Goal: Task Accomplishment & Management: Manage account settings

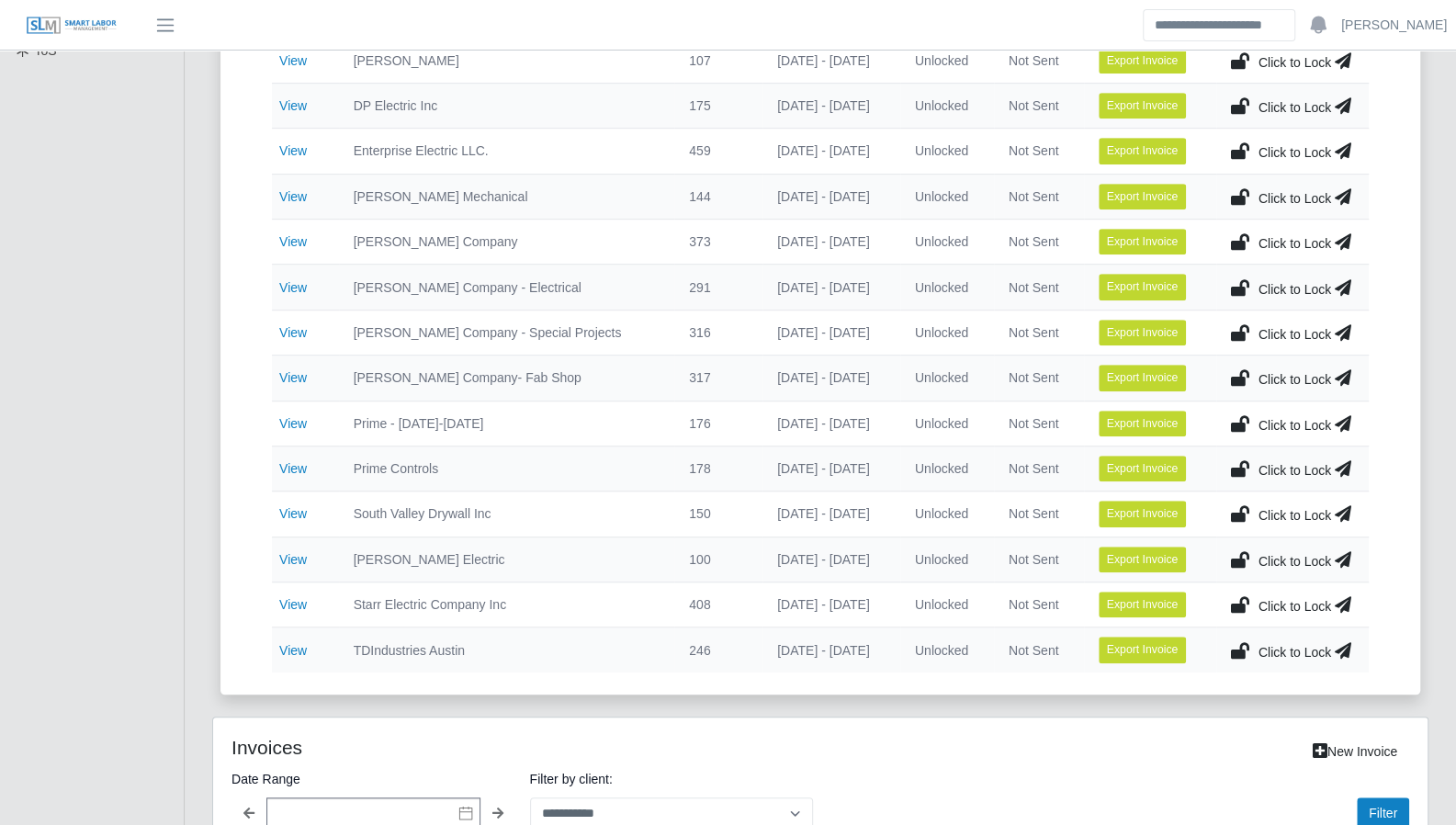
scroll to position [597, 0]
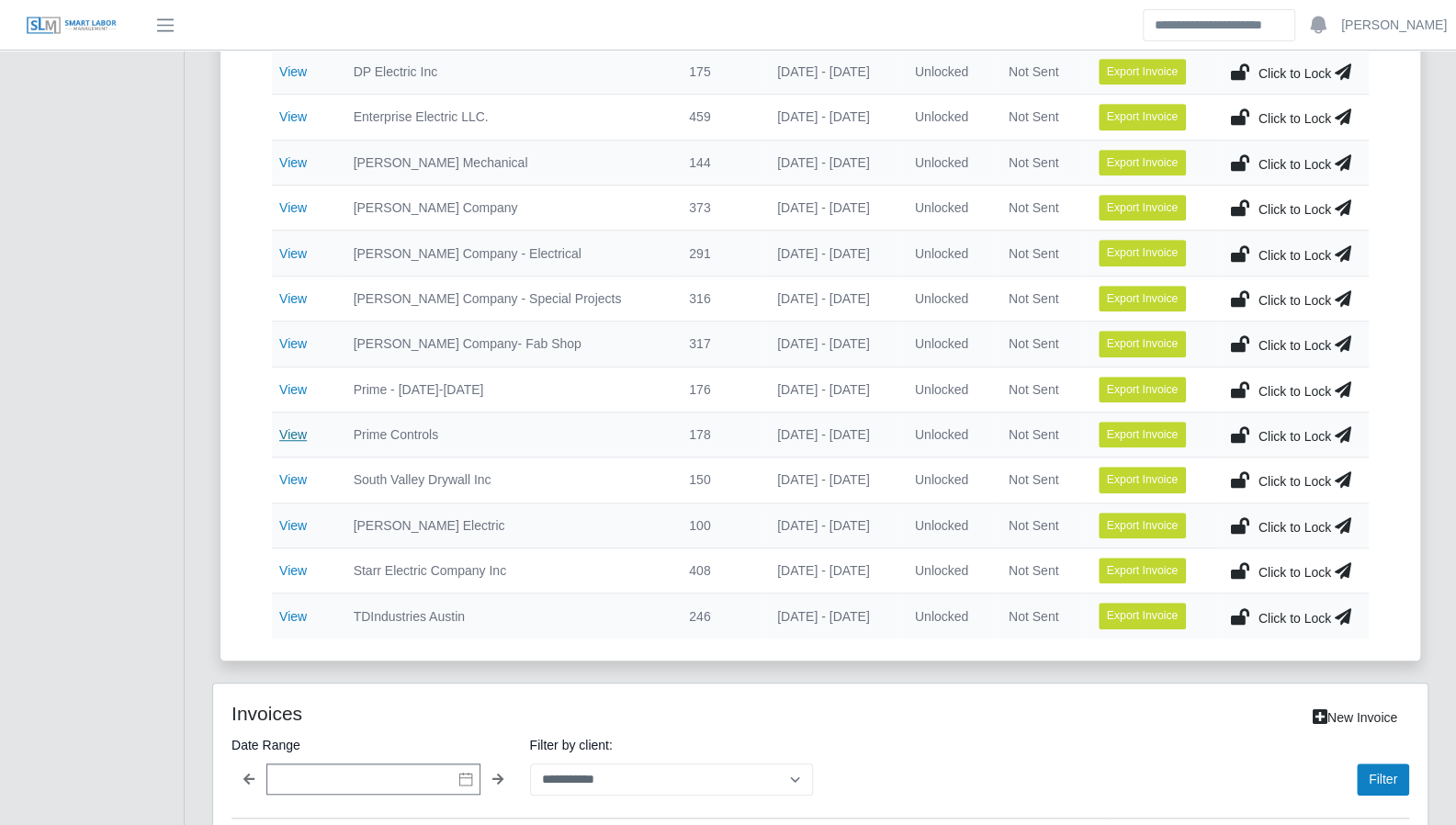
click at [283, 429] on link "View" at bounding box center [292, 435] width 27 height 15
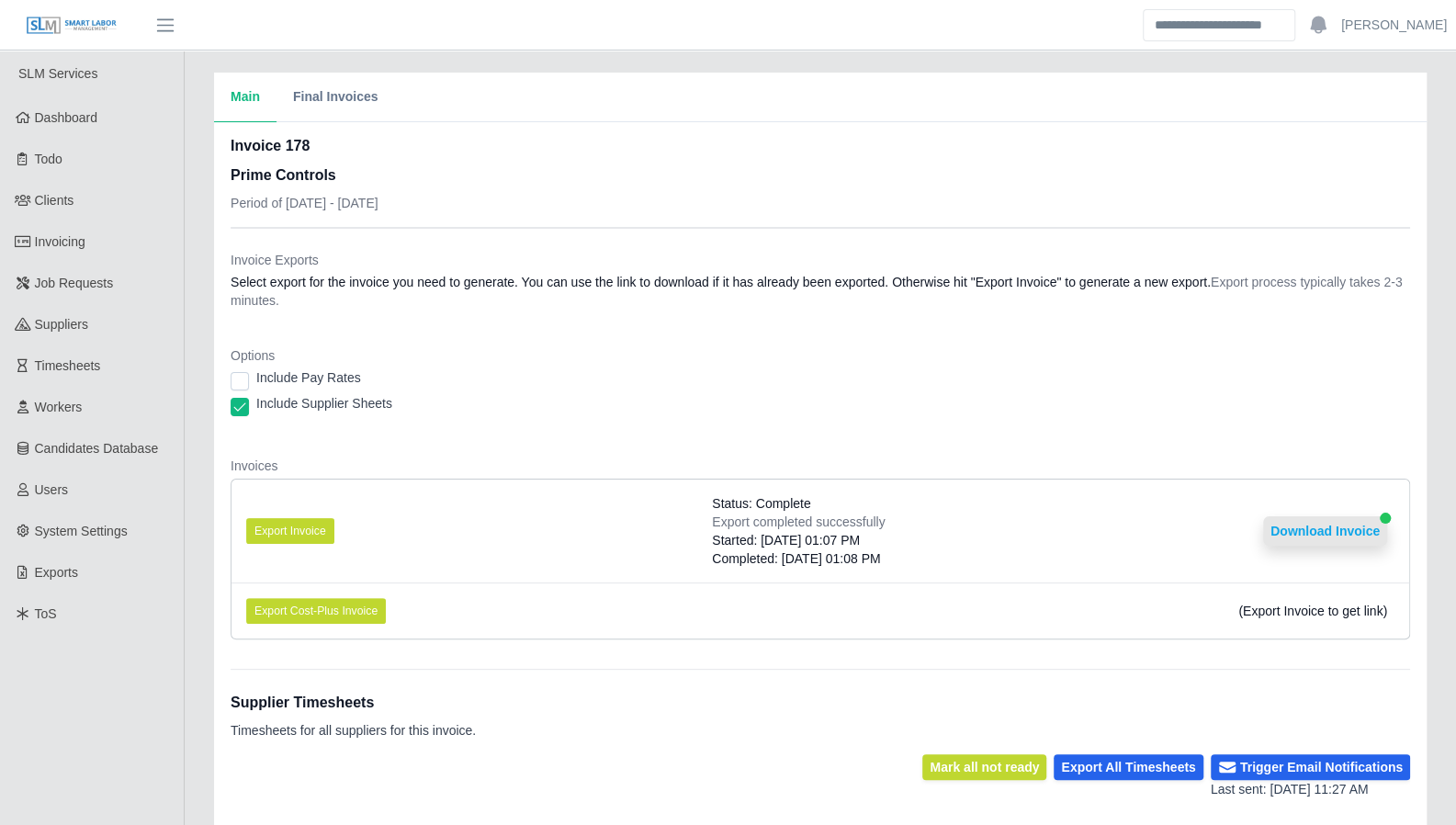
click at [1355, 538] on button "Download Invoice" at bounding box center [1325, 531] width 124 height 29
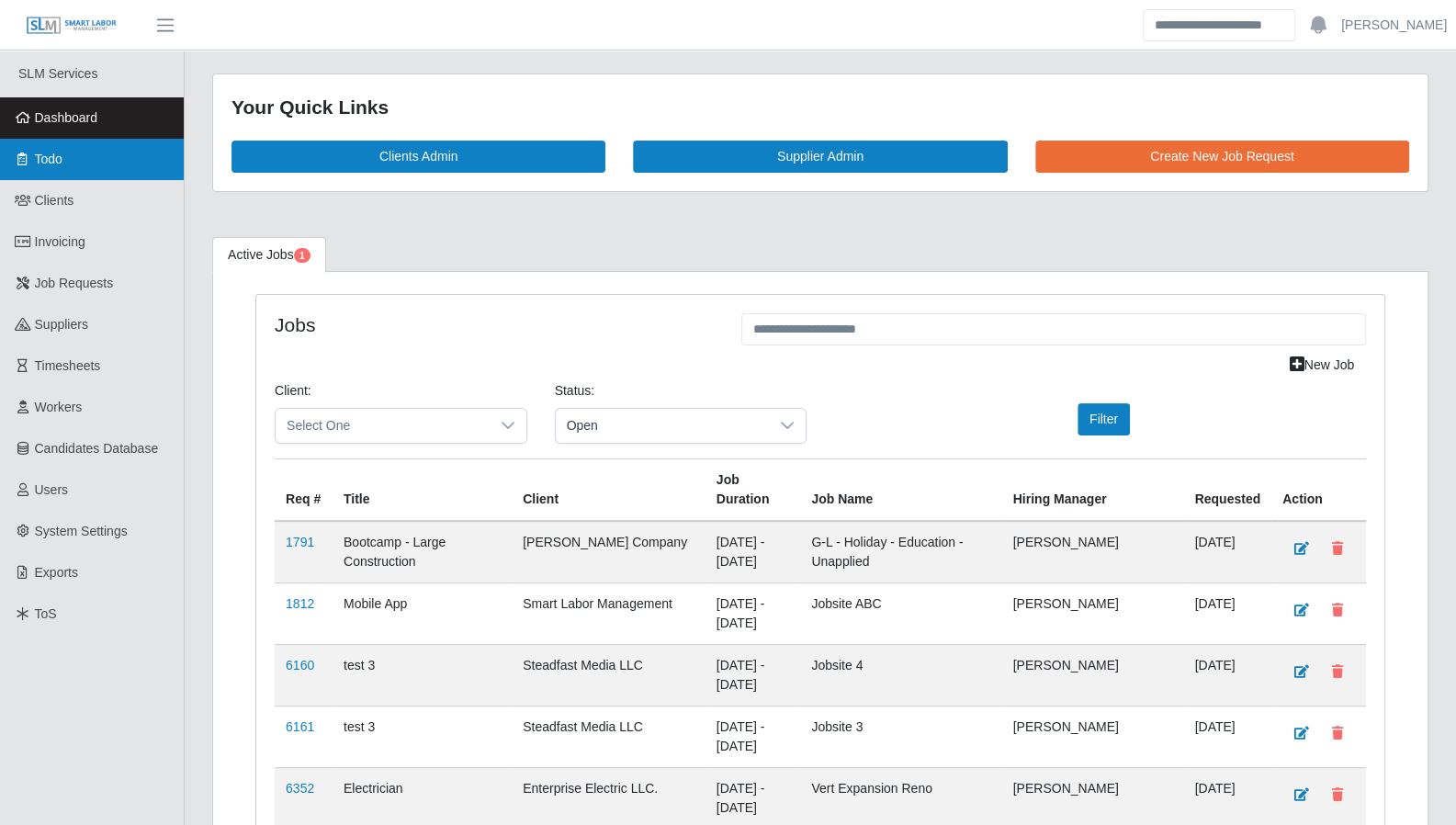
click at [74, 161] on link "Todo" at bounding box center [92, 159] width 184 height 41
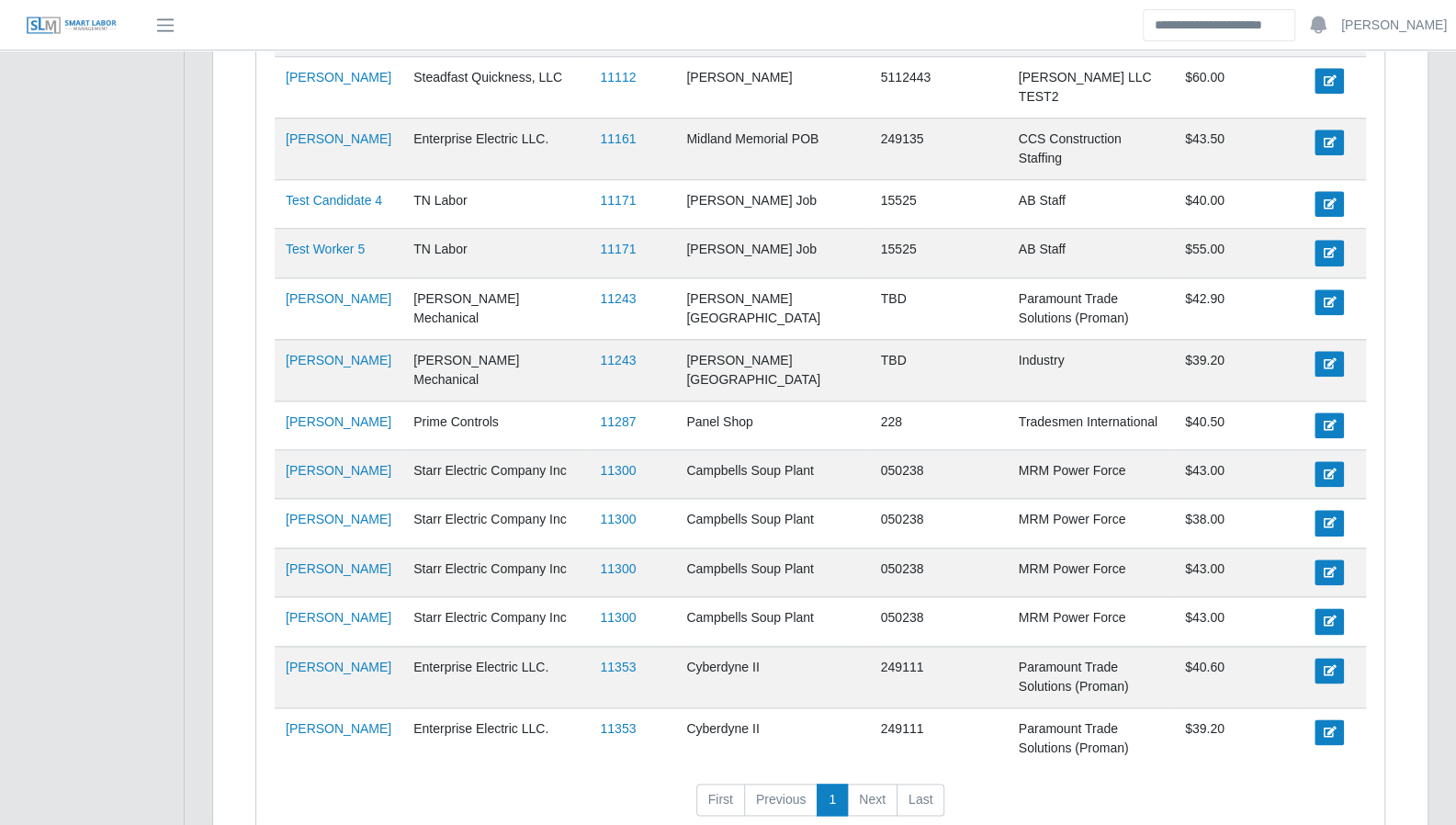
scroll to position [1113, 0]
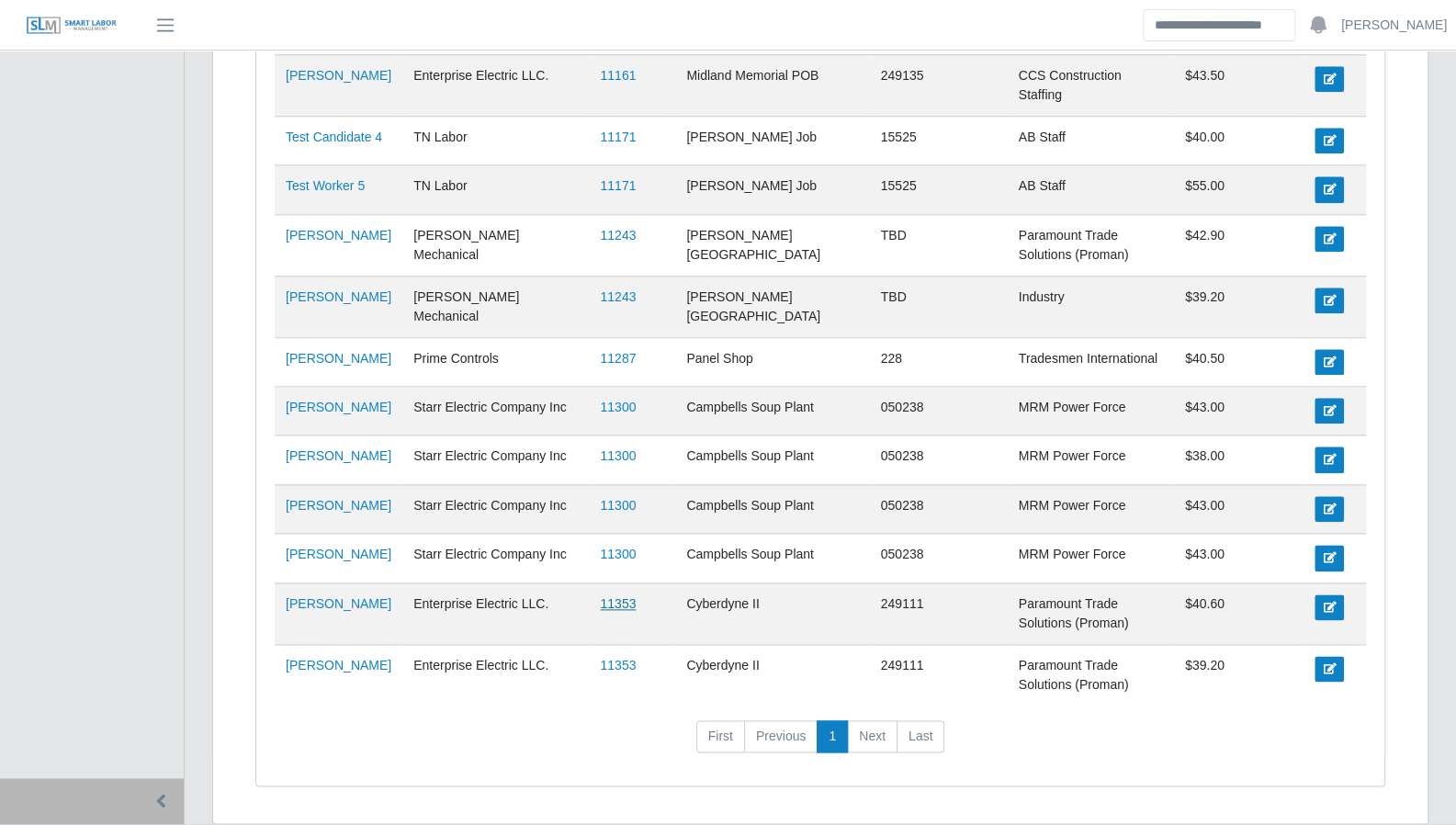
click at [601, 597] on link "11353" at bounding box center [618, 604] width 36 height 15
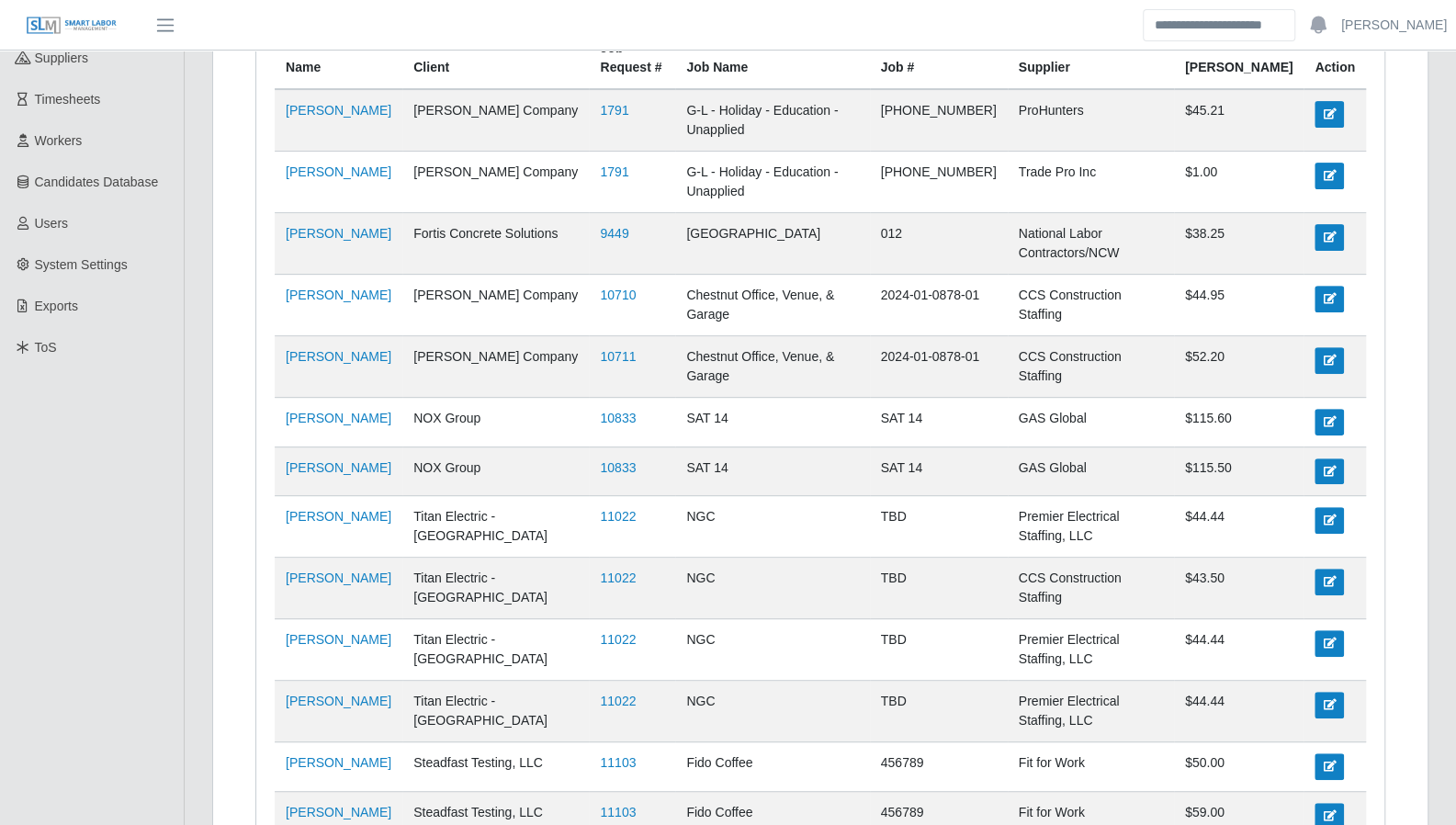
scroll to position [0, 0]
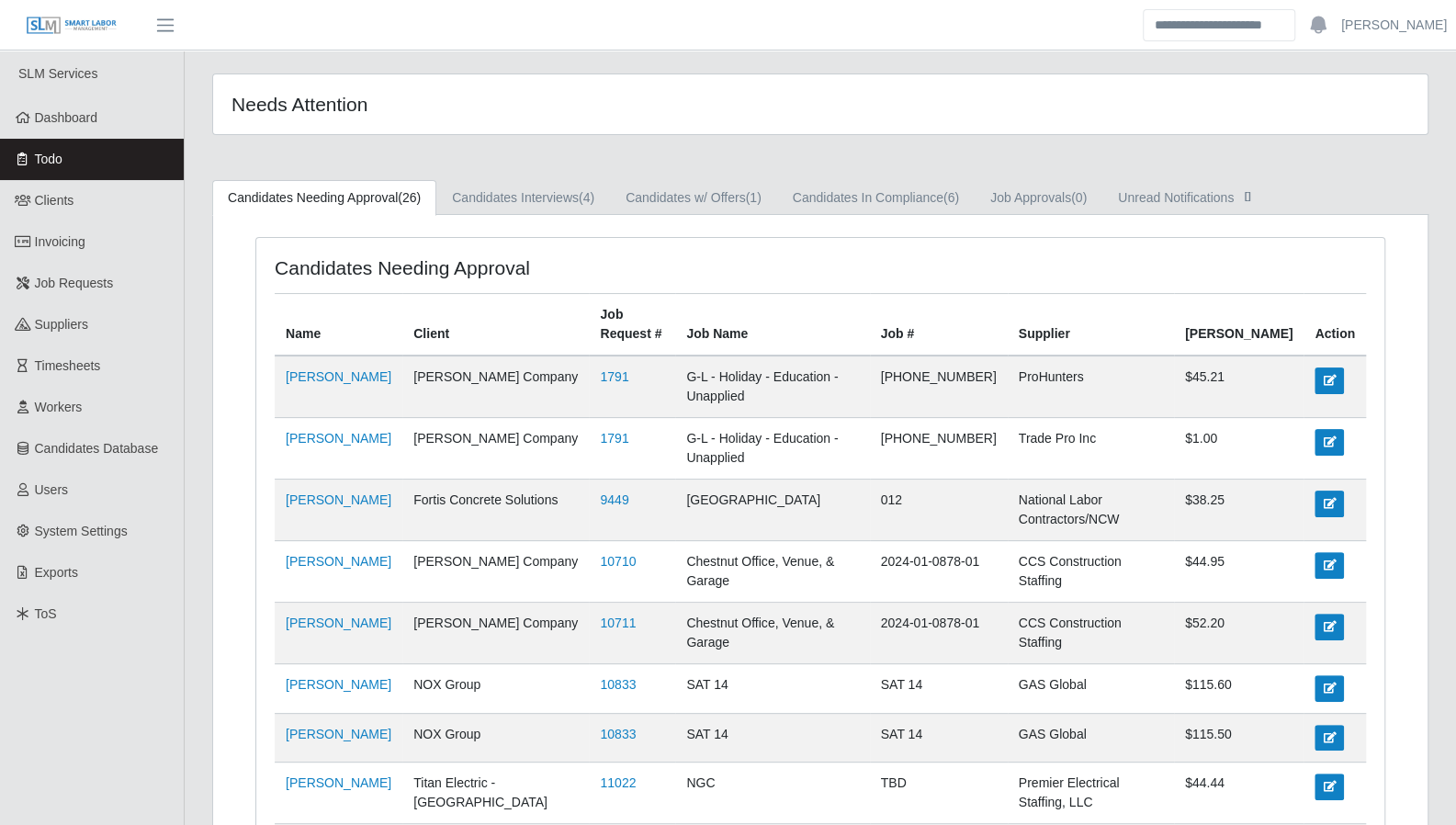
click at [72, 163] on link "Todo" at bounding box center [92, 159] width 184 height 41
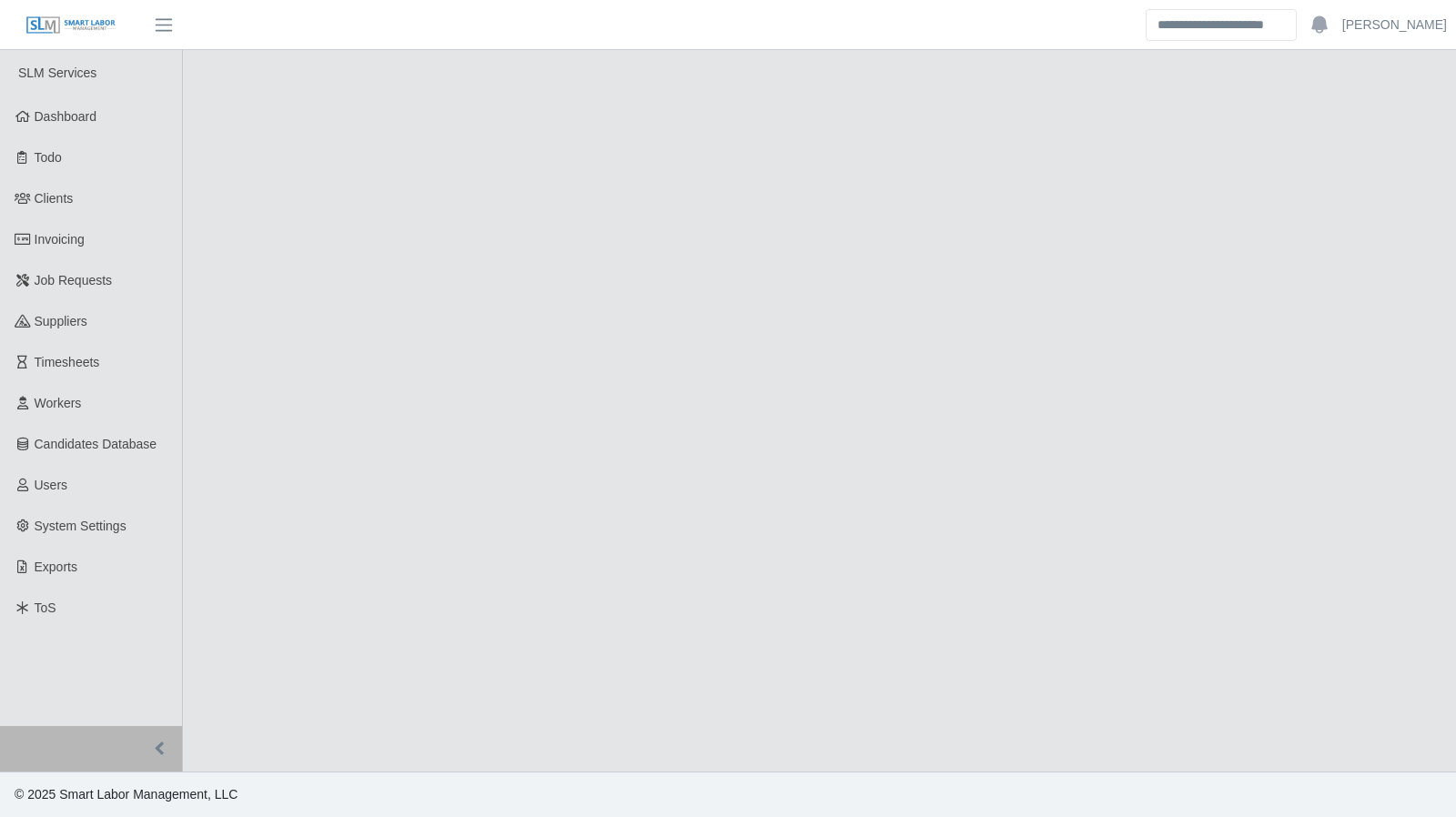
select select "****"
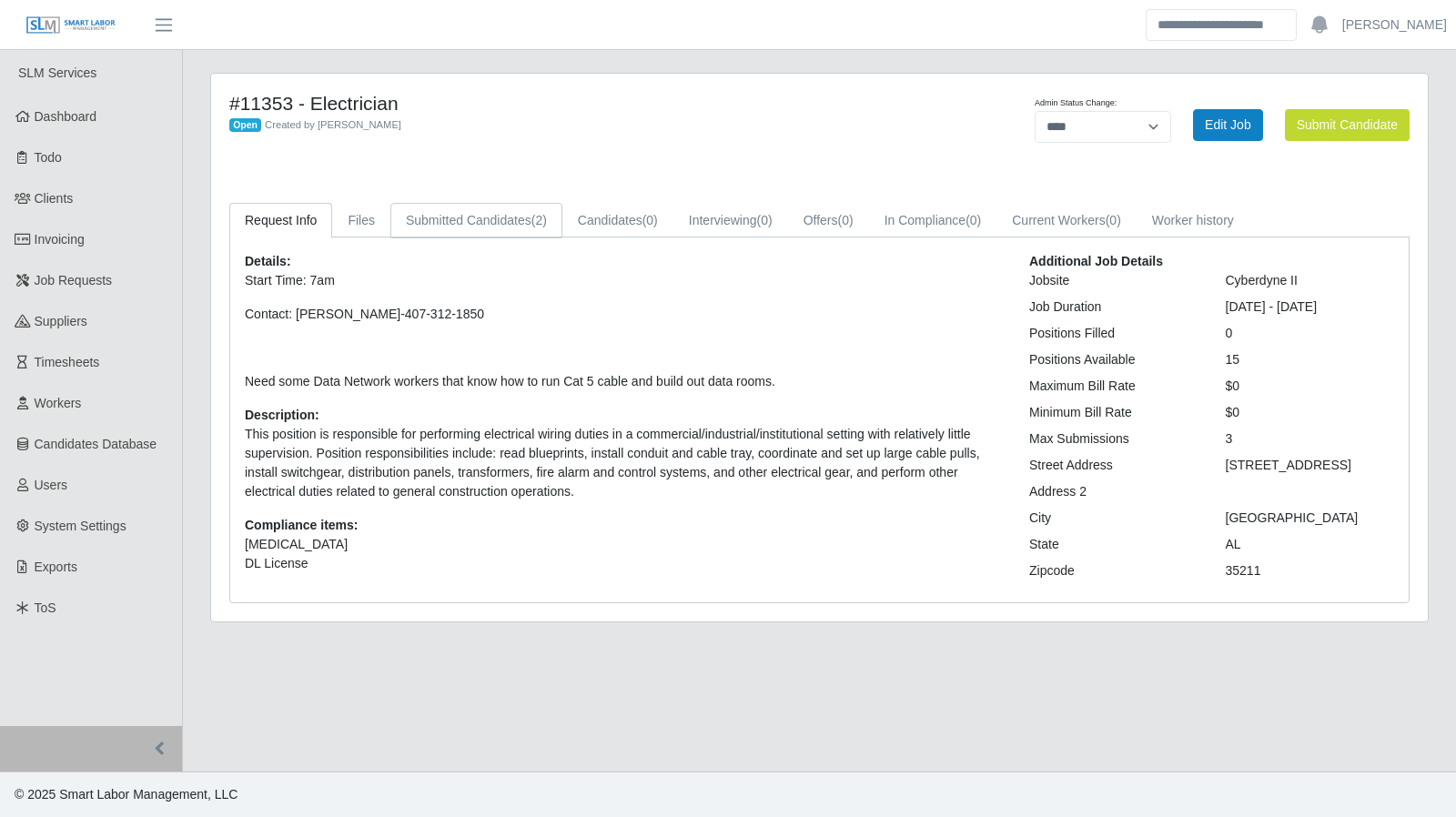
drag, startPoint x: 467, startPoint y: 216, endPoint x: 477, endPoint y: 219, distance: 10.4
click at [467, 216] on link "Submitted Candidates (2)" at bounding box center [476, 221] width 172 height 35
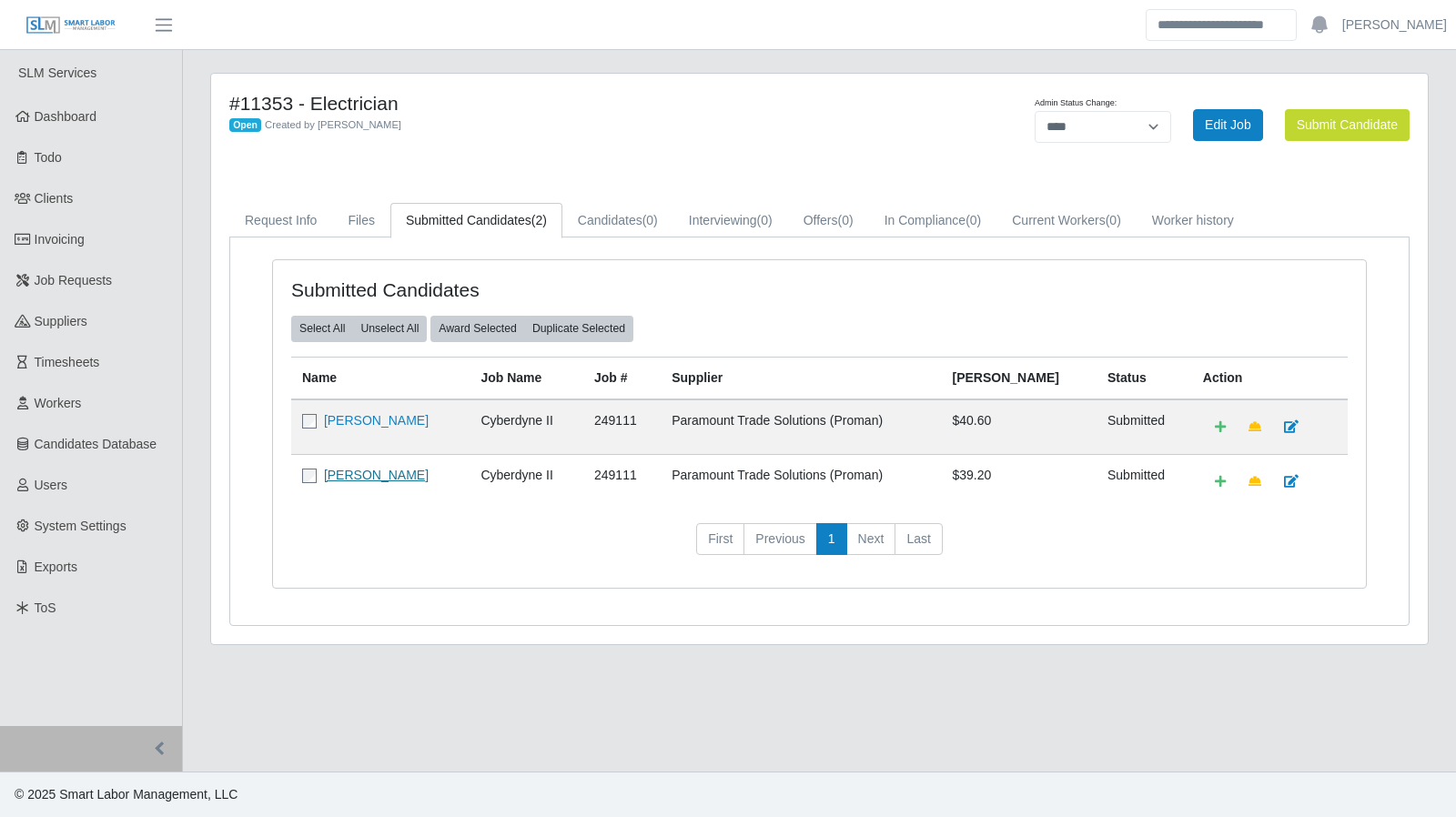
click at [373, 476] on link "Taylor Williams" at bounding box center [376, 475] width 105 height 15
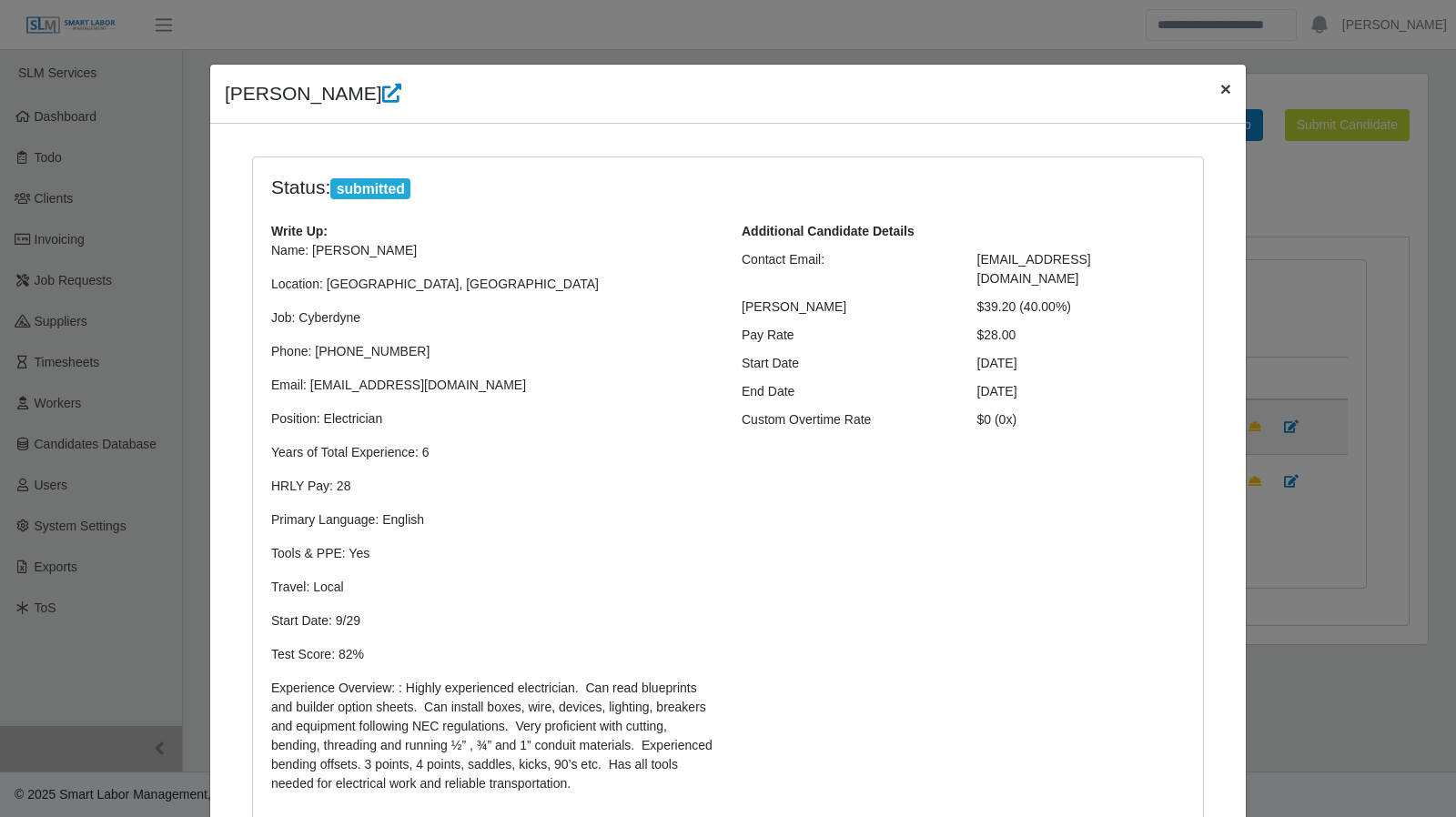
click at [1220, 90] on span "×" at bounding box center [1226, 88] width 11 height 21
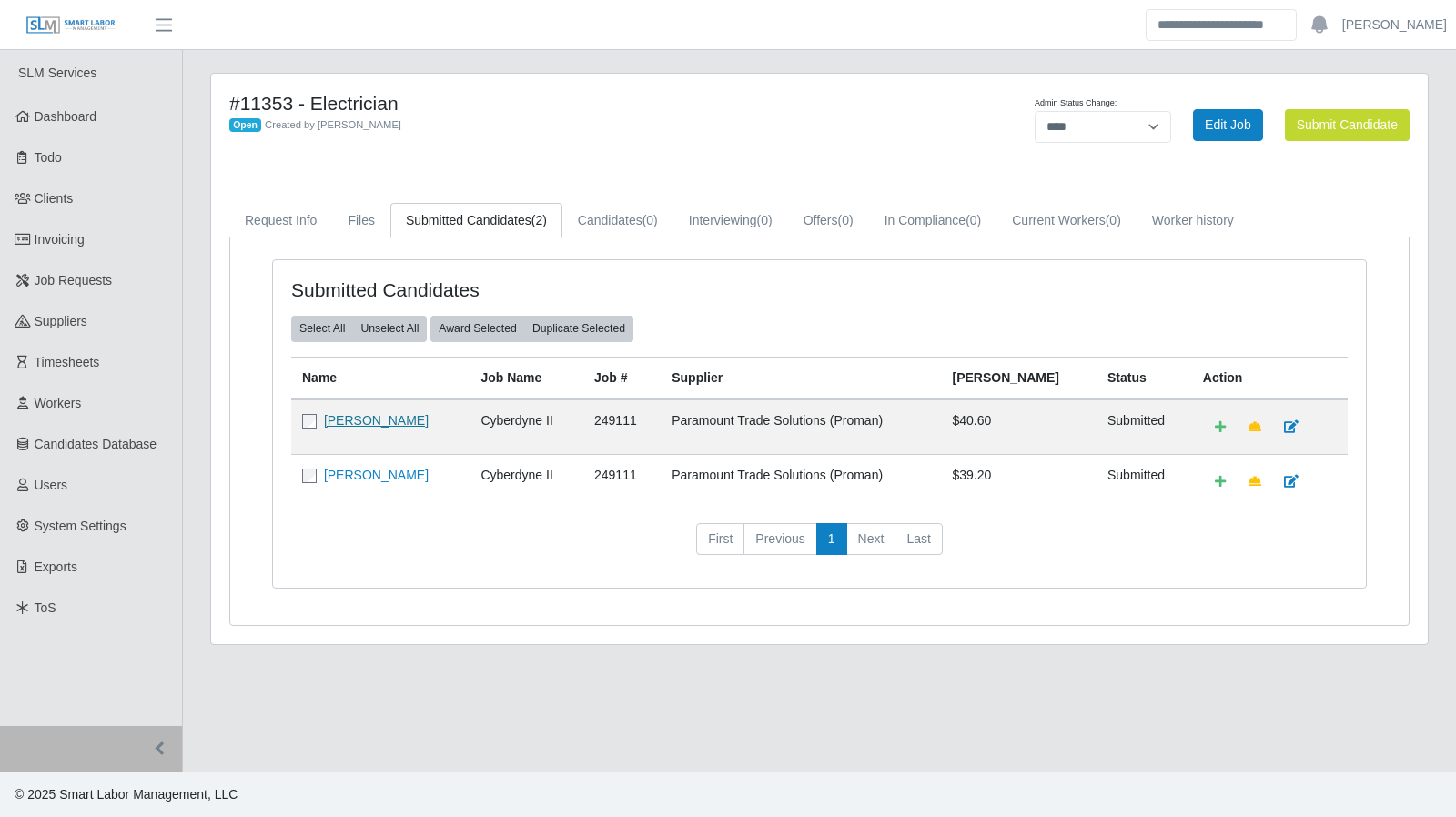
click at [353, 421] on link "Vicente Rivera" at bounding box center [376, 421] width 105 height 15
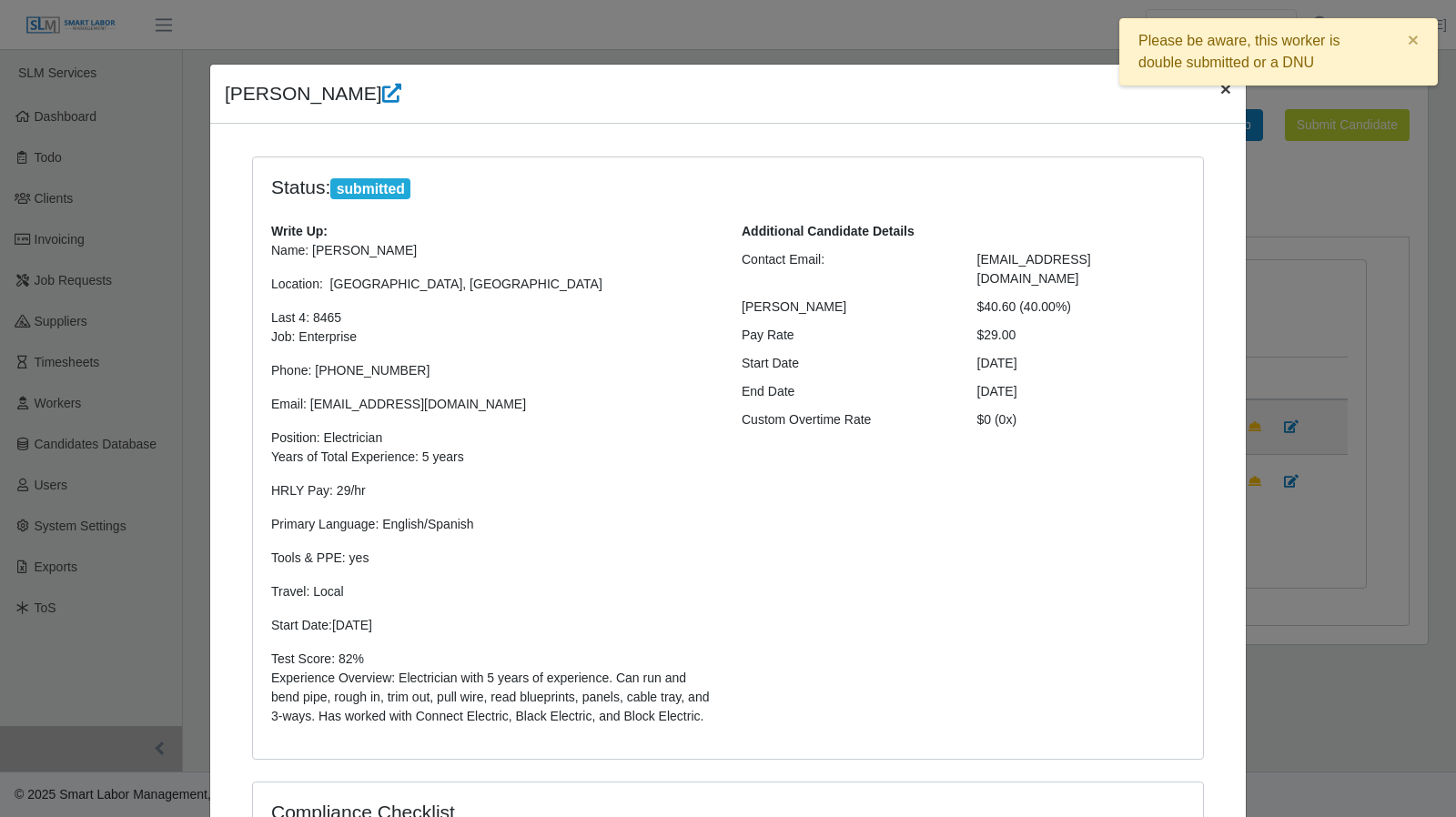
click at [1225, 99] on button "×" at bounding box center [1225, 89] width 40 height 48
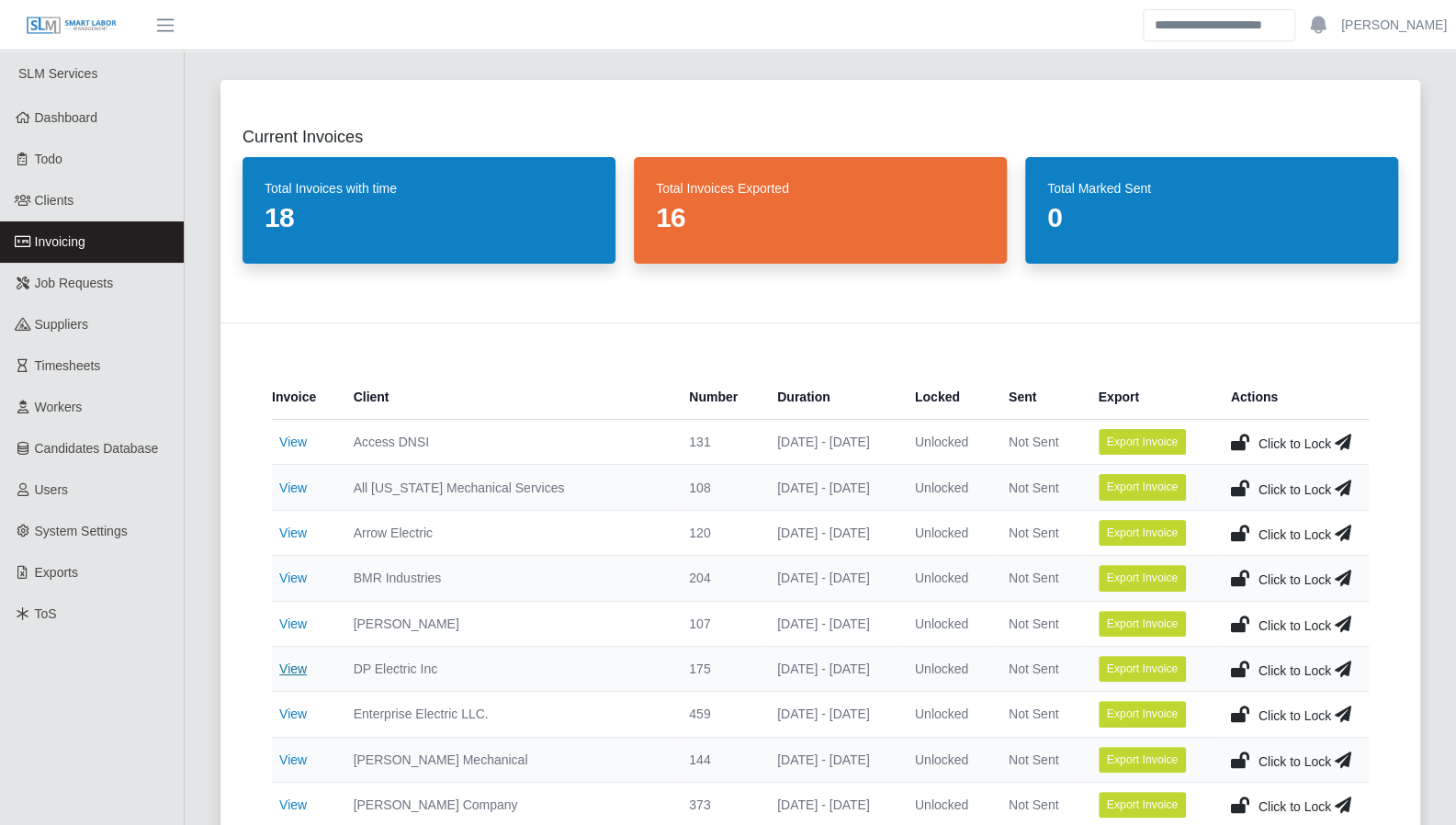
click at [299, 666] on link "View" at bounding box center [292, 670] width 27 height 15
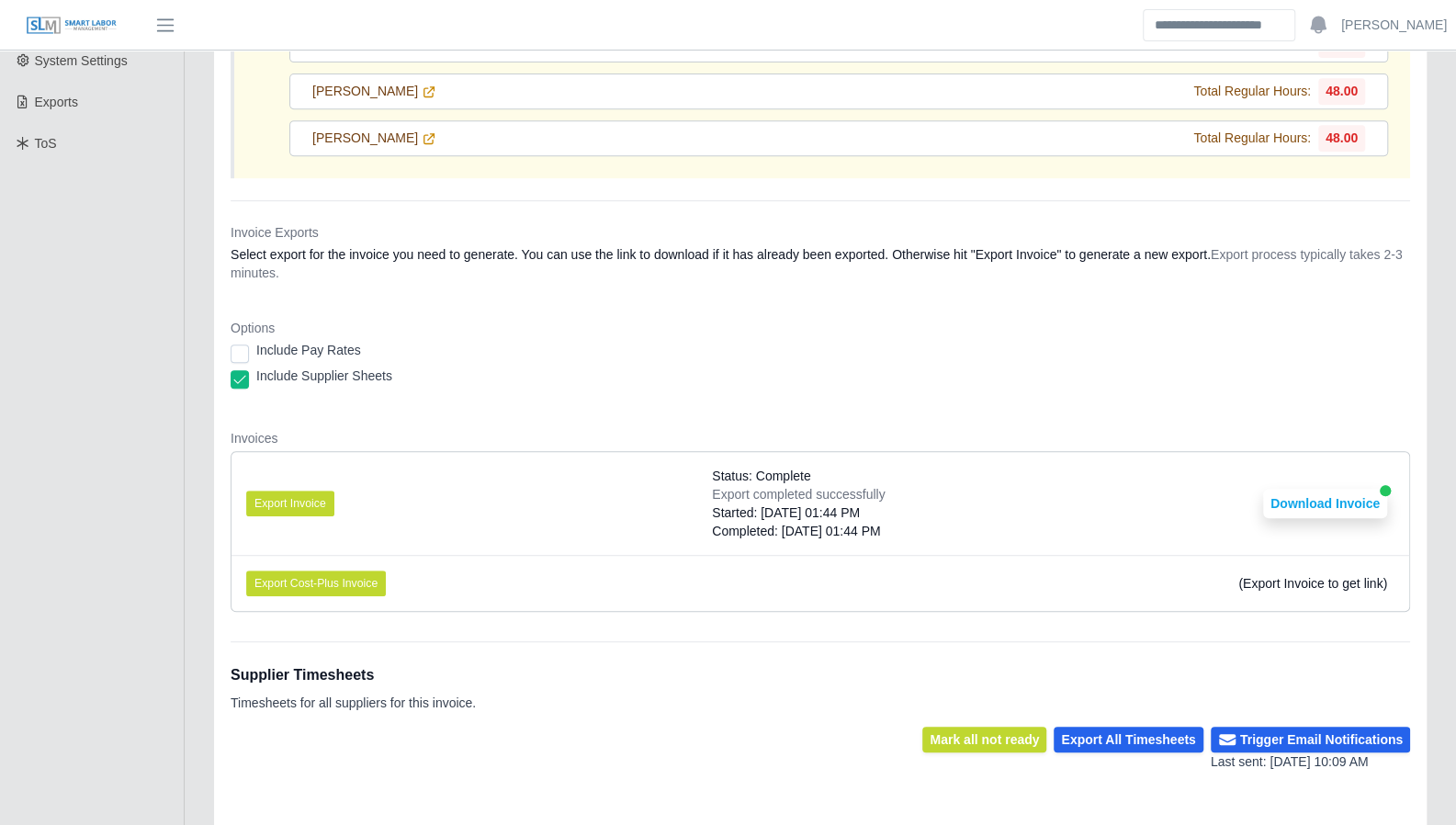
scroll to position [492, 0]
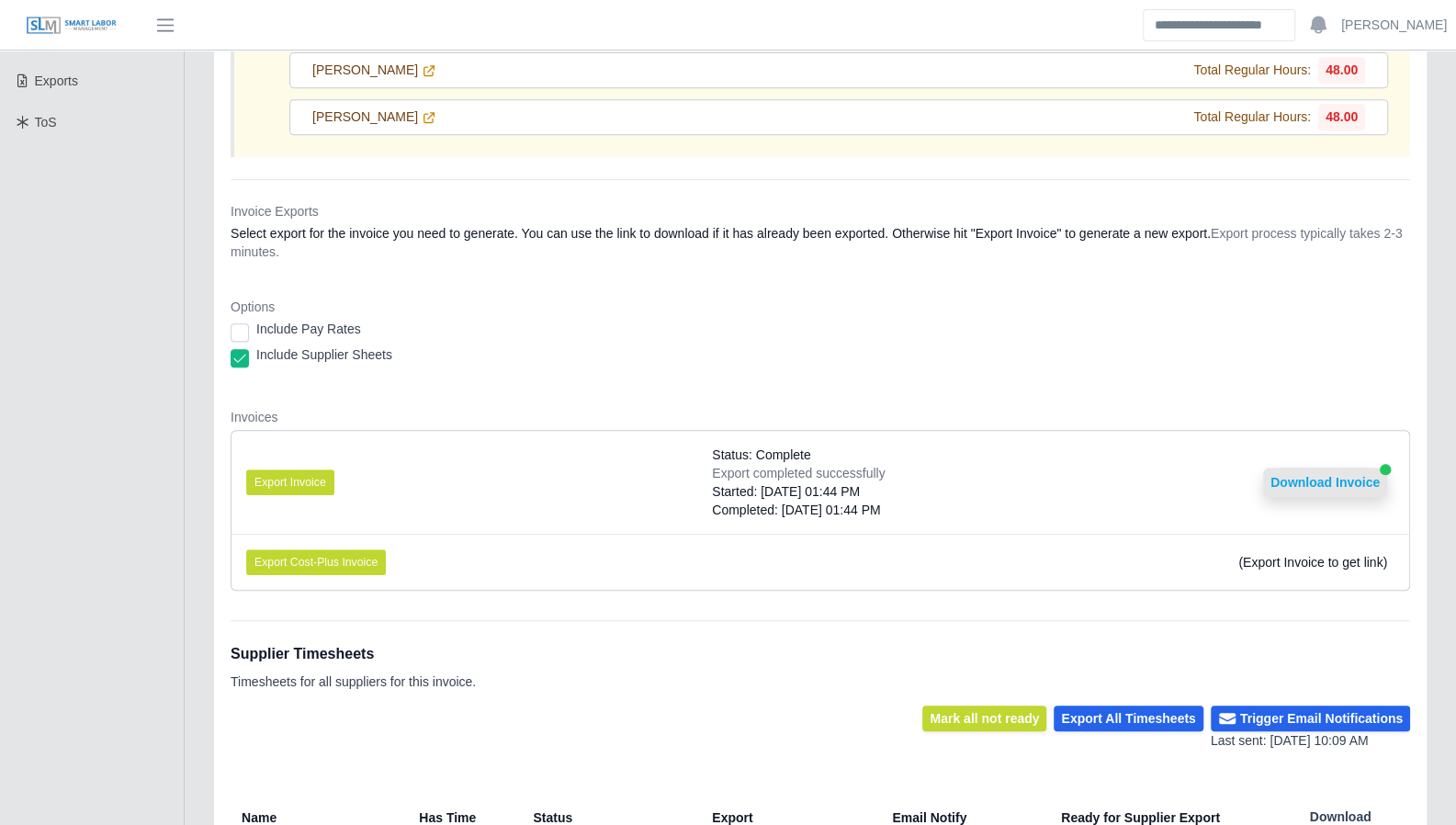
click at [1325, 484] on button "Download Invoice" at bounding box center [1325, 482] width 124 height 29
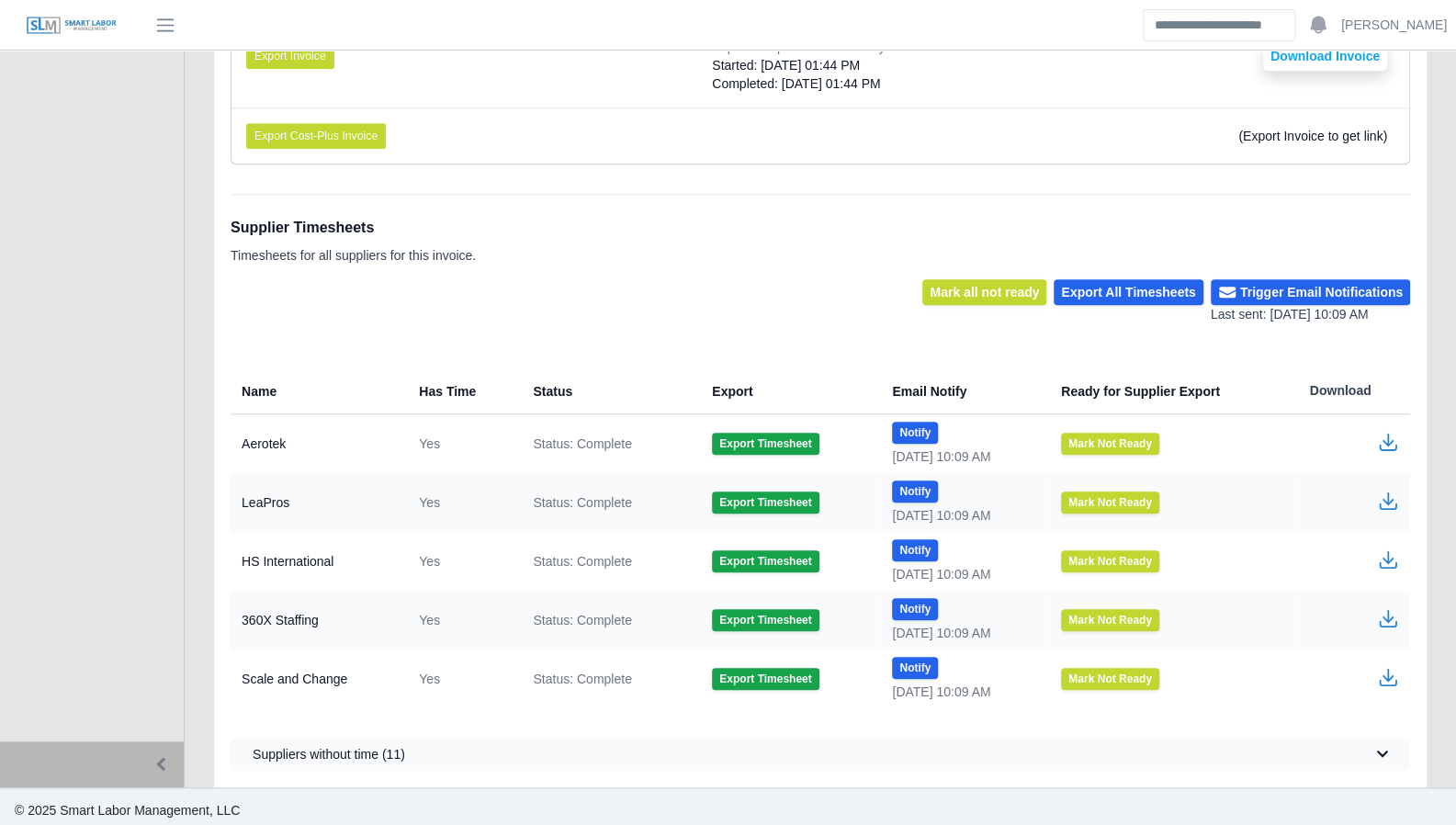
scroll to position [919, 0]
click at [1388, 618] on icon "button" at bounding box center [1389, 618] width 22 height 22
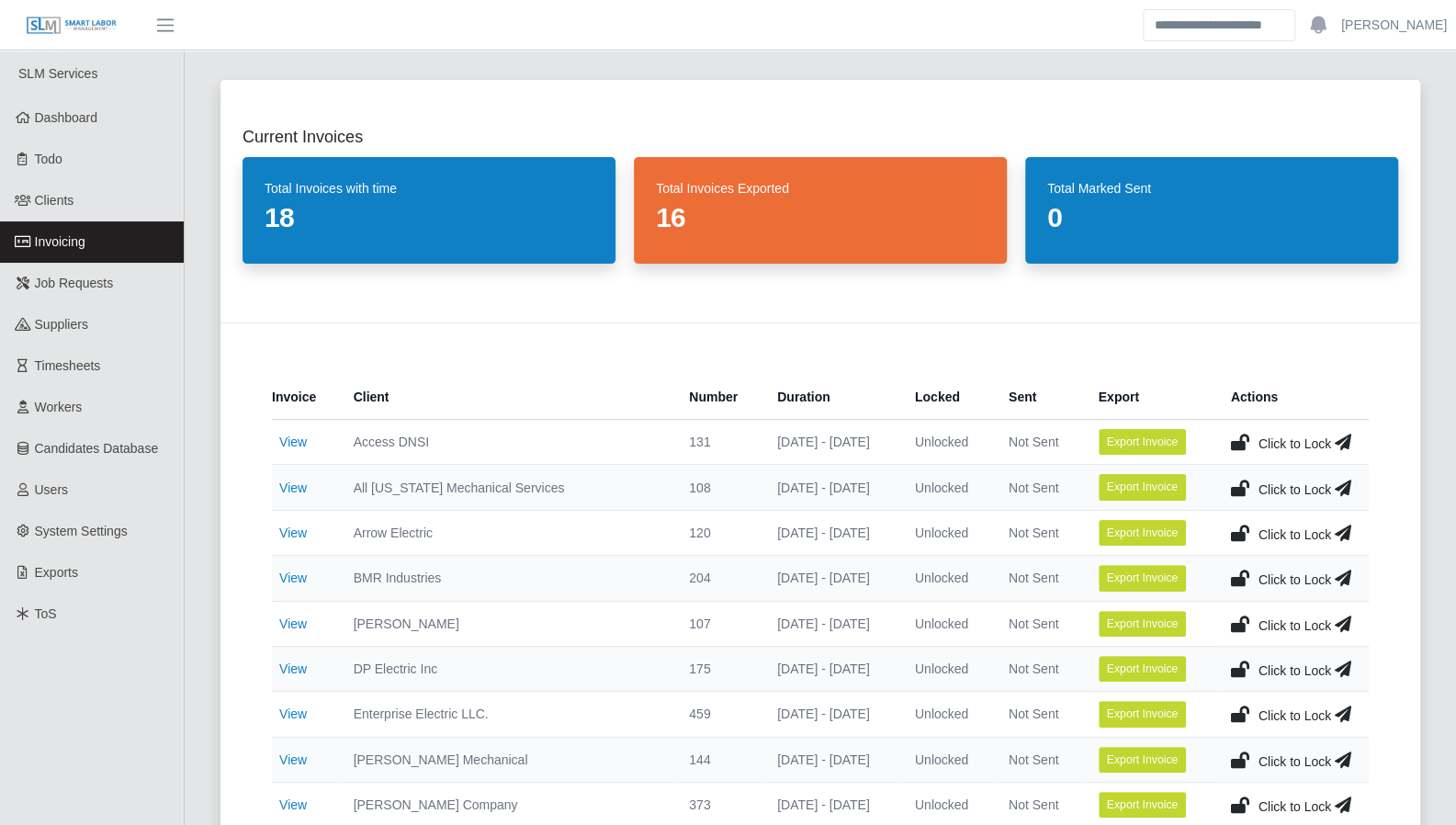
click at [80, 237] on span "Invoicing" at bounding box center [60, 242] width 51 height 15
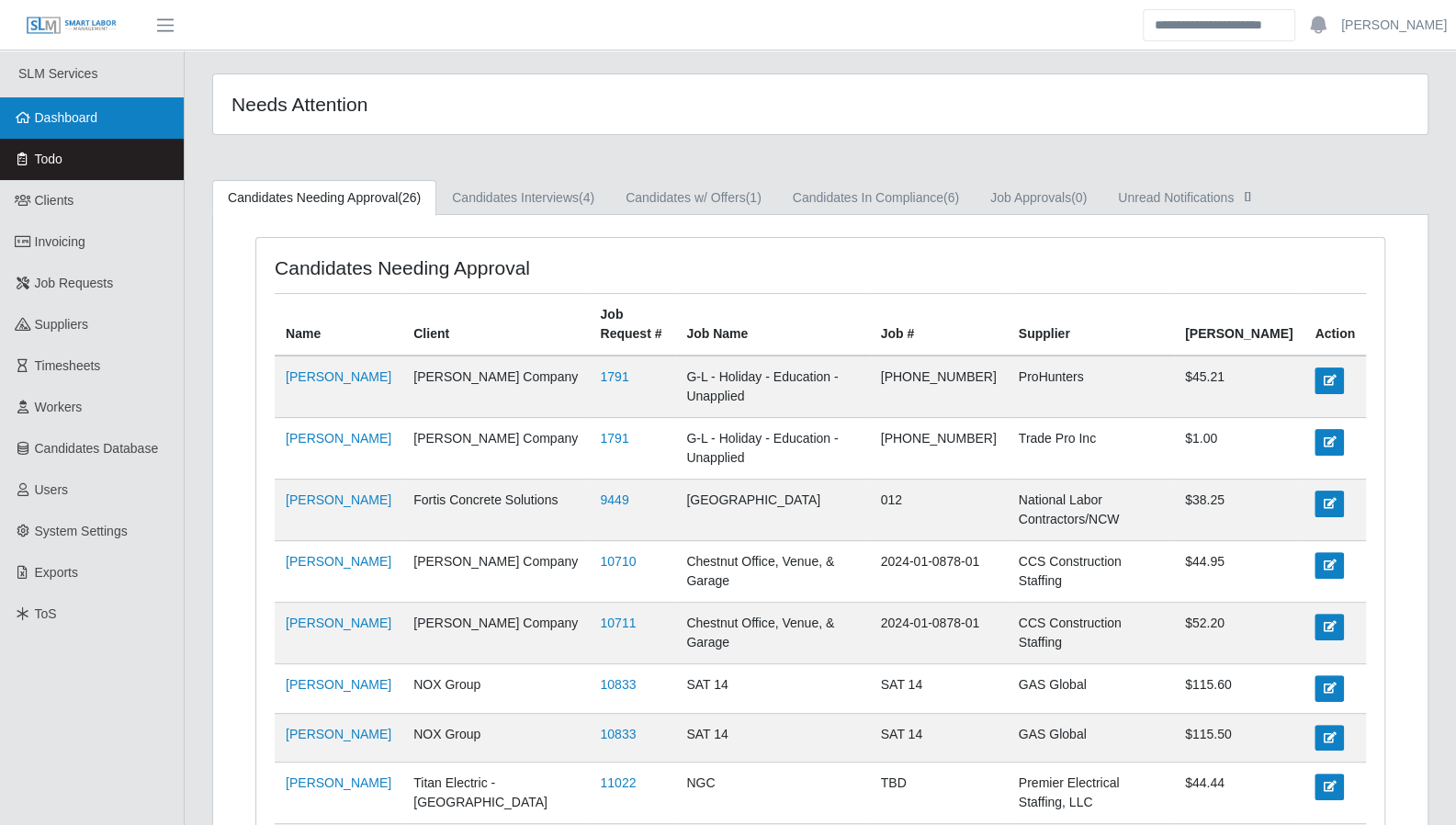
click at [118, 129] on link "Dashboard" at bounding box center [92, 118] width 184 height 41
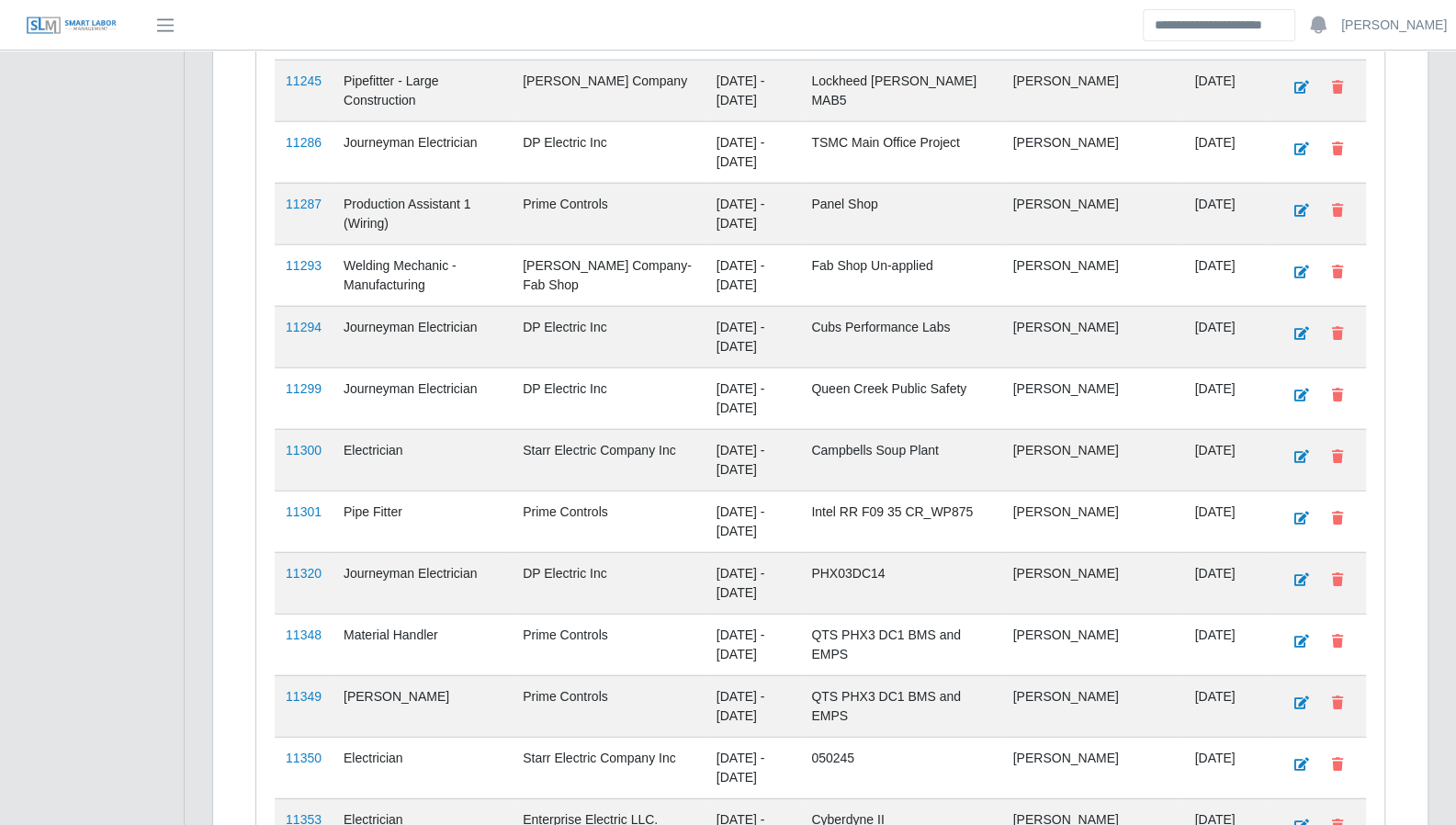
scroll to position [2837, 0]
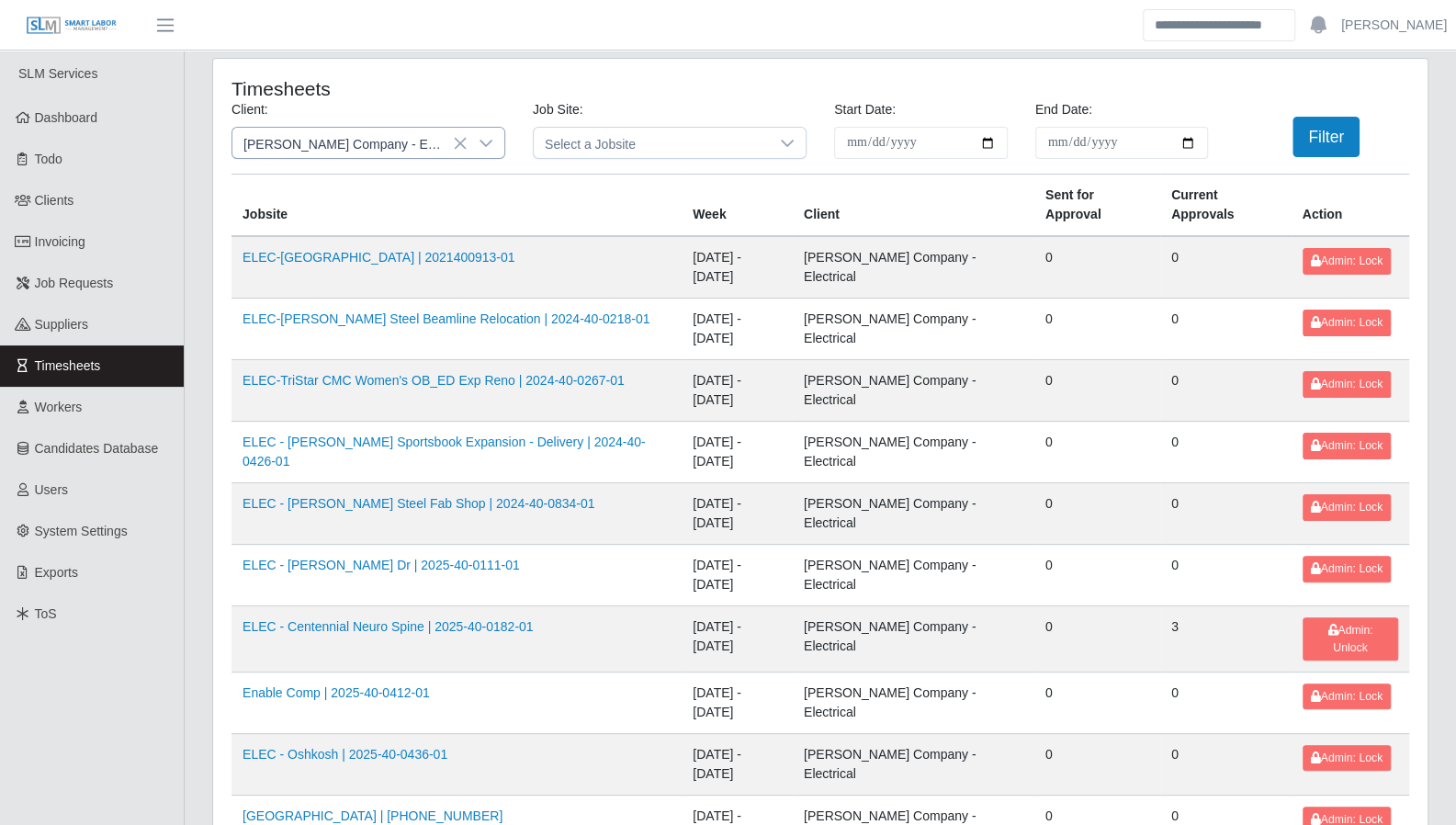
click at [486, 147] on icon at bounding box center [486, 143] width 15 height 15
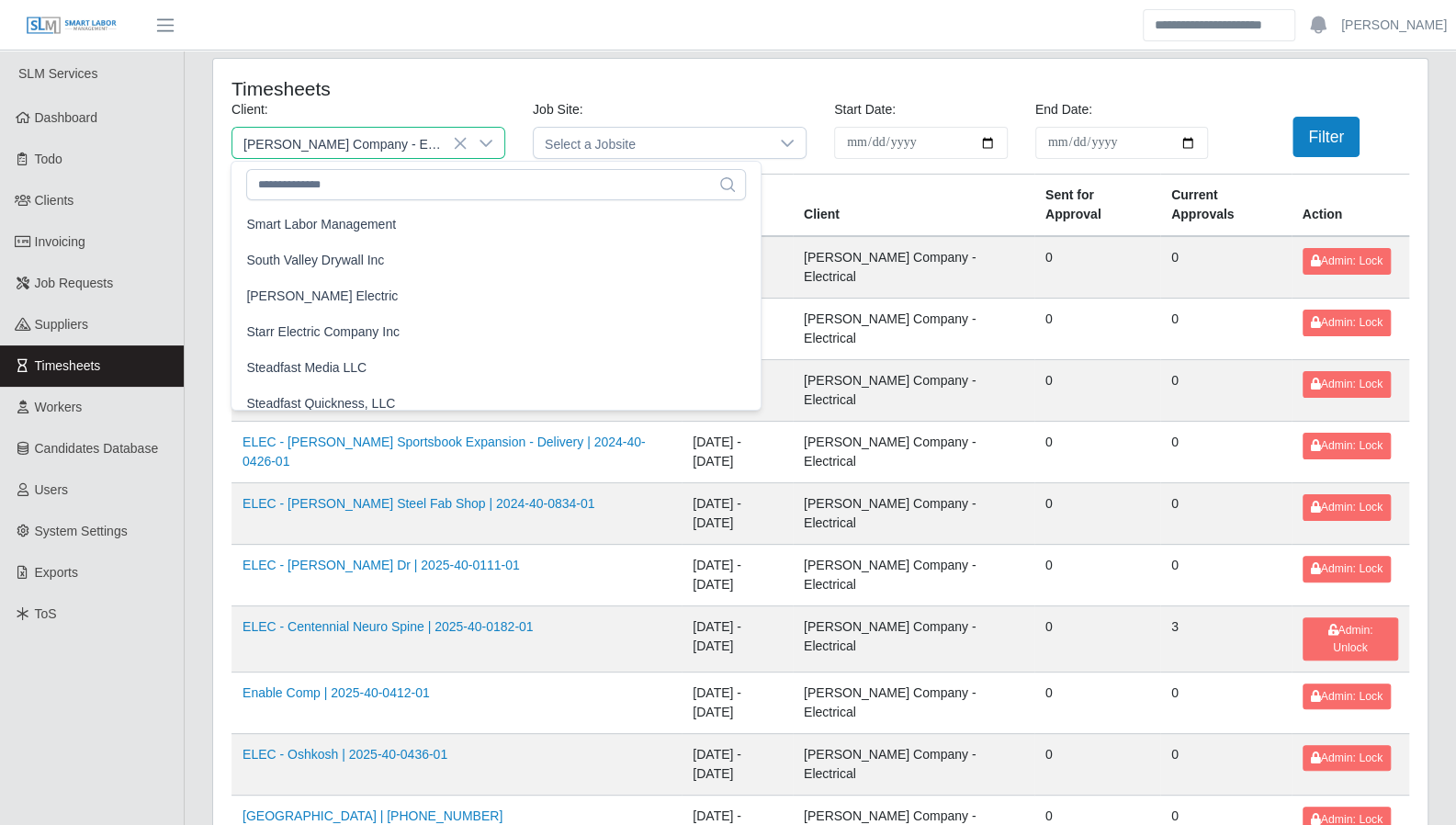
scroll to position [1865, 0]
click at [401, 325] on li "Starr Electric Company Inc" at bounding box center [495, 331] width 522 height 34
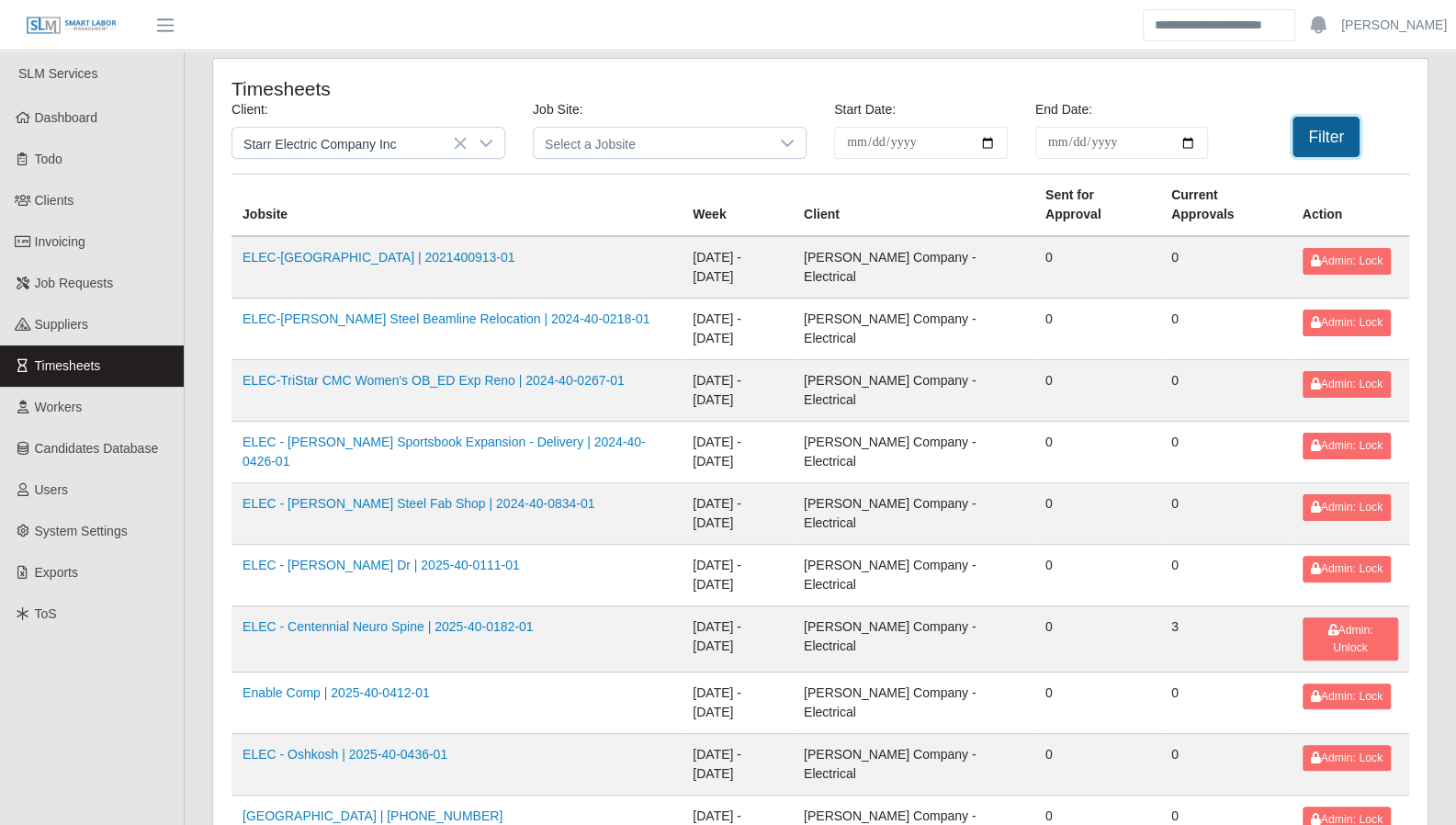
click at [1319, 146] on button "Filter" at bounding box center [1327, 137] width 67 height 40
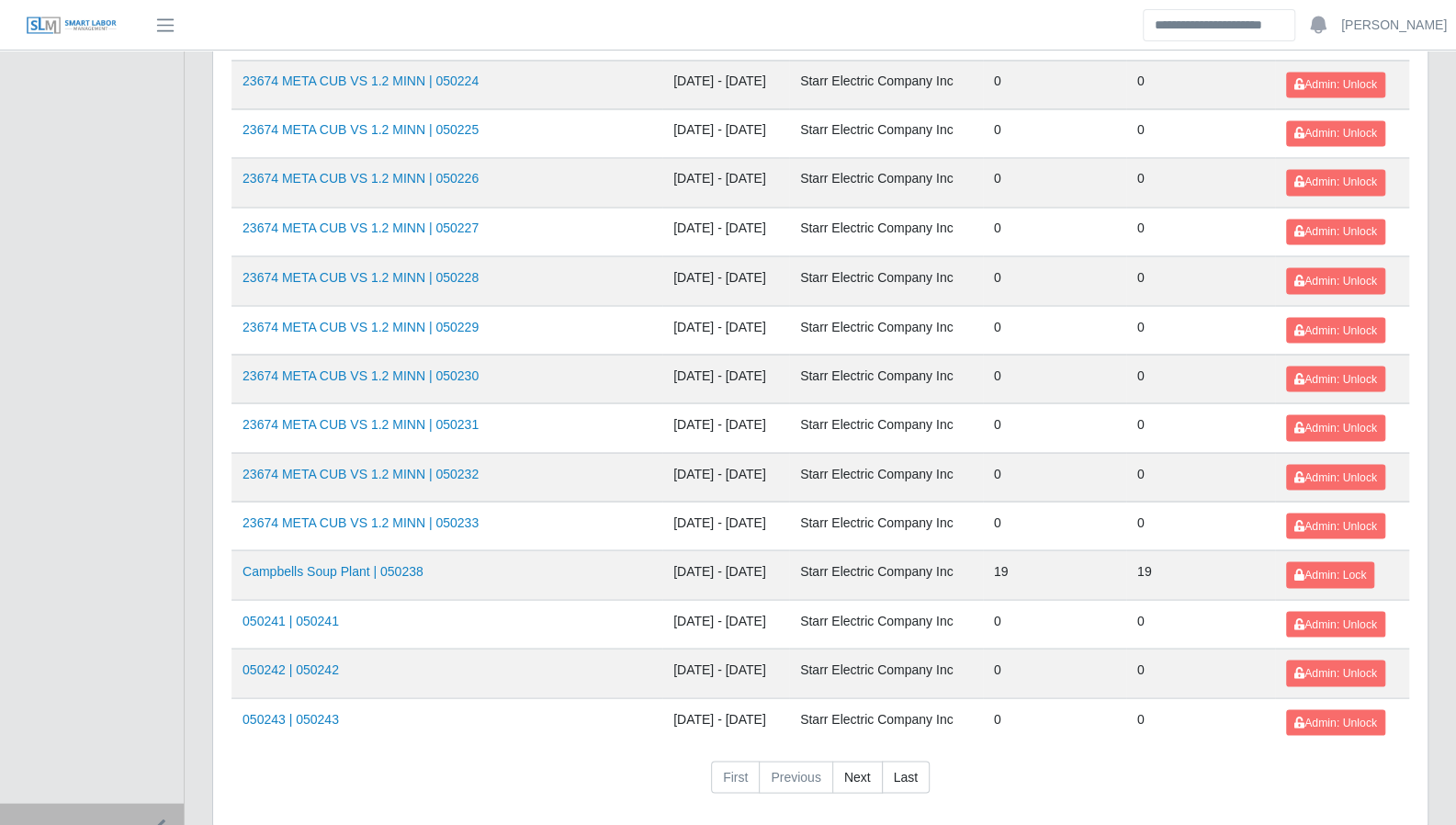
scroll to position [1947, 0]
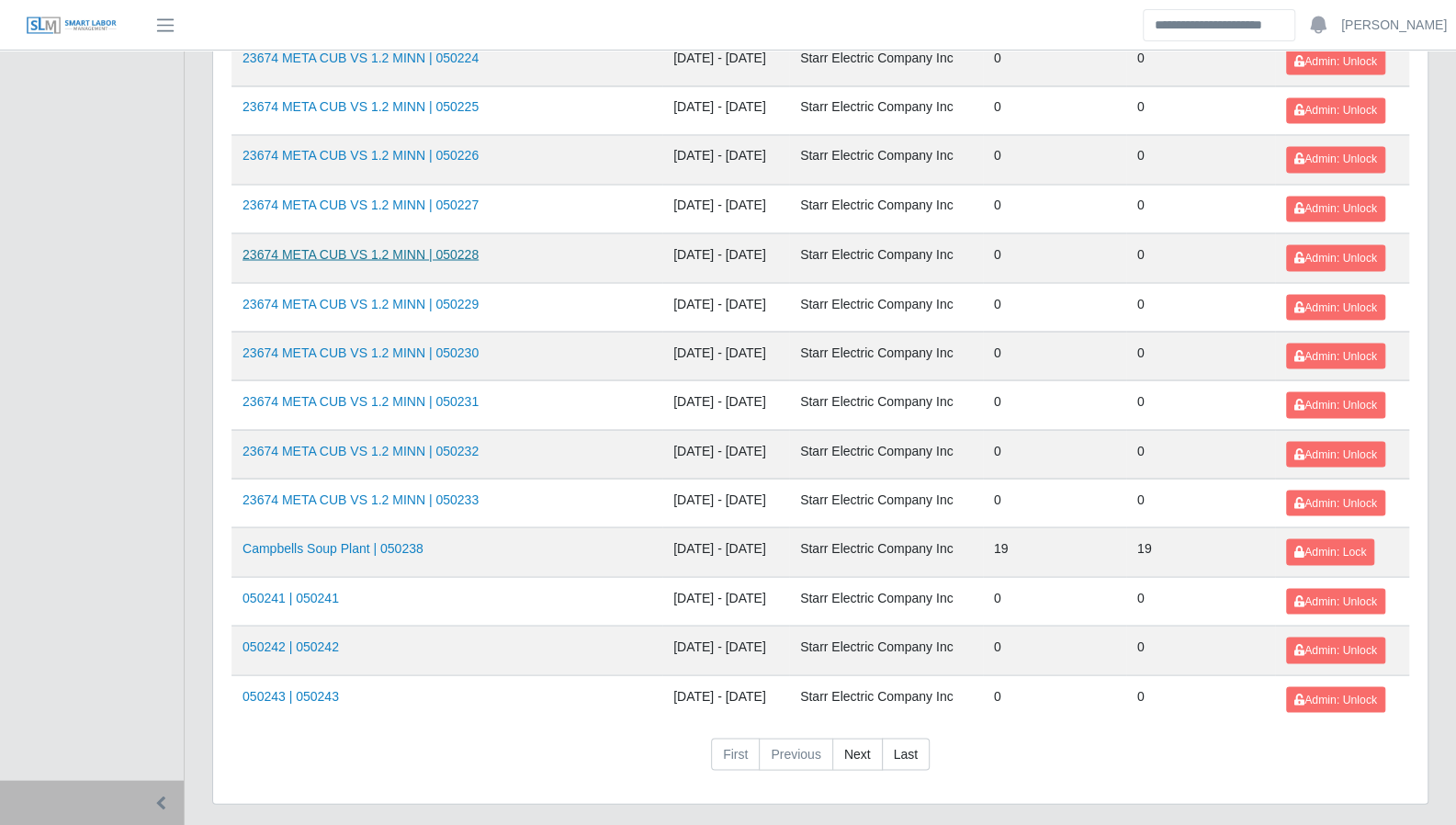
click at [406, 246] on link "23674 META CUB VS 1.2 MINN | 050228" at bounding box center [360, 254] width 236 height 15
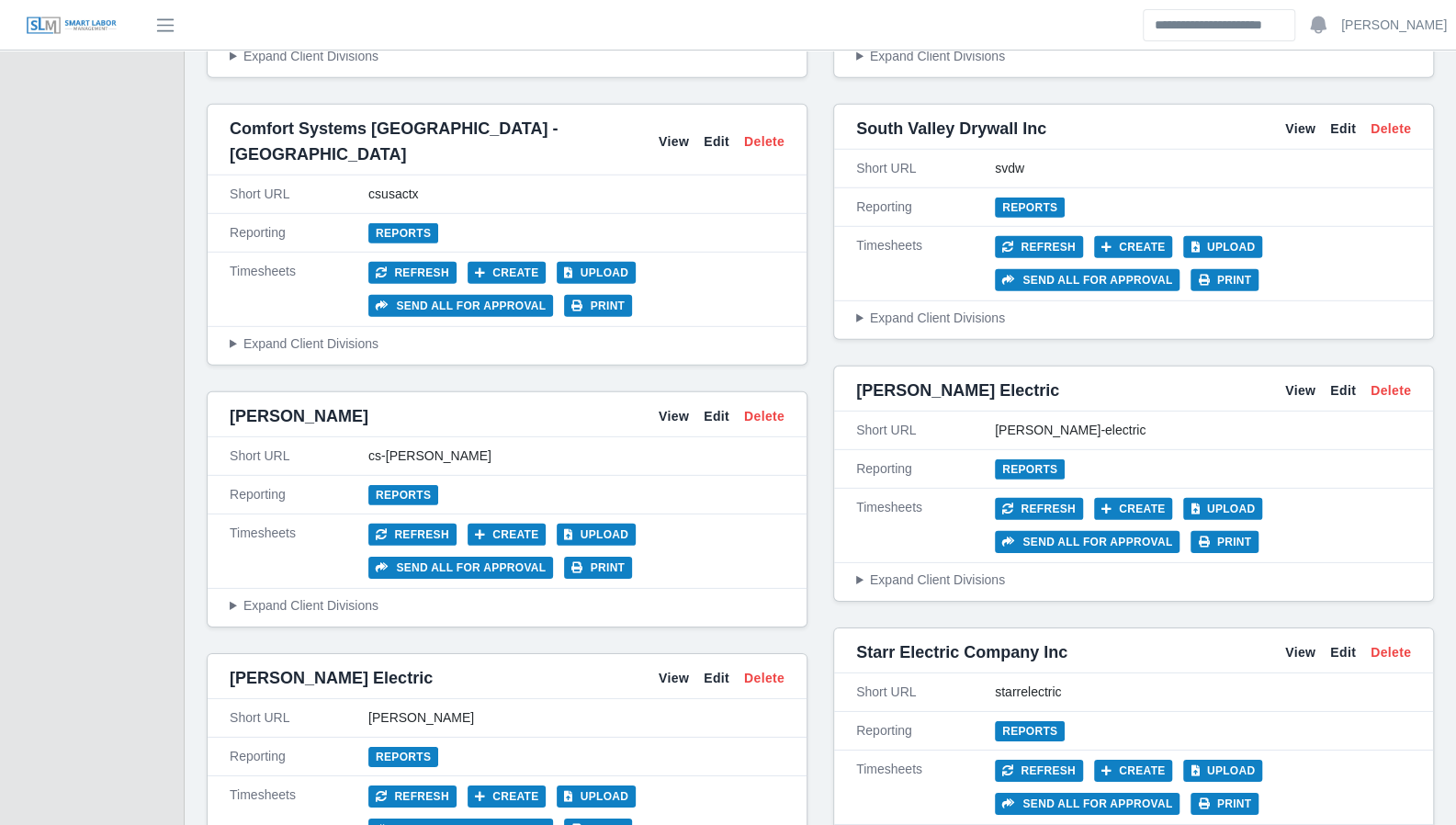
scroll to position [3266, 0]
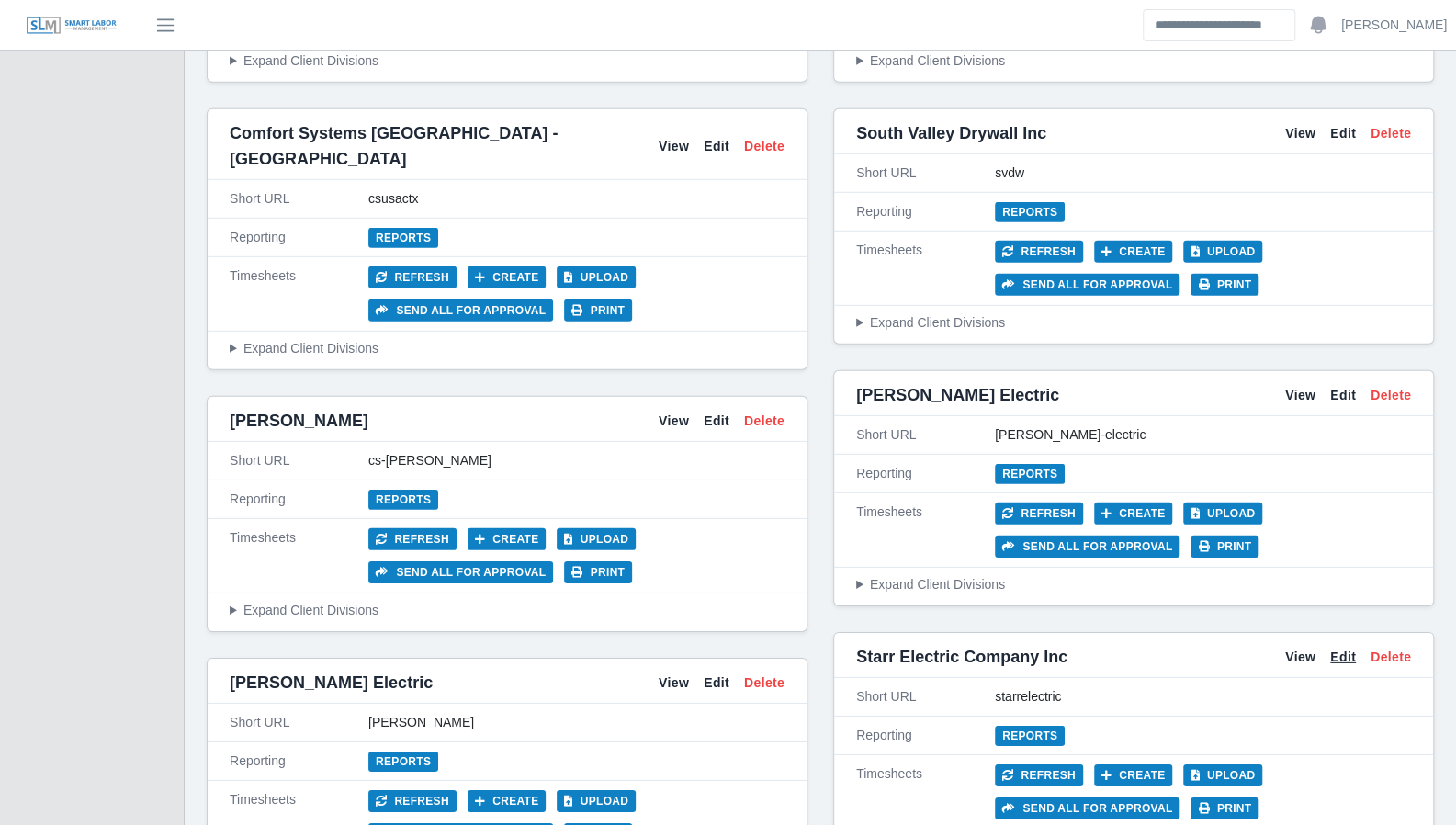
click at [1347, 648] on link "Edit" at bounding box center [1343, 657] width 25 height 20
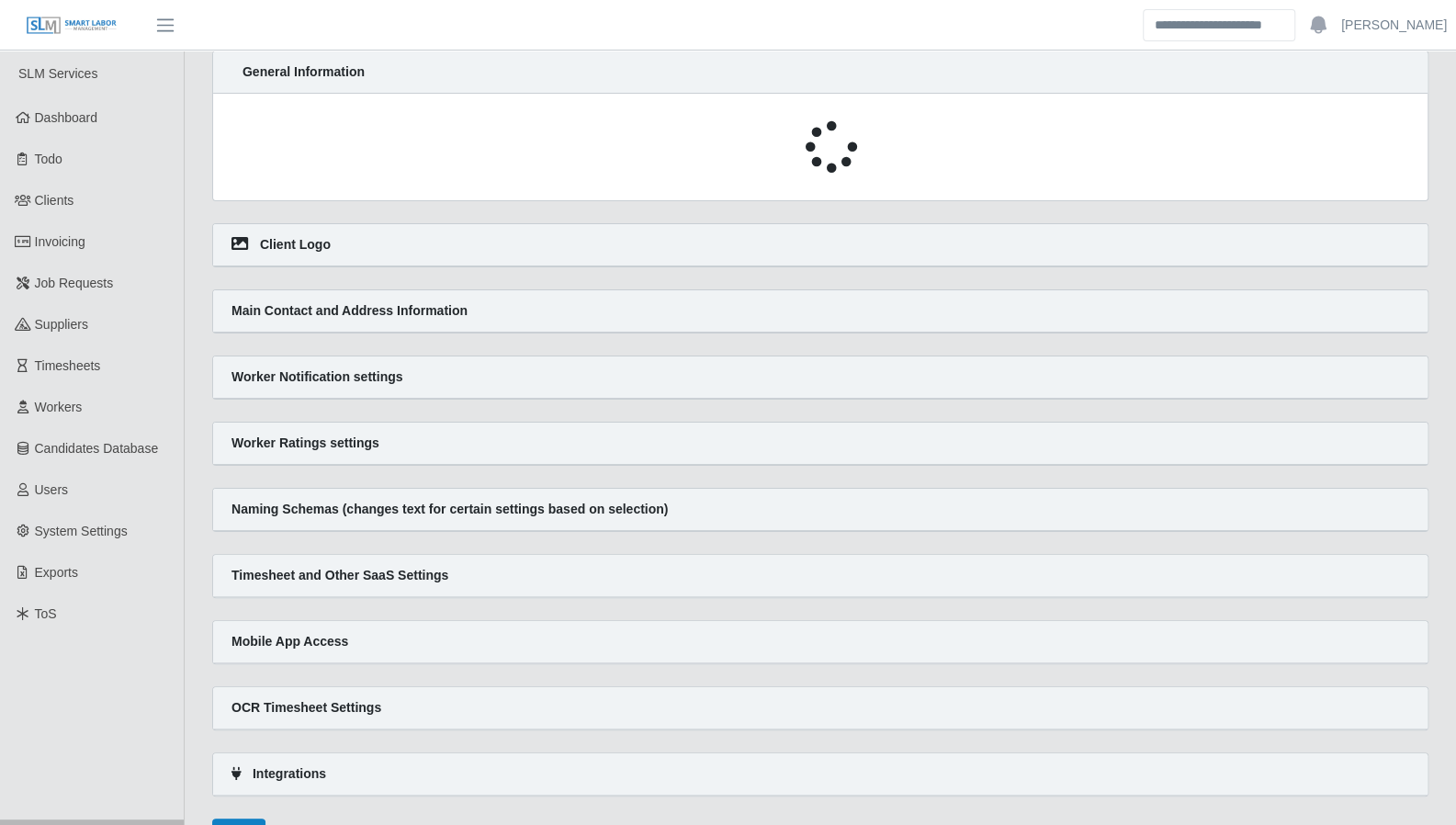
select select
select select "******"
select select "*"
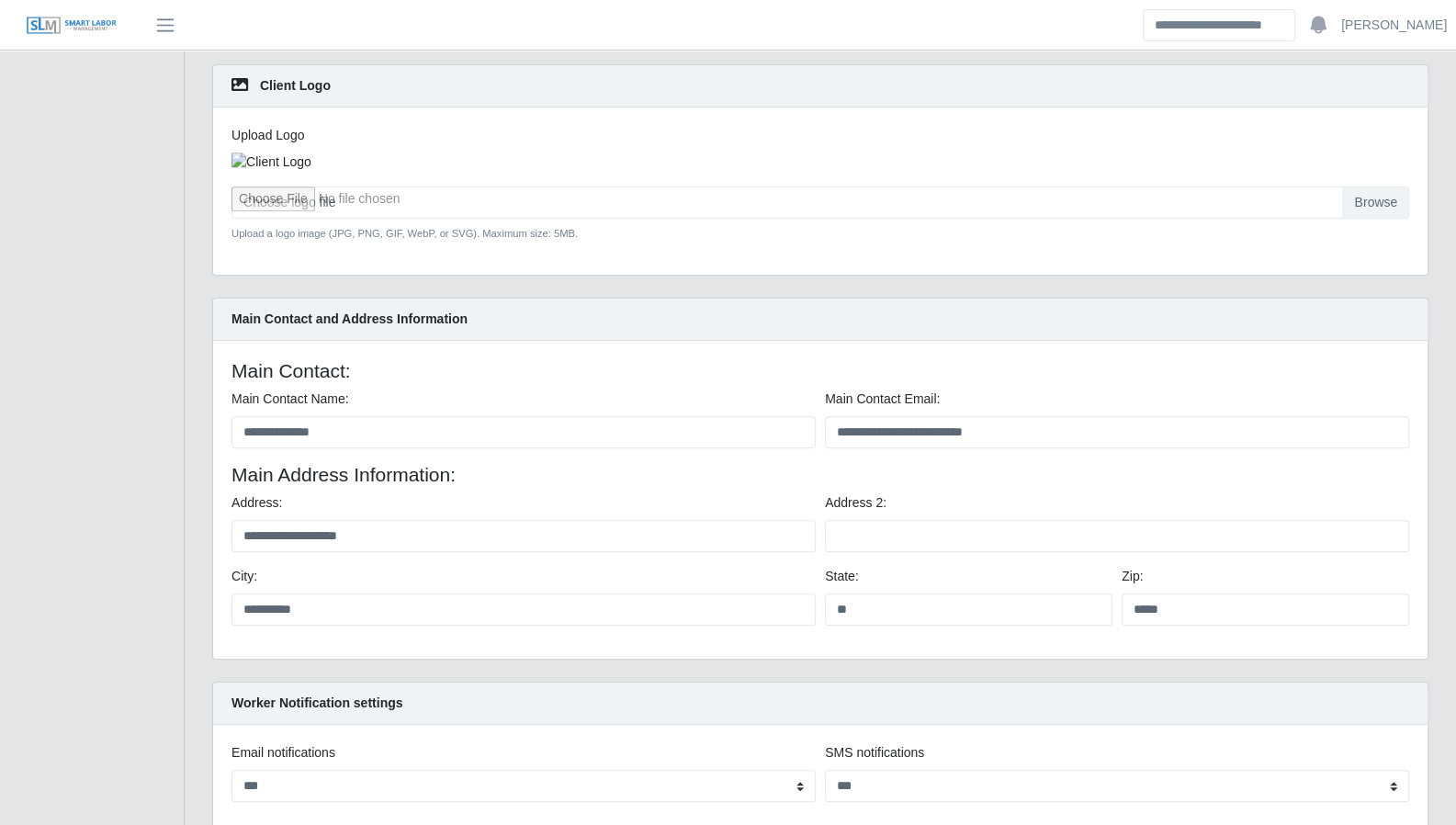
scroll to position [761, 0]
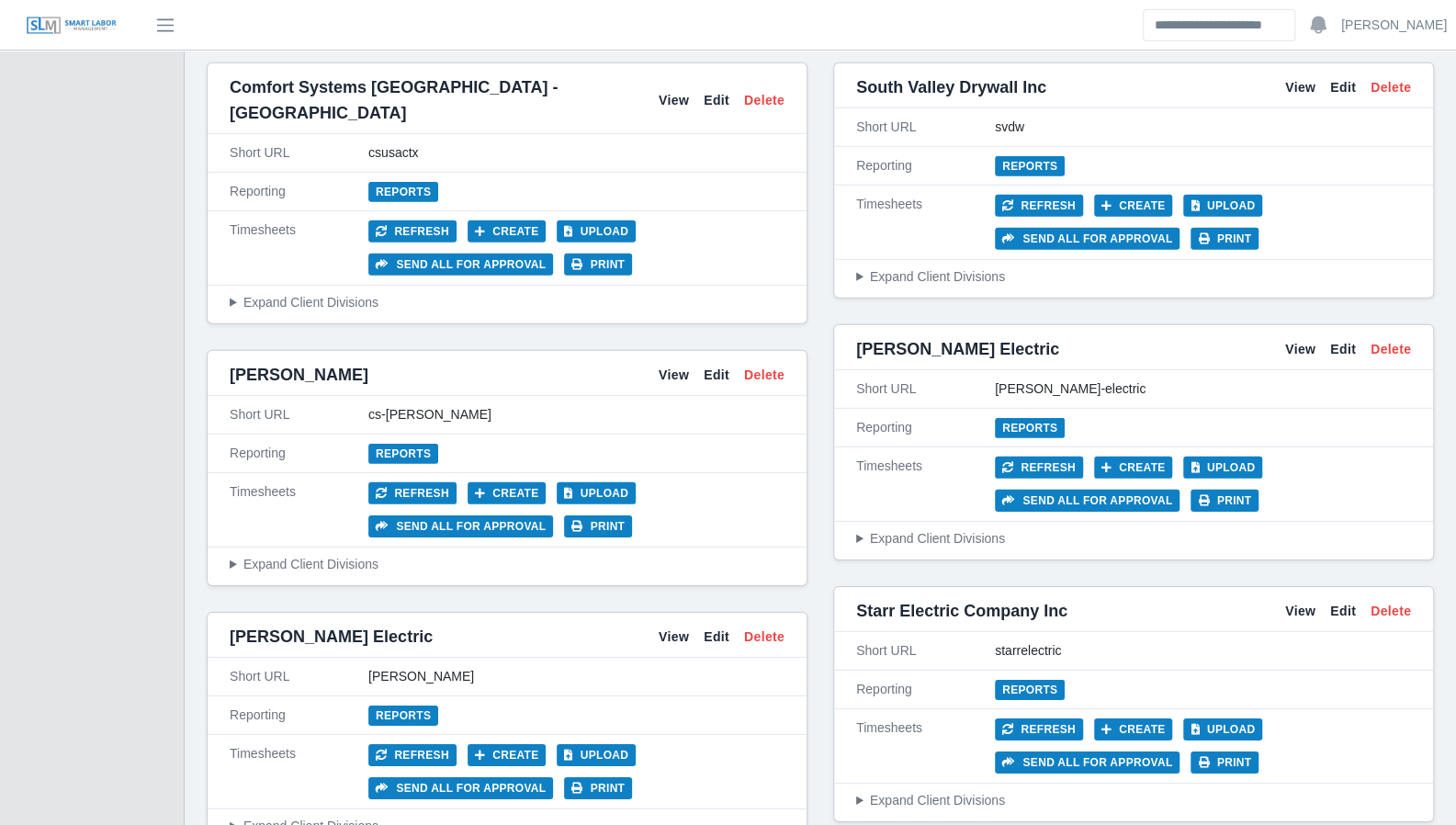
scroll to position [3300, 0]
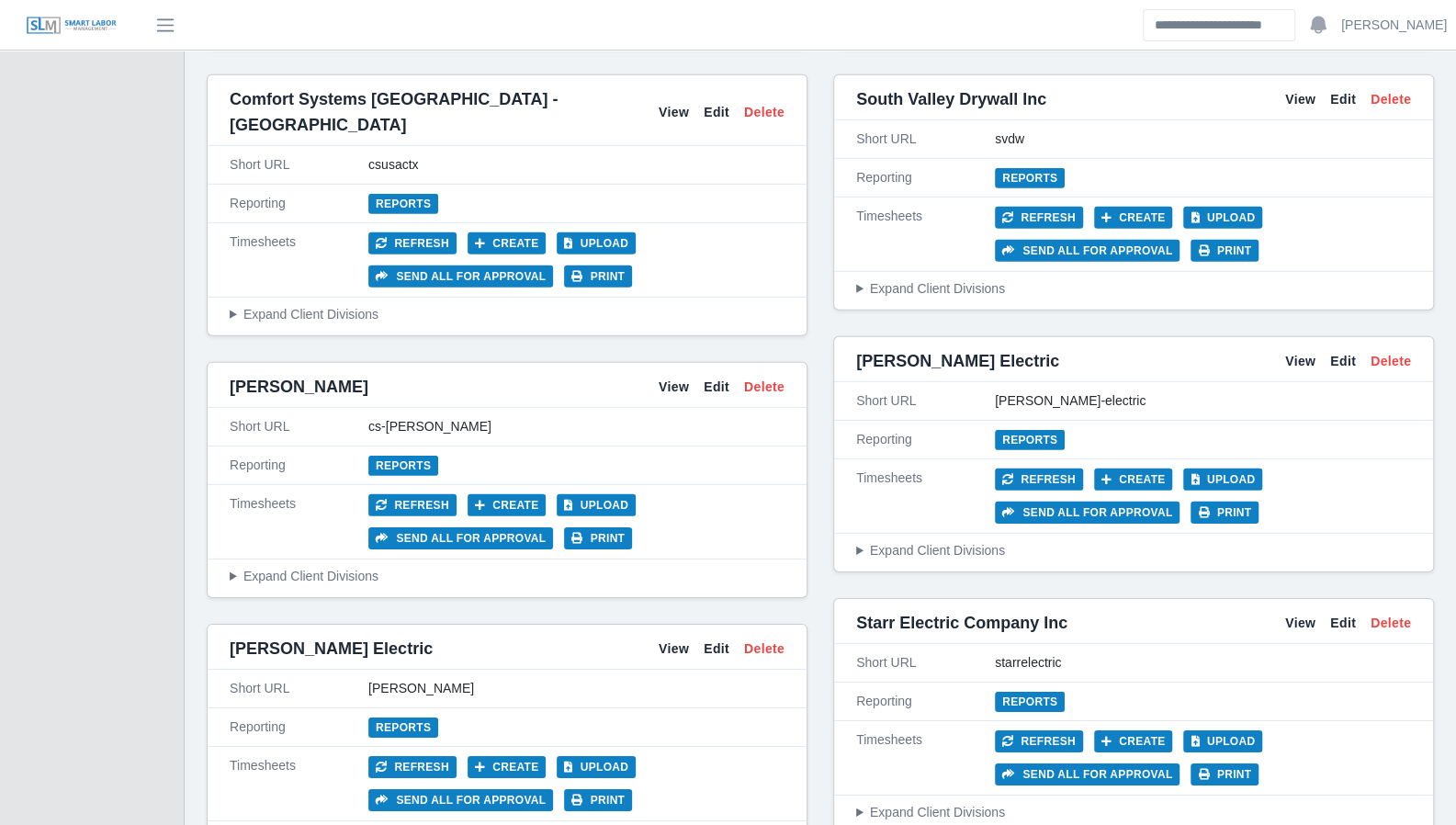
click at [1316, 614] on div "View Edit Delete" at bounding box center [1348, 624] width 125 height 20
click at [1292, 614] on link "View" at bounding box center [1301, 624] width 30 height 20
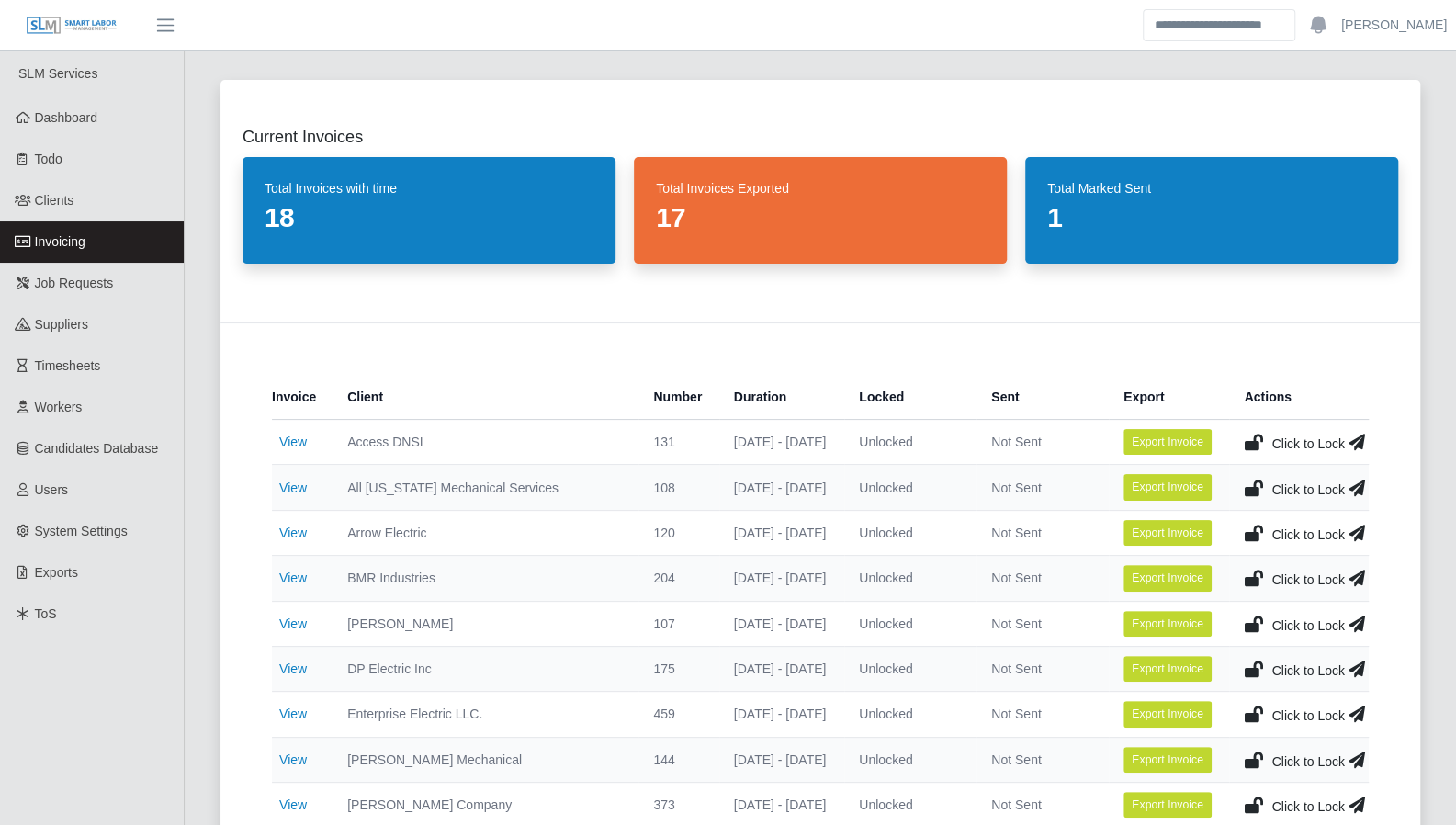
click at [1423, 529] on div "Current Invoices Total Invoices with time 18 Total Invoices Exported 17 Total M…" at bounding box center [820, 669] width 1244 height 1222
click at [117, 113] on link "Dashboard" at bounding box center [92, 118] width 184 height 41
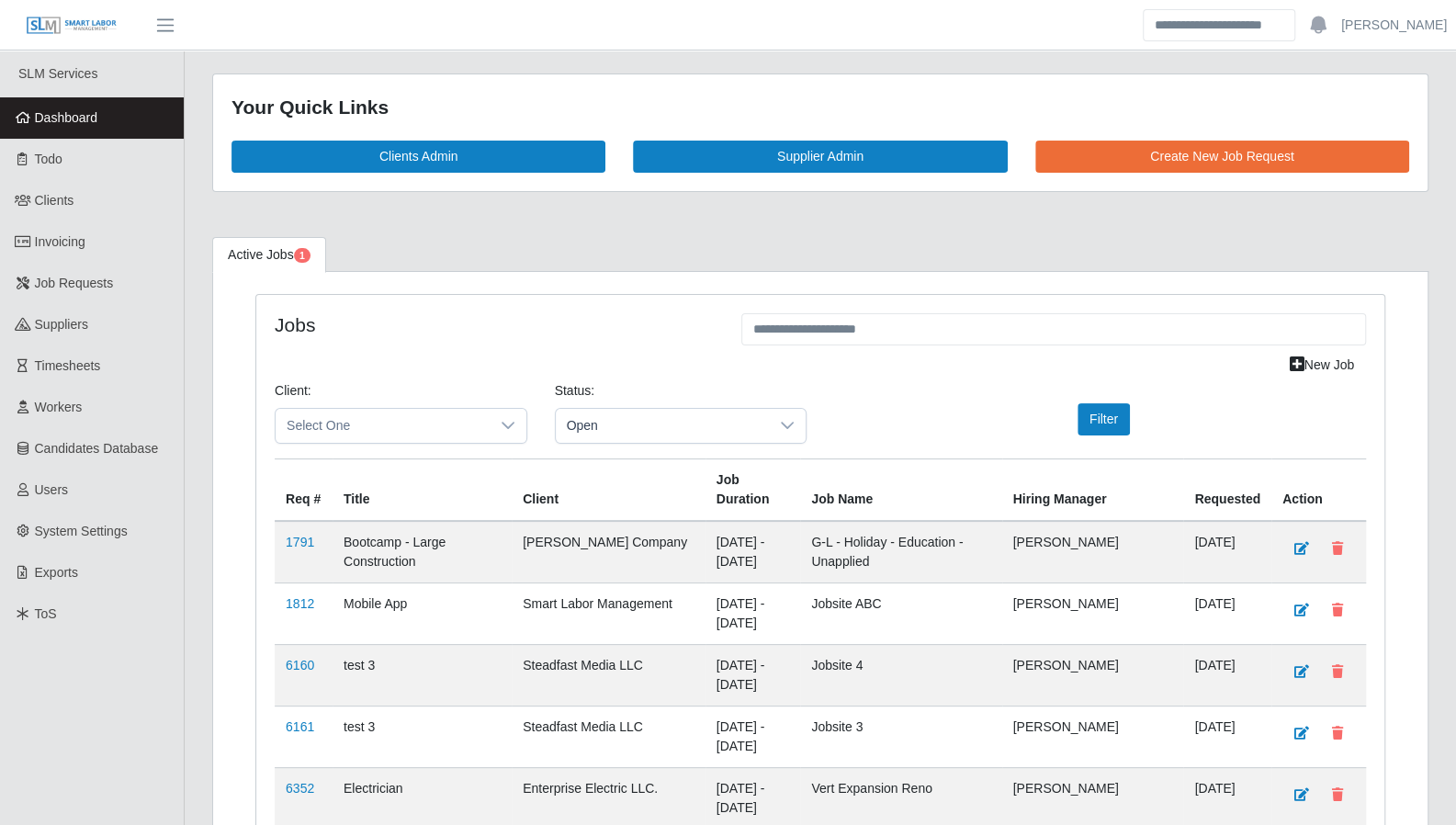
drag, startPoint x: 59, startPoint y: 110, endPoint x: 8, endPoint y: 104, distance: 51.4
click at [59, 110] on span "Dashboard" at bounding box center [66, 118] width 64 height 15
click at [42, 157] on span "Todo" at bounding box center [48, 159] width 27 height 15
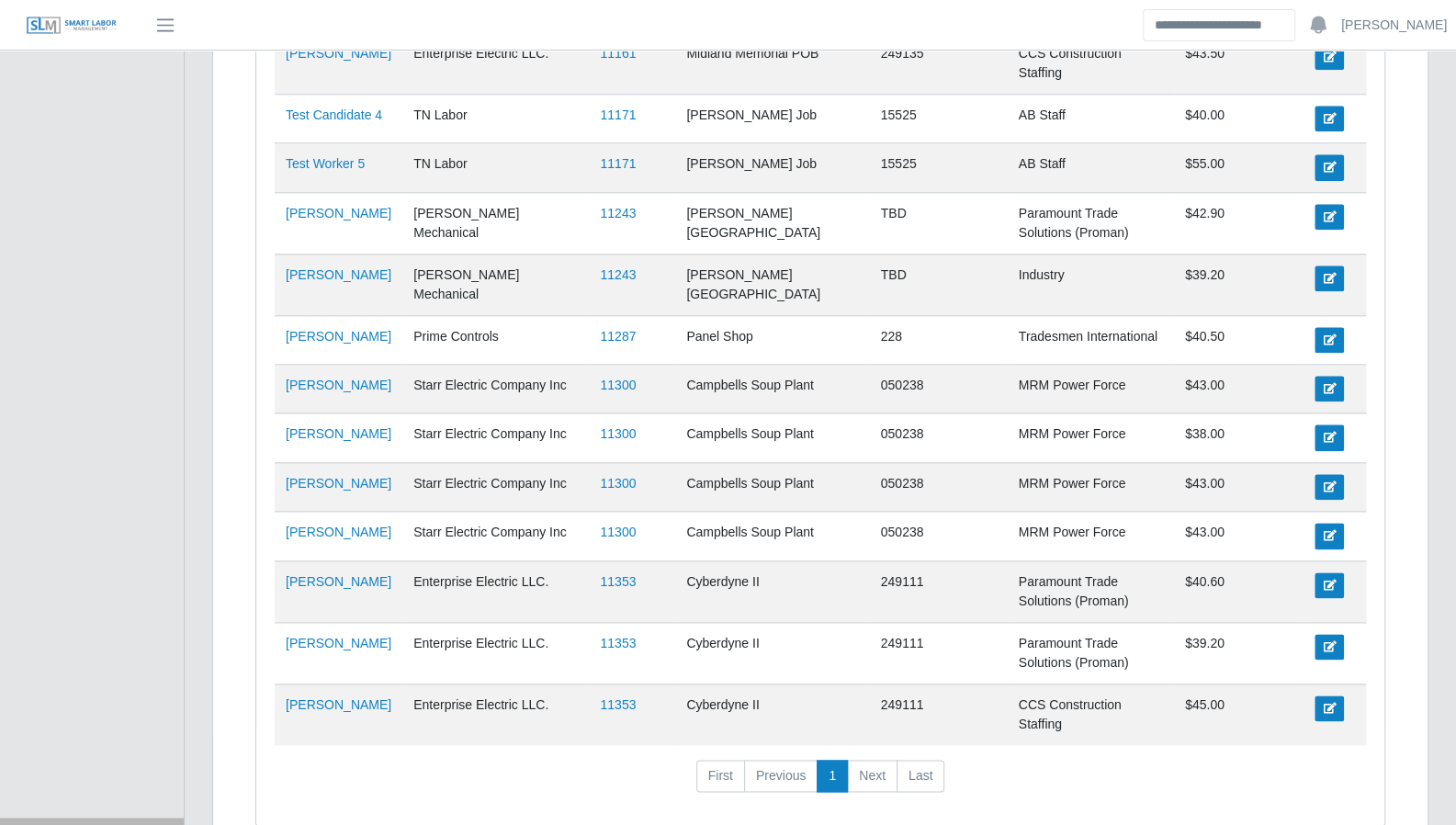
scroll to position [1162, 0]
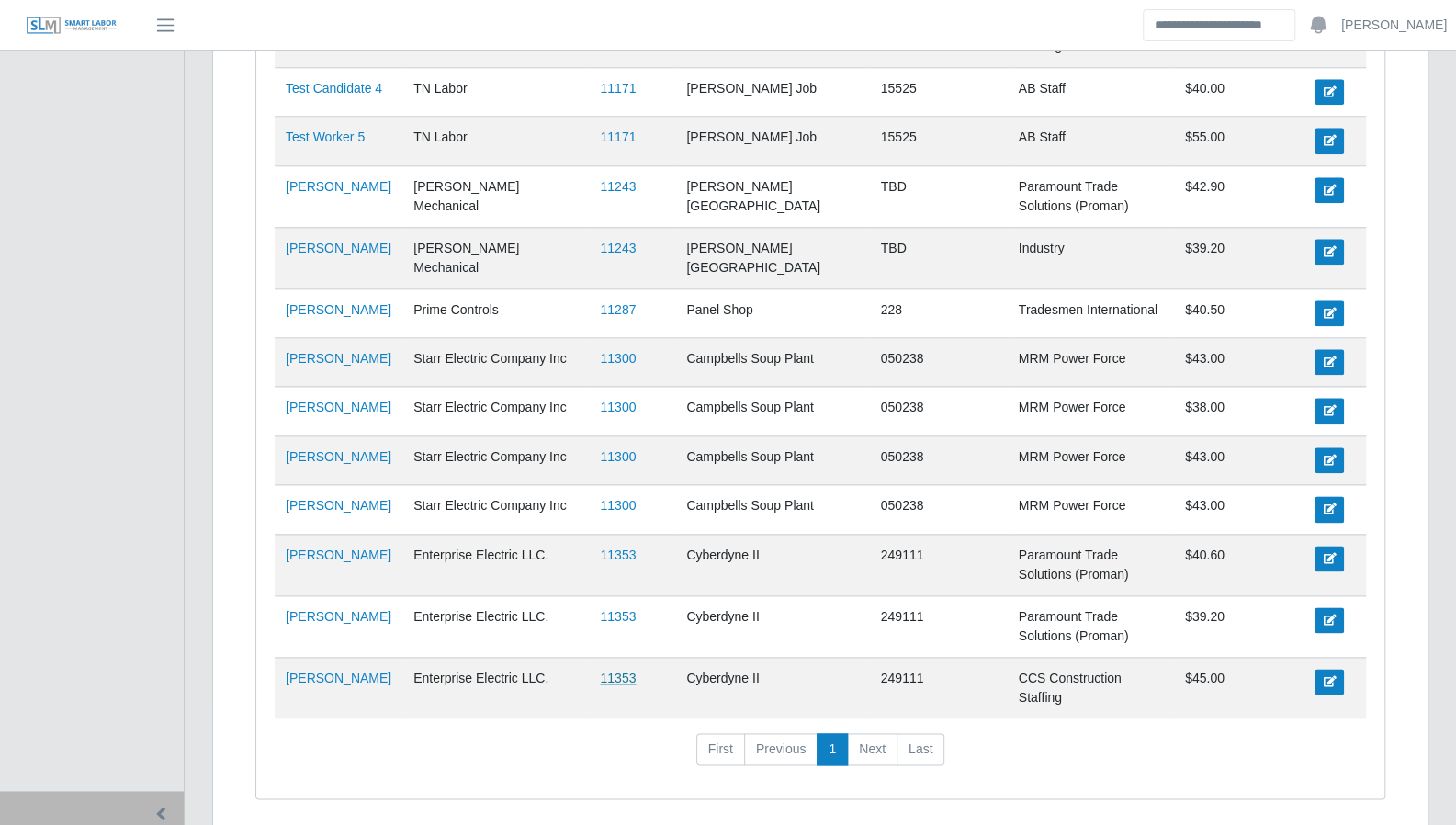
click at [601, 670] on link "11353" at bounding box center [618, 678] width 36 height 15
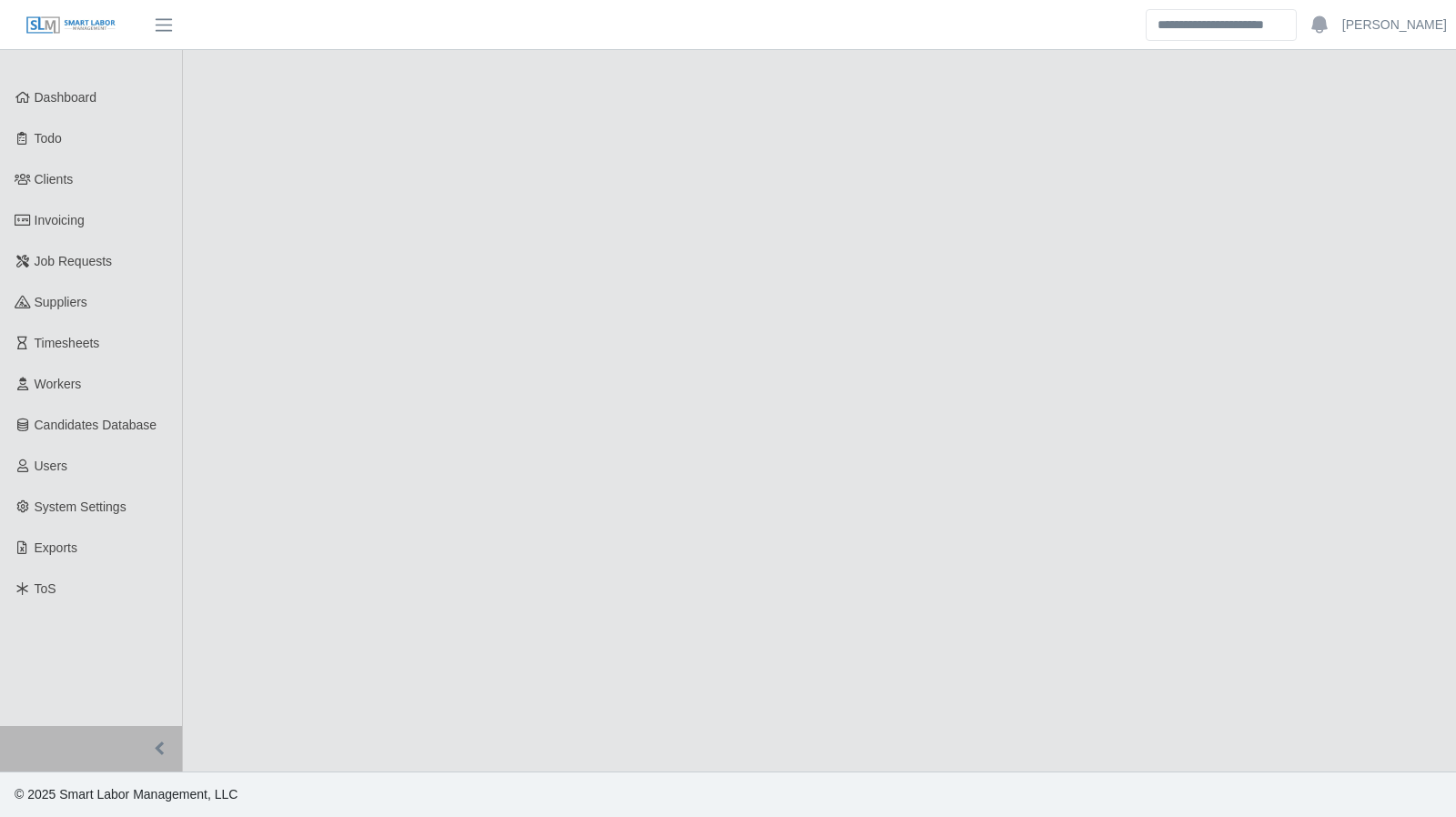
select select "****"
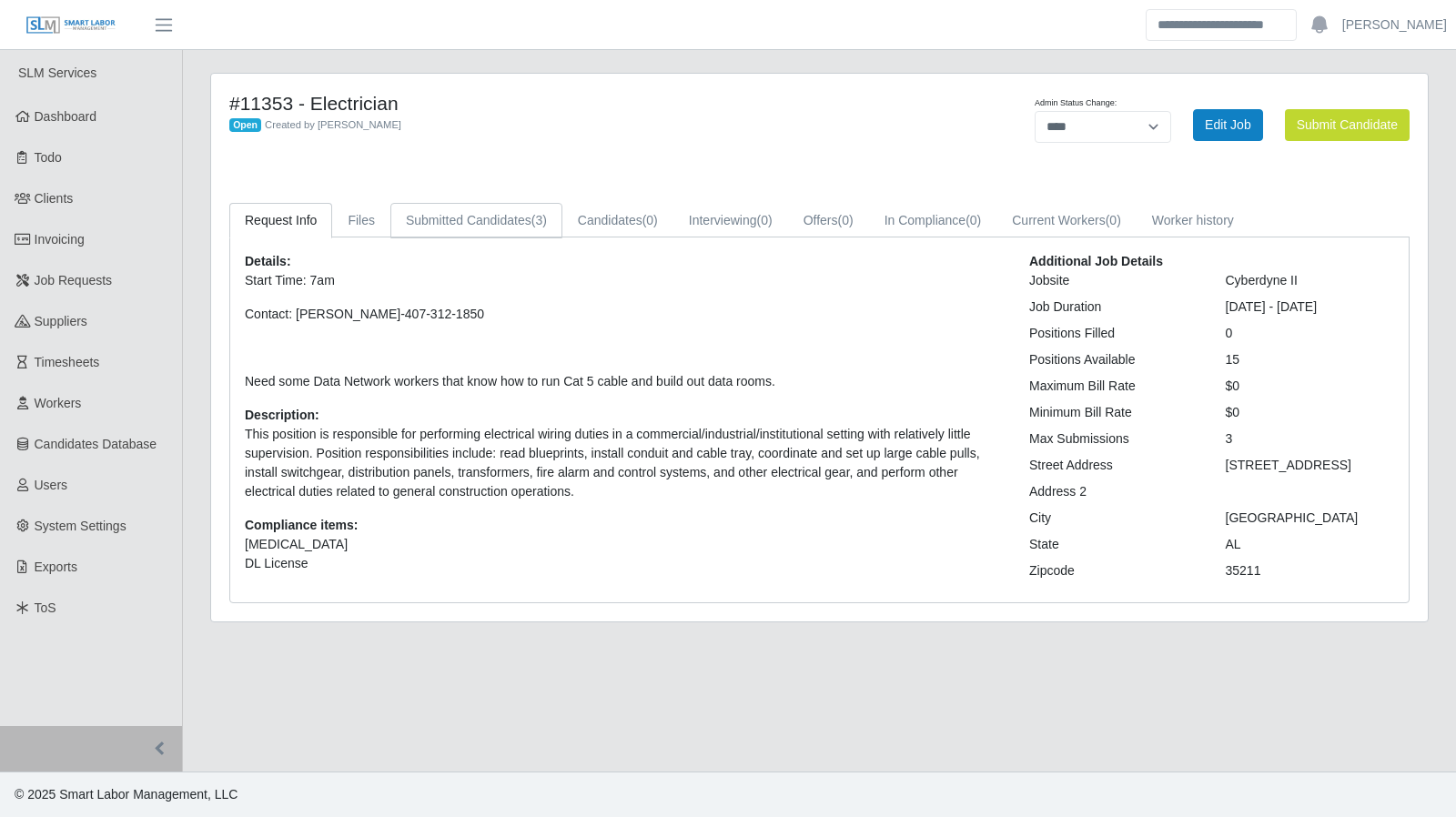
click at [469, 204] on link "Submitted Candidates (3)" at bounding box center [476, 221] width 172 height 35
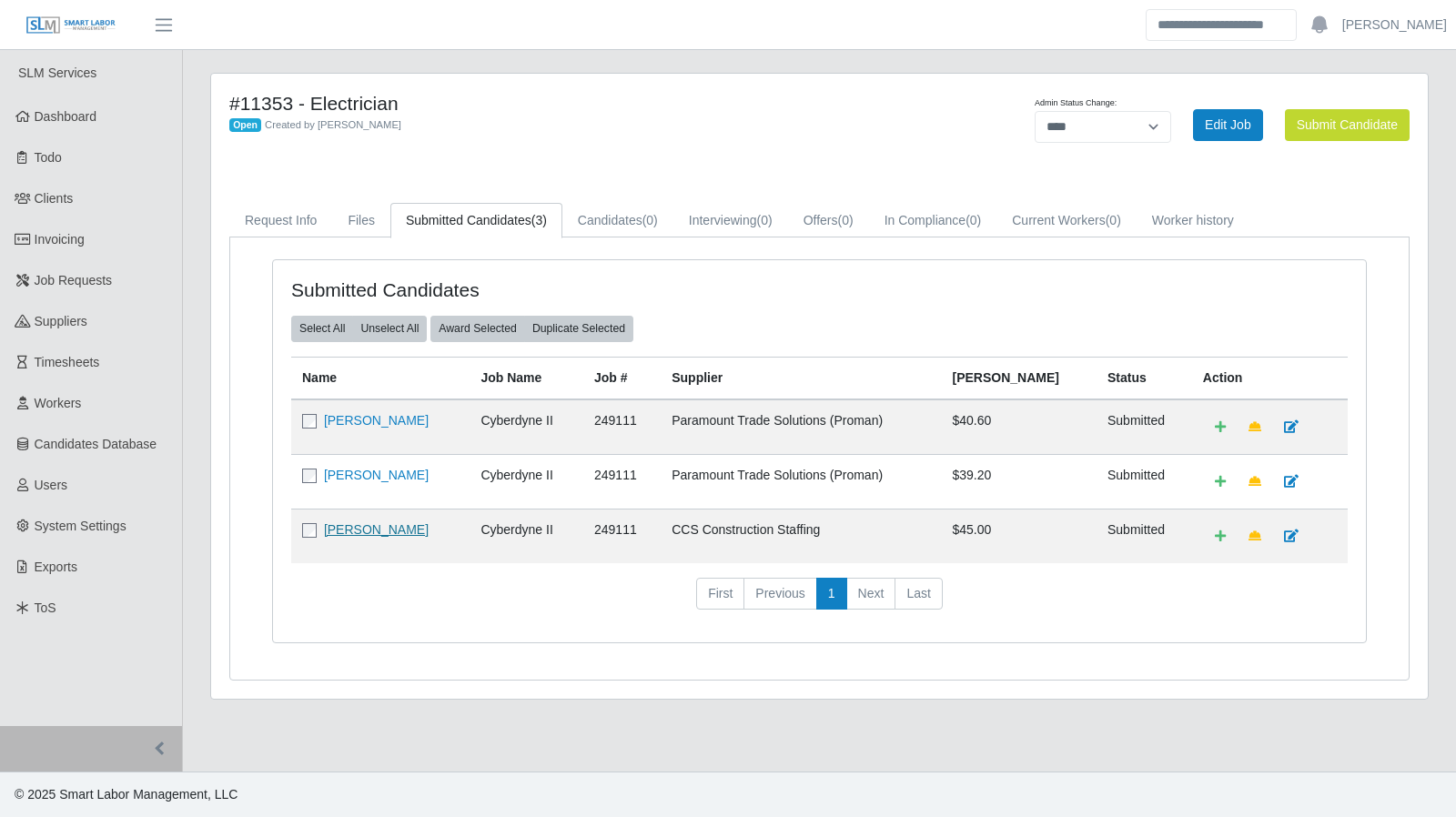
click at [355, 525] on link "Leslie Williams" at bounding box center [376, 530] width 105 height 15
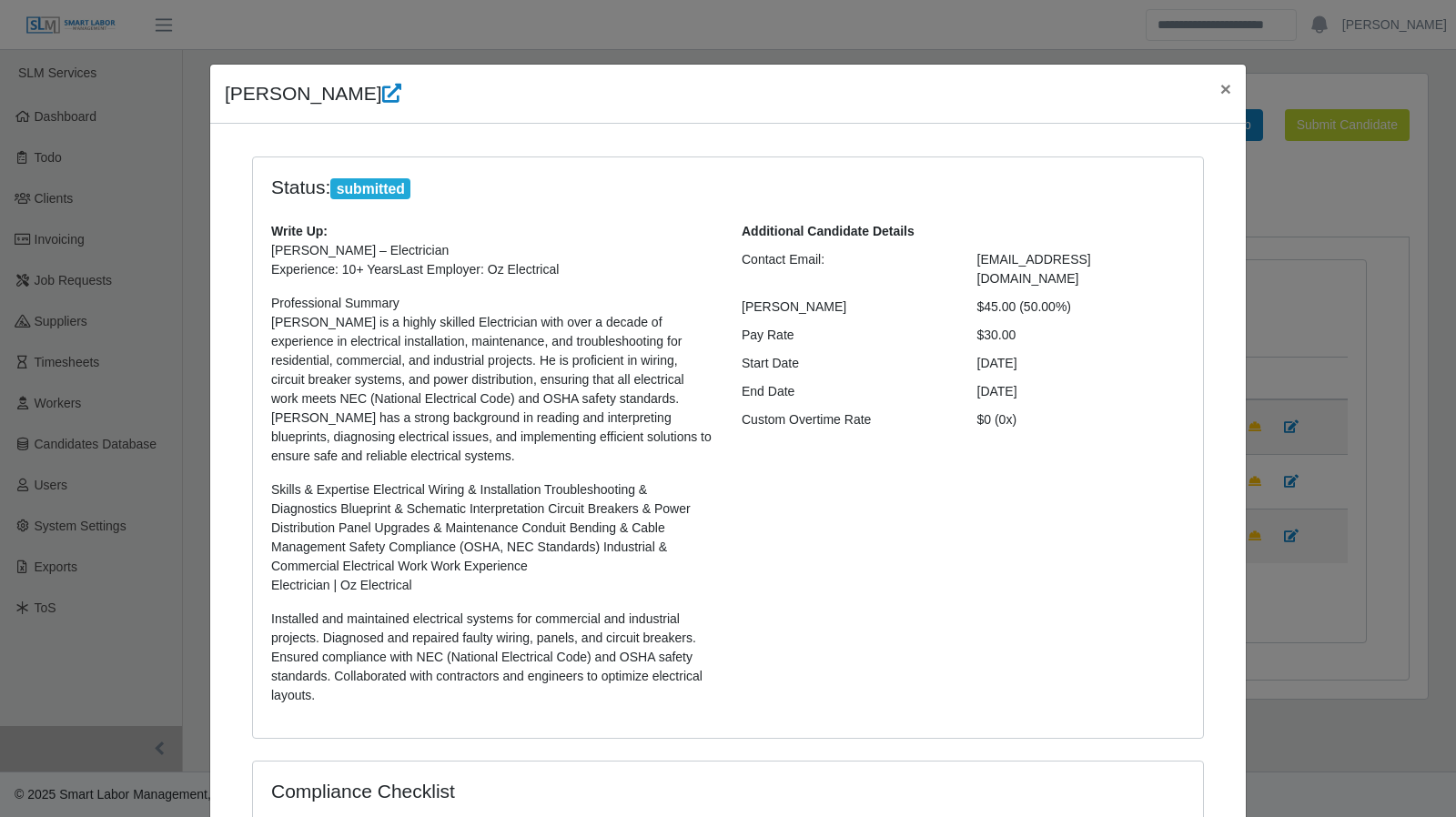
click at [1227, 96] on button "×" at bounding box center [1225, 89] width 40 height 48
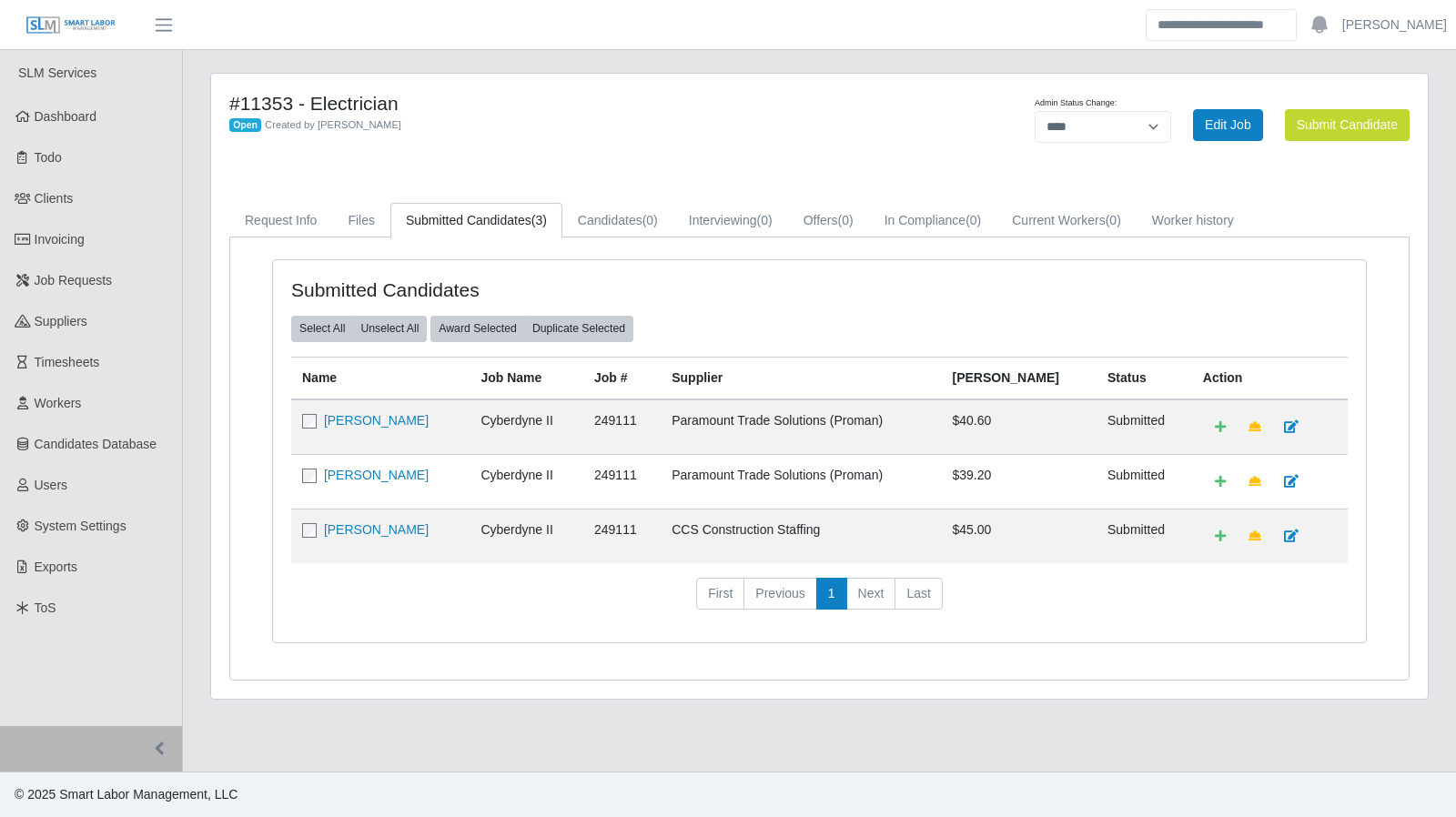
click at [1206, 86] on div "#11353 - Electrician Open Created by David Shank Admin Status Change: ******* *…" at bounding box center [820, 386] width 1217 height 625
drag, startPoint x: 45, startPoint y: 236, endPoint x: 159, endPoint y: 253, distance: 115.3
click at [46, 236] on span "Invoicing" at bounding box center [59, 239] width 50 height 15
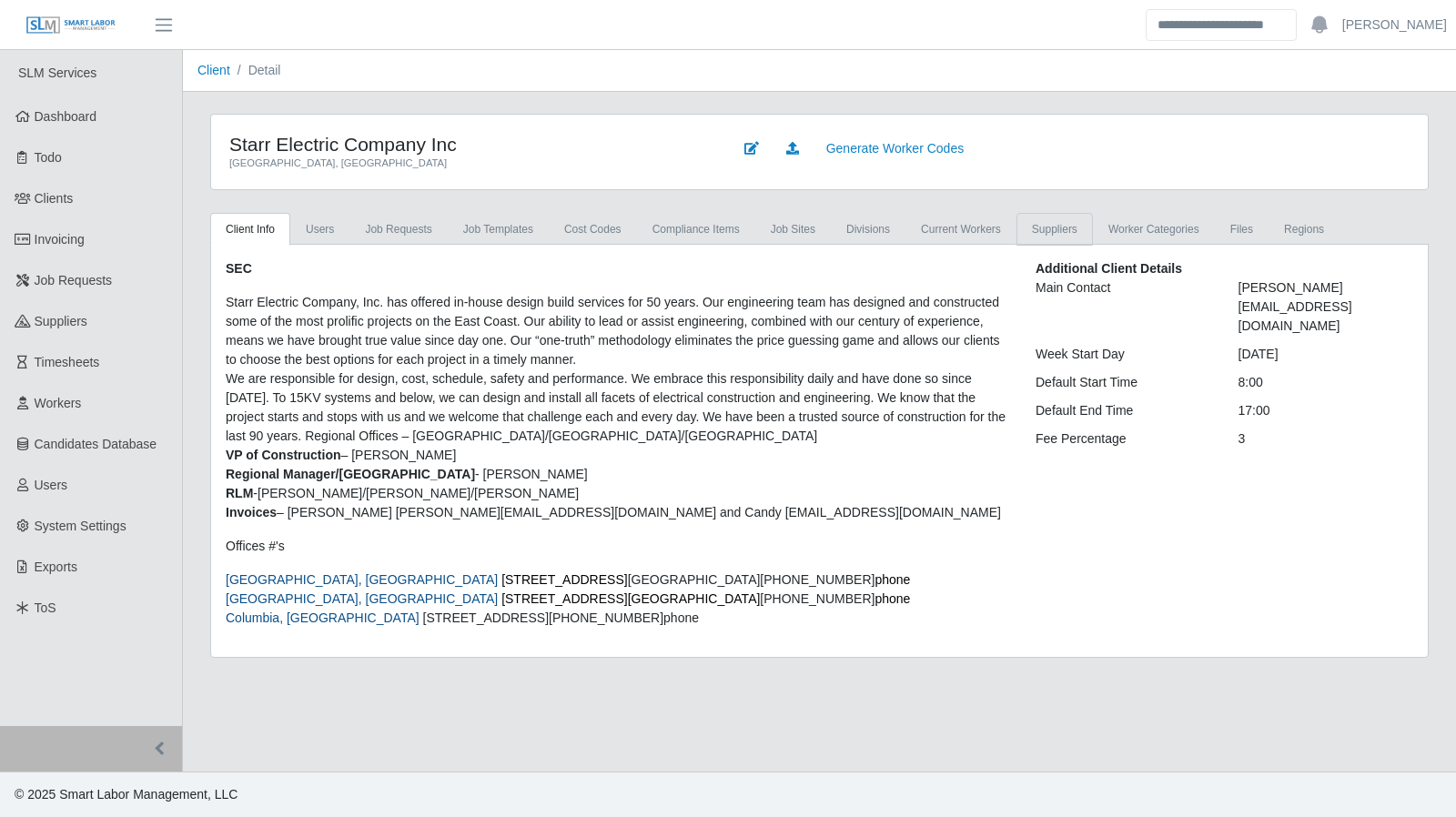
click at [1039, 232] on link "Suppliers" at bounding box center [1054, 229] width 76 height 32
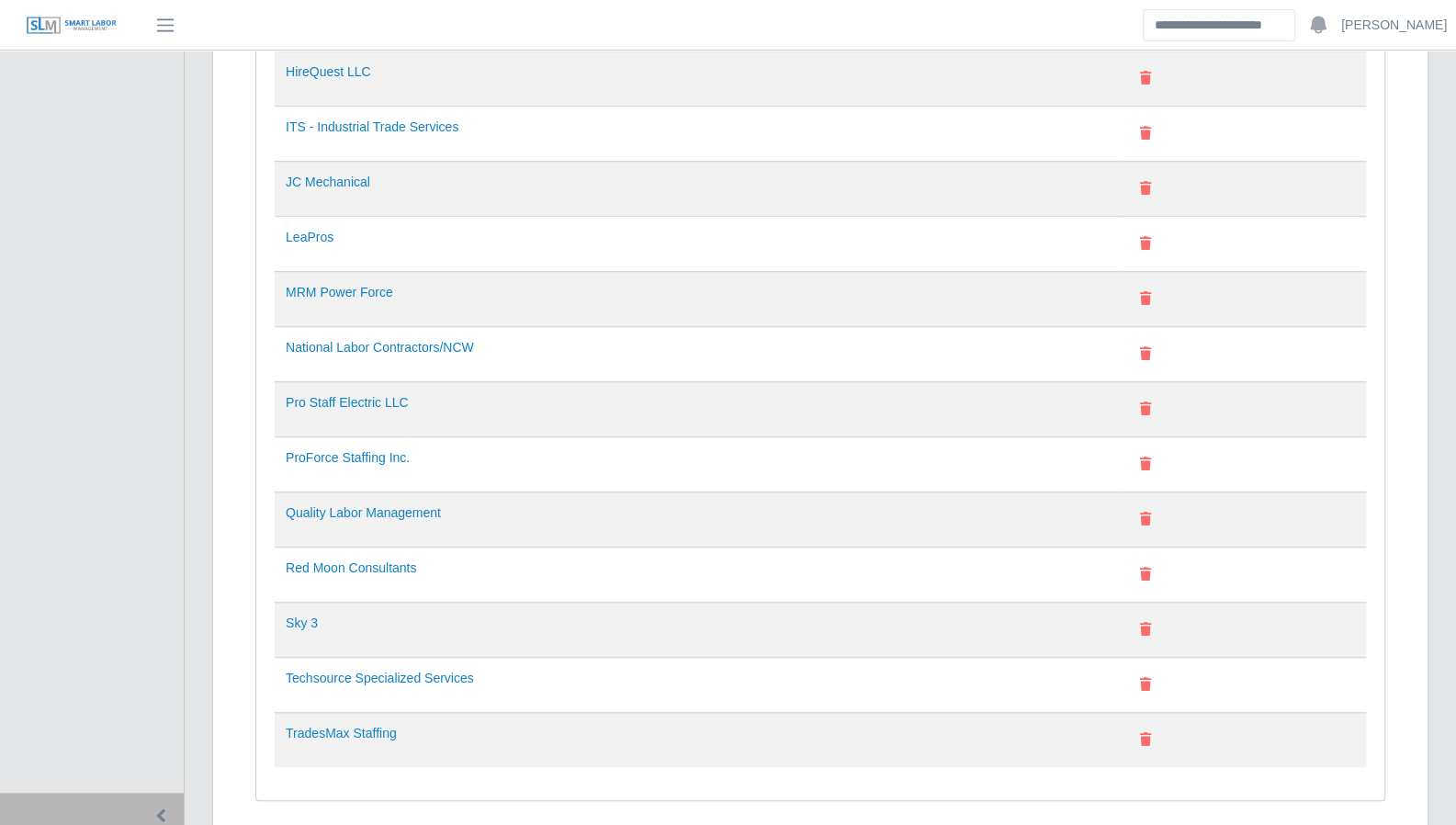
scroll to position [790, 0]
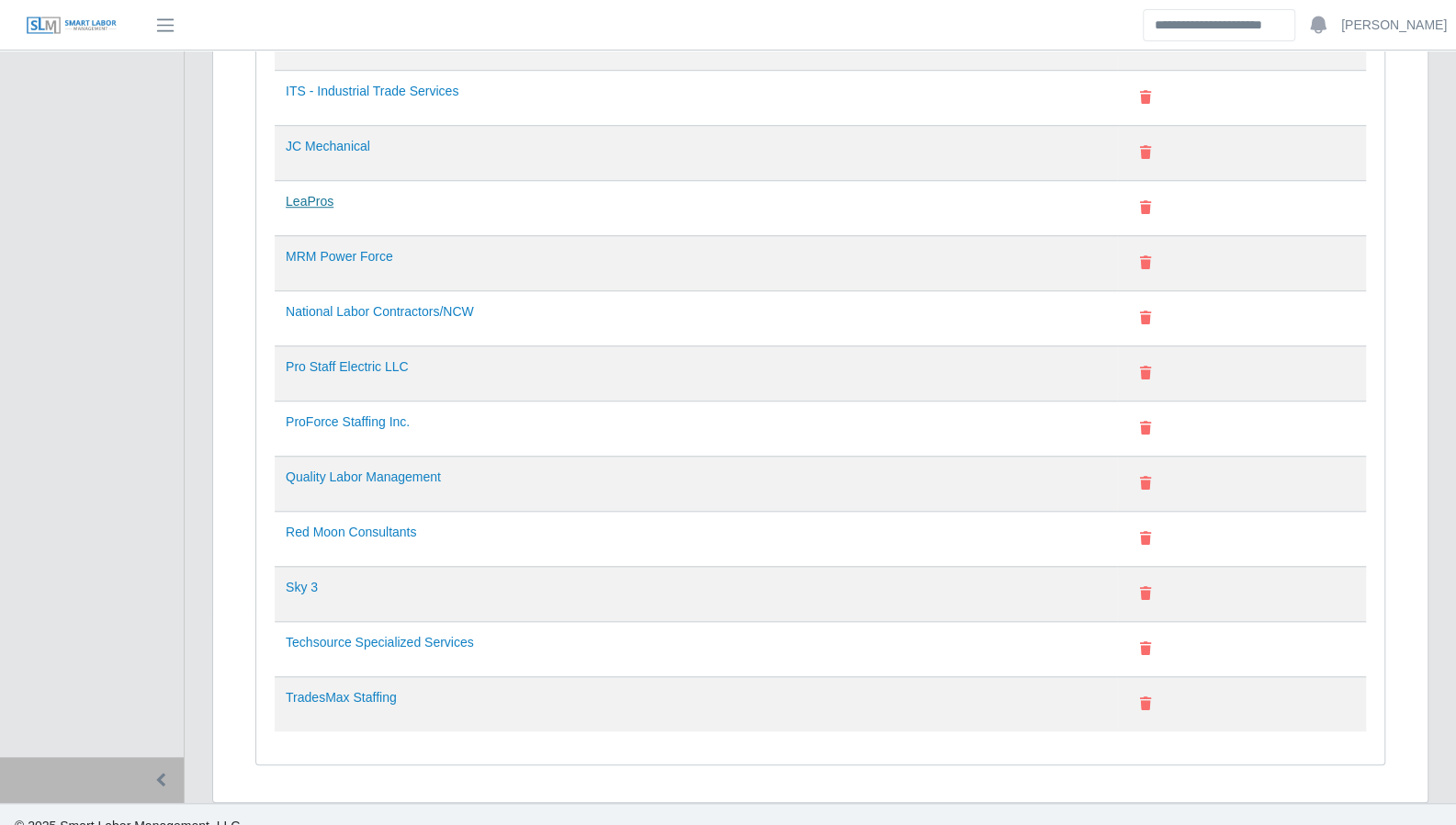
click at [309, 194] on link "LeaPros" at bounding box center [309, 201] width 48 height 15
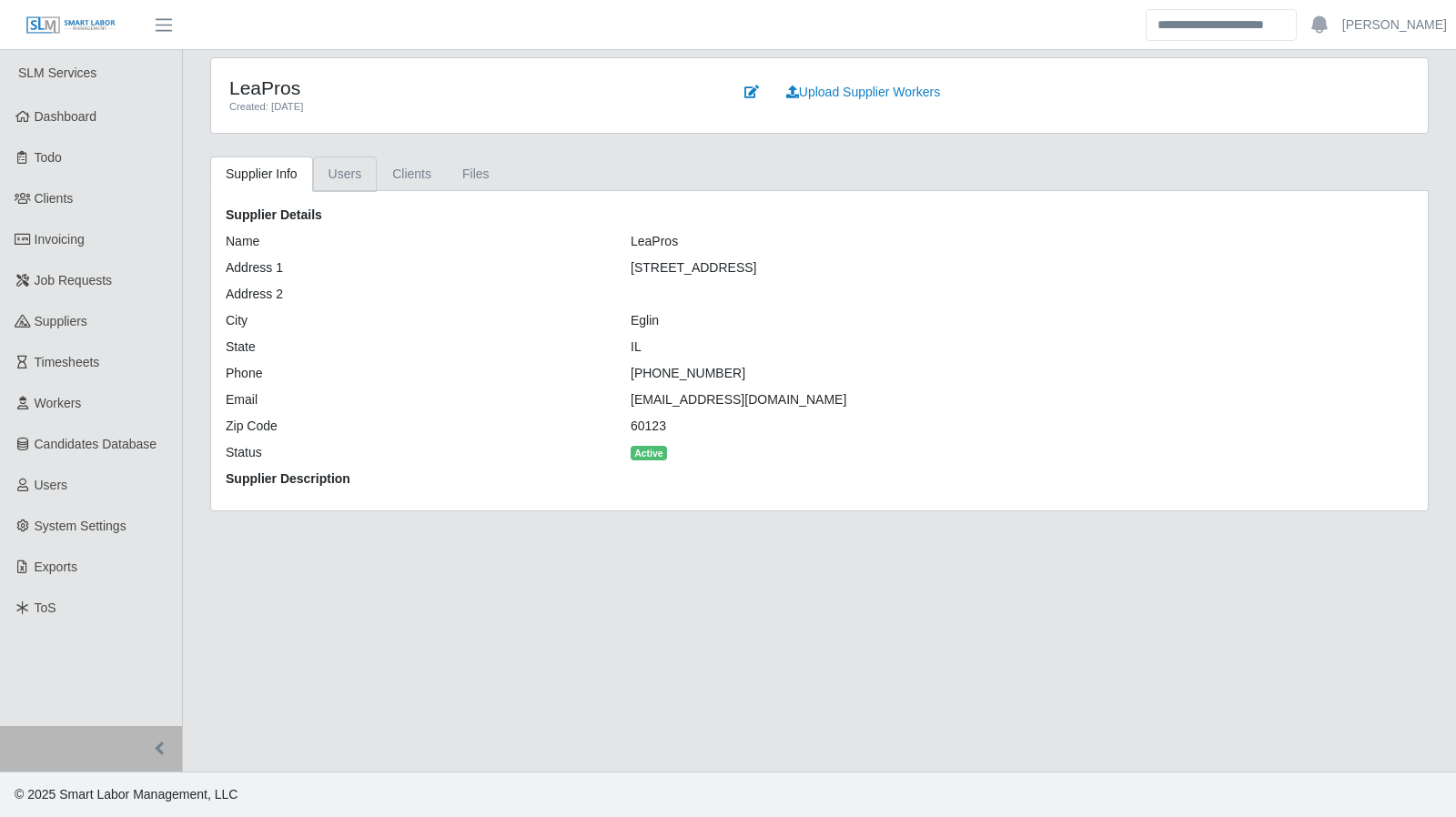
click at [349, 176] on link "Users" at bounding box center [346, 174] width 65 height 35
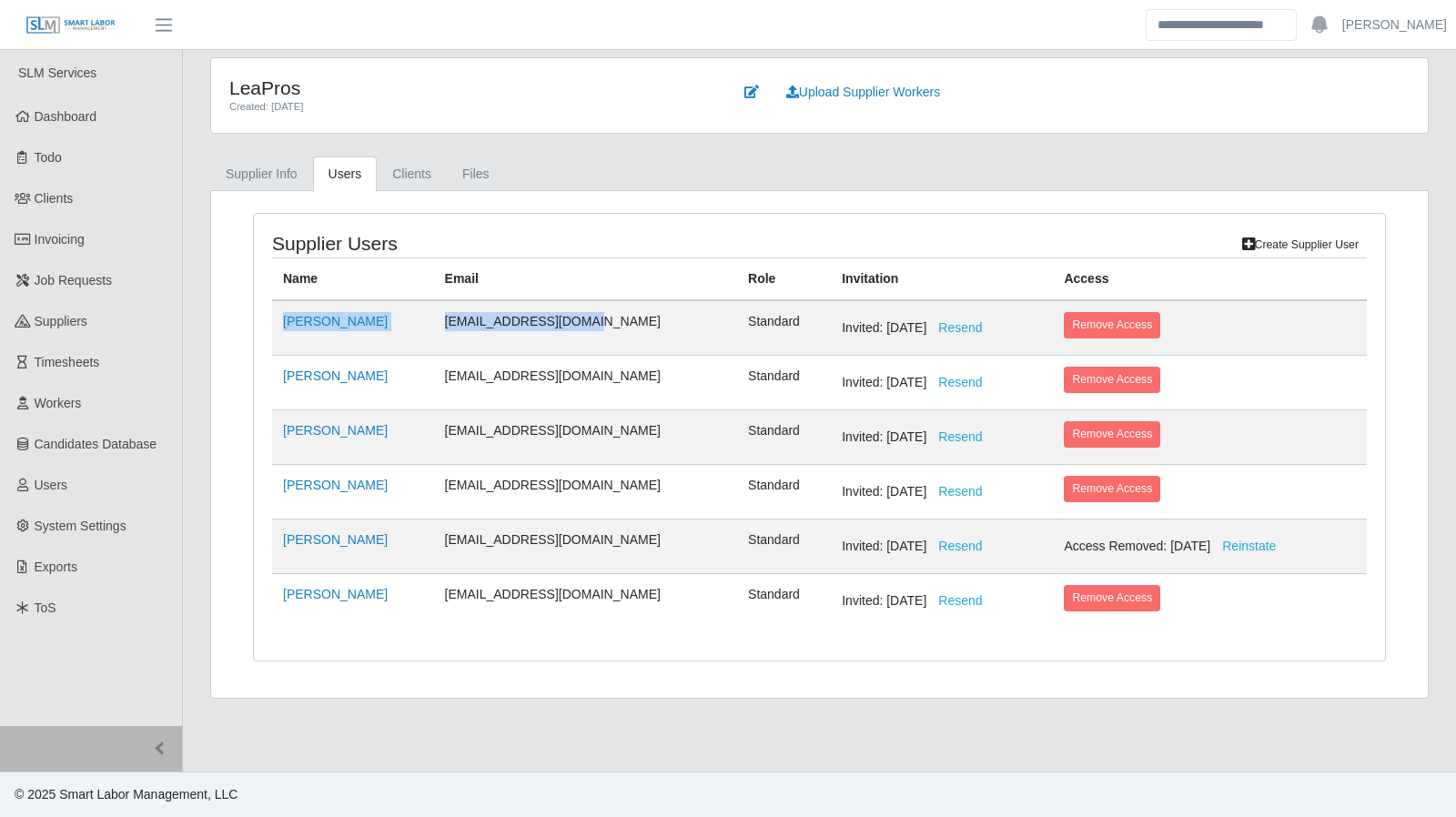
drag, startPoint x: 602, startPoint y: 316, endPoint x: 271, endPoint y: 313, distance: 331.0
click at [272, 313] on tr "Lacey Sherwood lsherwood@leapros.com Standard Invited: 06/28/2024 Resend Remove…" at bounding box center [819, 328] width 1095 height 56
copy tr "Lacey Sherwood lsherwood@leapros.com"
click at [76, 128] on link "Dashboard" at bounding box center [91, 117] width 182 height 41
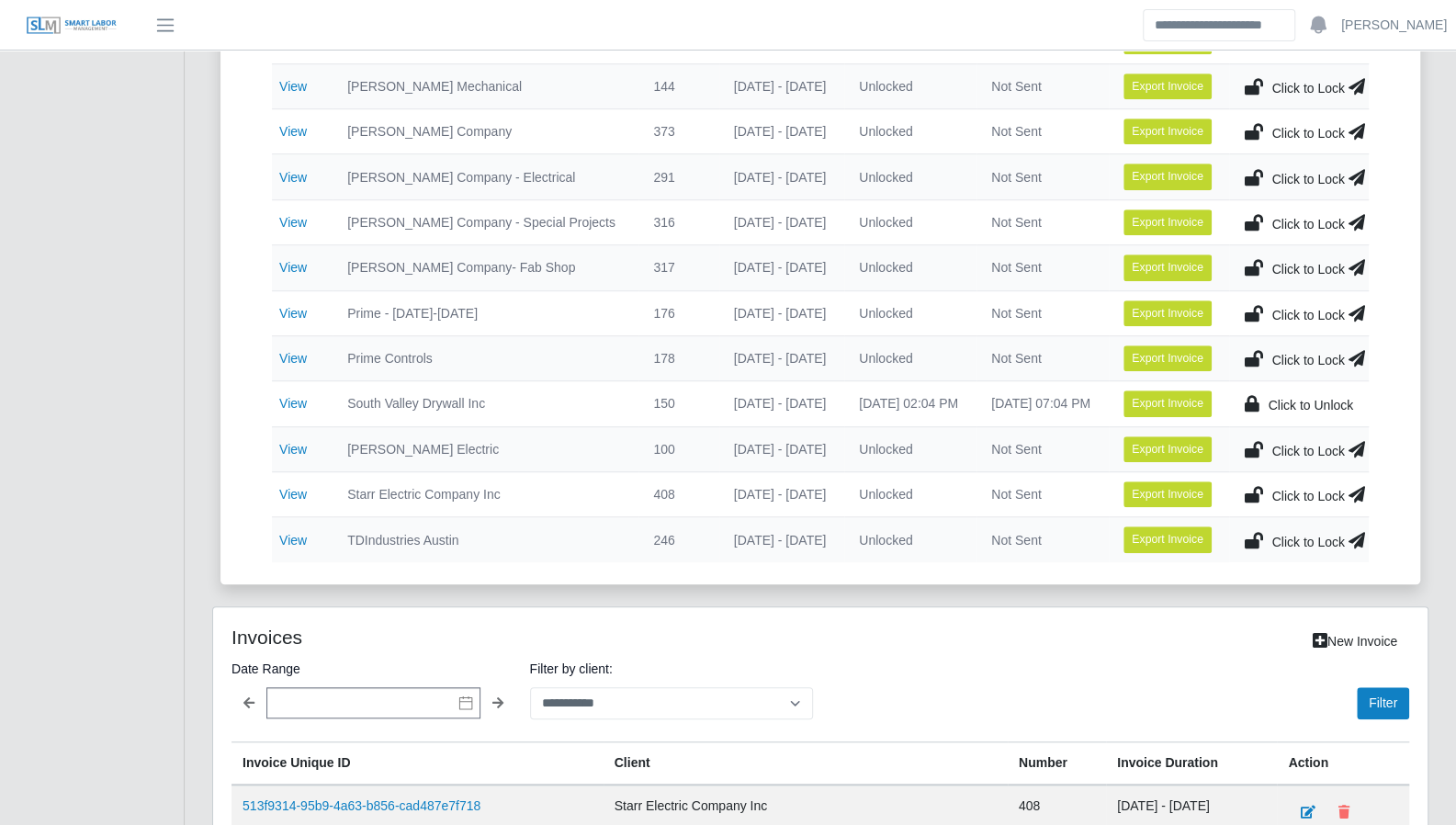
scroll to position [674, 0]
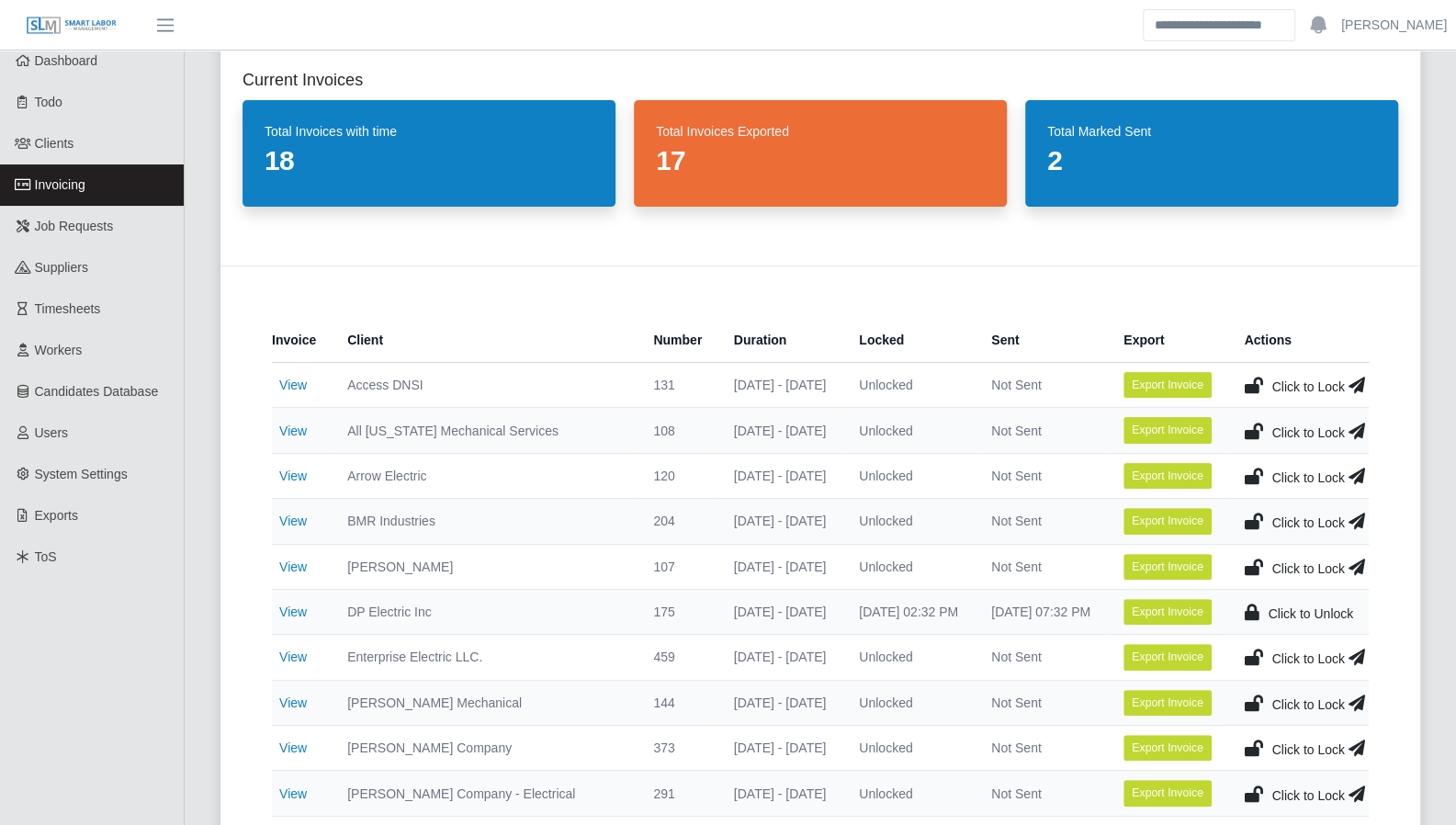
scroll to position [48, 0]
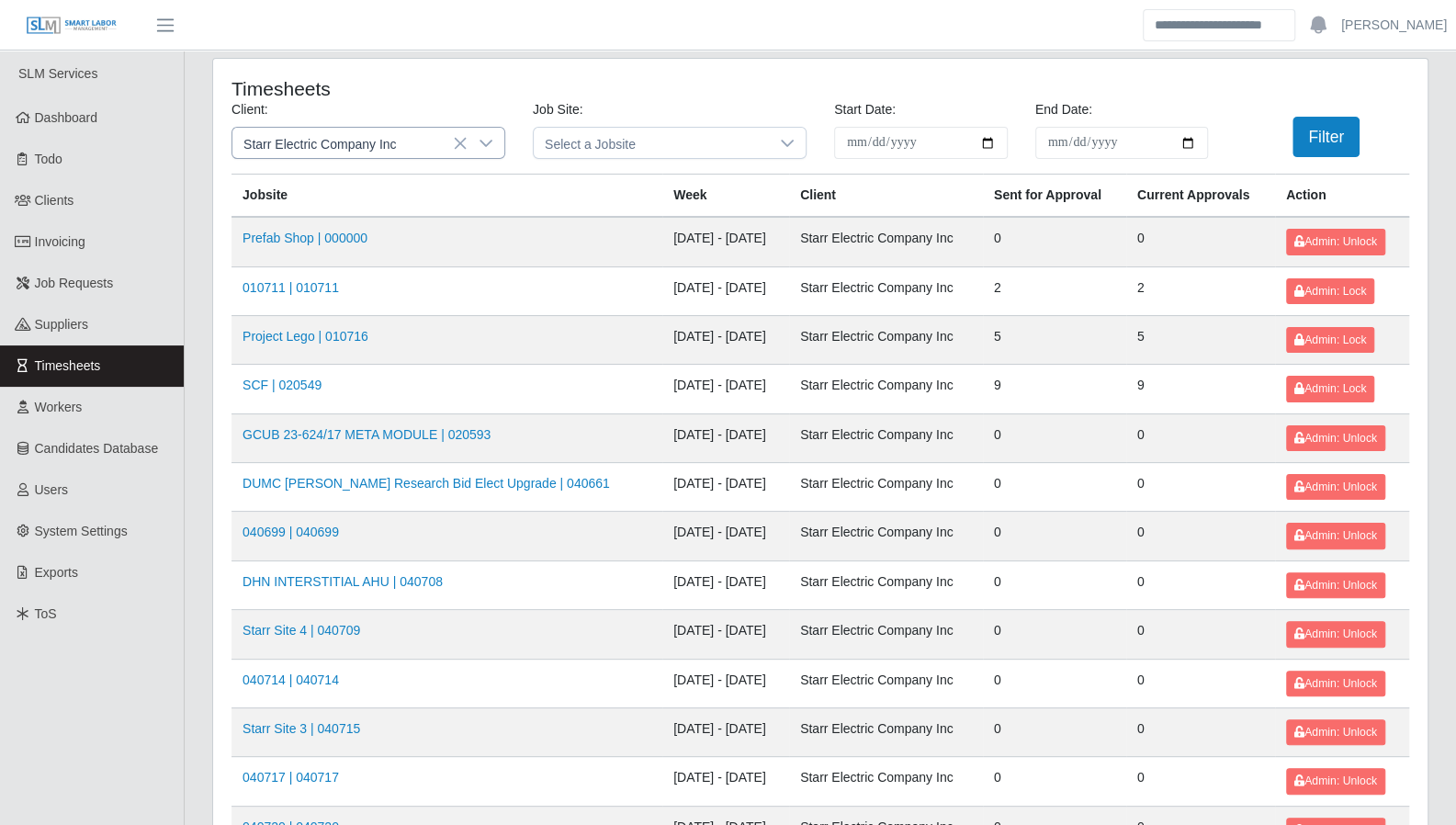
click at [493, 146] on div at bounding box center [486, 142] width 37 height 30
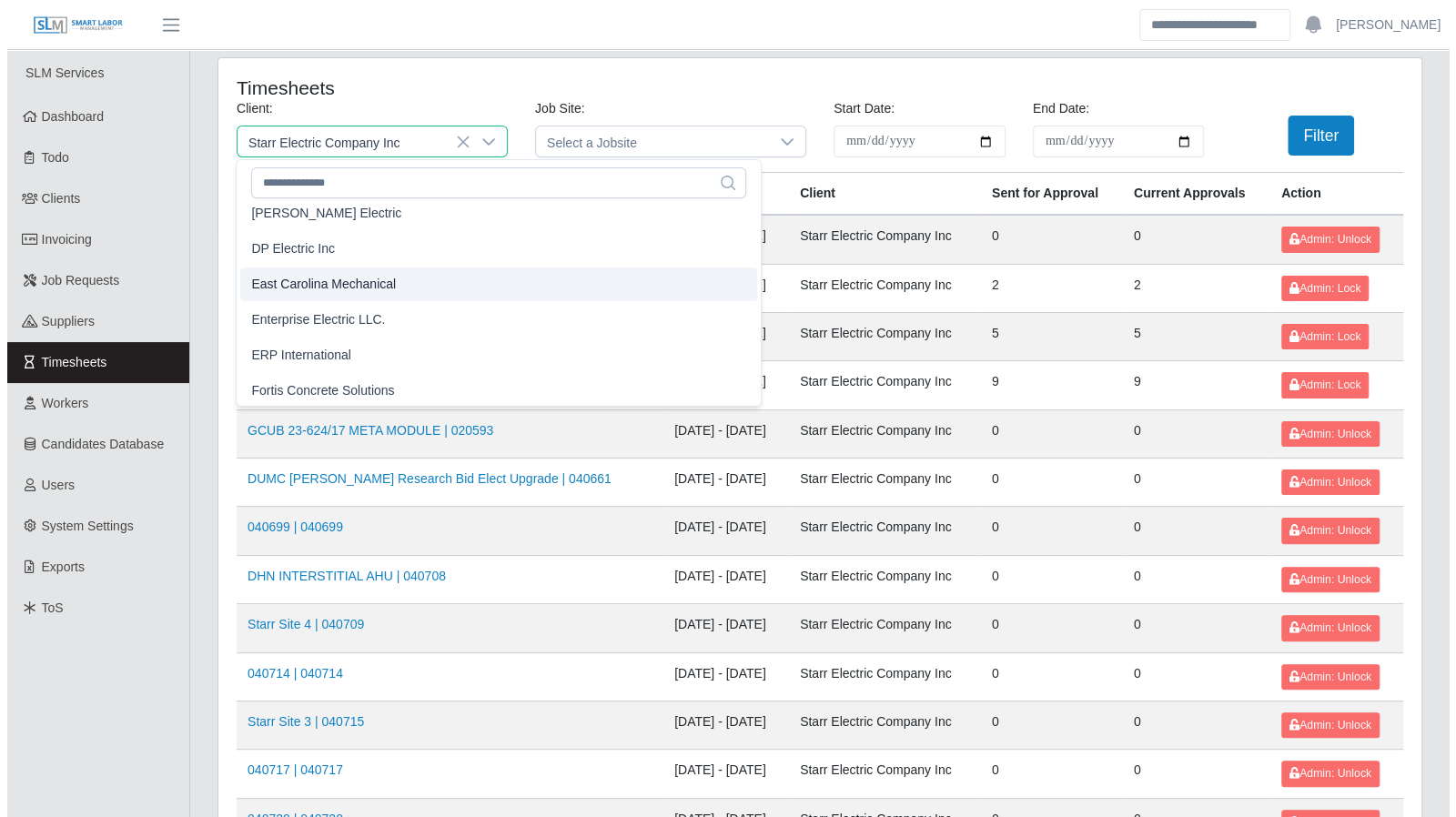
scroll to position [719, 0]
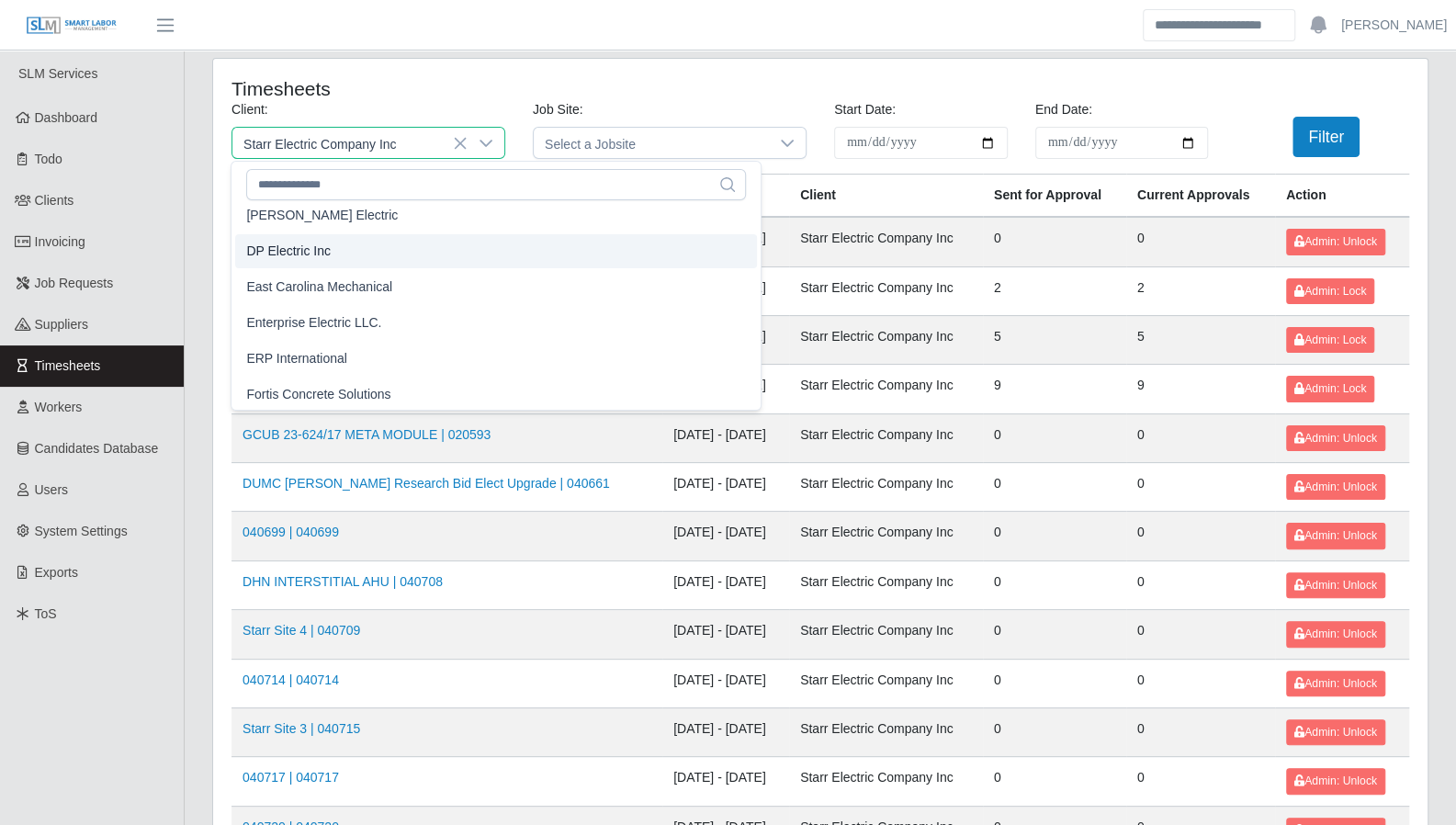
click at [313, 251] on span "DP Electric Inc" at bounding box center [288, 251] width 84 height 20
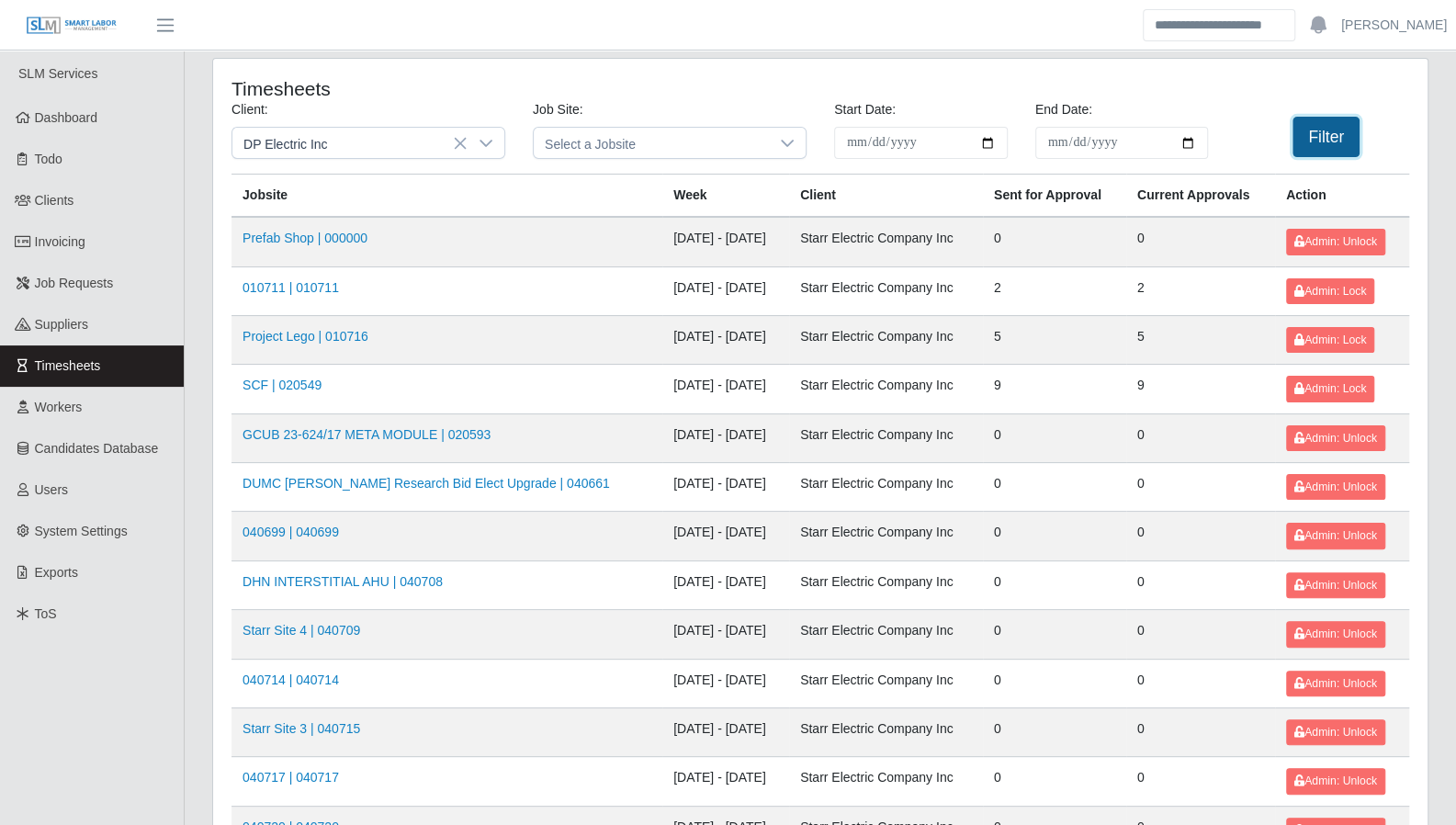
click at [1324, 142] on button "Filter" at bounding box center [1327, 137] width 67 height 40
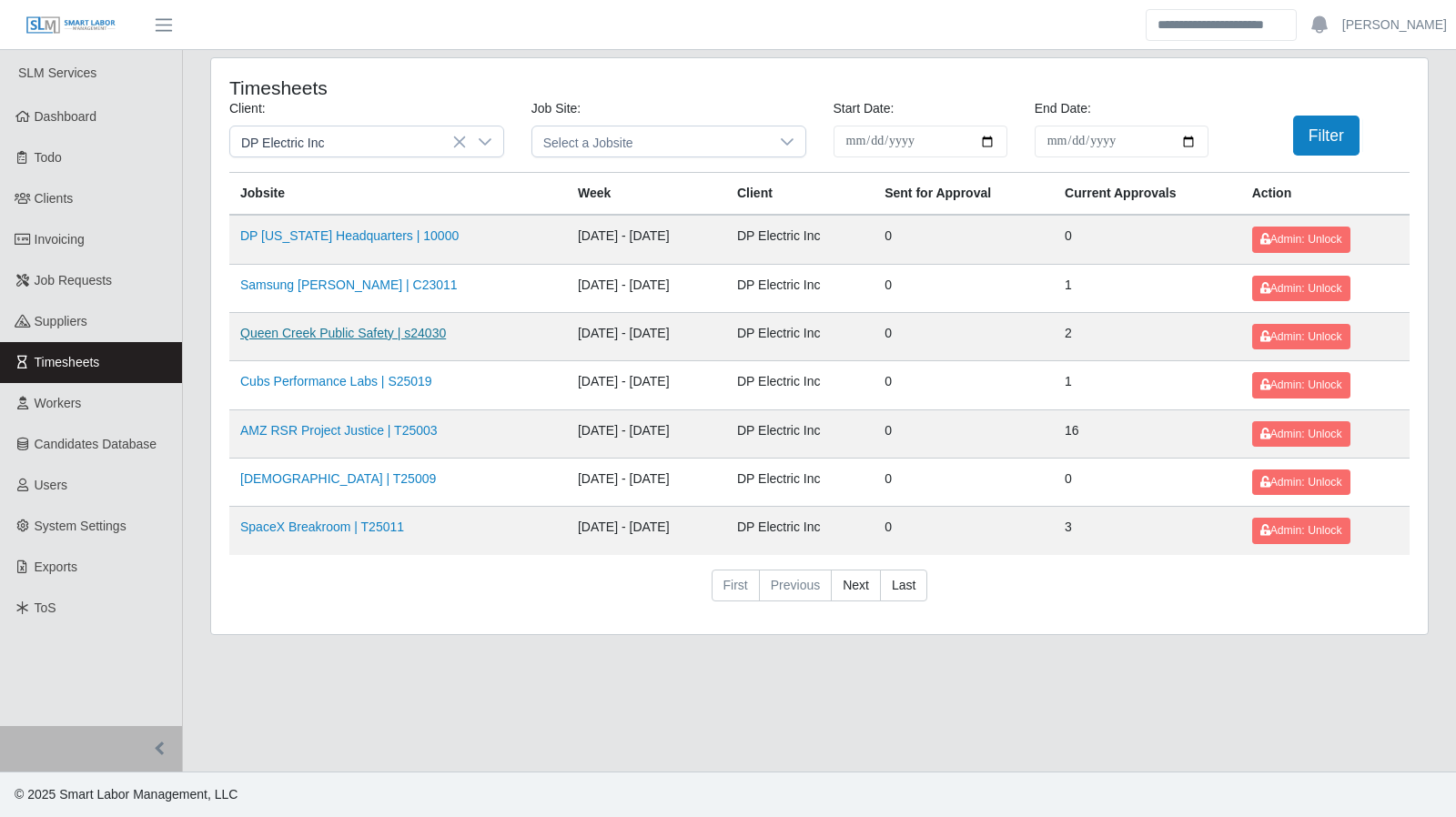
click at [279, 337] on link "Queen Creek Public Safety | s24030" at bounding box center [343, 333] width 206 height 15
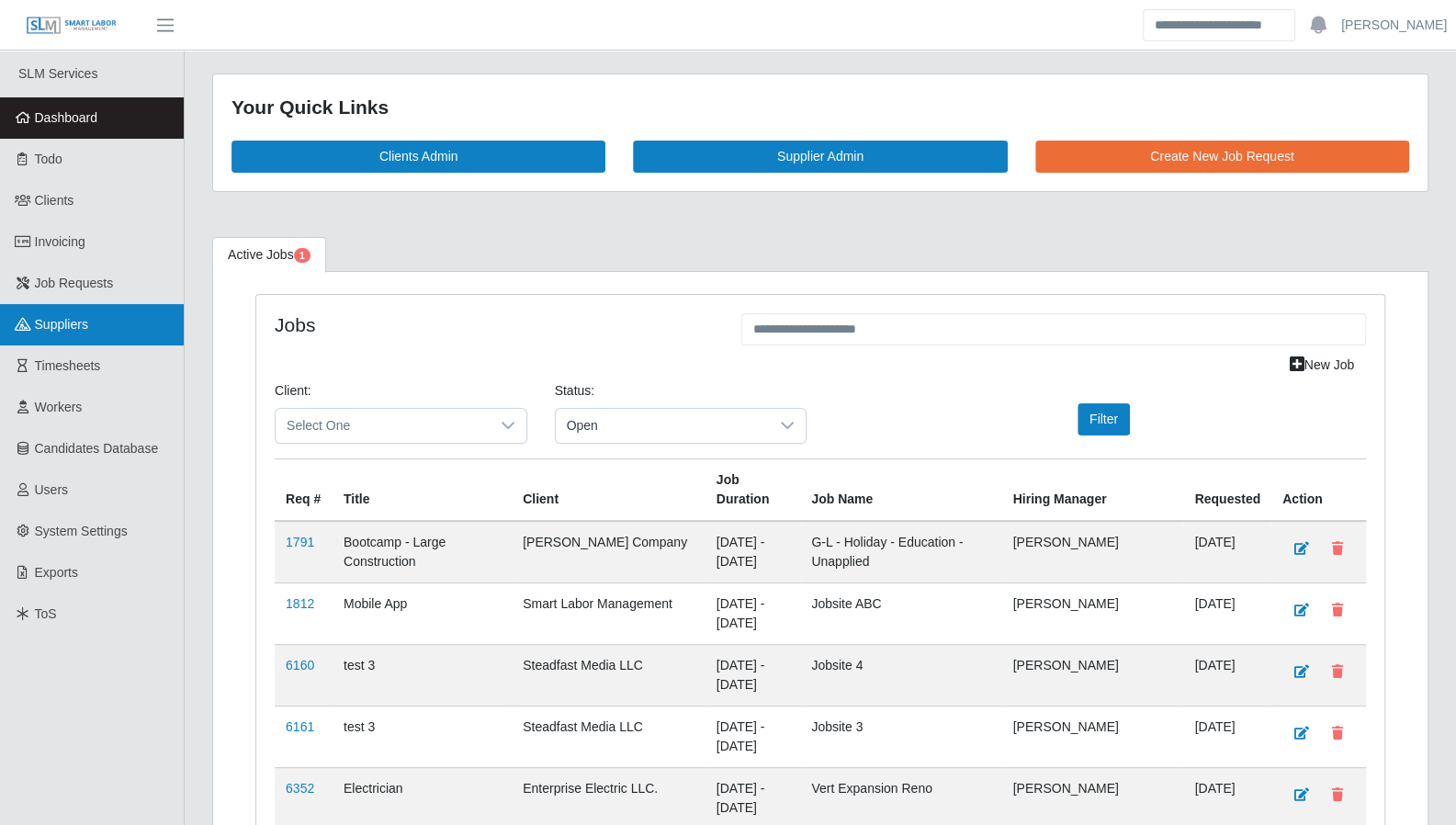
click at [70, 335] on link "Suppliers" at bounding box center [92, 325] width 184 height 41
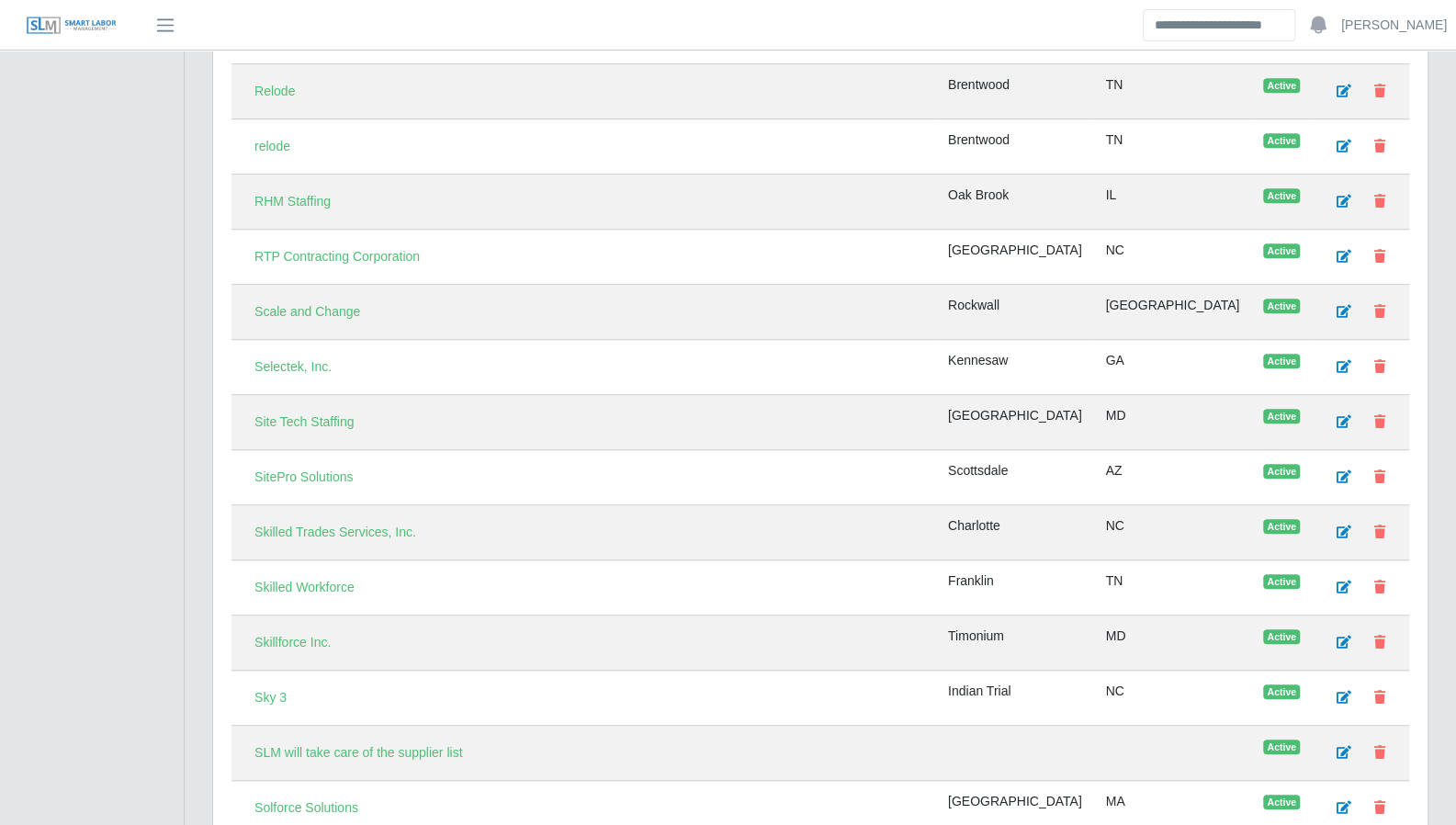
scroll to position [4863, 0]
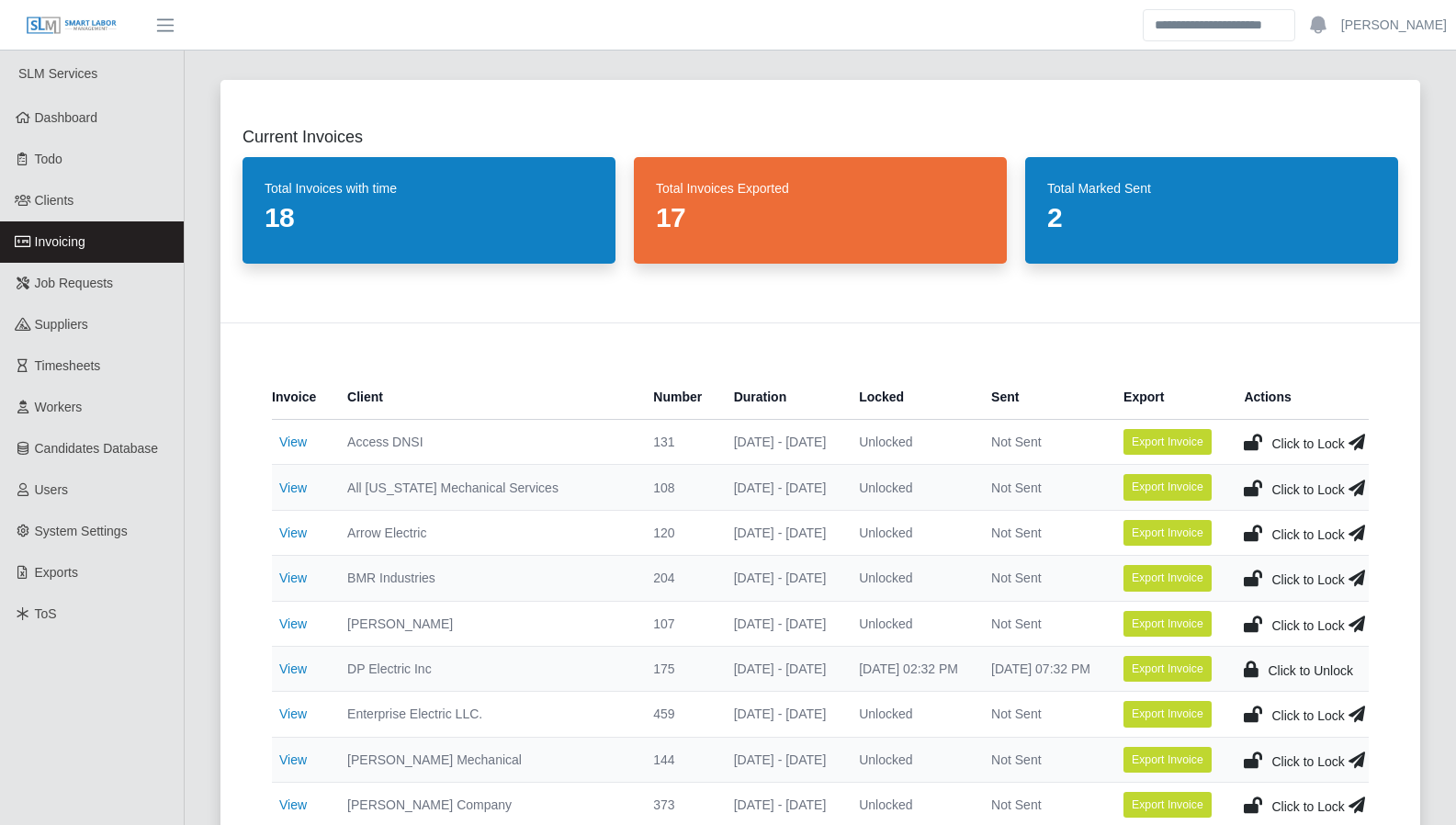
scroll to position [48, 0]
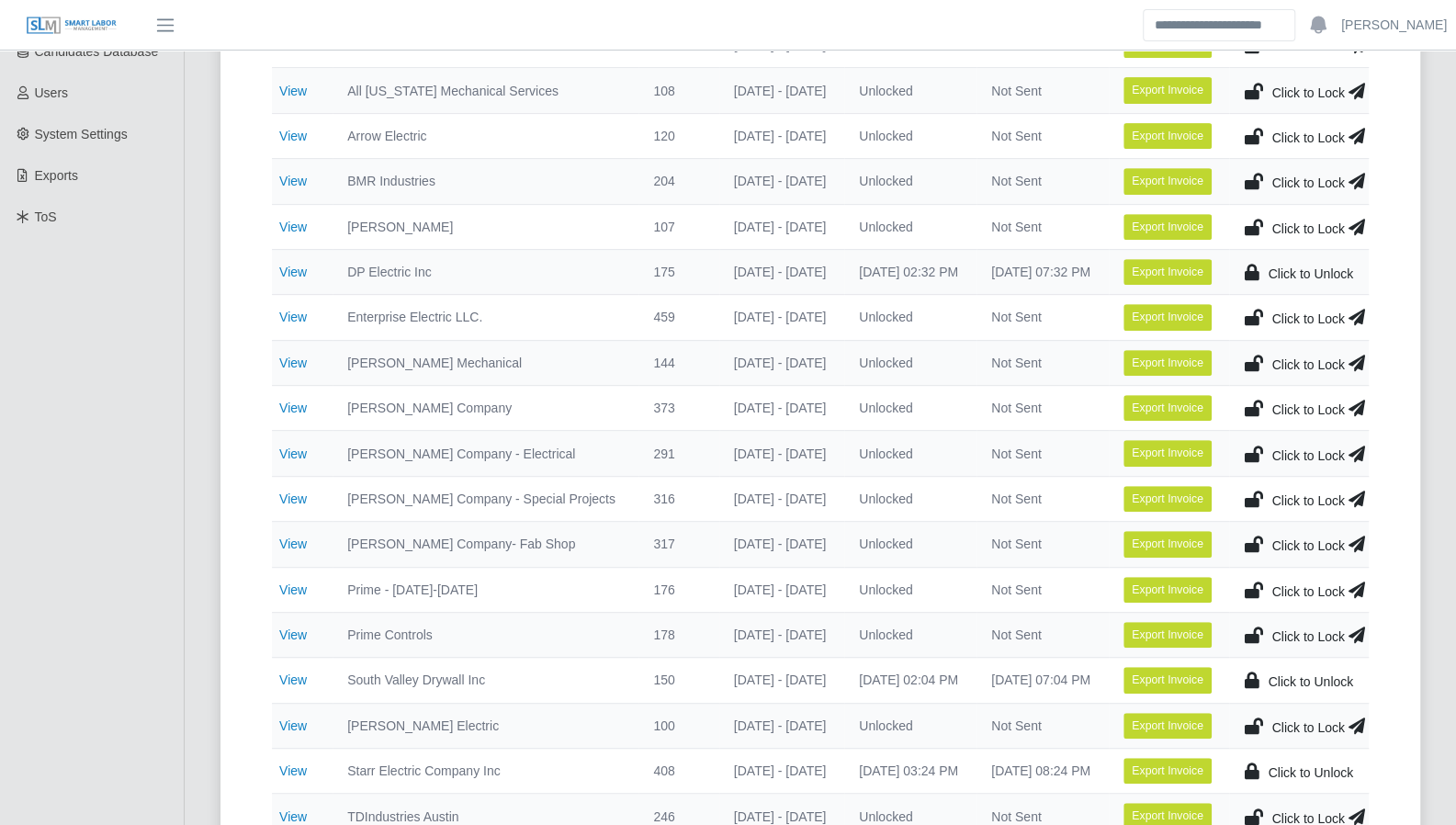
scroll to position [376, 0]
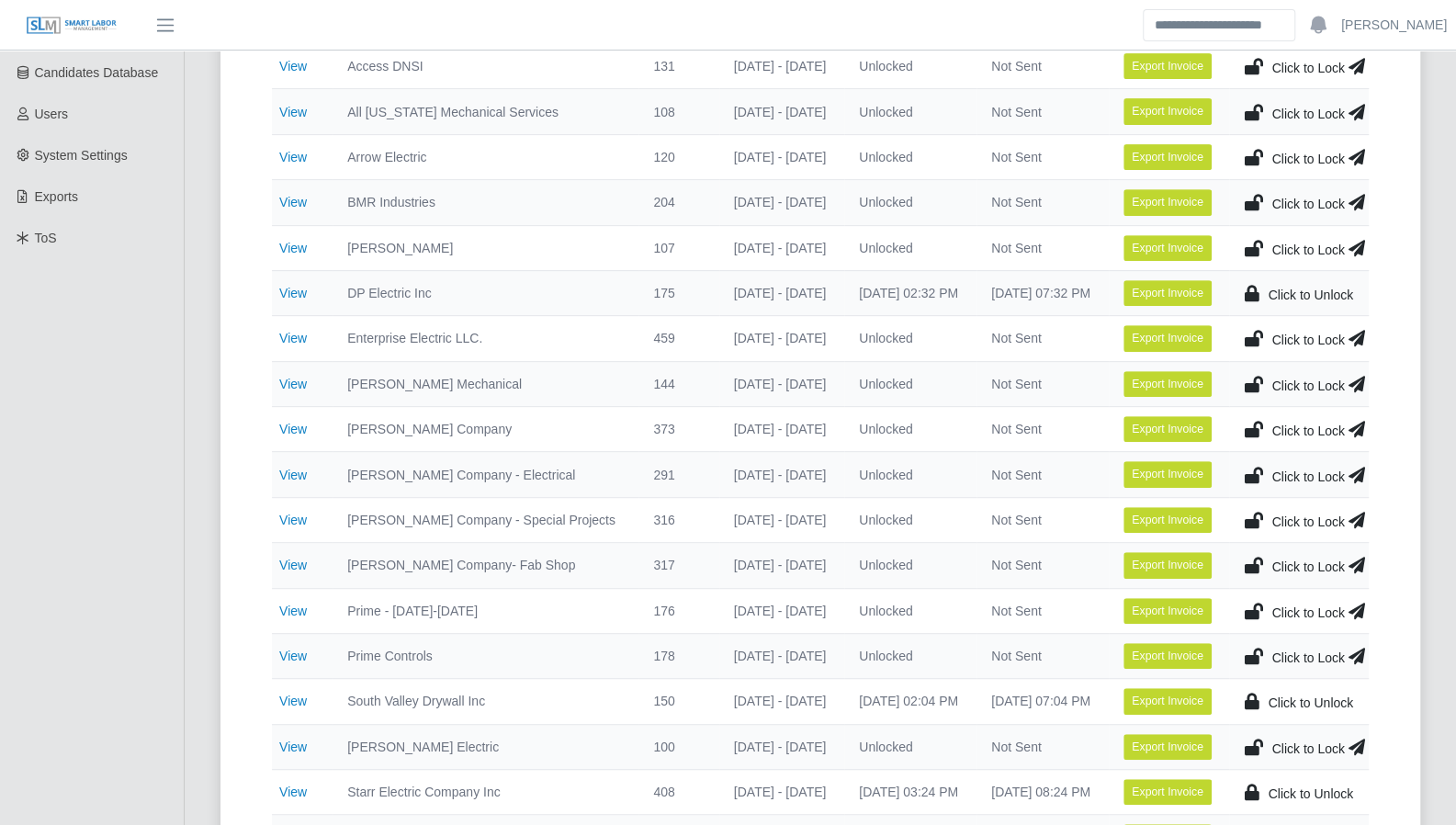
drag, startPoint x: 296, startPoint y: 290, endPoint x: 347, endPoint y: 299, distance: 51.8
click at [296, 290] on link "View" at bounding box center [292, 293] width 27 height 15
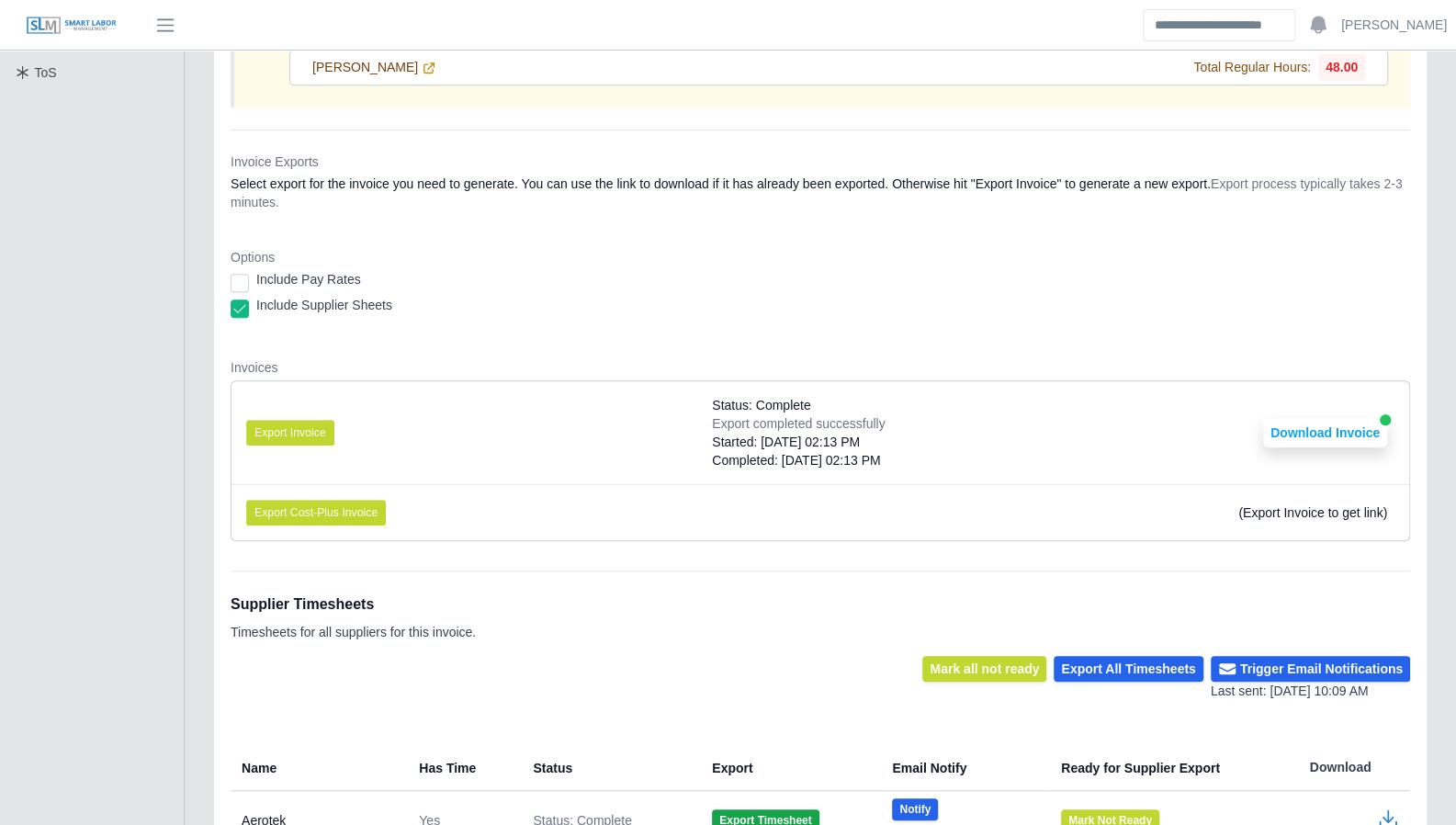
scroll to position [542, 0]
click at [313, 425] on button "Export Invoice" at bounding box center [290, 432] width 88 height 25
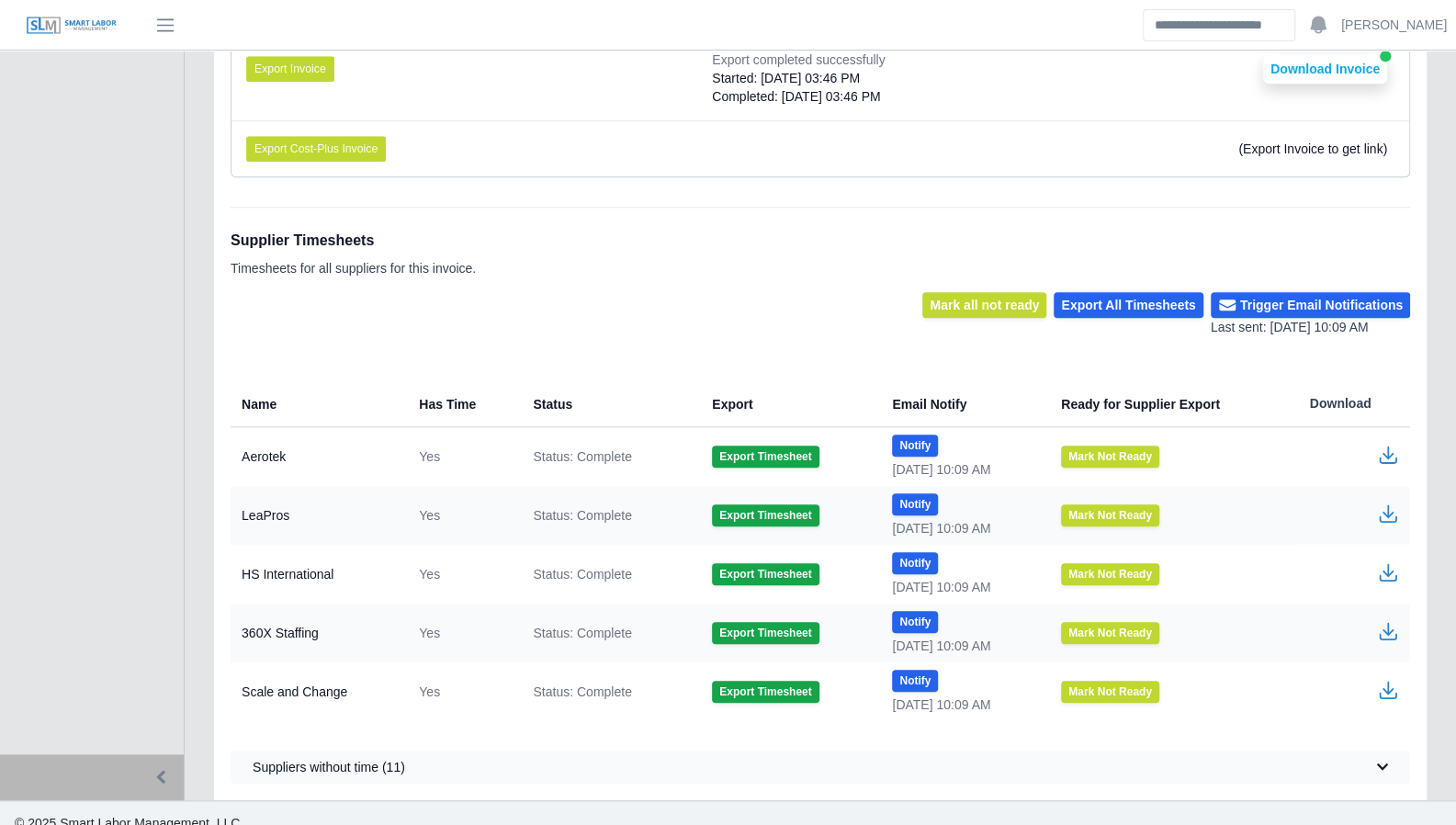
scroll to position [906, 0]
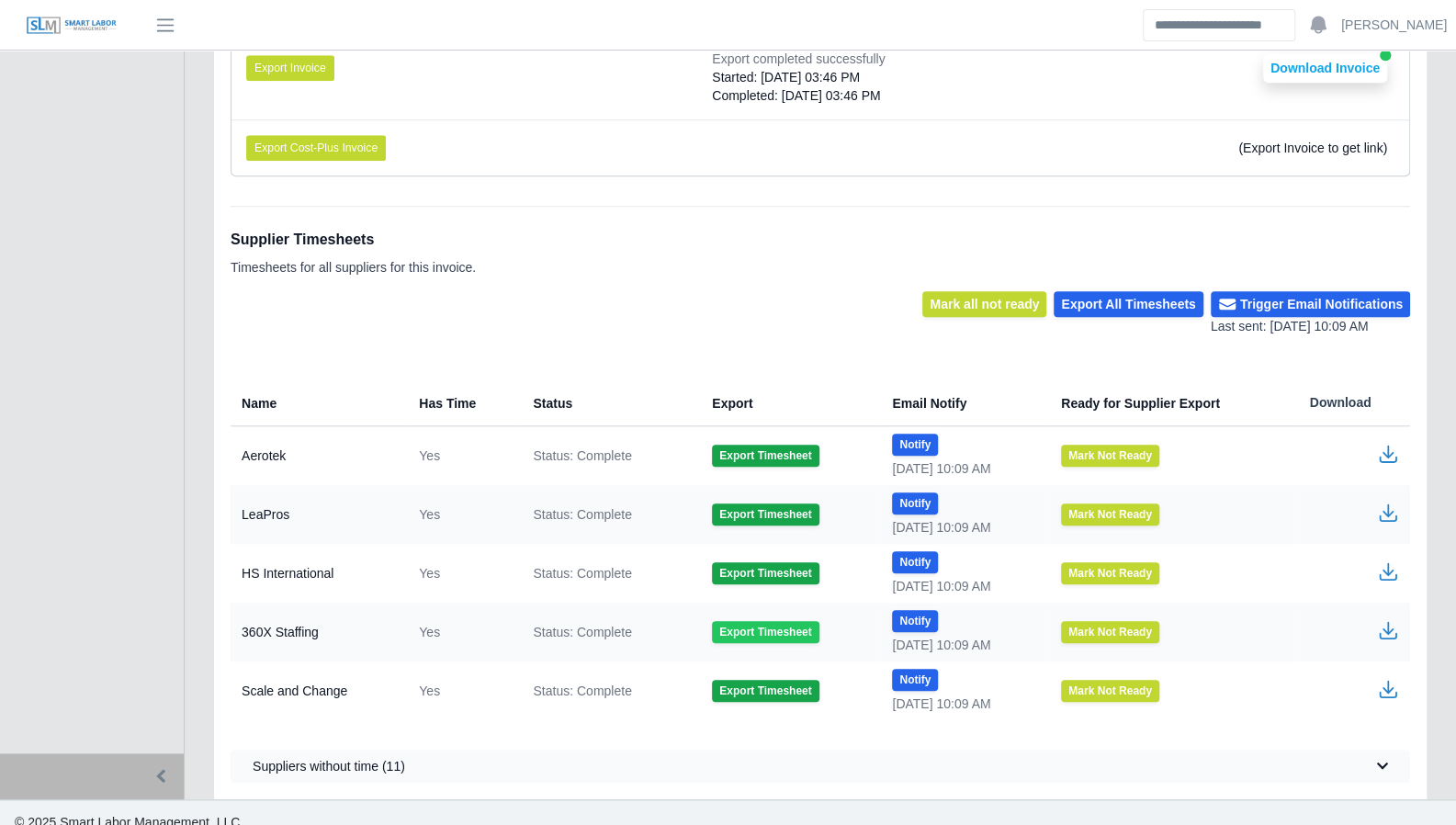
click at [723, 626] on button "Export Timesheet" at bounding box center [766, 632] width 107 height 22
click at [1386, 632] on icon "button" at bounding box center [1388, 635] width 18 height 7
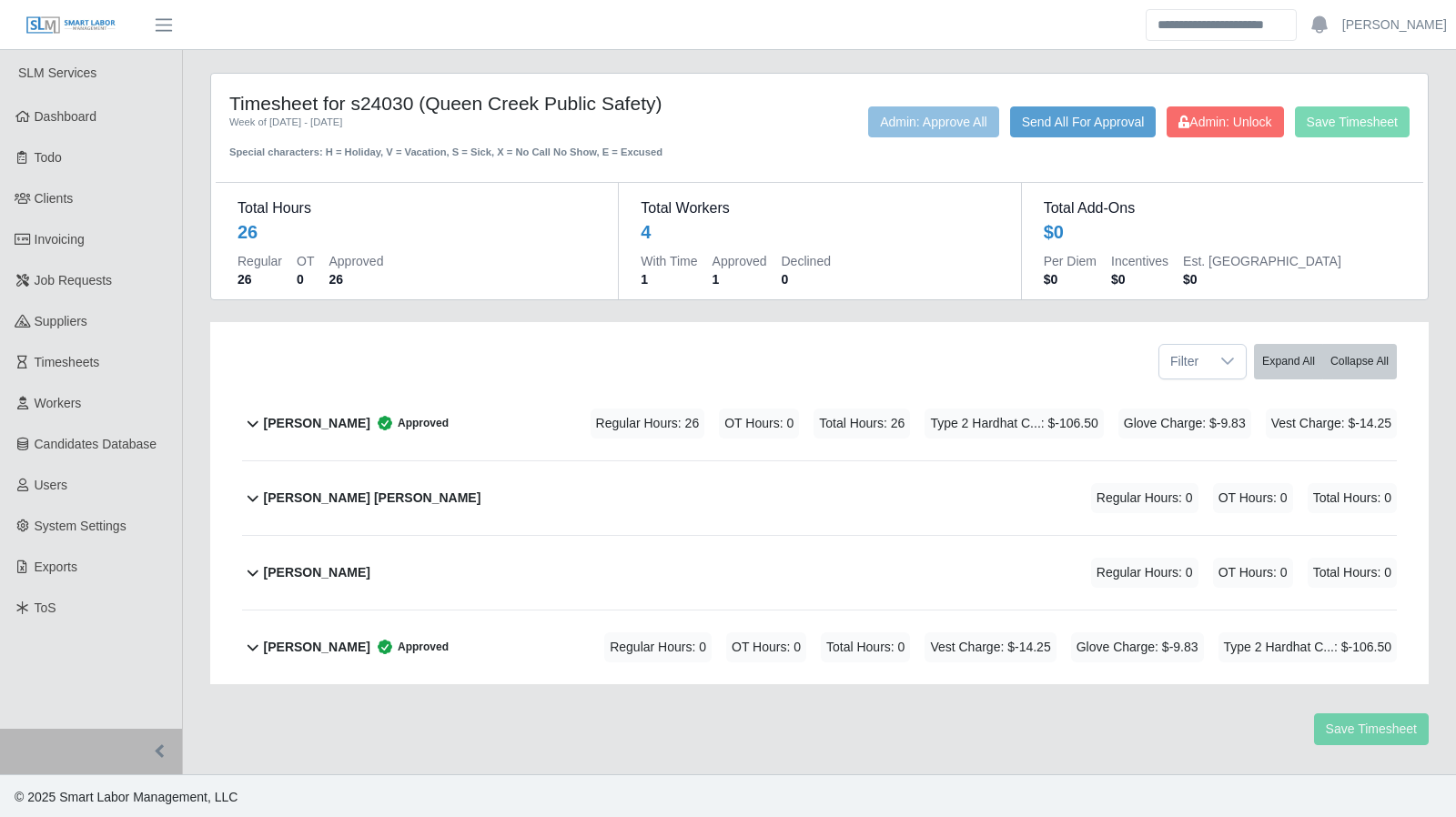
click at [305, 642] on b "[PERSON_NAME]" at bounding box center [317, 647] width 107 height 19
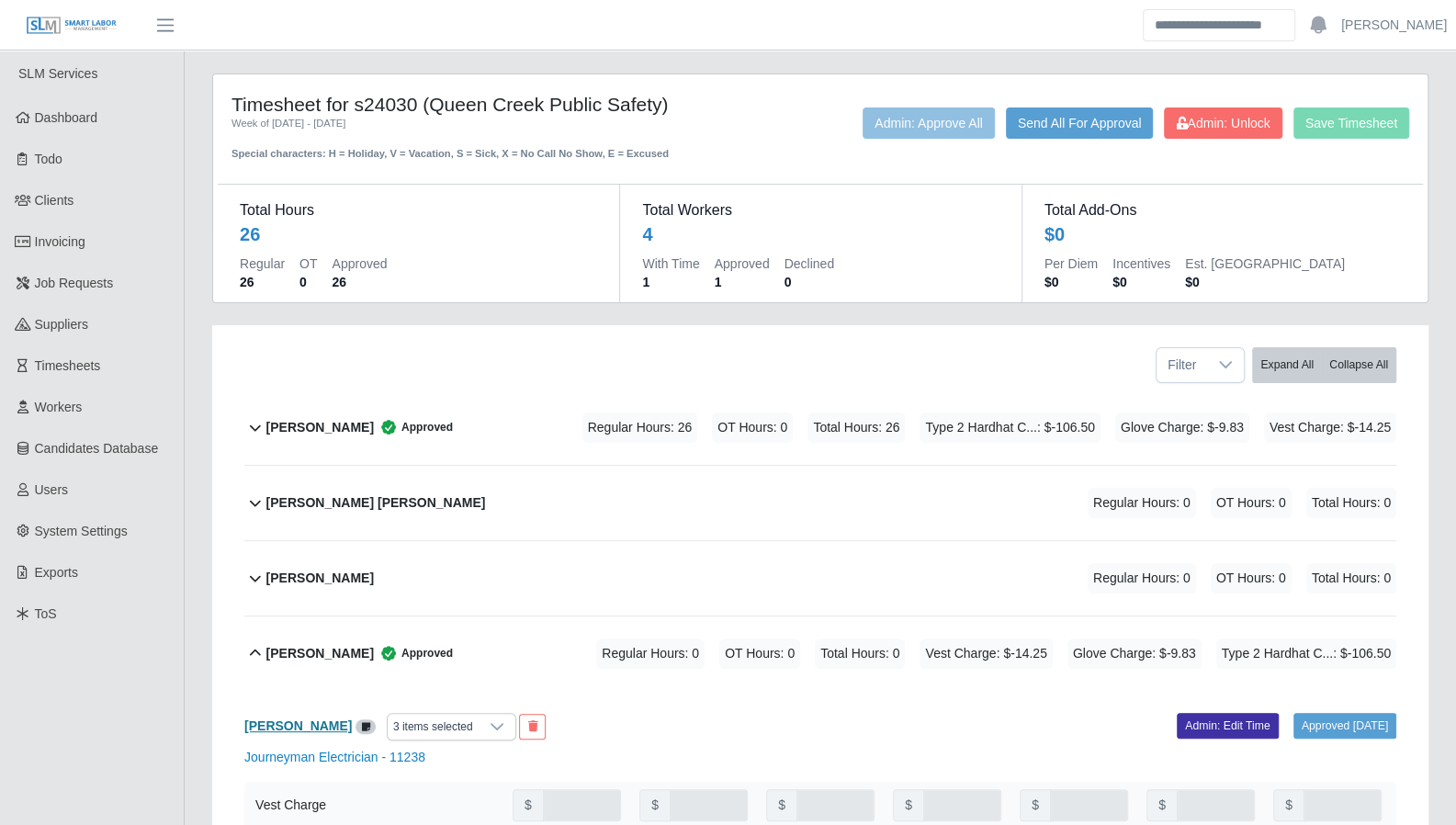
click at [311, 724] on b "[PERSON_NAME]" at bounding box center [298, 726] width 108 height 15
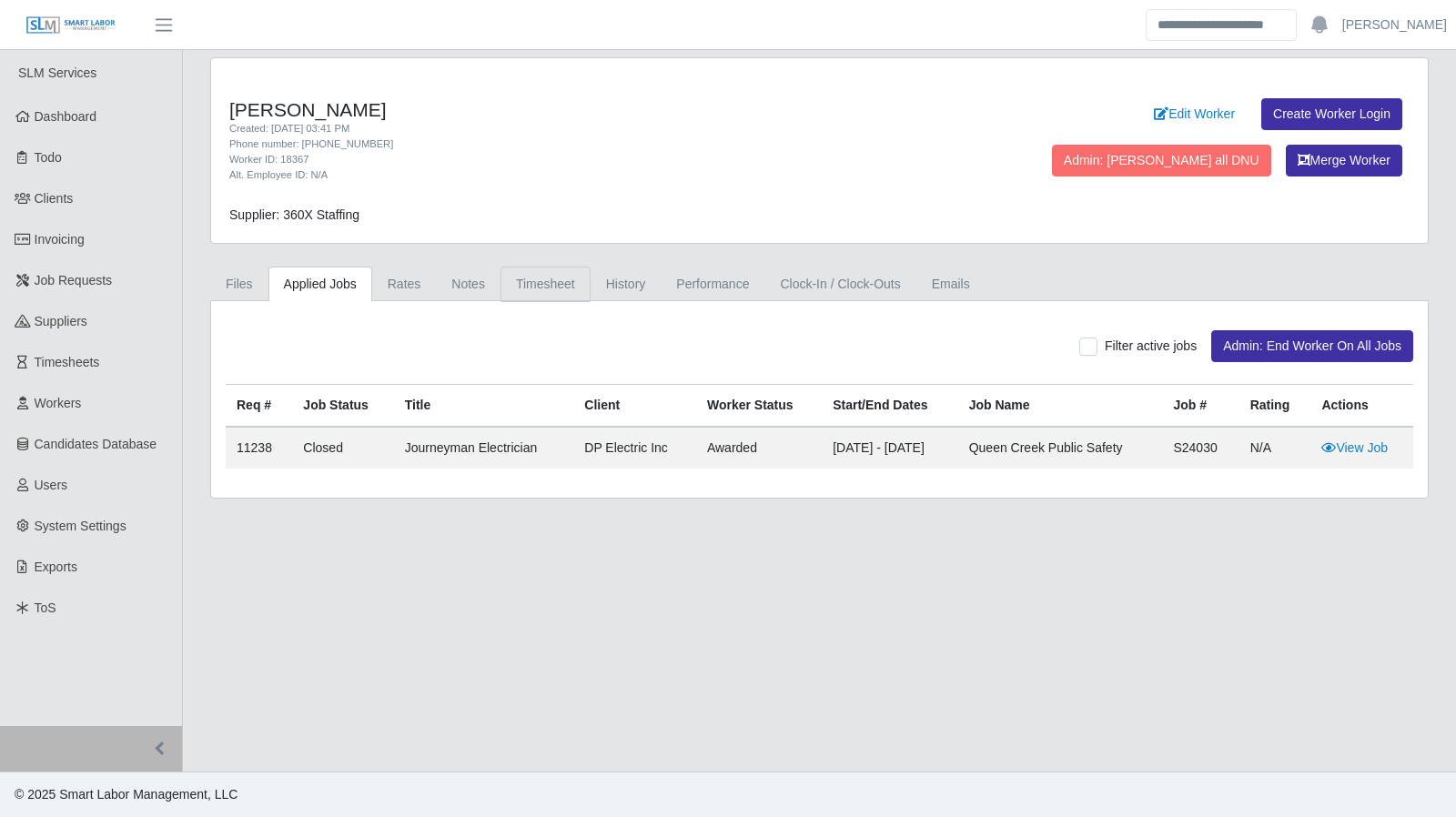
click at [546, 281] on link "Timesheet" at bounding box center [545, 285] width 90 height 35
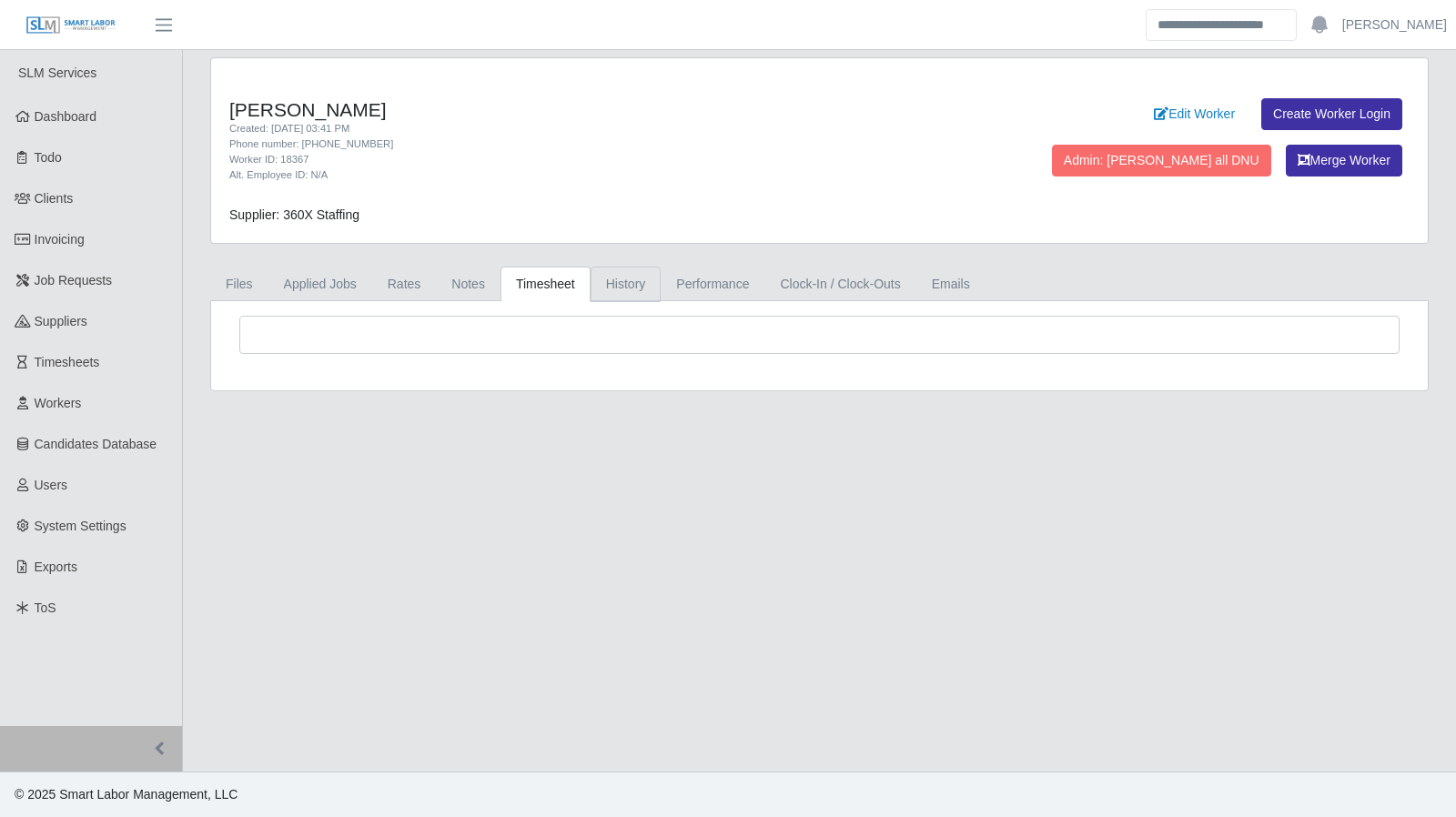
click at [620, 282] on link "History" at bounding box center [626, 285] width 71 height 35
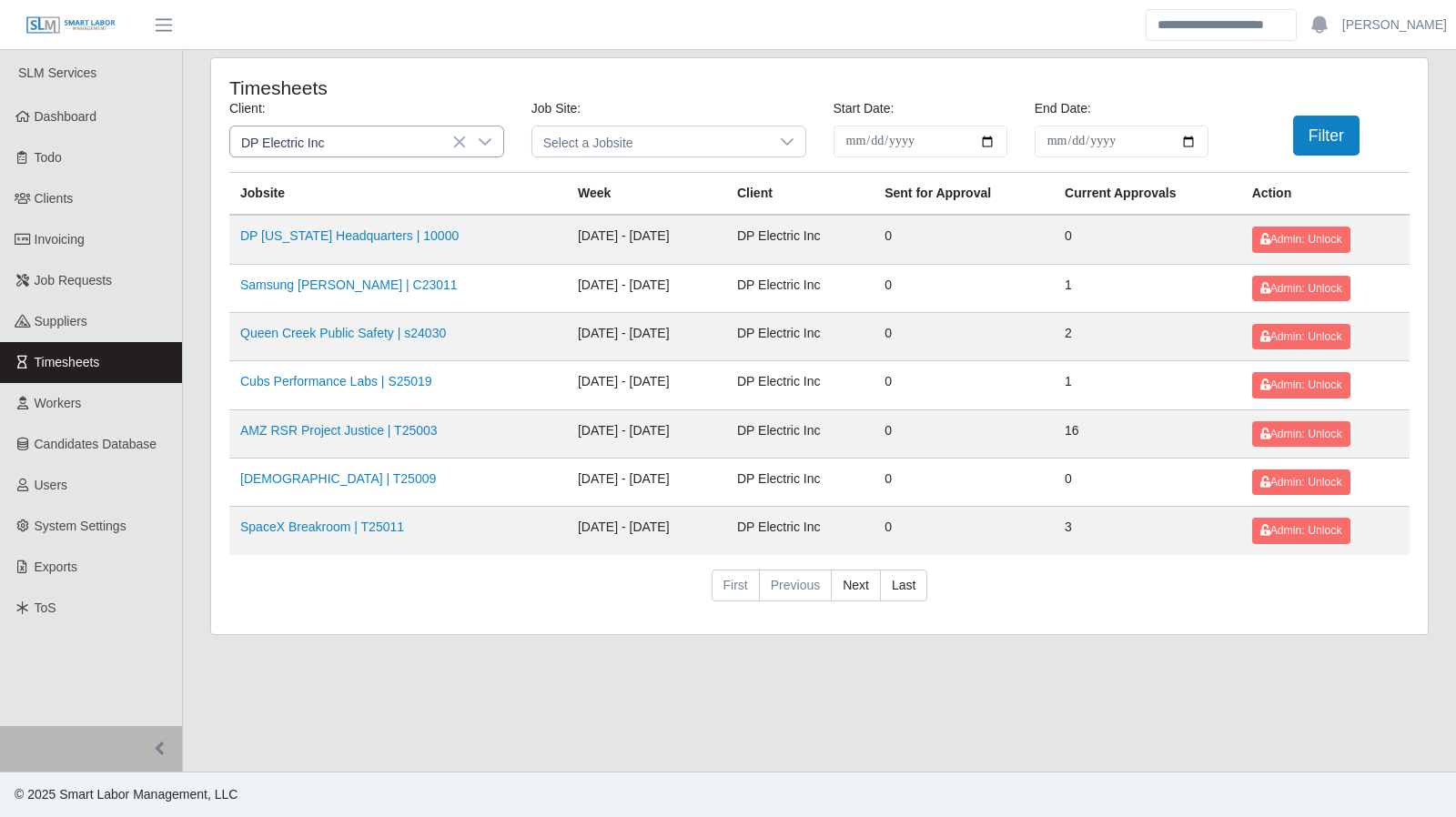
click at [486, 140] on icon at bounding box center [485, 142] width 15 height 15
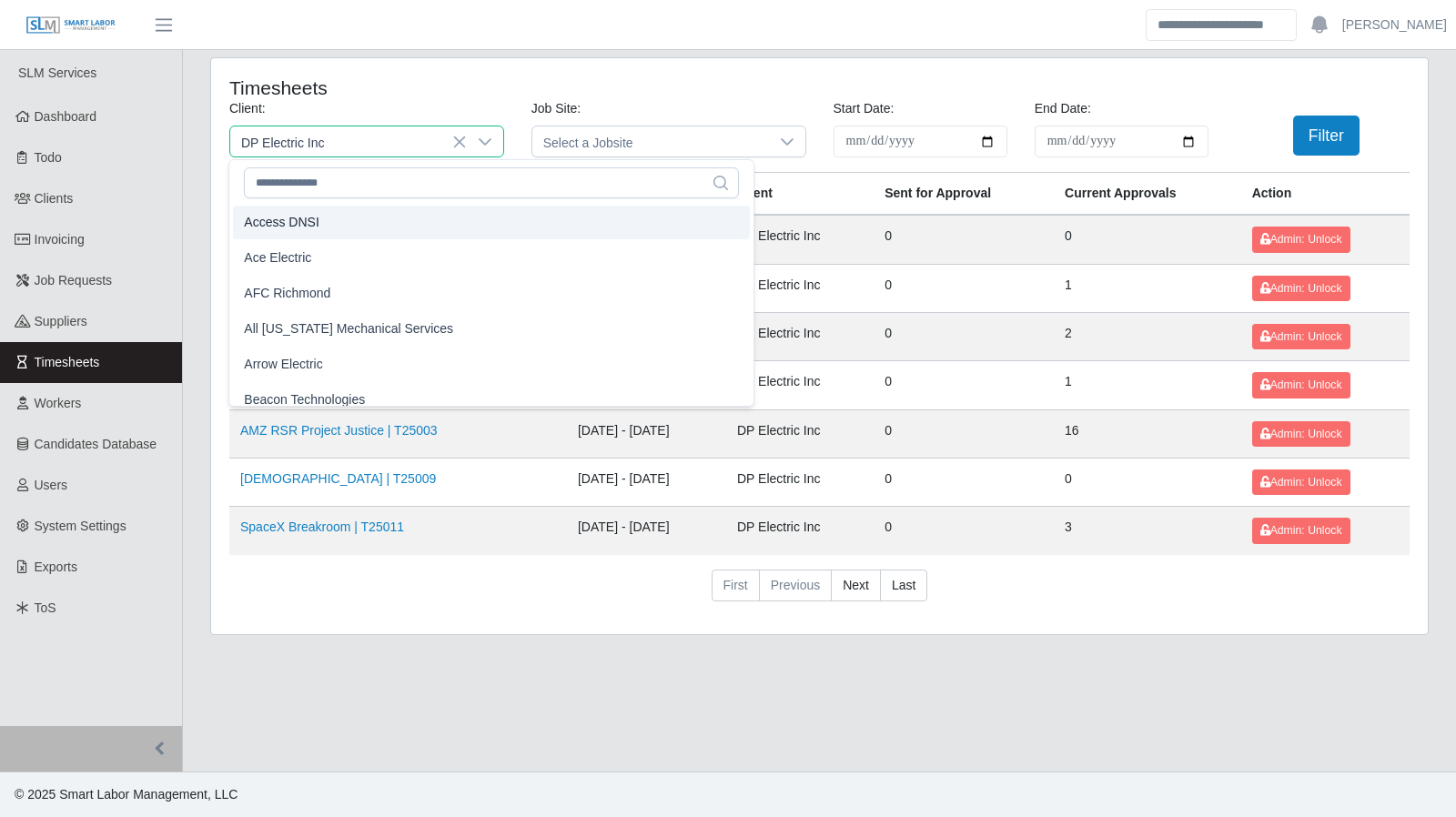
click at [291, 224] on span "Access DNSI" at bounding box center [281, 223] width 74 height 19
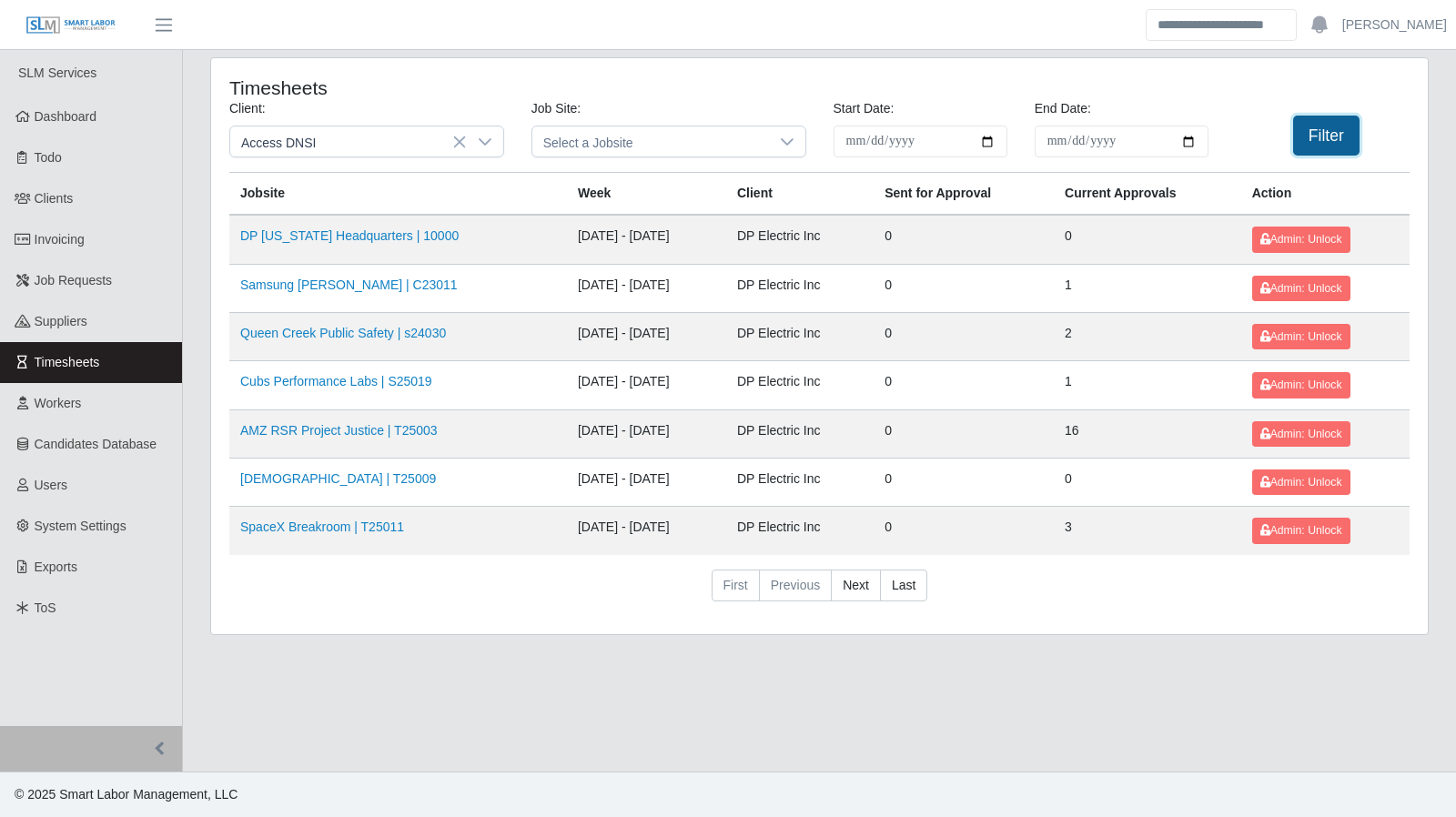
click at [1311, 140] on button "Filter" at bounding box center [1327, 135] width 67 height 40
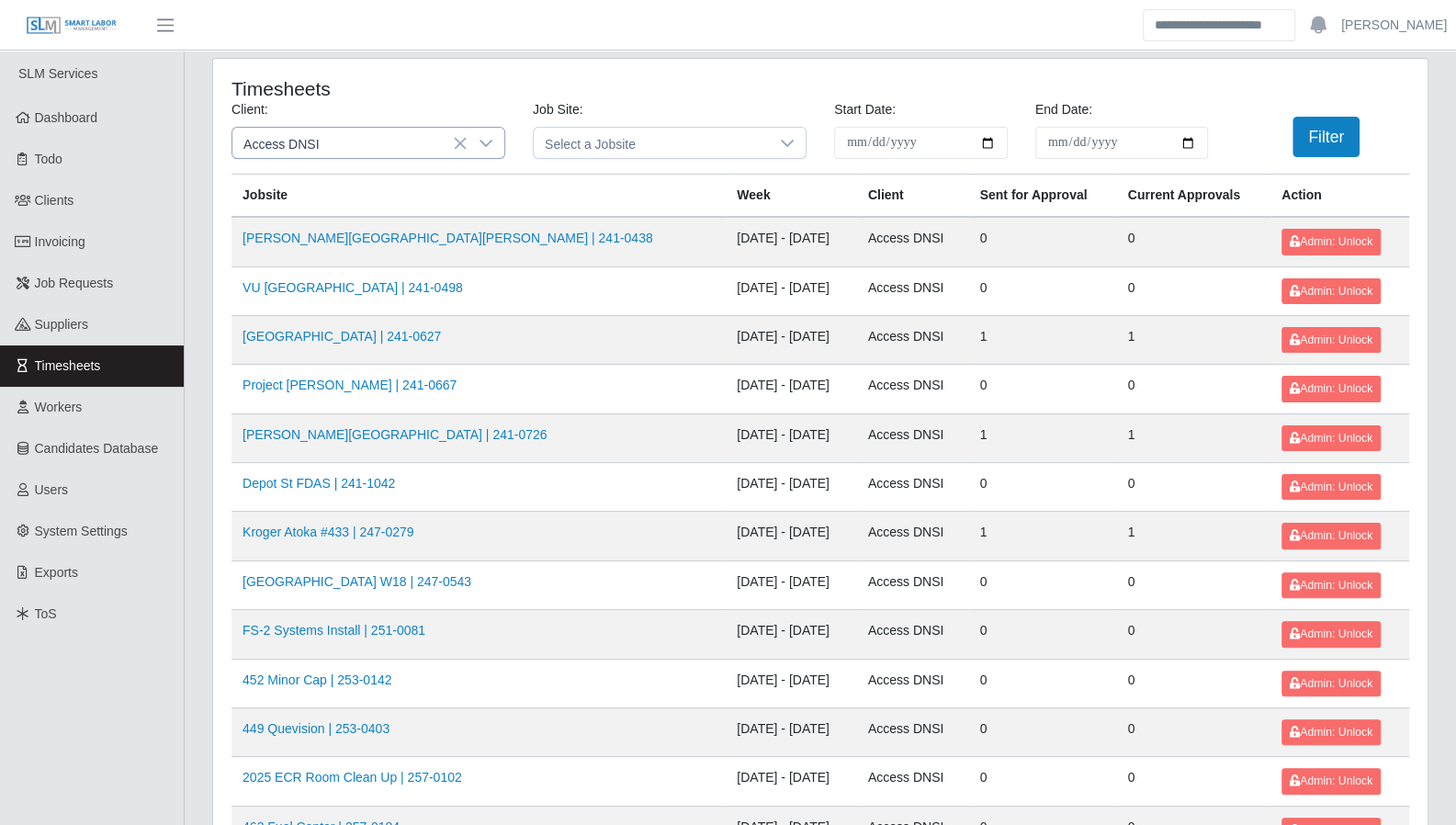
click at [489, 147] on icon at bounding box center [486, 143] width 15 height 15
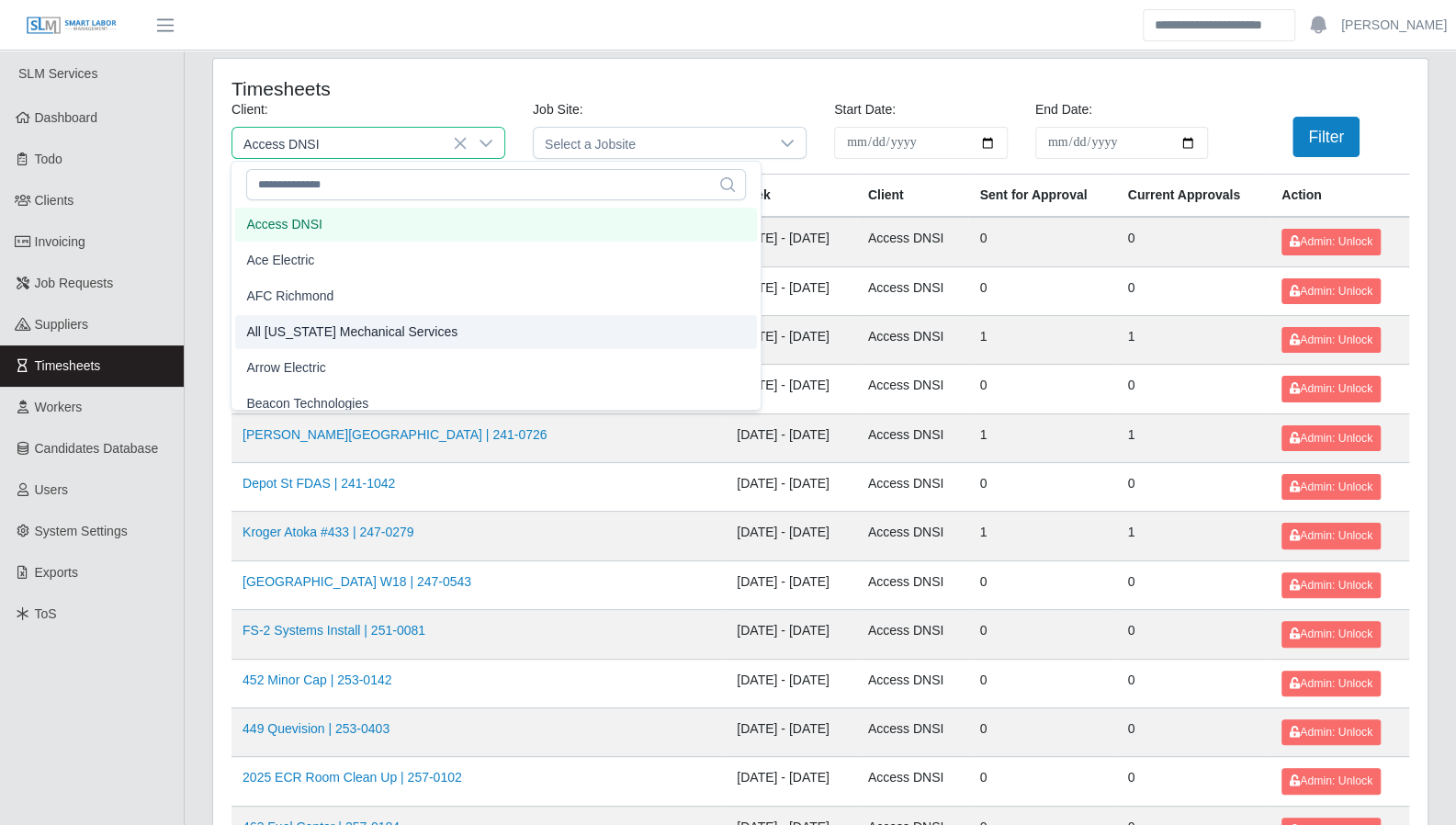
click at [393, 335] on span "All [US_STATE] Mechanical Services" at bounding box center [352, 331] width 212 height 20
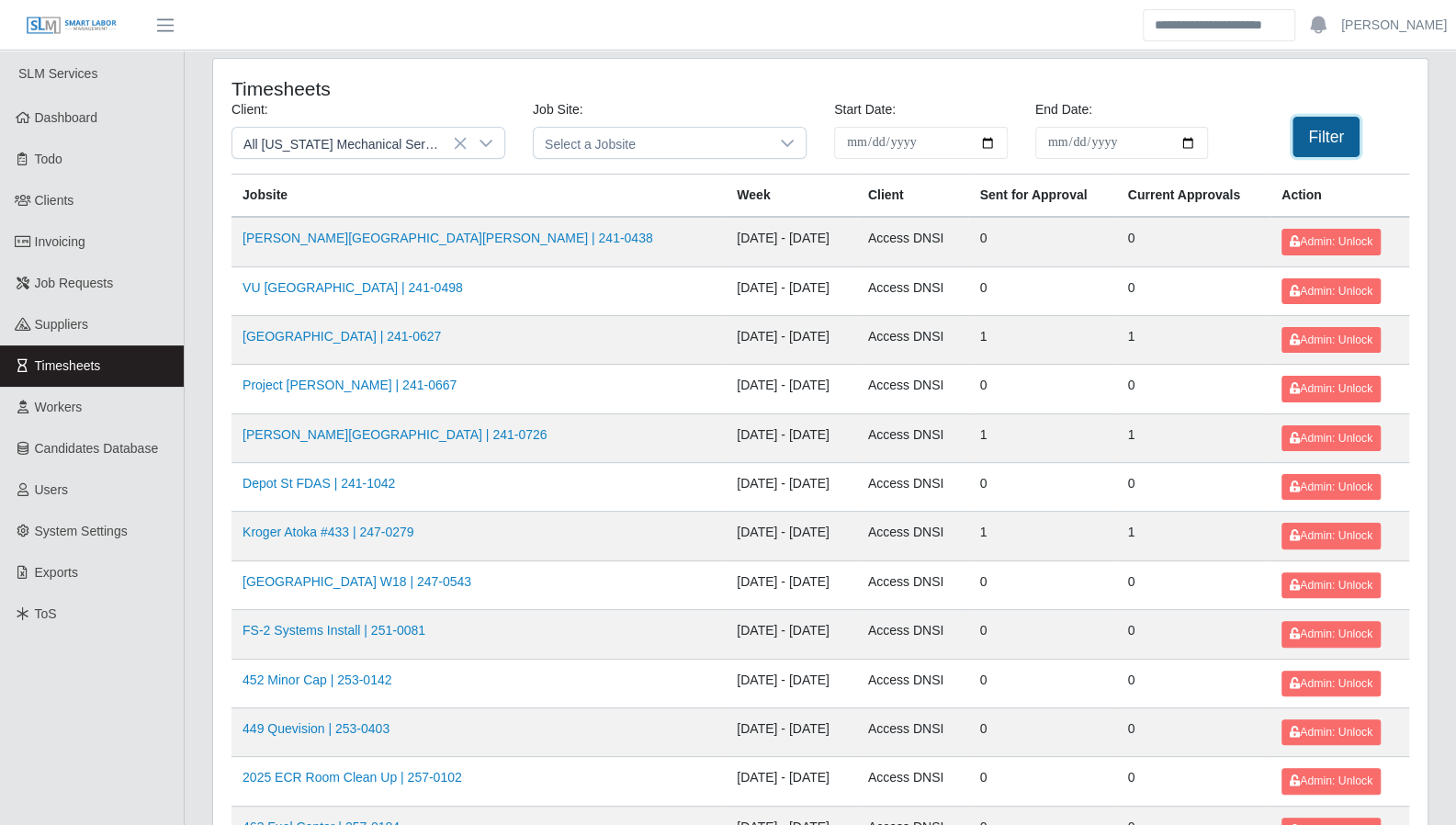
click at [1329, 125] on button "Filter" at bounding box center [1327, 137] width 67 height 40
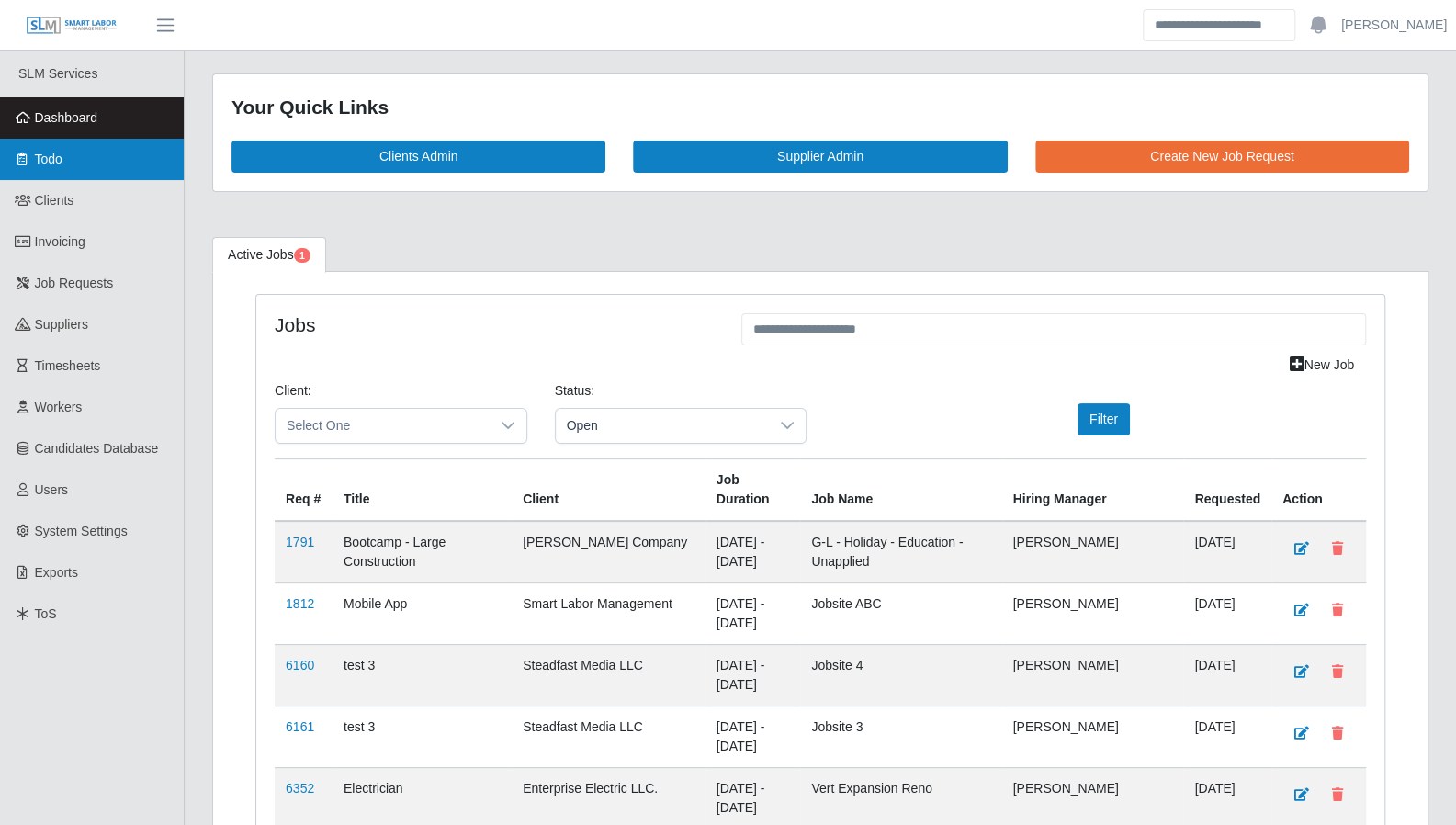
drag, startPoint x: 81, startPoint y: 169, endPoint x: 101, endPoint y: 165, distance: 20.4
click at [81, 169] on link "Todo" at bounding box center [92, 159] width 184 height 41
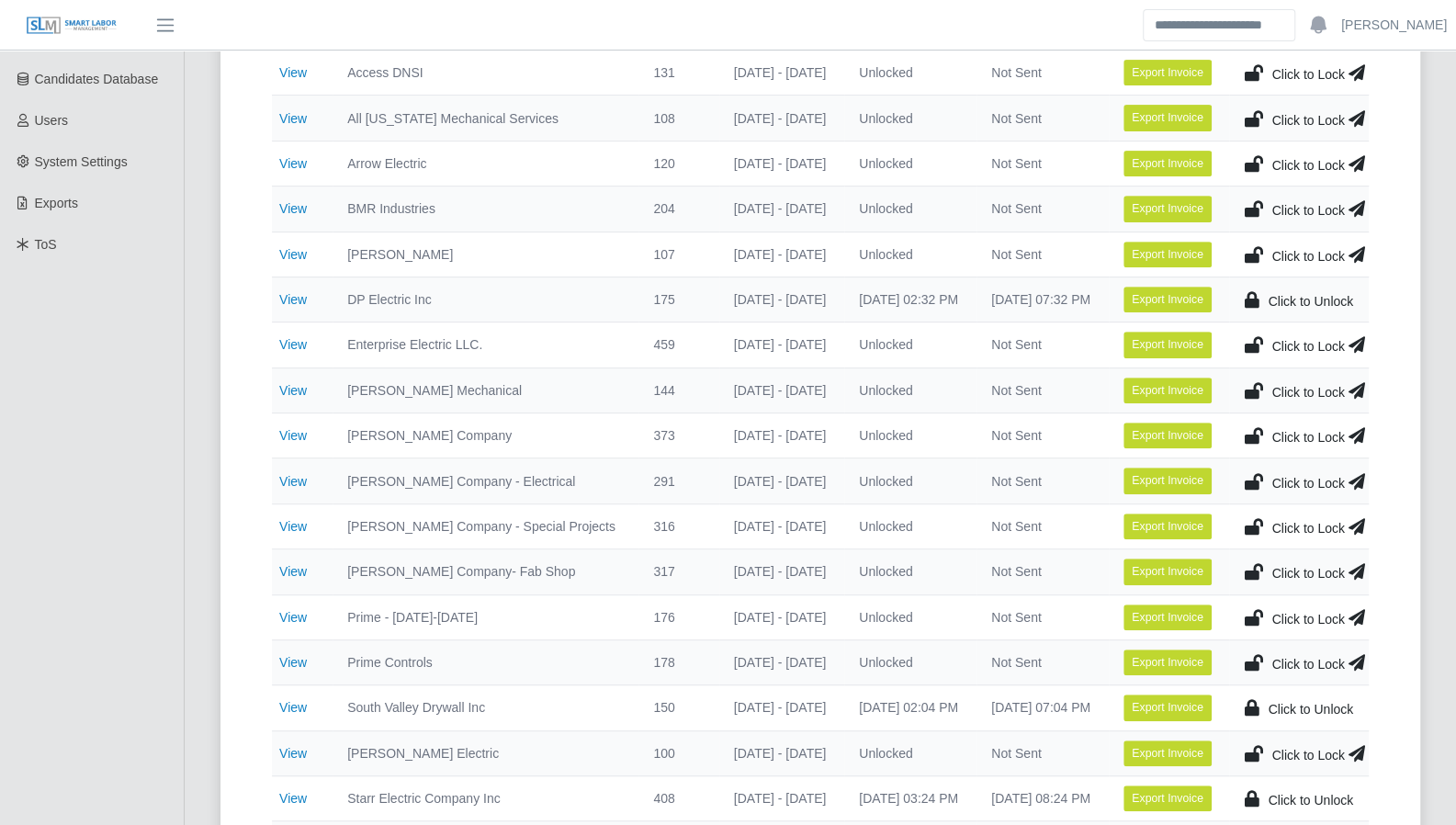
scroll to position [370, 0]
click at [296, 337] on link "View" at bounding box center [292, 345] width 27 height 15
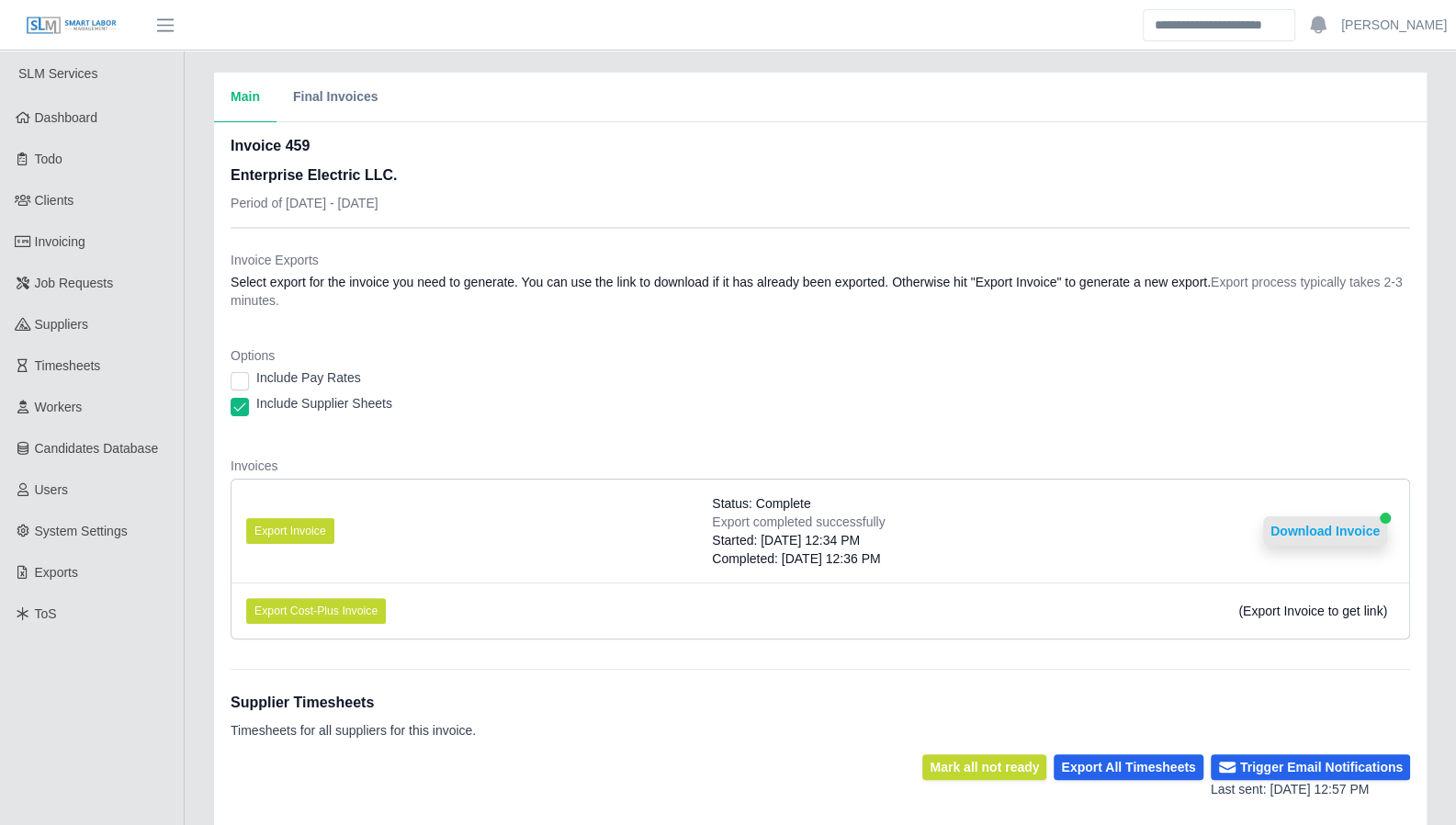
click at [1357, 534] on button "Download Invoice" at bounding box center [1325, 531] width 124 height 29
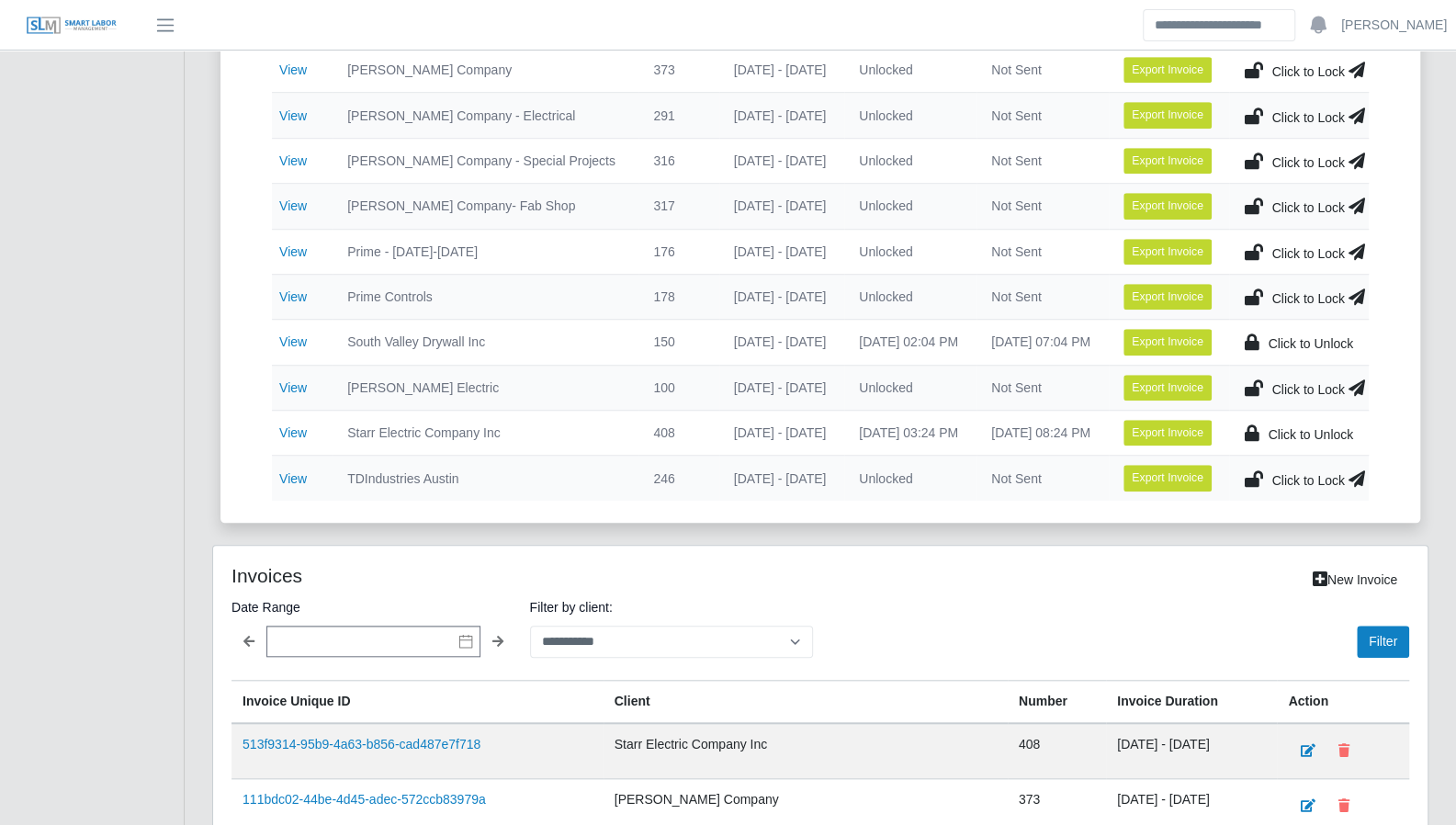
scroll to position [760, 0]
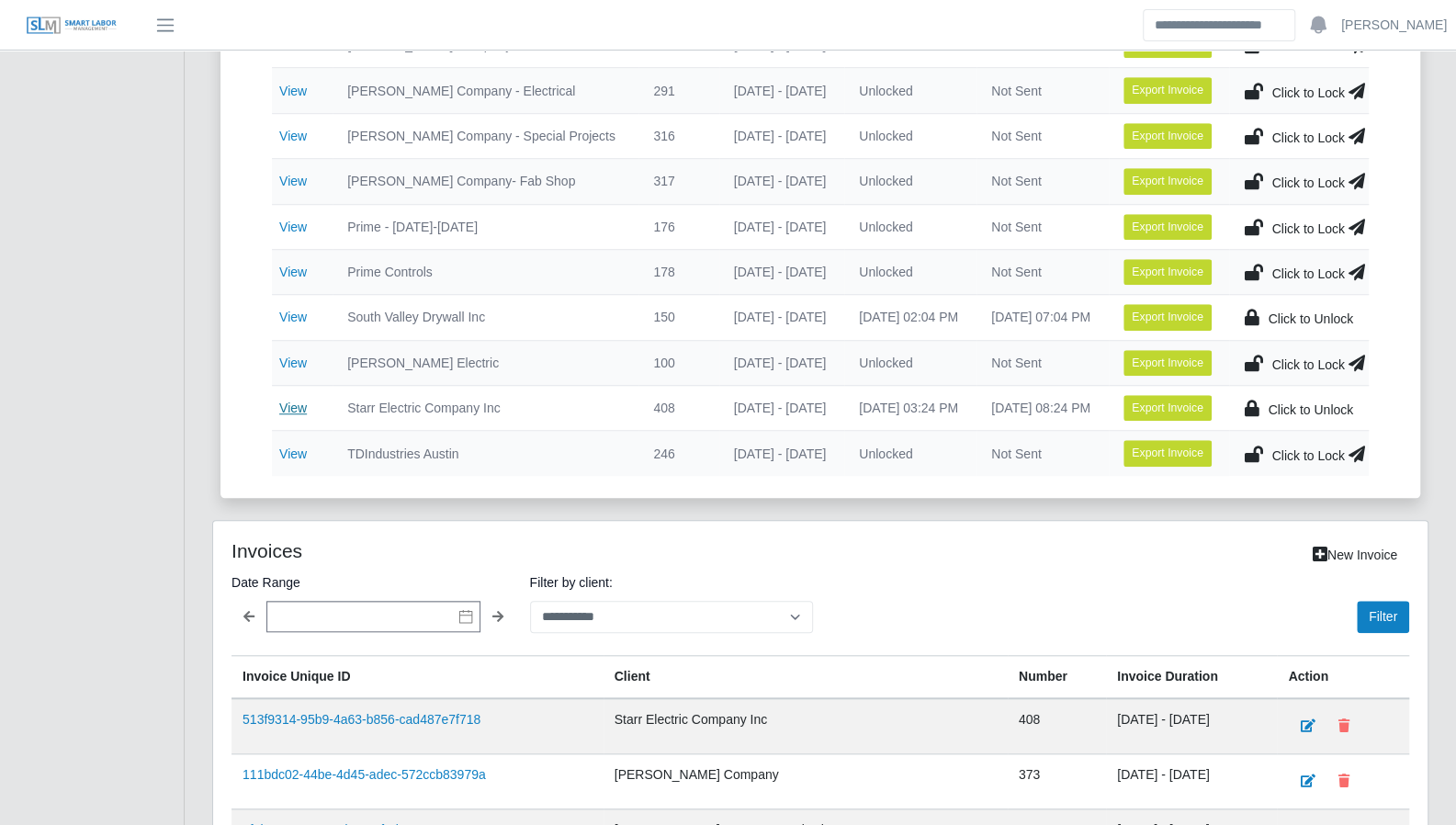
click at [295, 401] on link "View" at bounding box center [292, 408] width 27 height 15
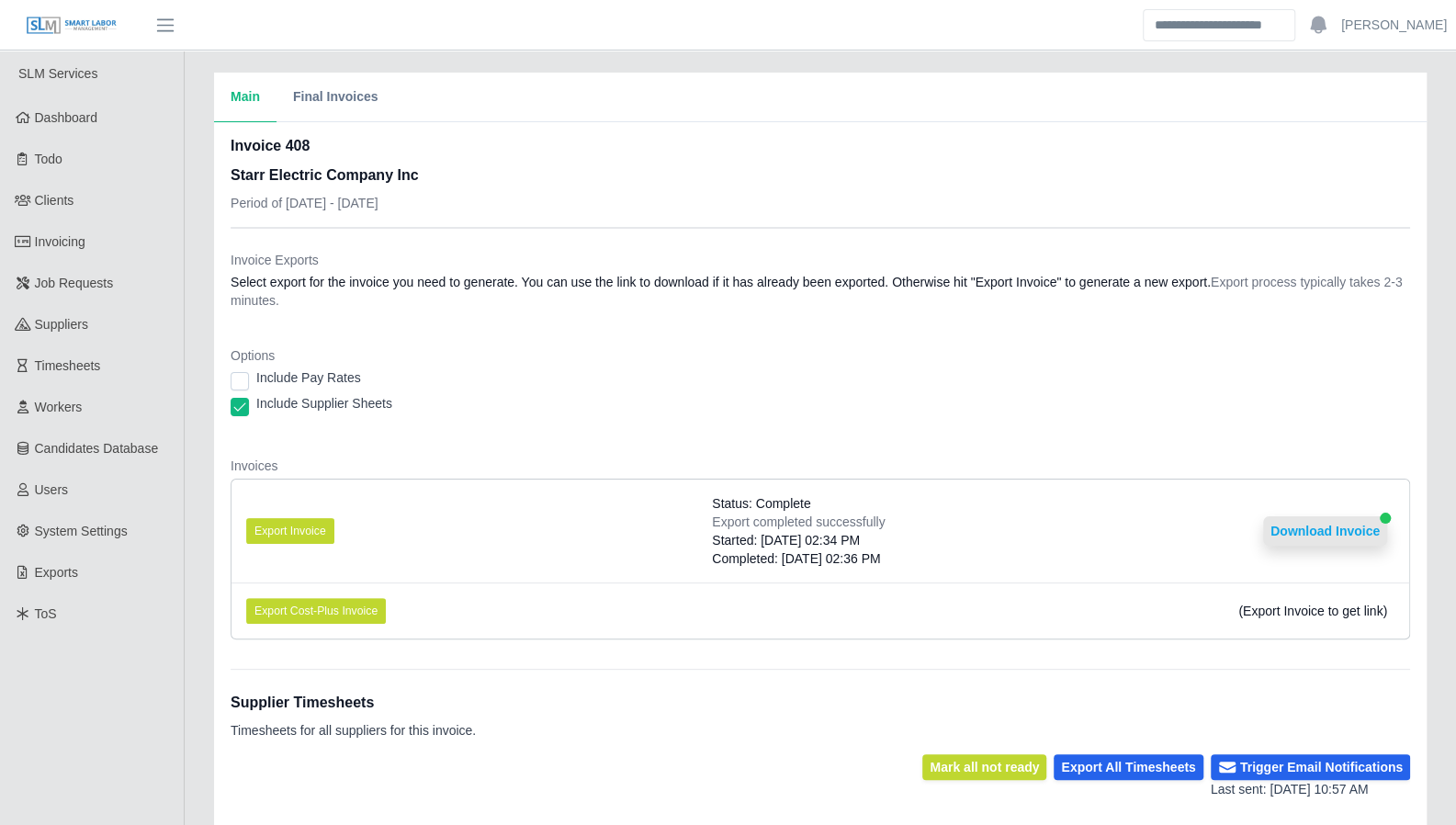
click at [1316, 532] on button "Download Invoice" at bounding box center [1325, 531] width 124 height 29
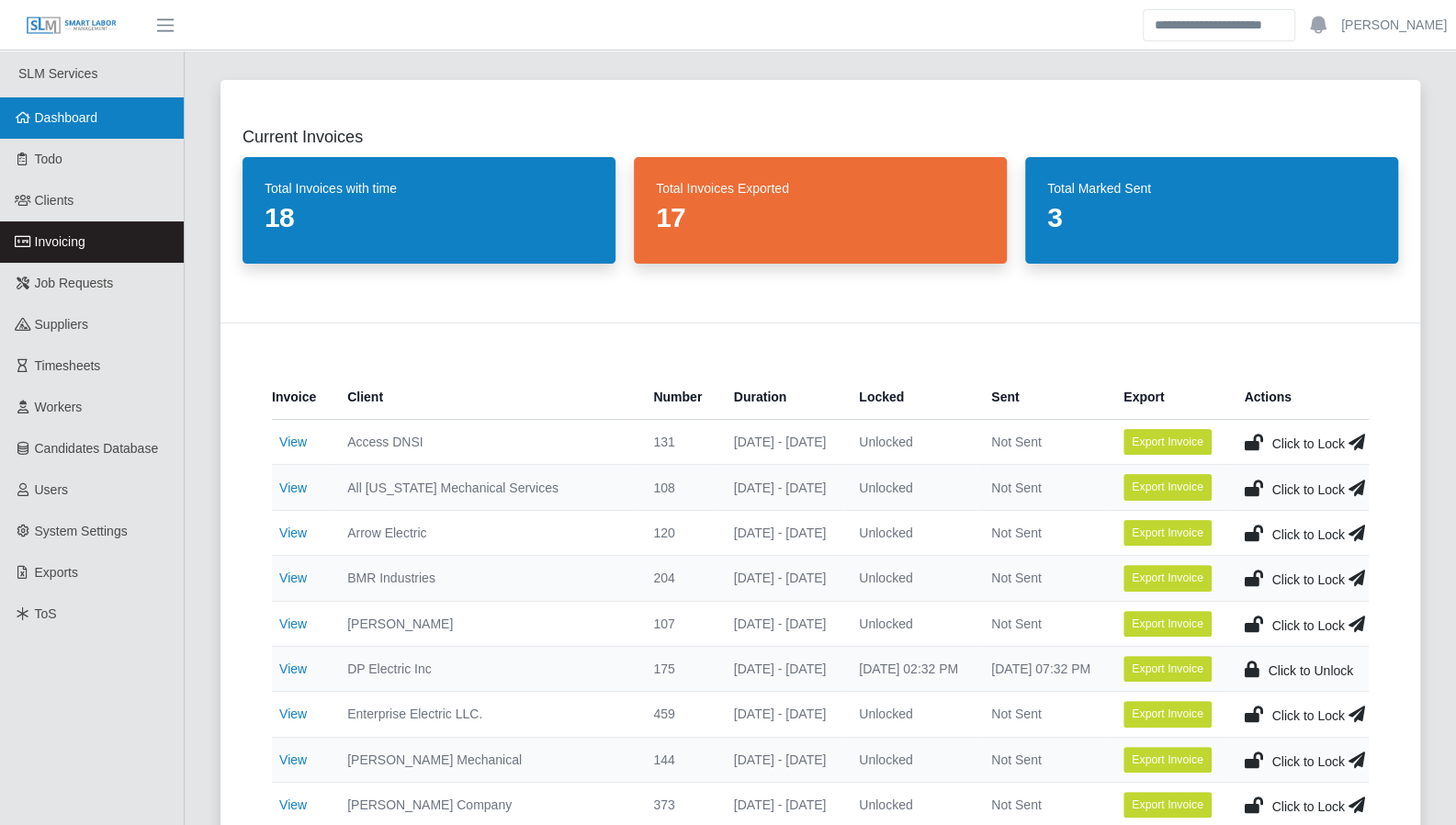
click at [69, 125] on link "Dashboard" at bounding box center [92, 118] width 184 height 41
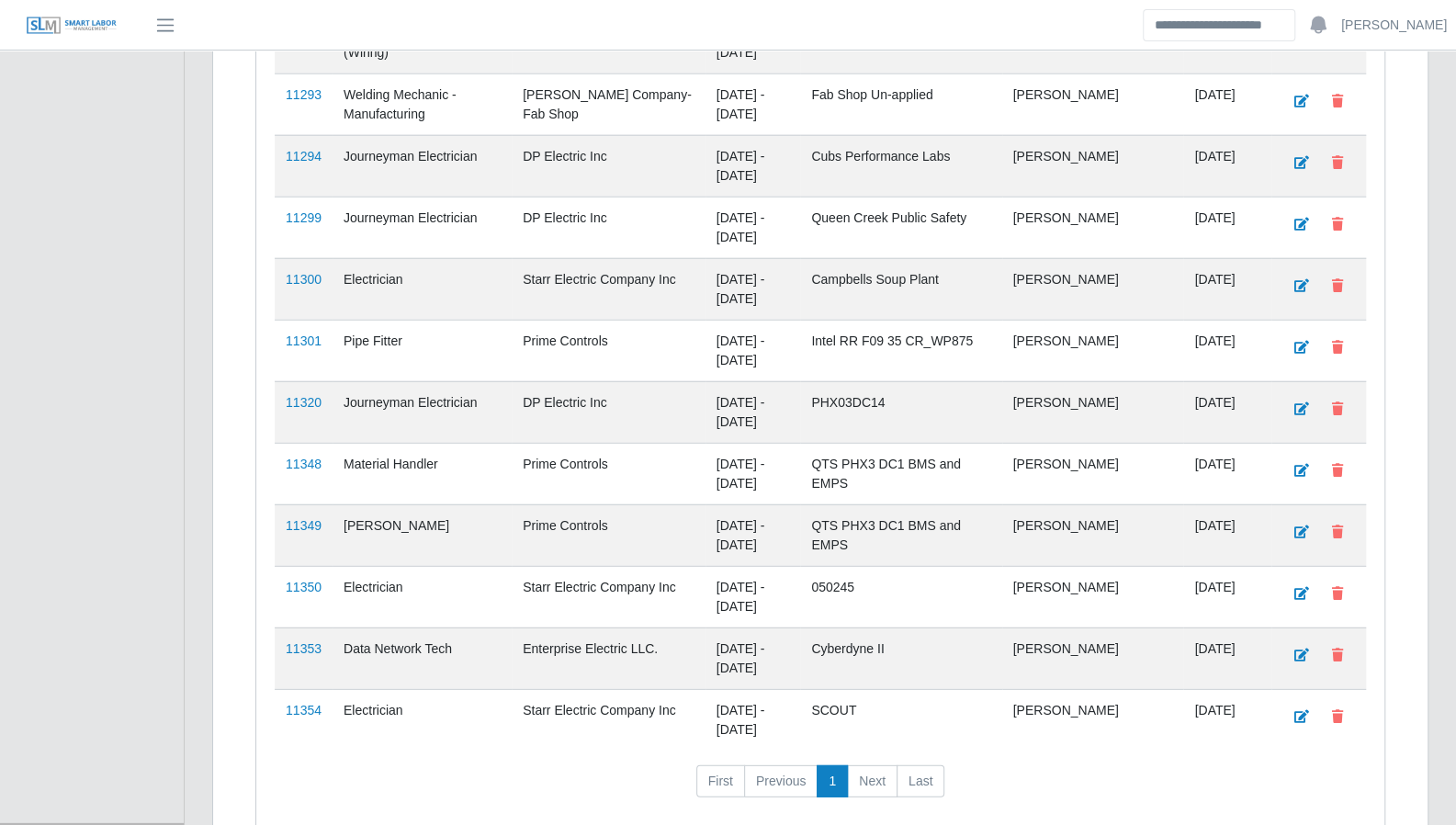
scroll to position [2898, 0]
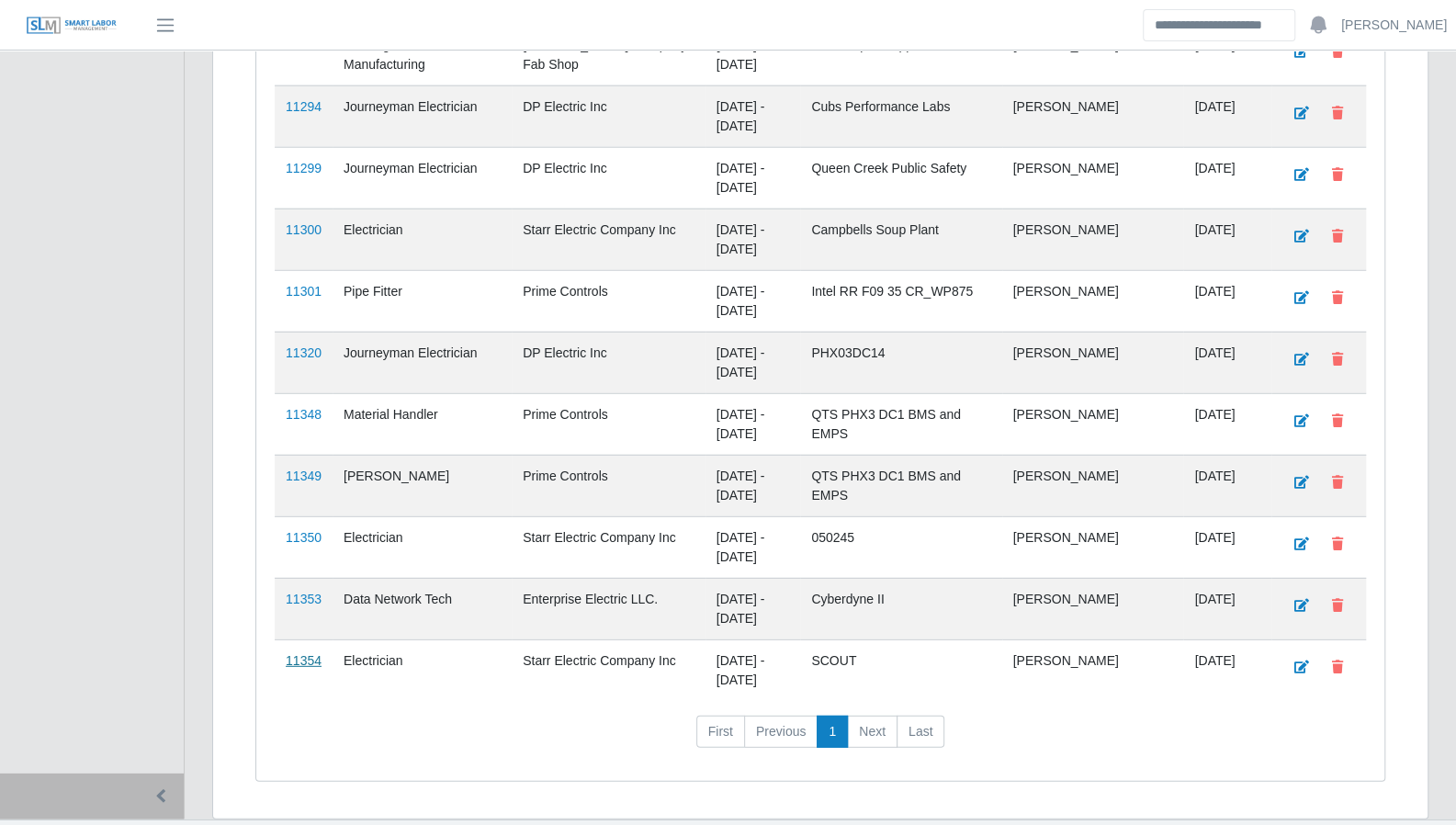
click at [299, 654] on link "11354" at bounding box center [303, 661] width 36 height 15
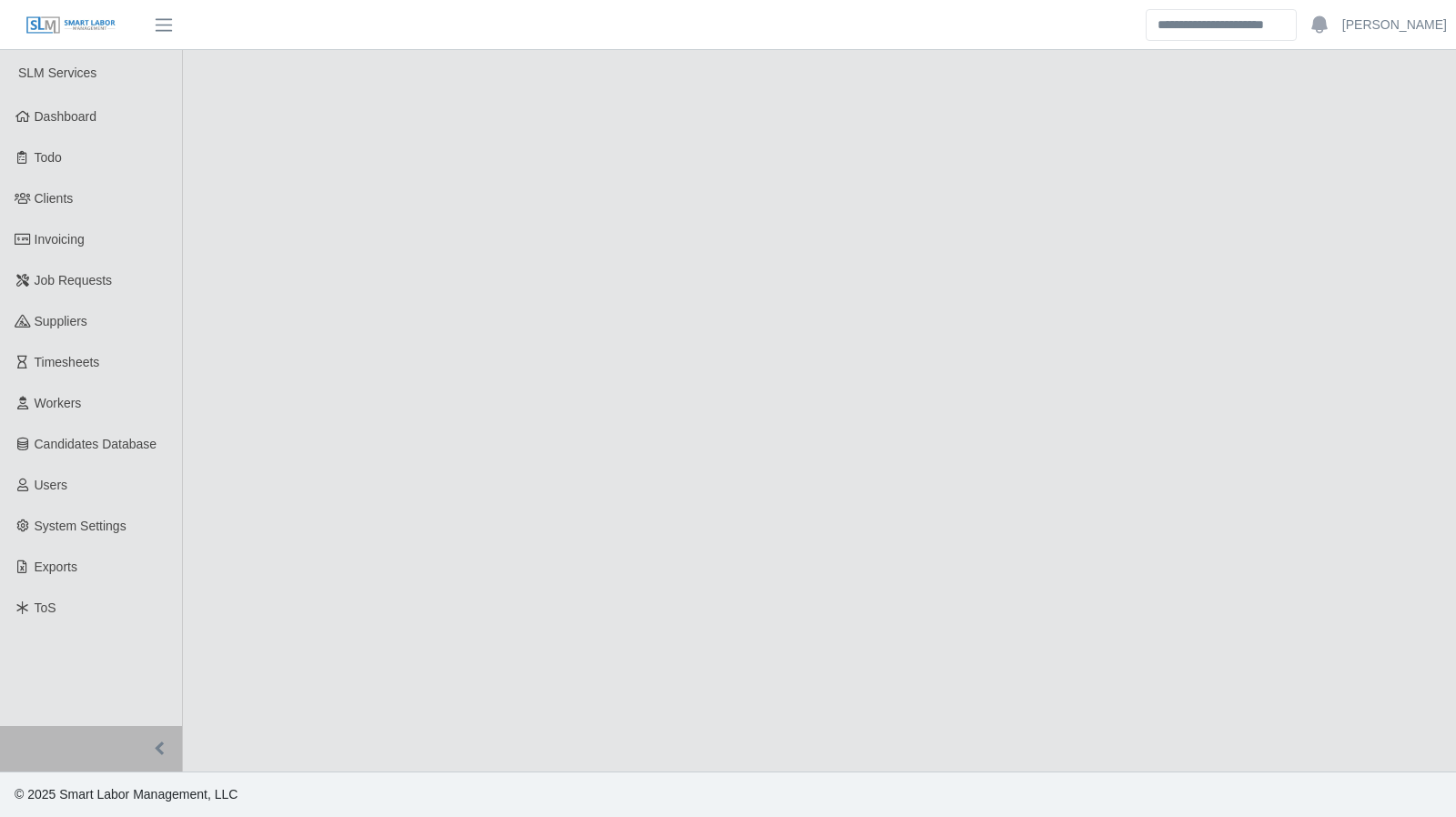
select select "****"
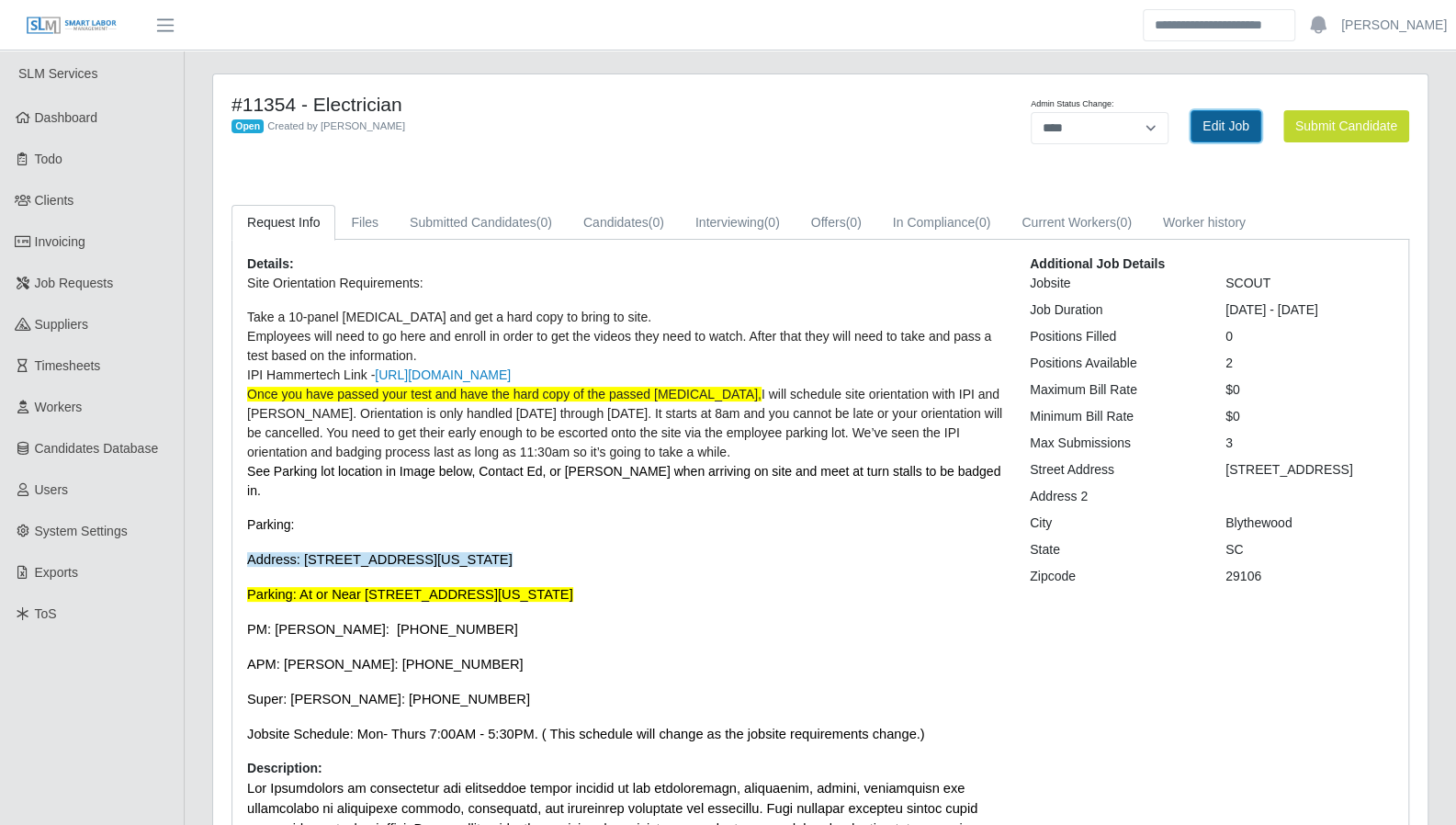
click at [1221, 127] on link "Edit Job" at bounding box center [1227, 126] width 71 height 32
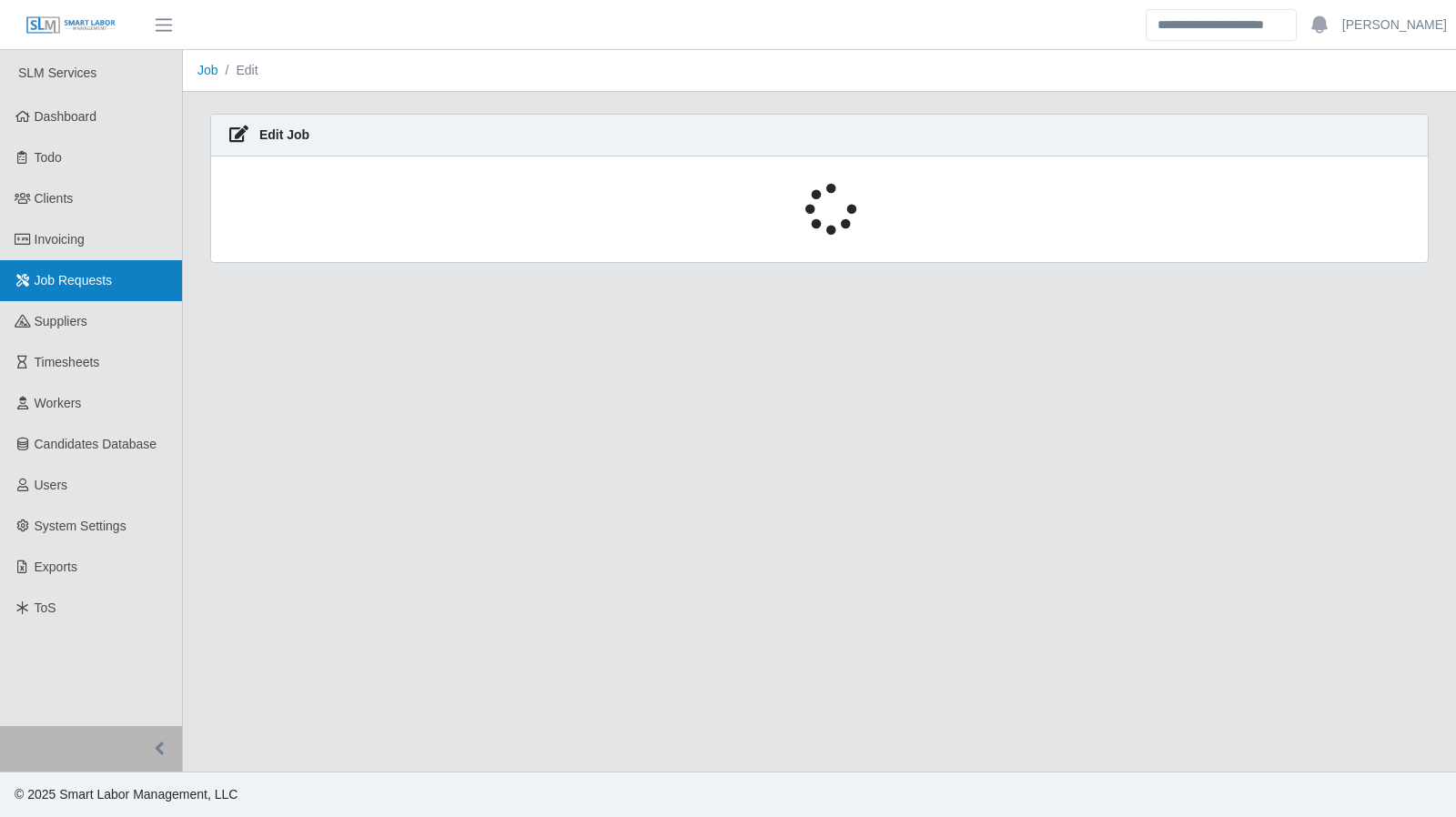
select select "****"
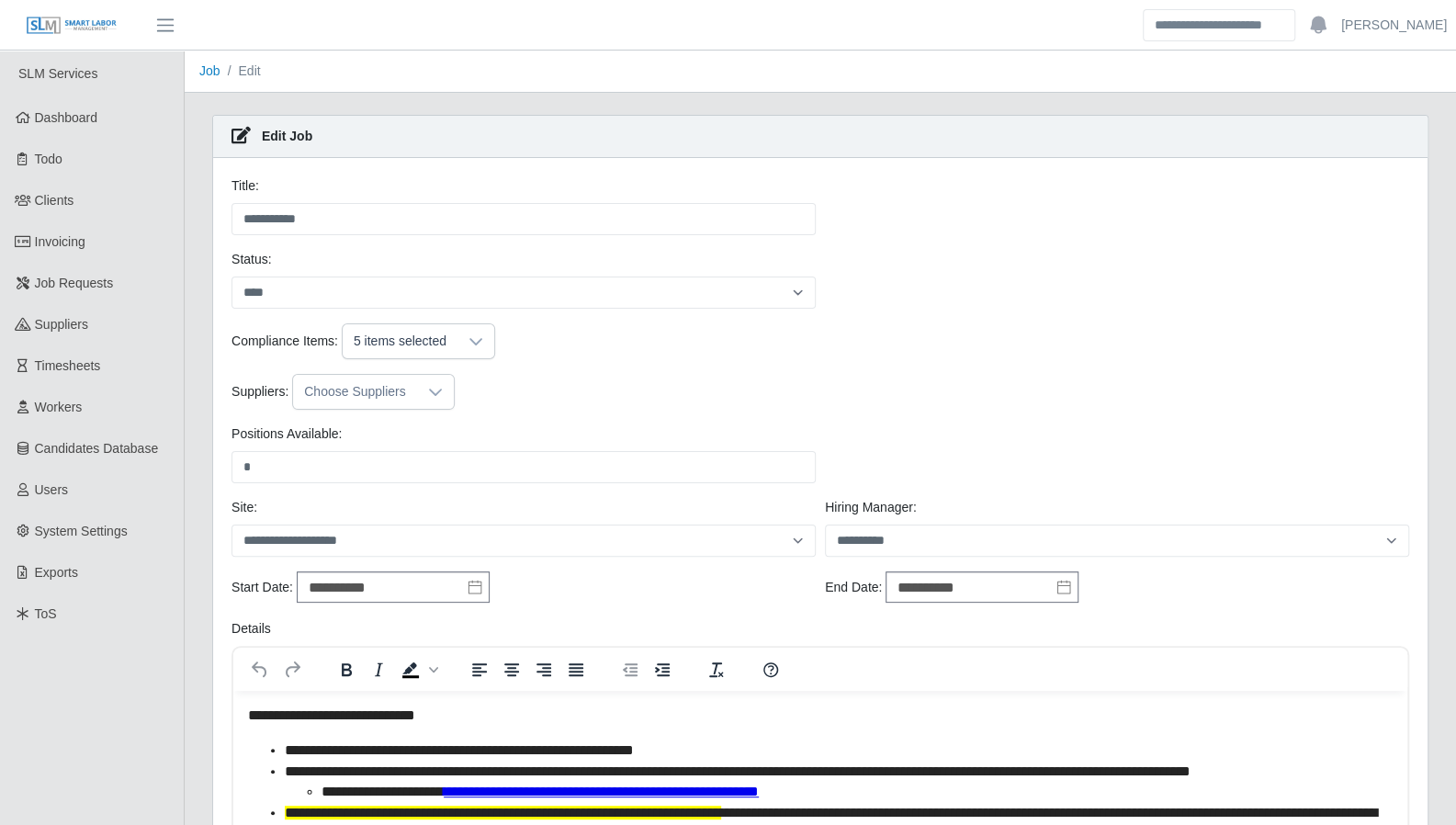
click at [429, 391] on icon at bounding box center [435, 392] width 13 height 7
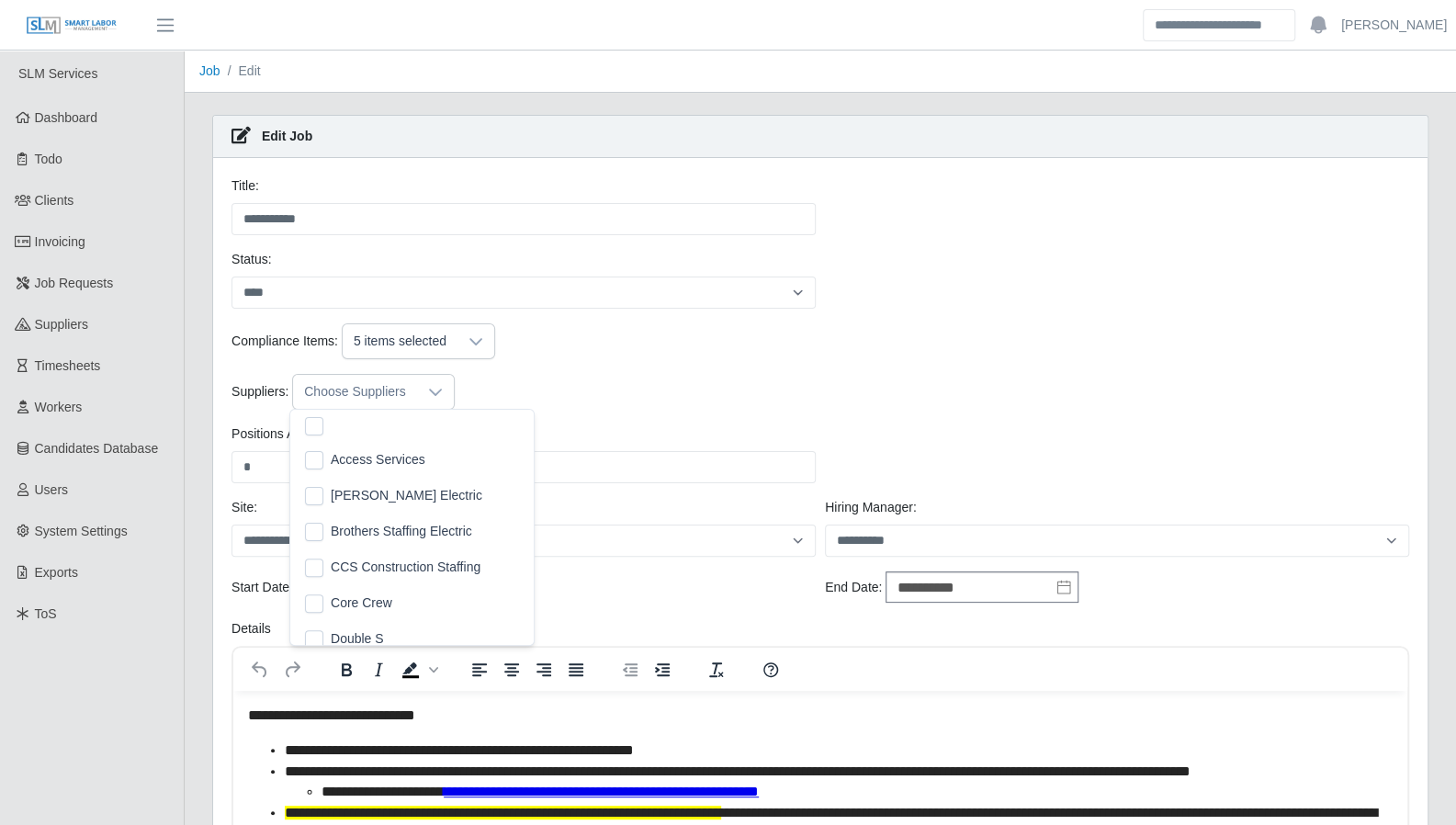
click at [585, 358] on div "Compliance Items: 5 items selected" at bounding box center [820, 341] width 1187 height 36
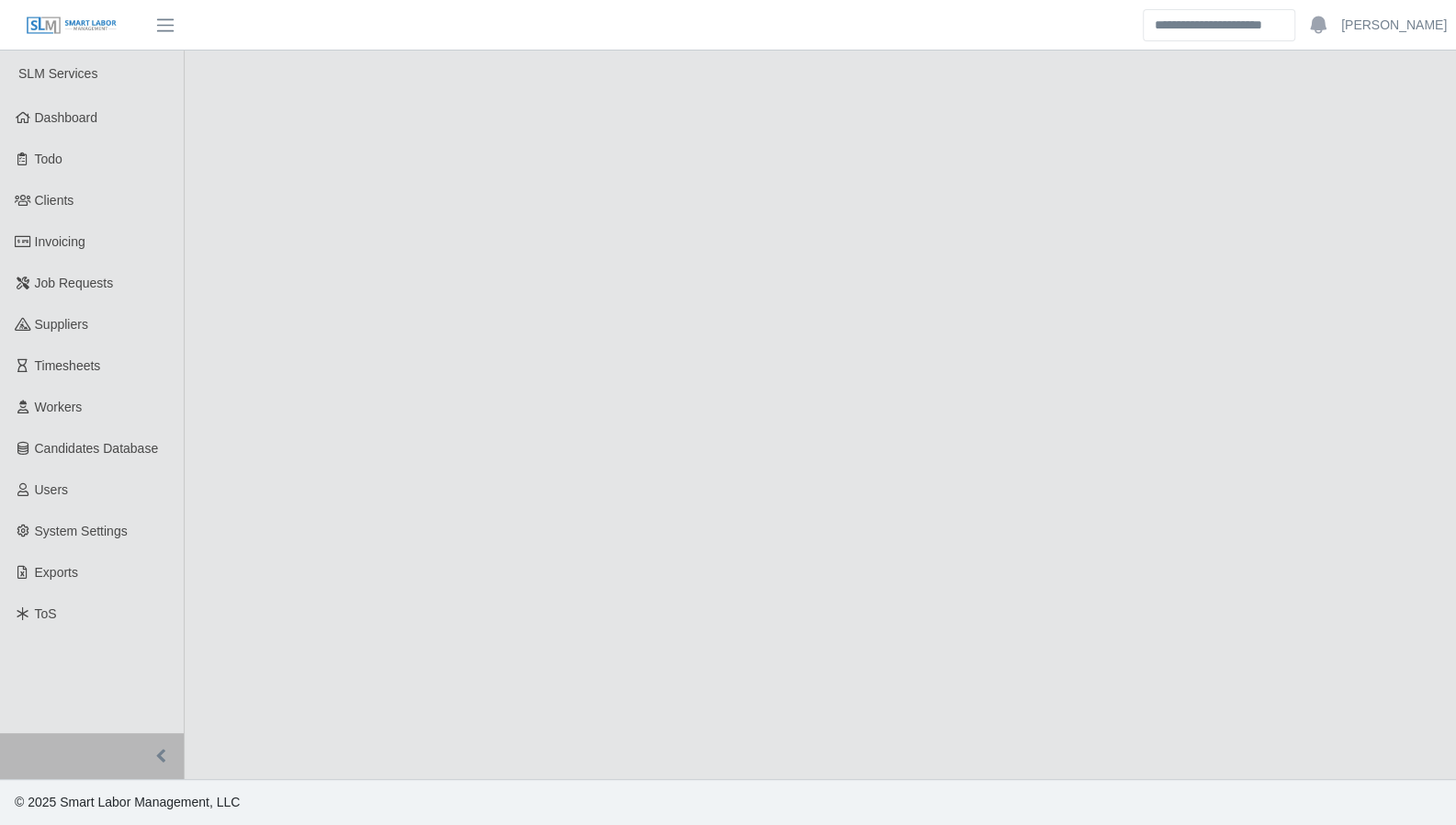
select select "****"
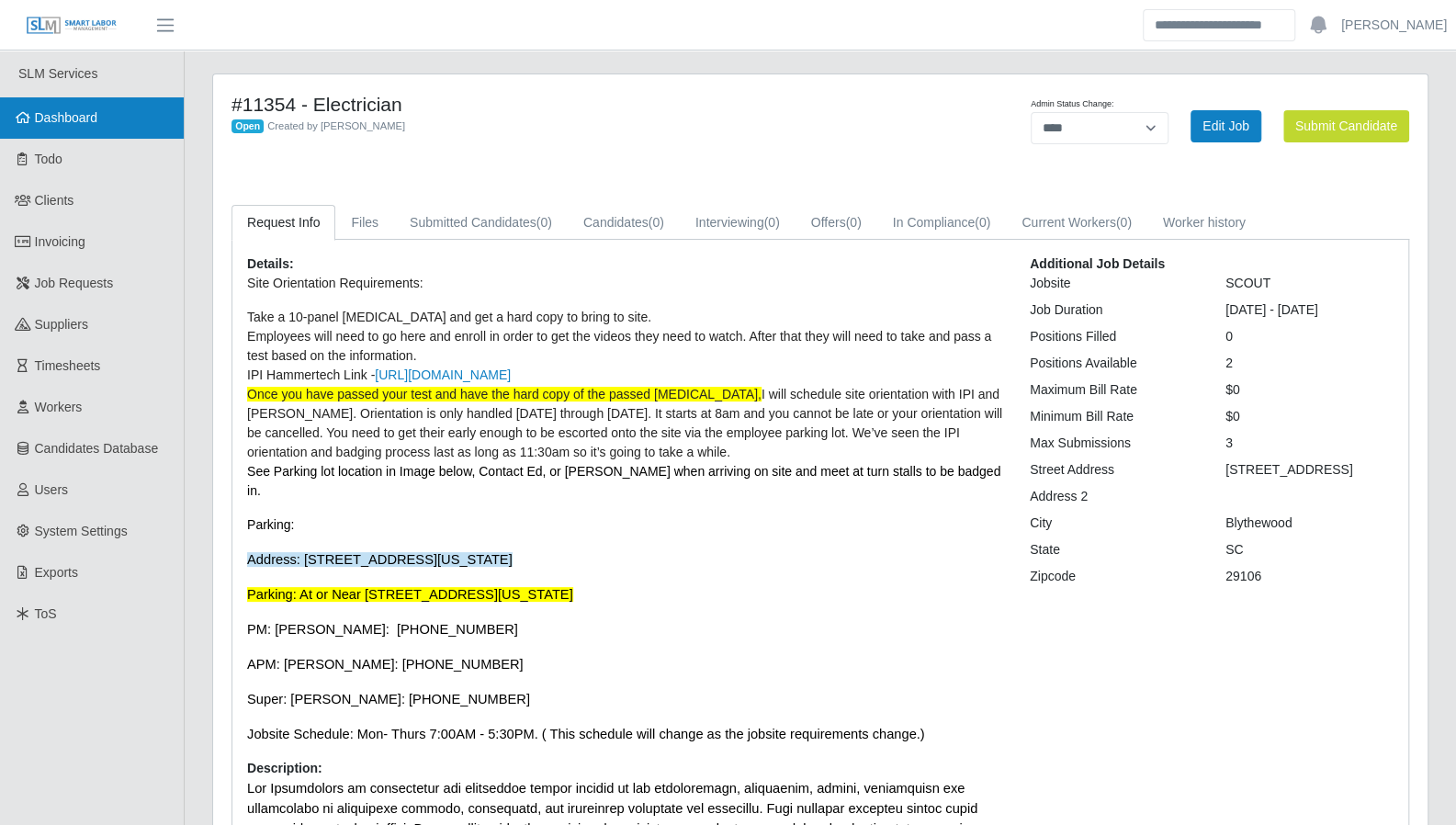
click at [60, 106] on link "Dashboard" at bounding box center [92, 118] width 184 height 41
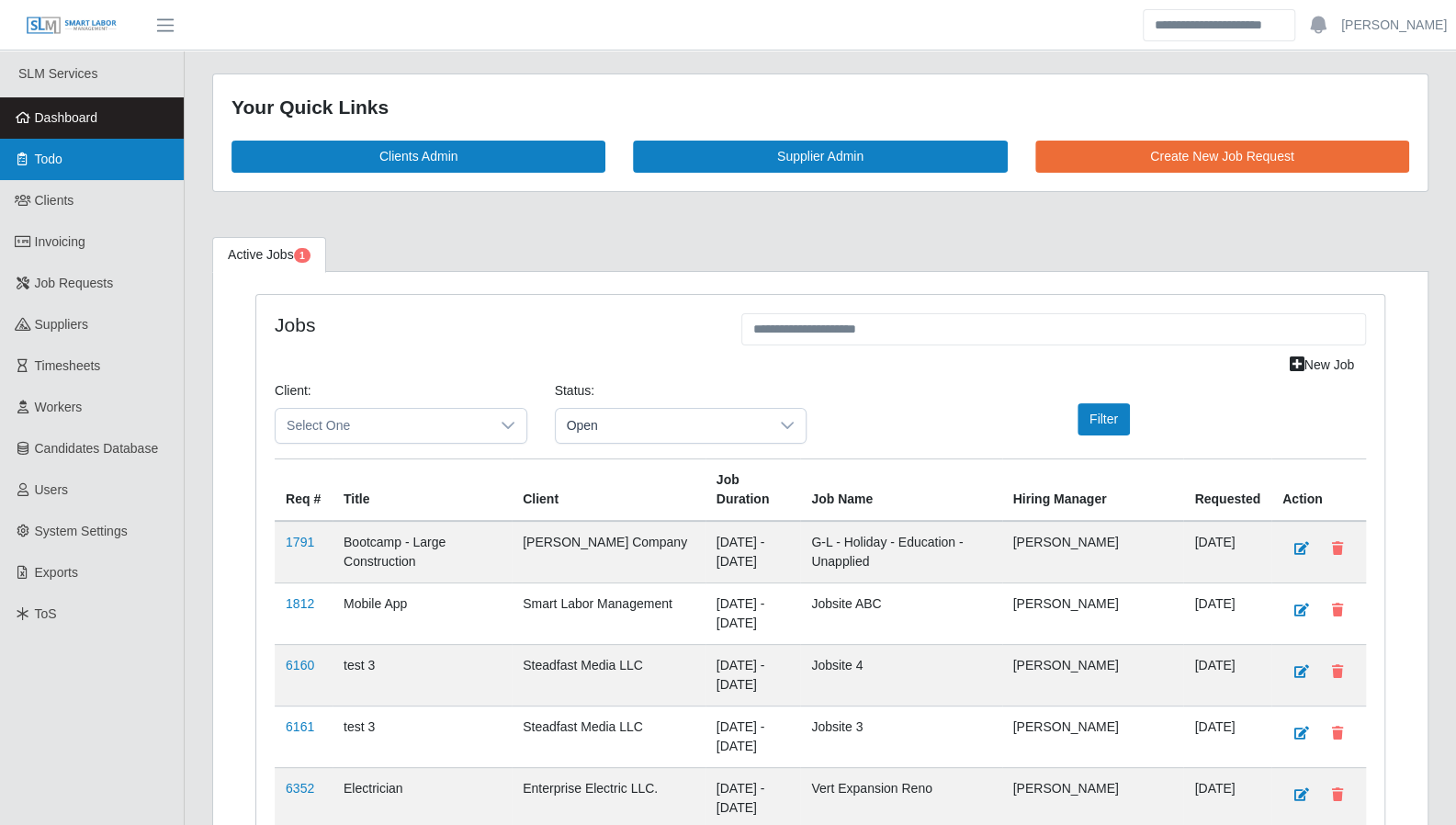
click at [87, 169] on link "Todo" at bounding box center [92, 159] width 184 height 41
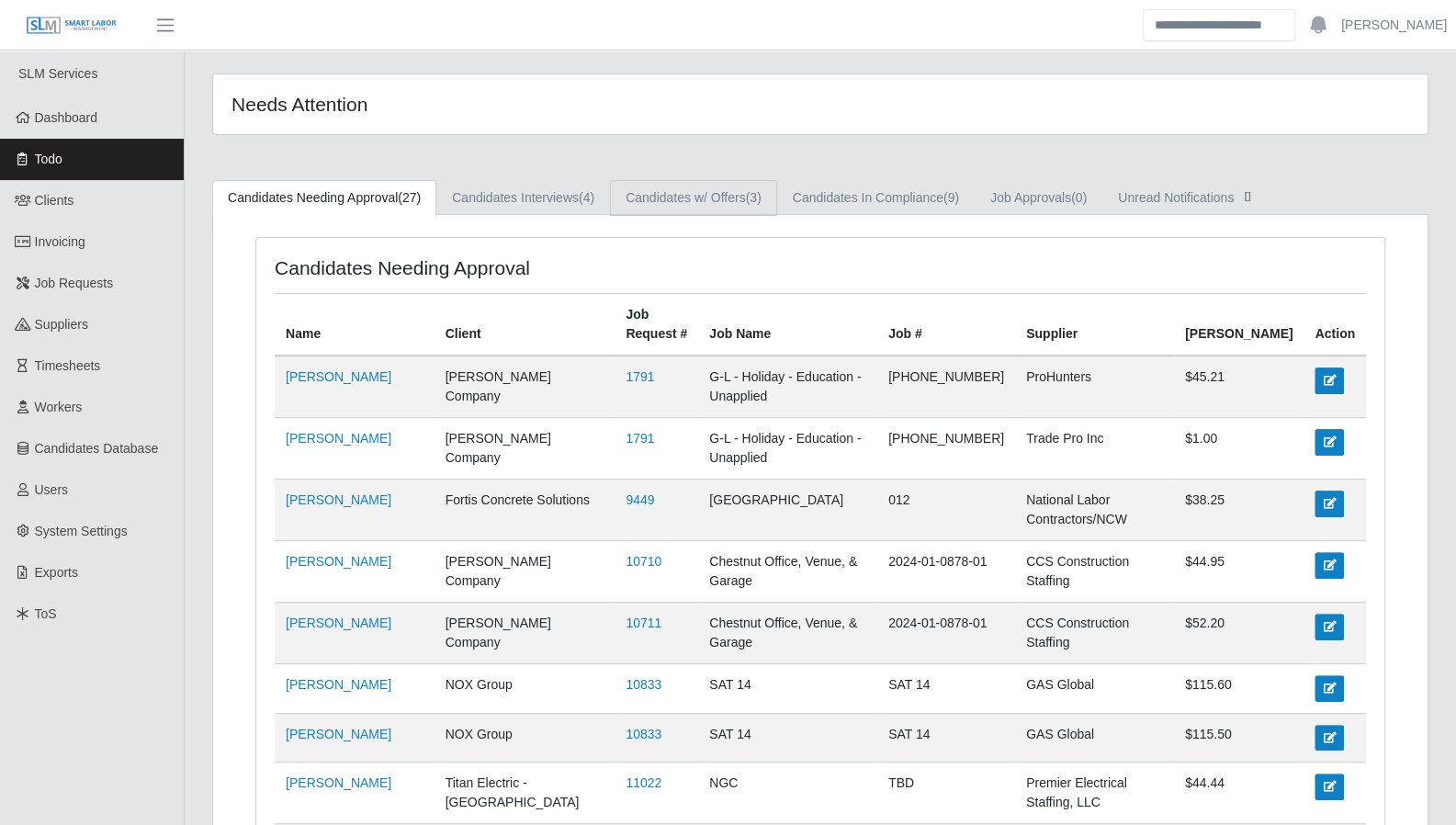
drag, startPoint x: 653, startPoint y: 198, endPoint x: 754, endPoint y: 205, distance: 101.2
click at [654, 198] on link "Candidates w/ Offers (3)" at bounding box center [694, 198] width 168 height 36
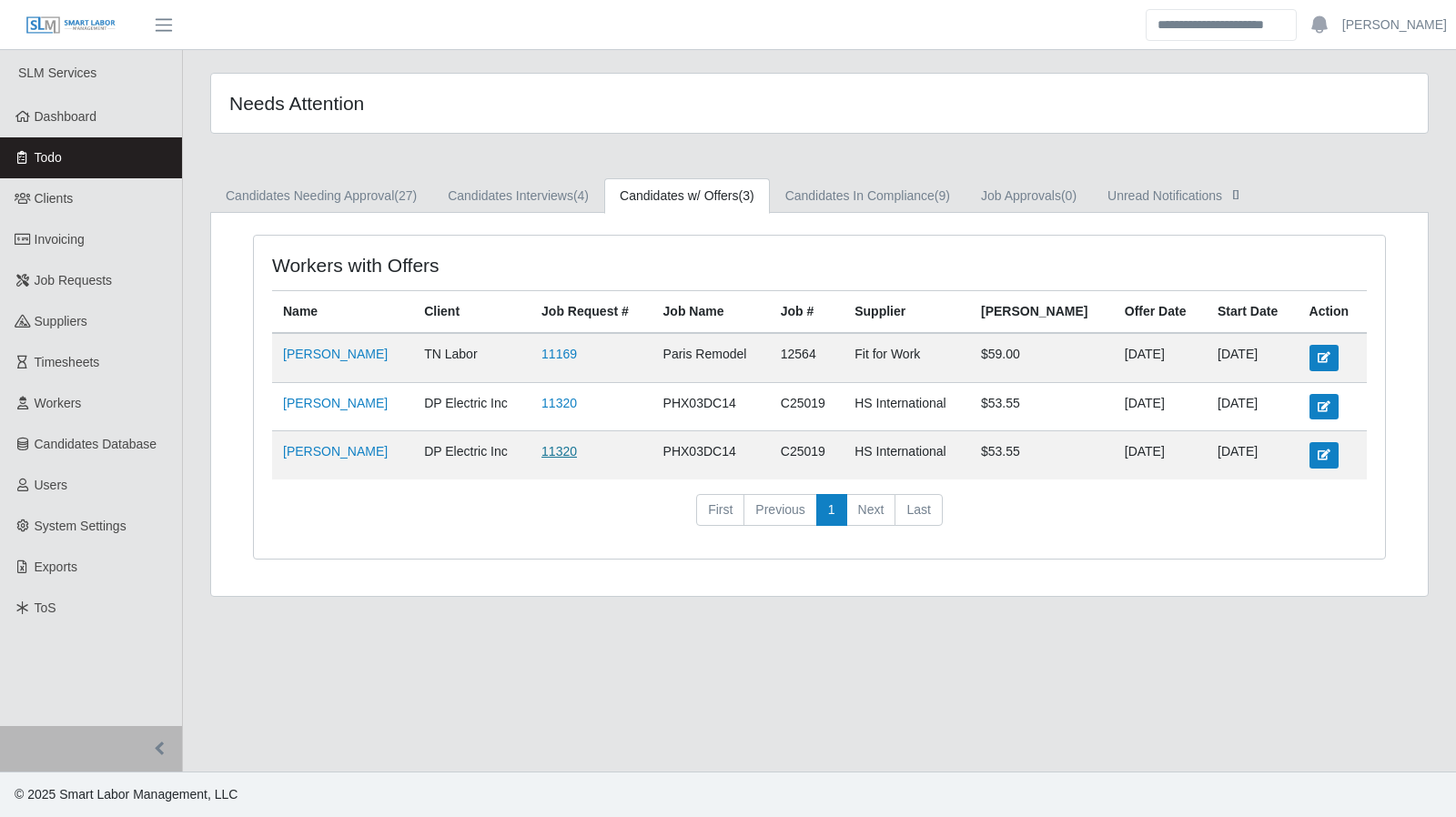
click at [542, 448] on link "11320" at bounding box center [559, 452] width 35 height 15
click at [849, 181] on link "Candidates In Compliance (9)" at bounding box center [867, 196] width 196 height 35
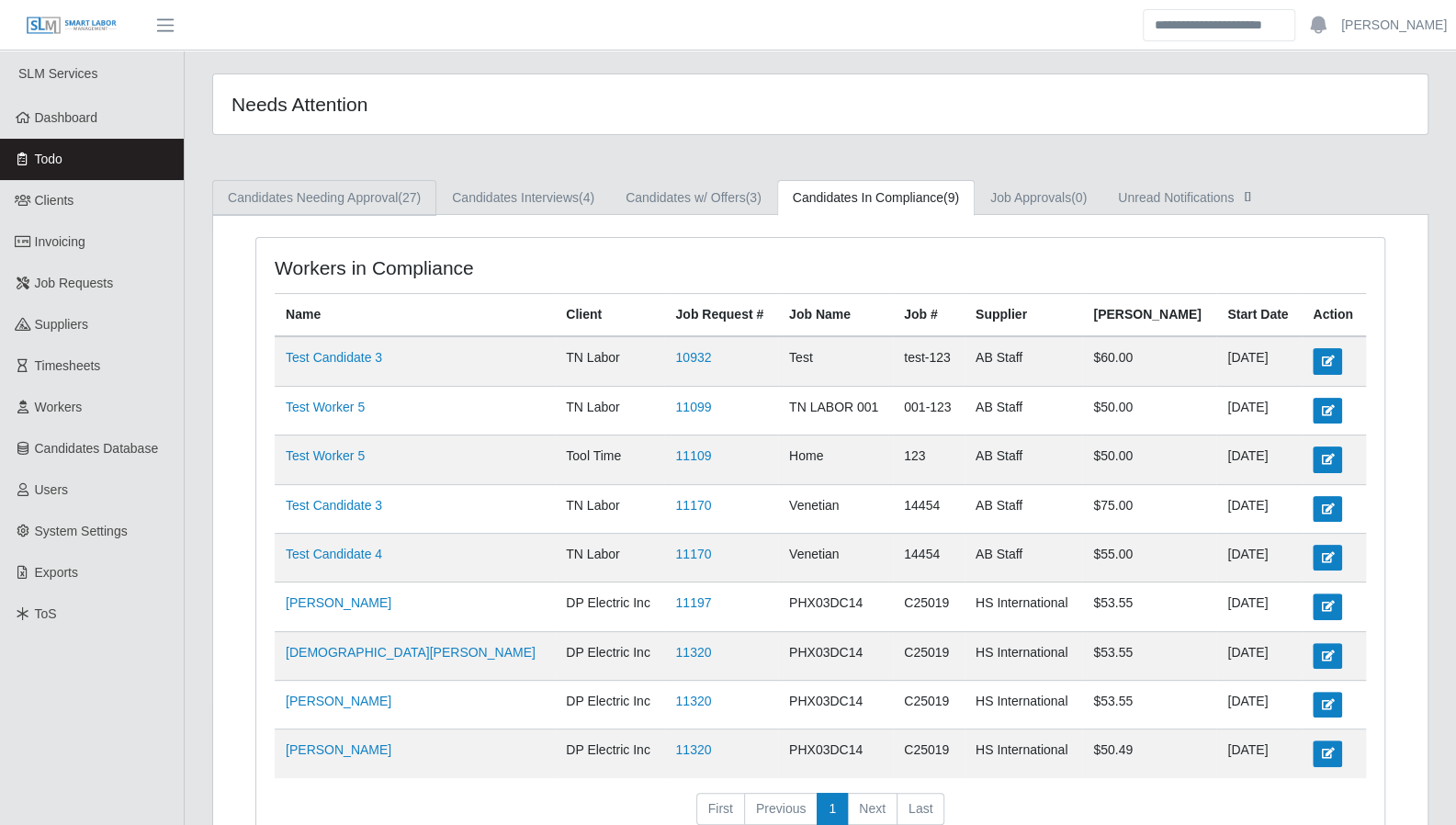
drag, startPoint x: 274, startPoint y: 191, endPoint x: 271, endPoint y: 200, distance: 9.5
click at [274, 191] on link "Candidates Needing Approval (27)" at bounding box center [324, 198] width 224 height 36
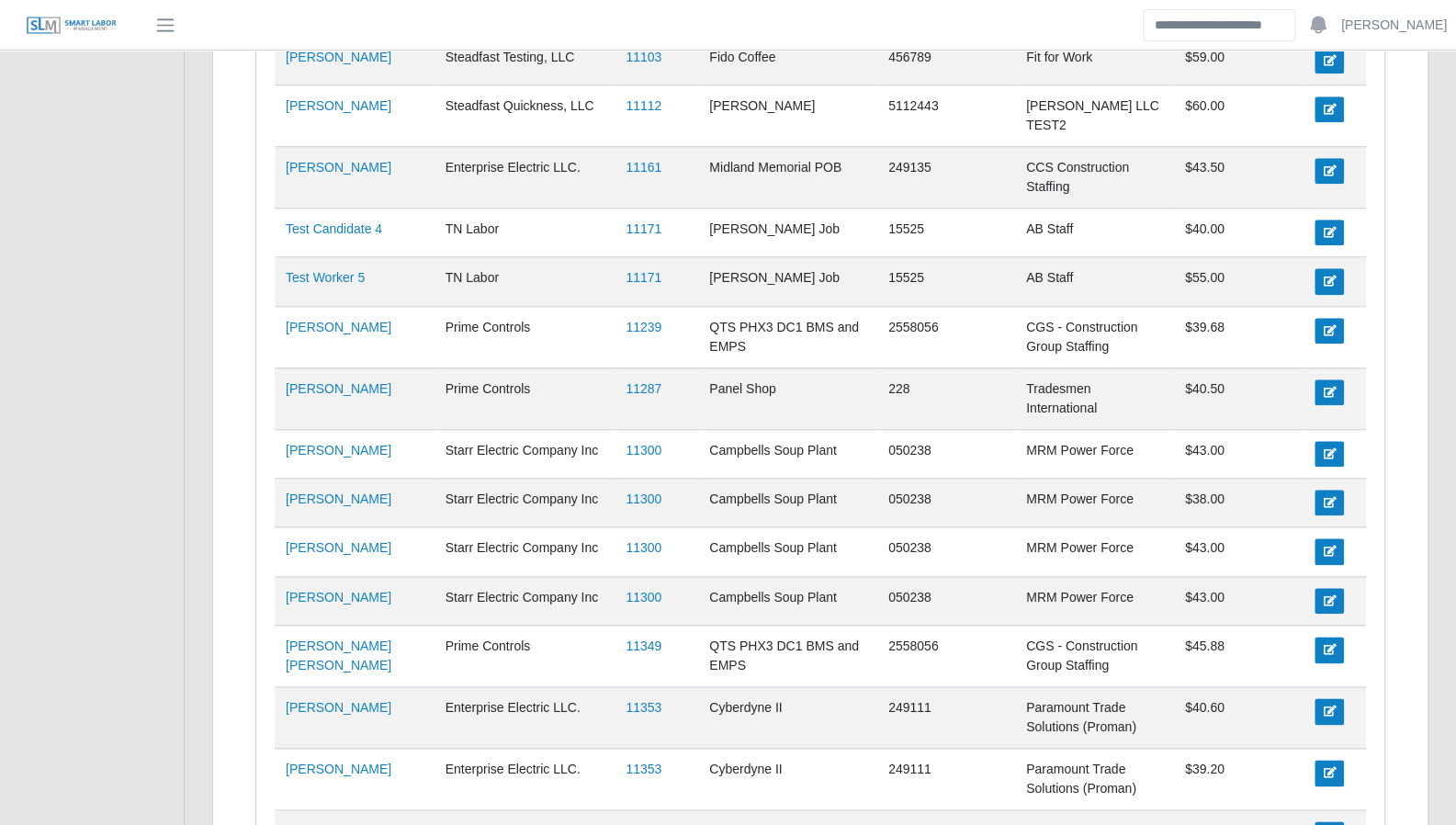
scroll to position [1149, 0]
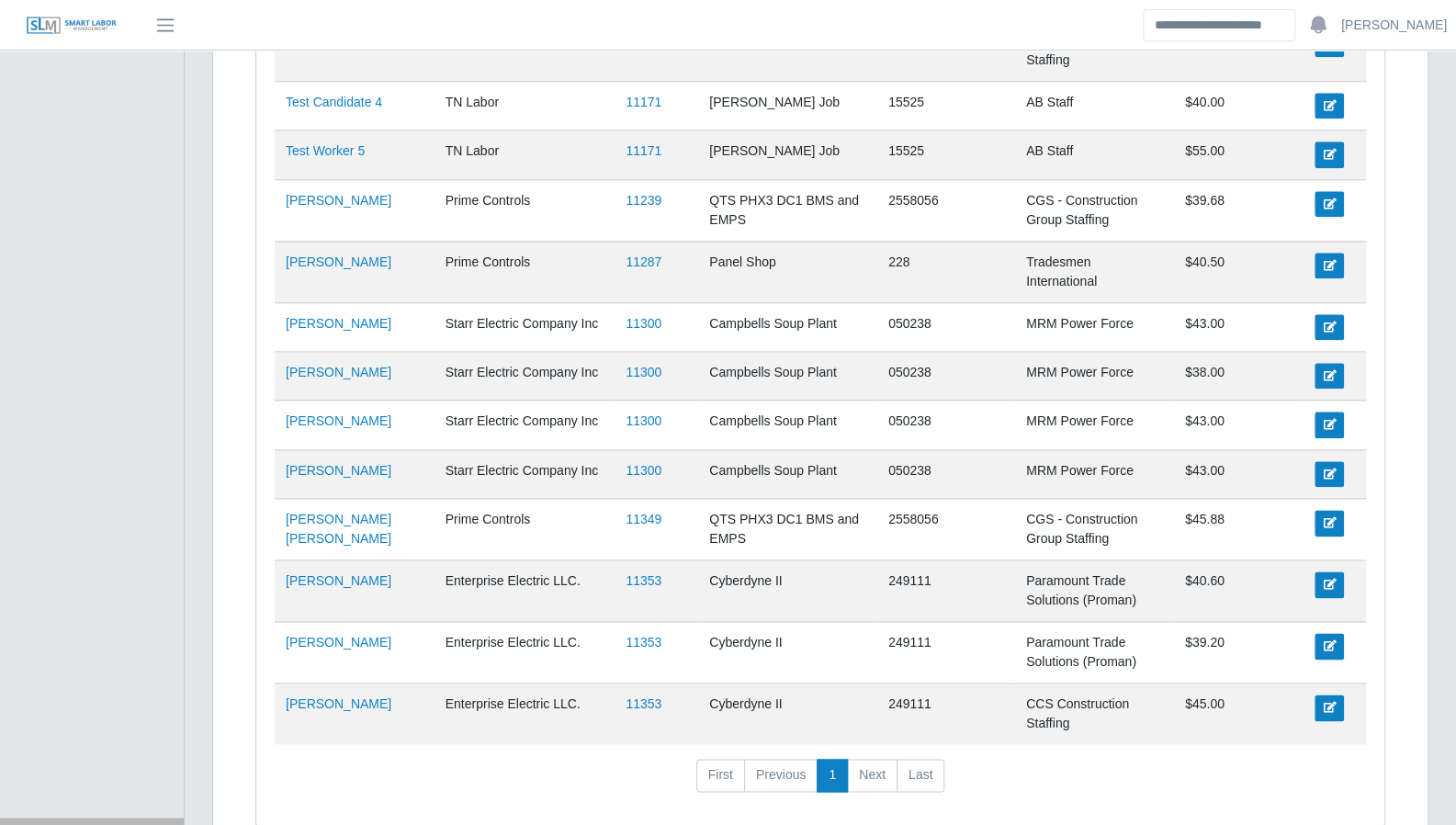
drag, startPoint x: 120, startPoint y: 308, endPoint x: 124, endPoint y: 290, distance: 18.4
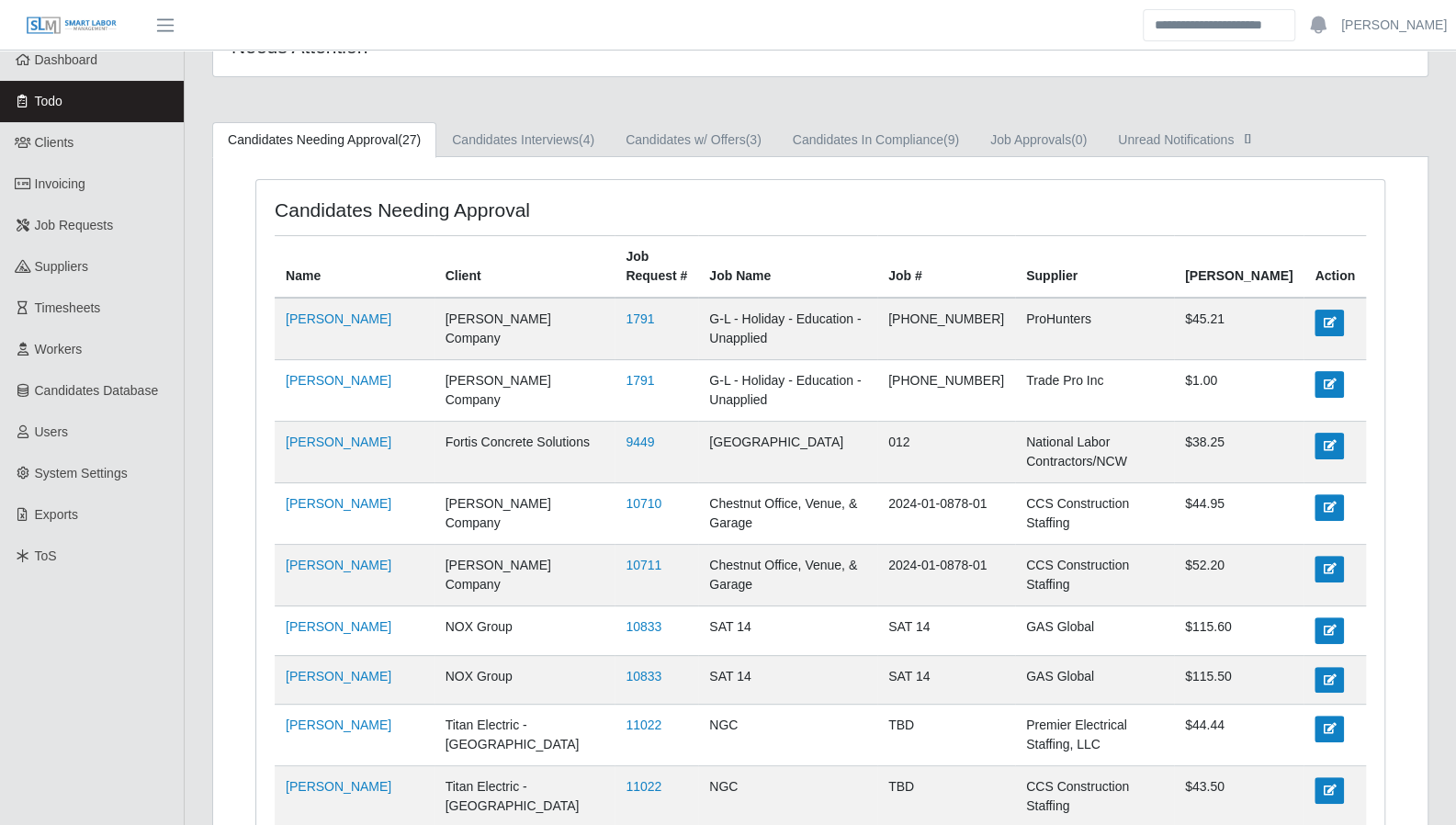
scroll to position [0, 0]
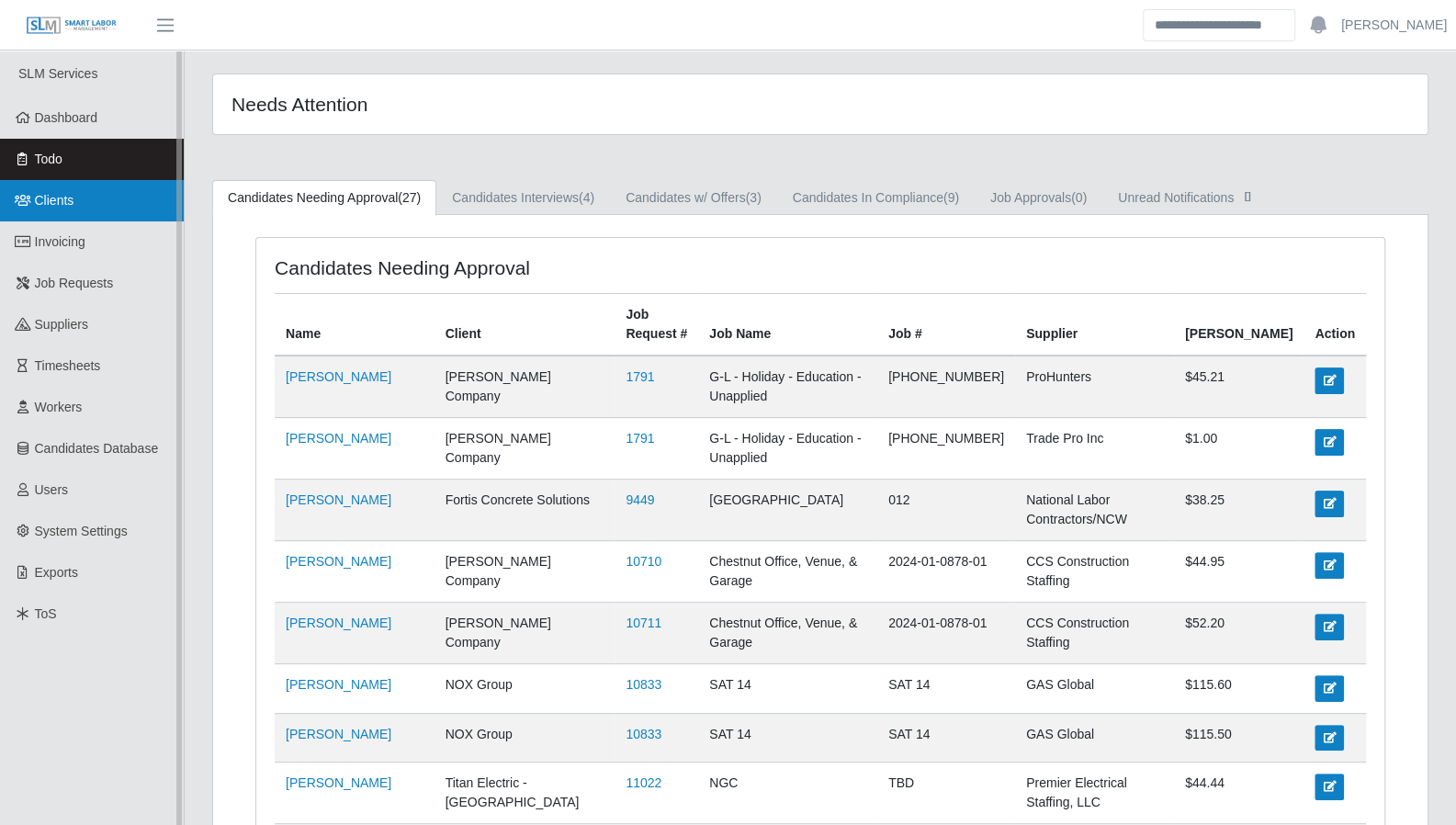
click at [21, 201] on icon at bounding box center [23, 200] width 17 height 13
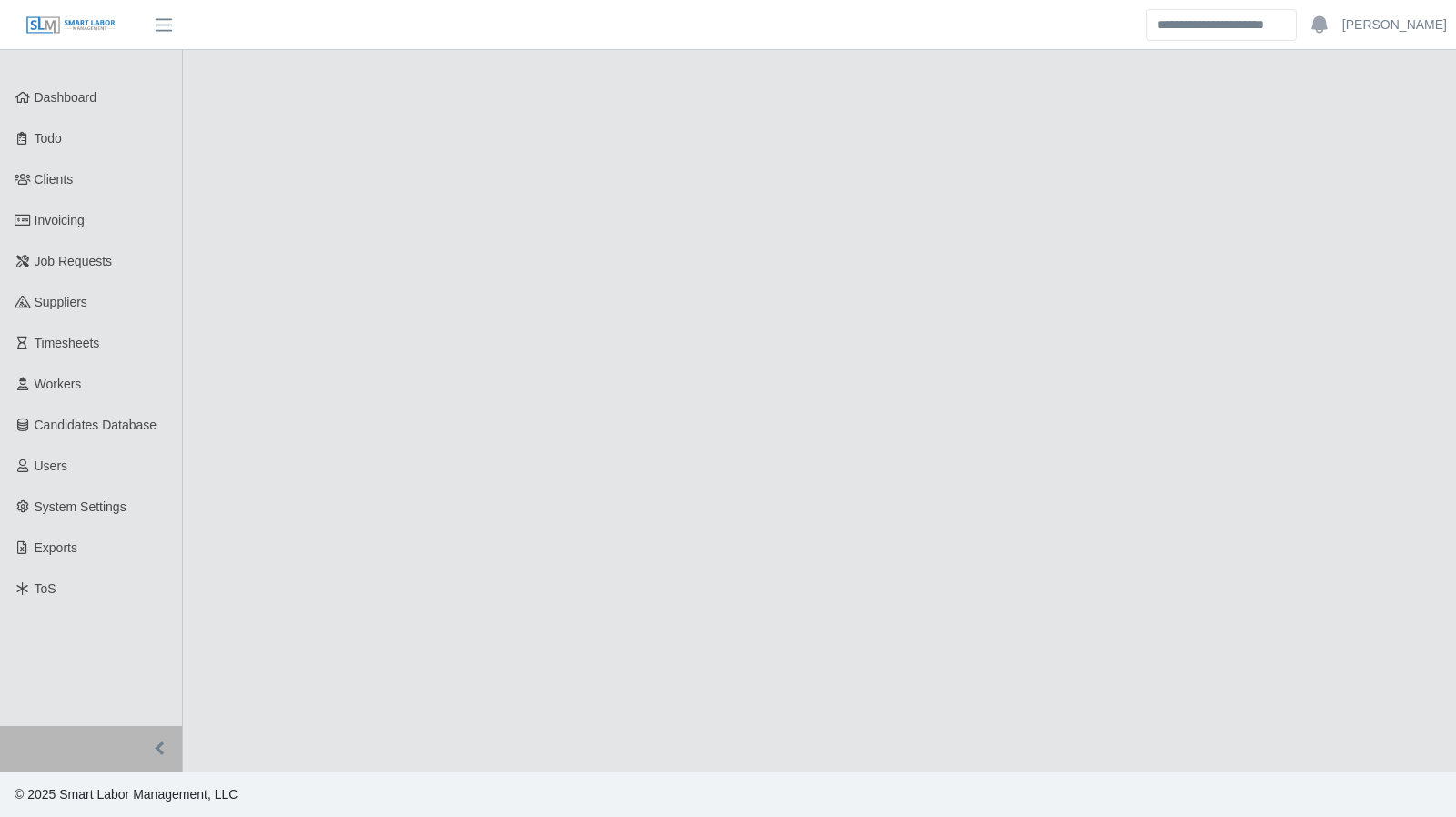
select select "****"
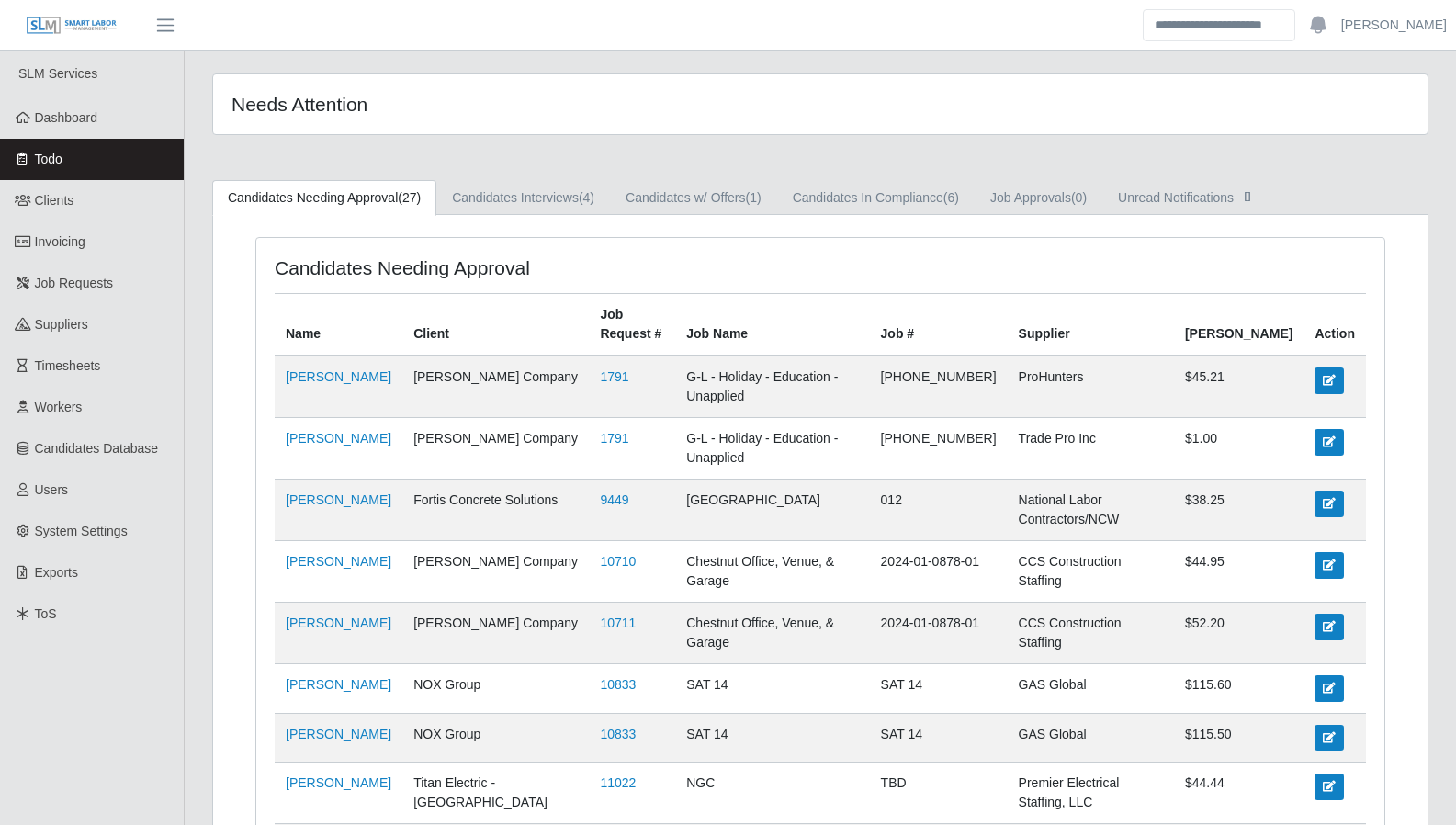
scroll to position [1162, 0]
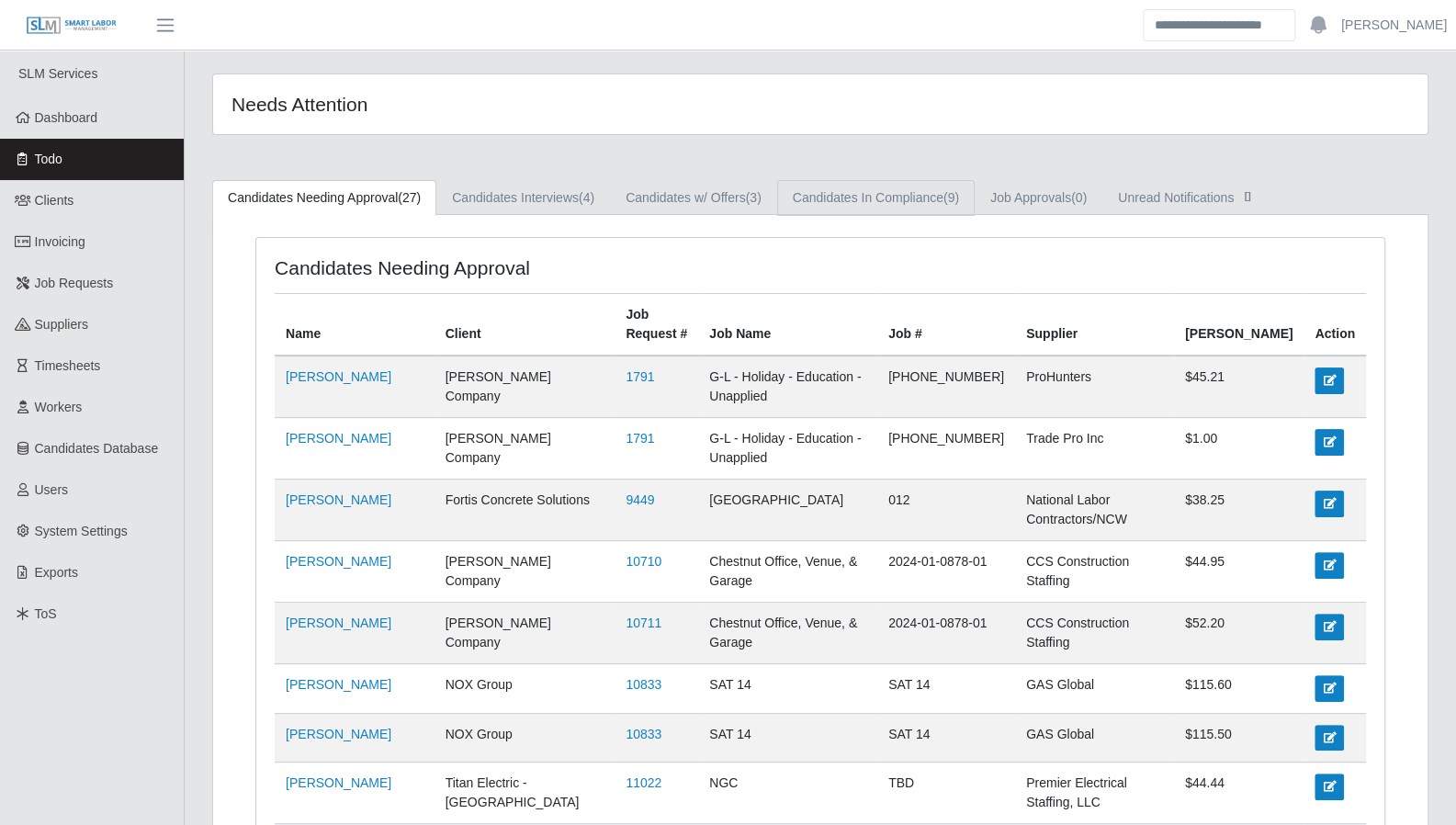
click at [855, 201] on link "Candidates In Compliance (9)" at bounding box center [875, 198] width 198 height 36
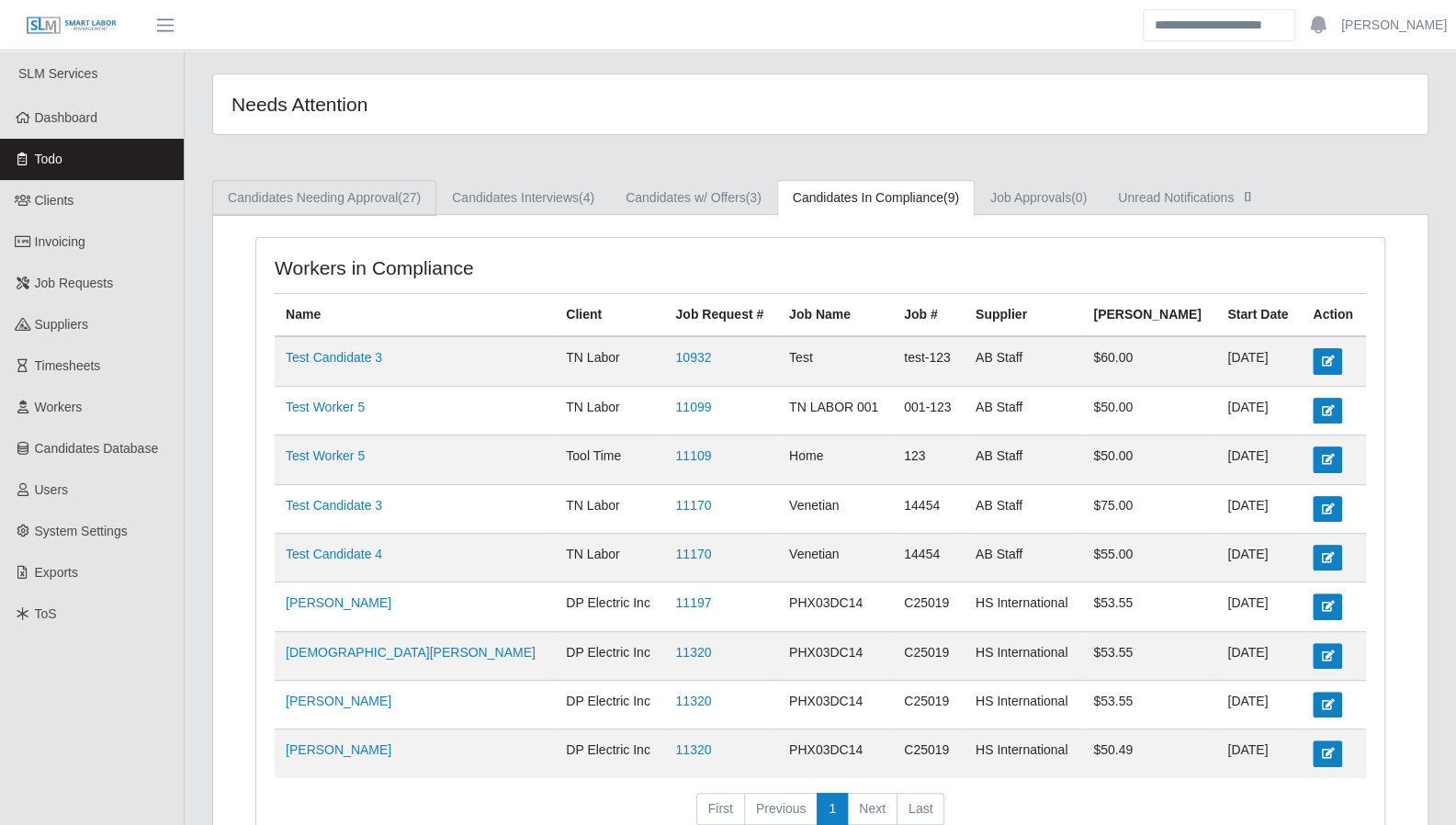
click at [380, 201] on link "Candidates Needing Approval (27)" at bounding box center [324, 198] width 224 height 36
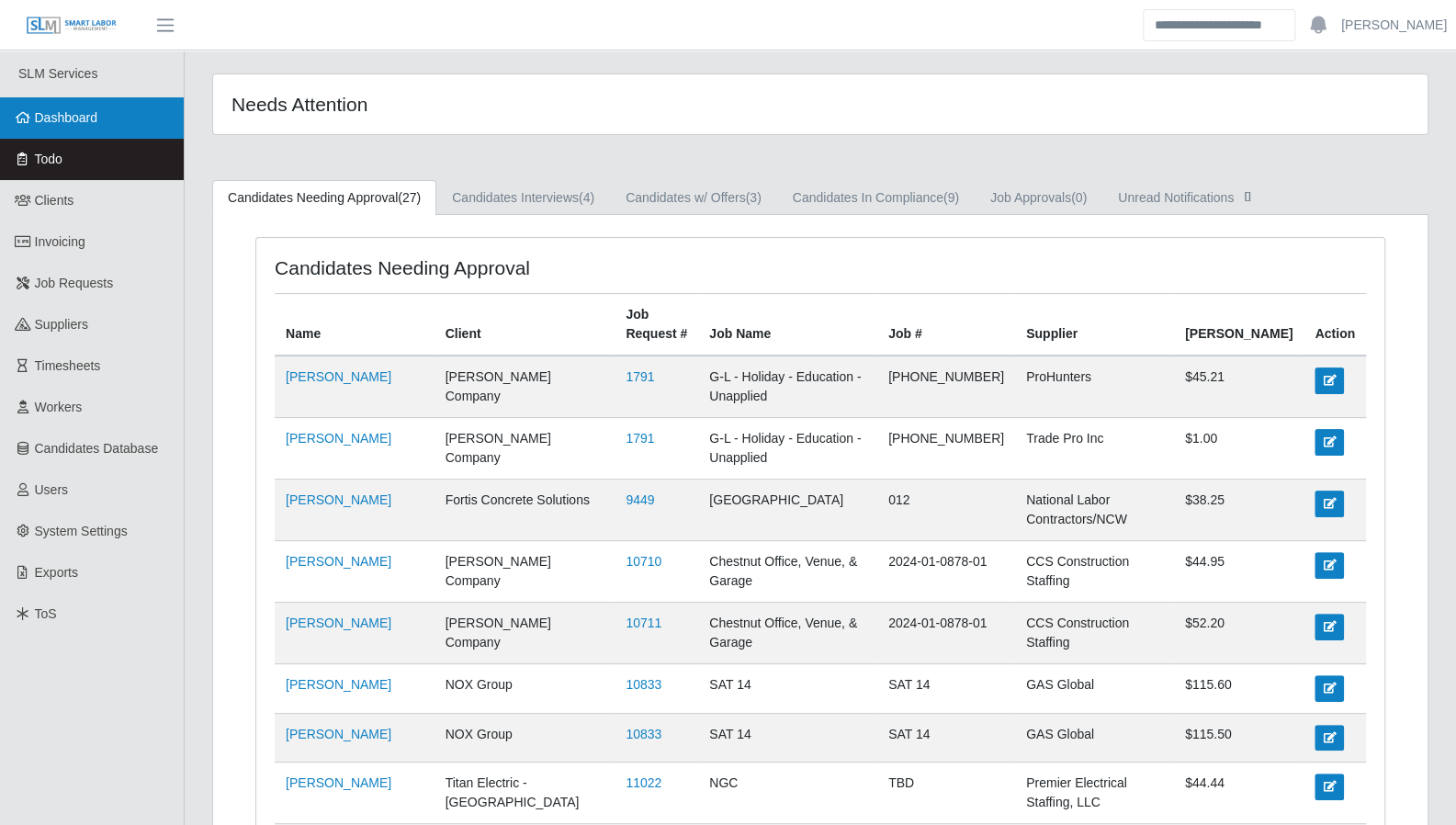
click at [66, 123] on span "Dashboard" at bounding box center [66, 118] width 64 height 15
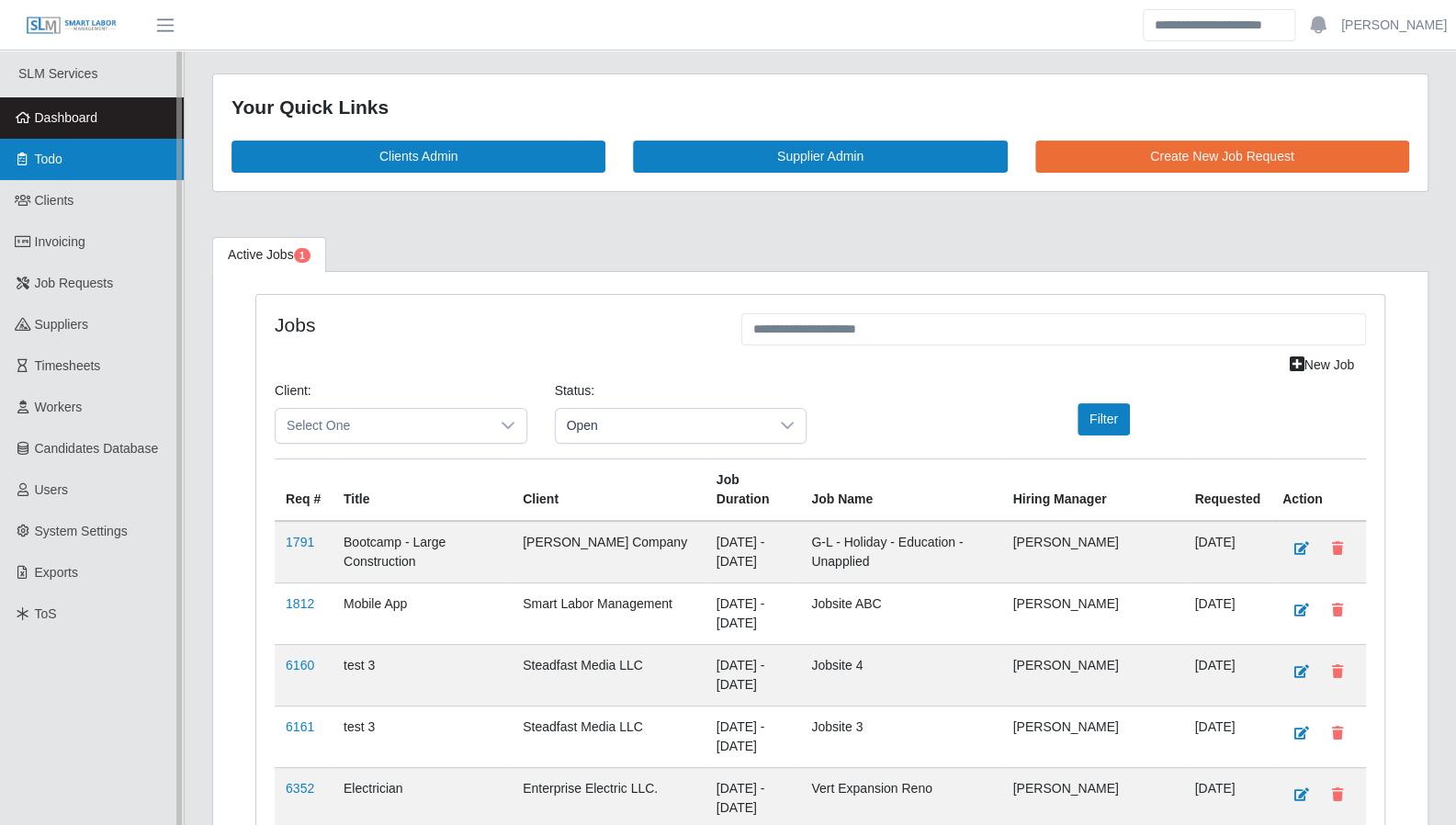
click at [61, 144] on link "Todo" at bounding box center [92, 159] width 184 height 41
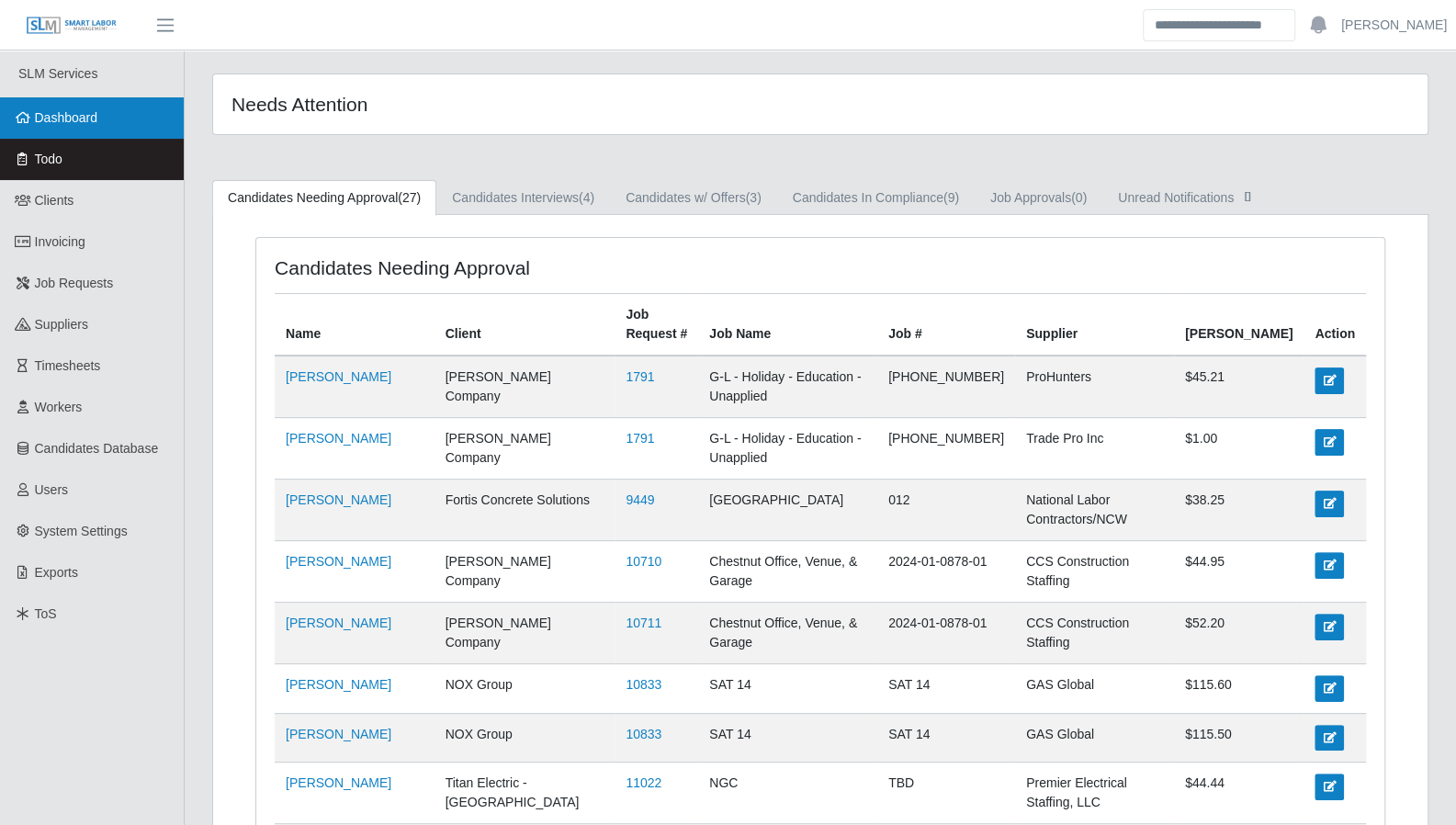
click at [86, 123] on span "Dashboard" at bounding box center [66, 118] width 64 height 15
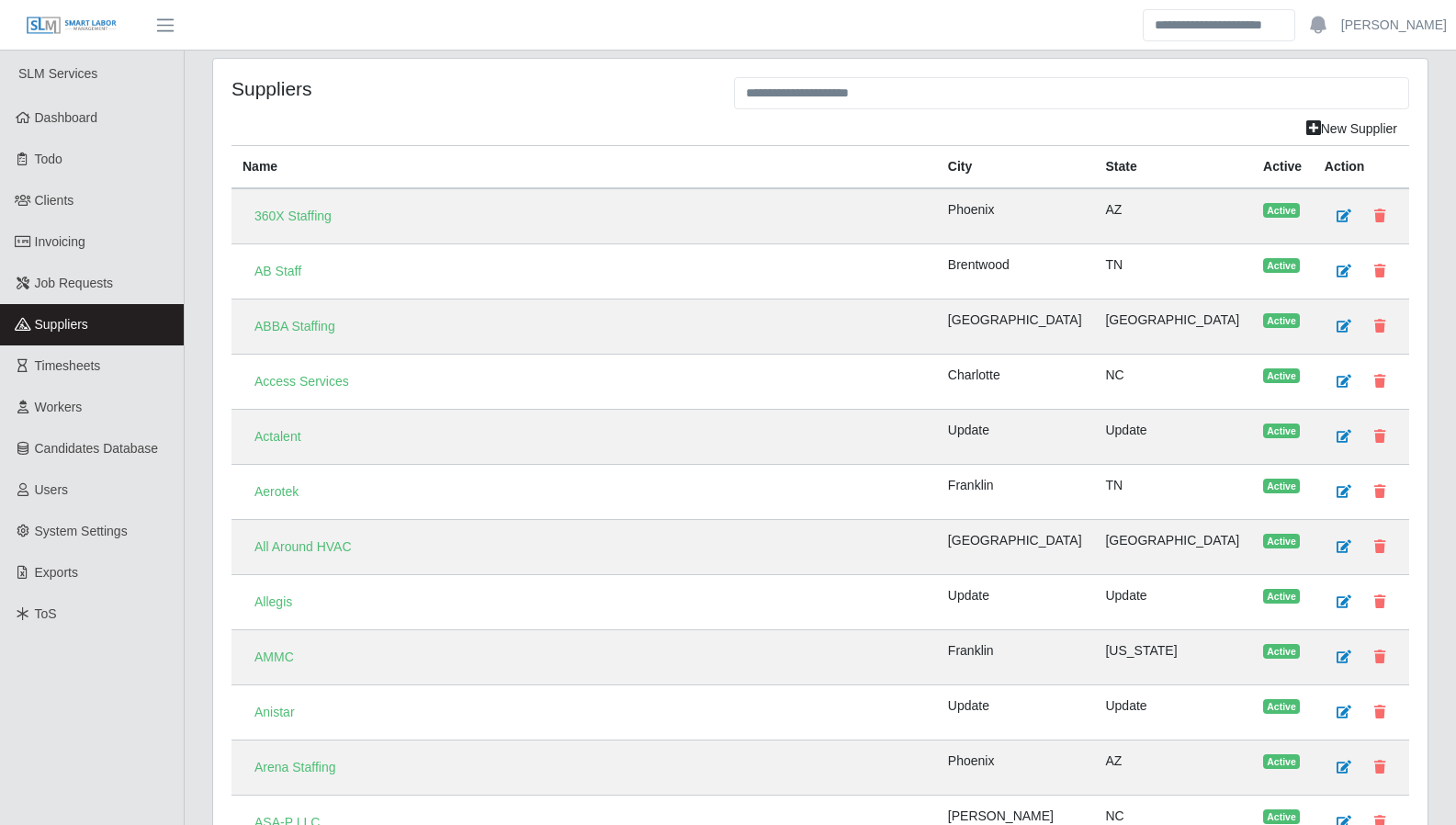
scroll to position [4863, 0]
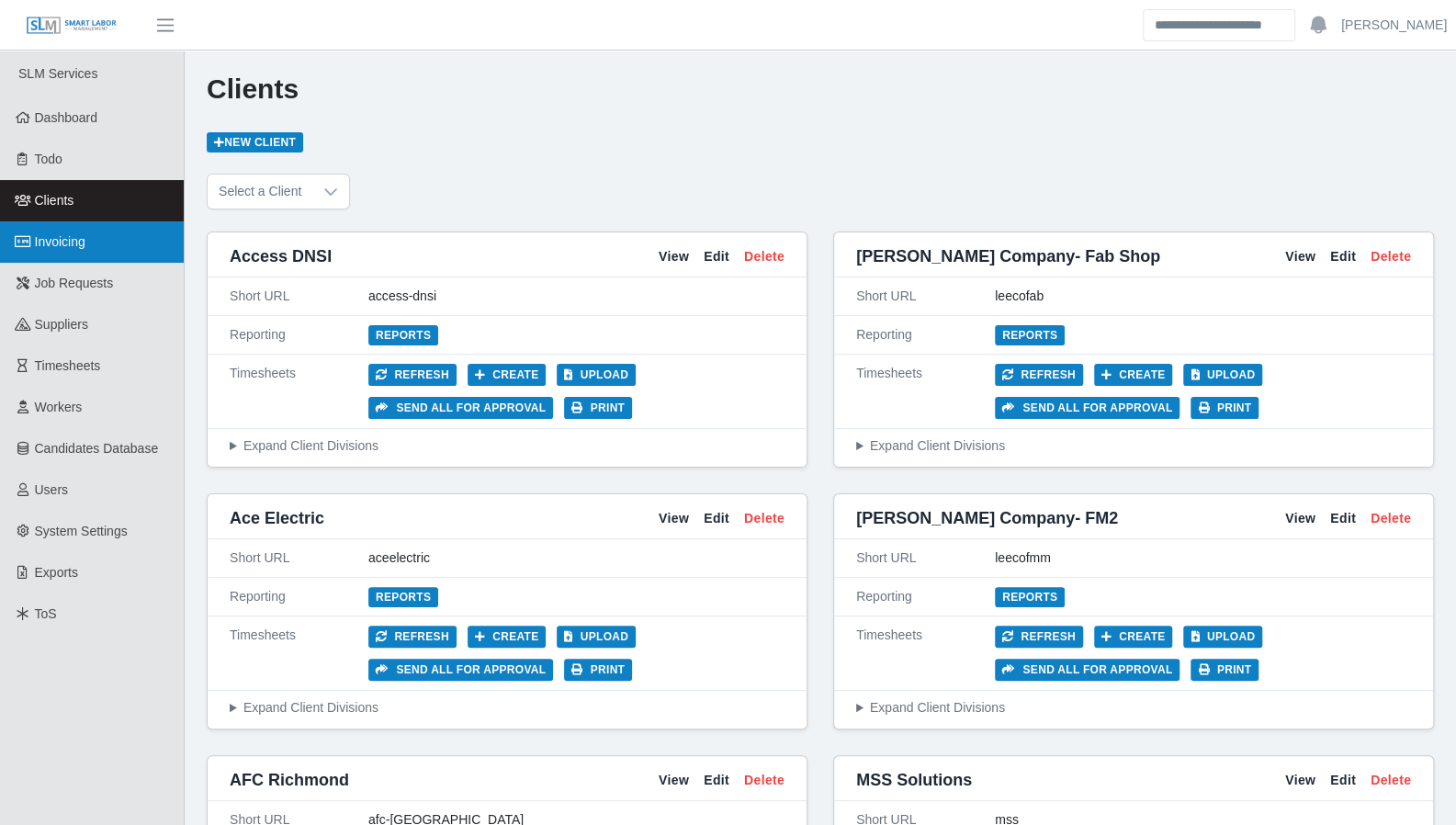
click at [73, 234] on span "Invoicing" at bounding box center [60, 242] width 51 height 15
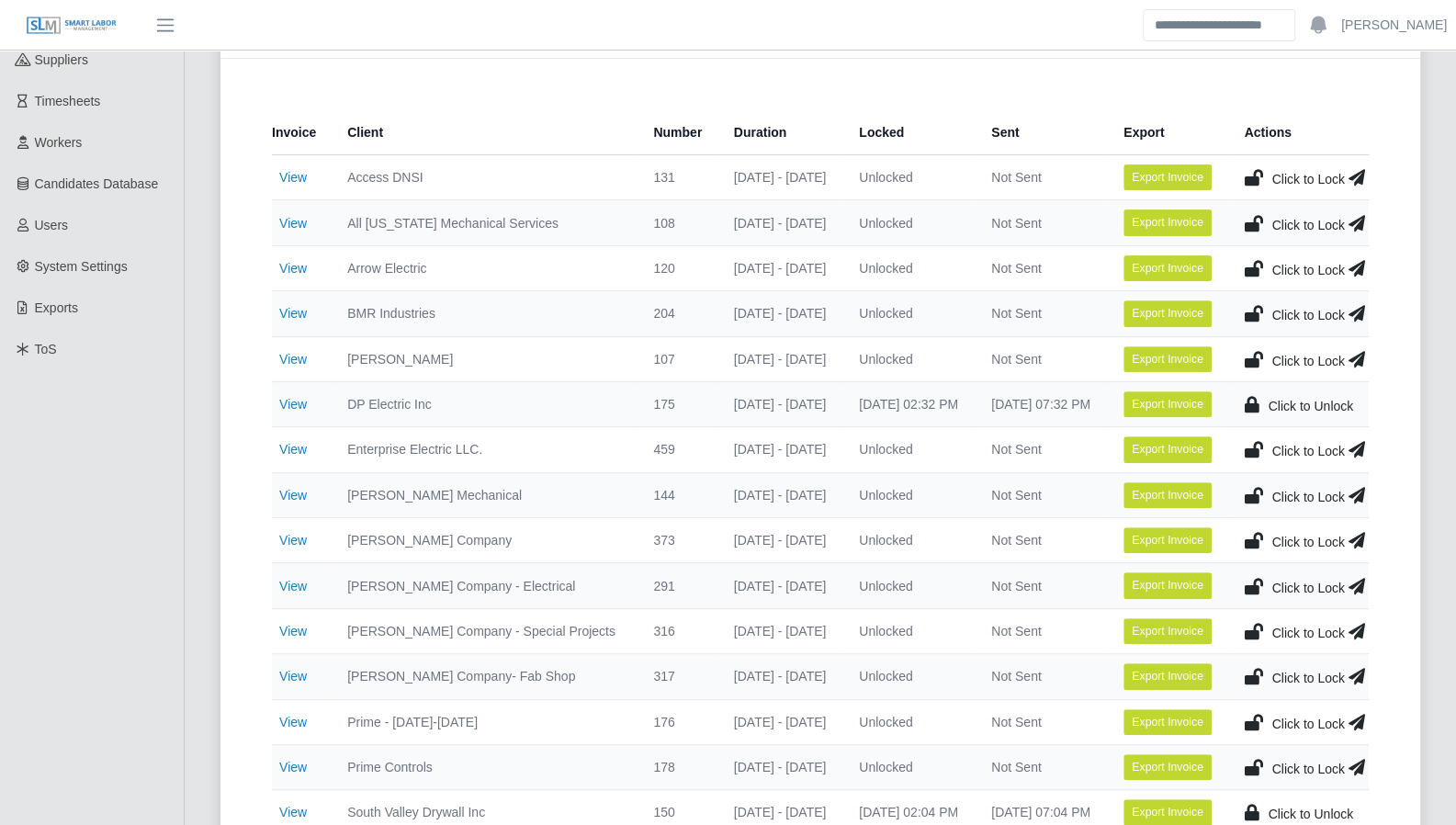
scroll to position [205, 0]
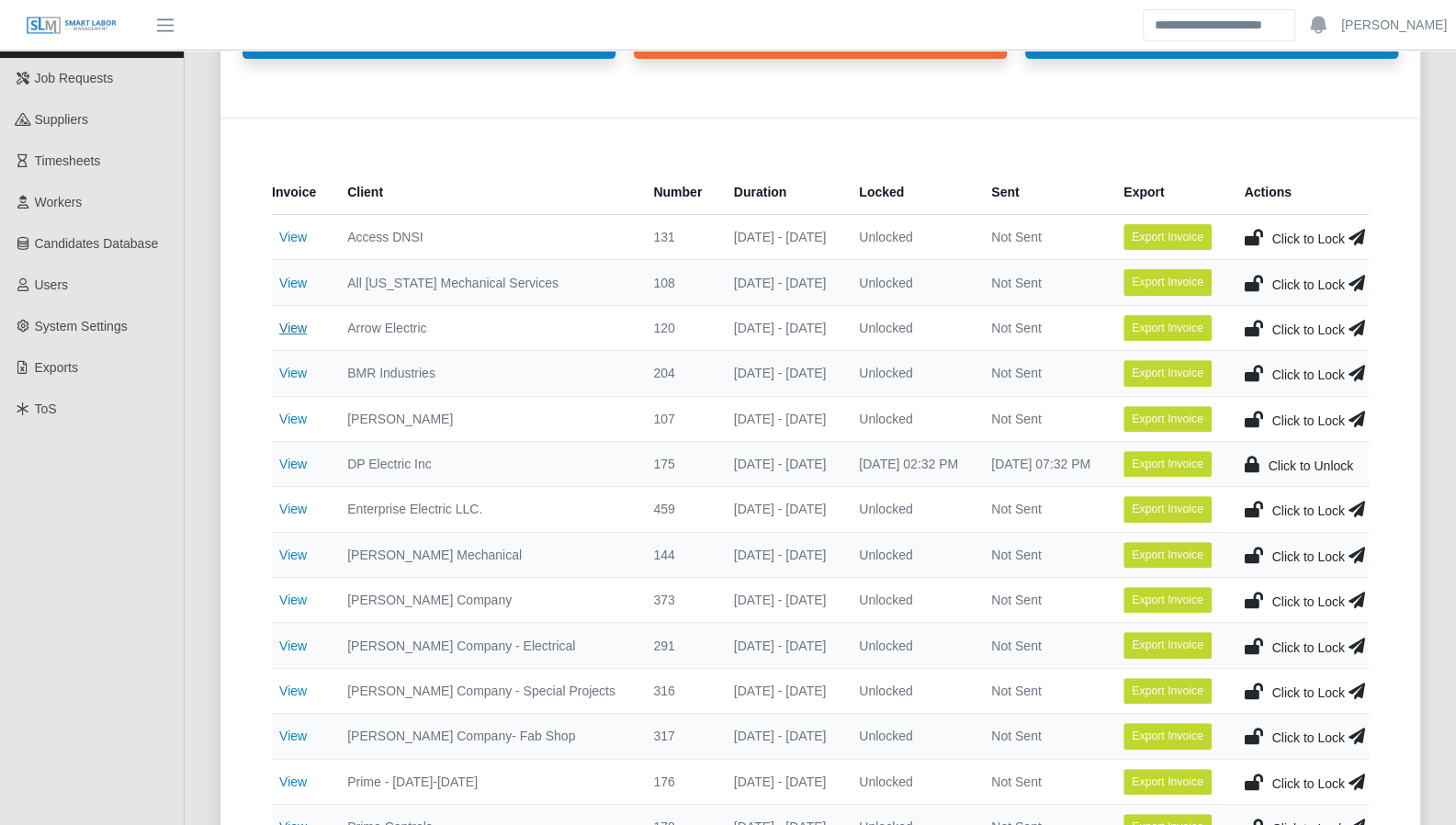
click at [287, 325] on link "View" at bounding box center [292, 329] width 27 height 15
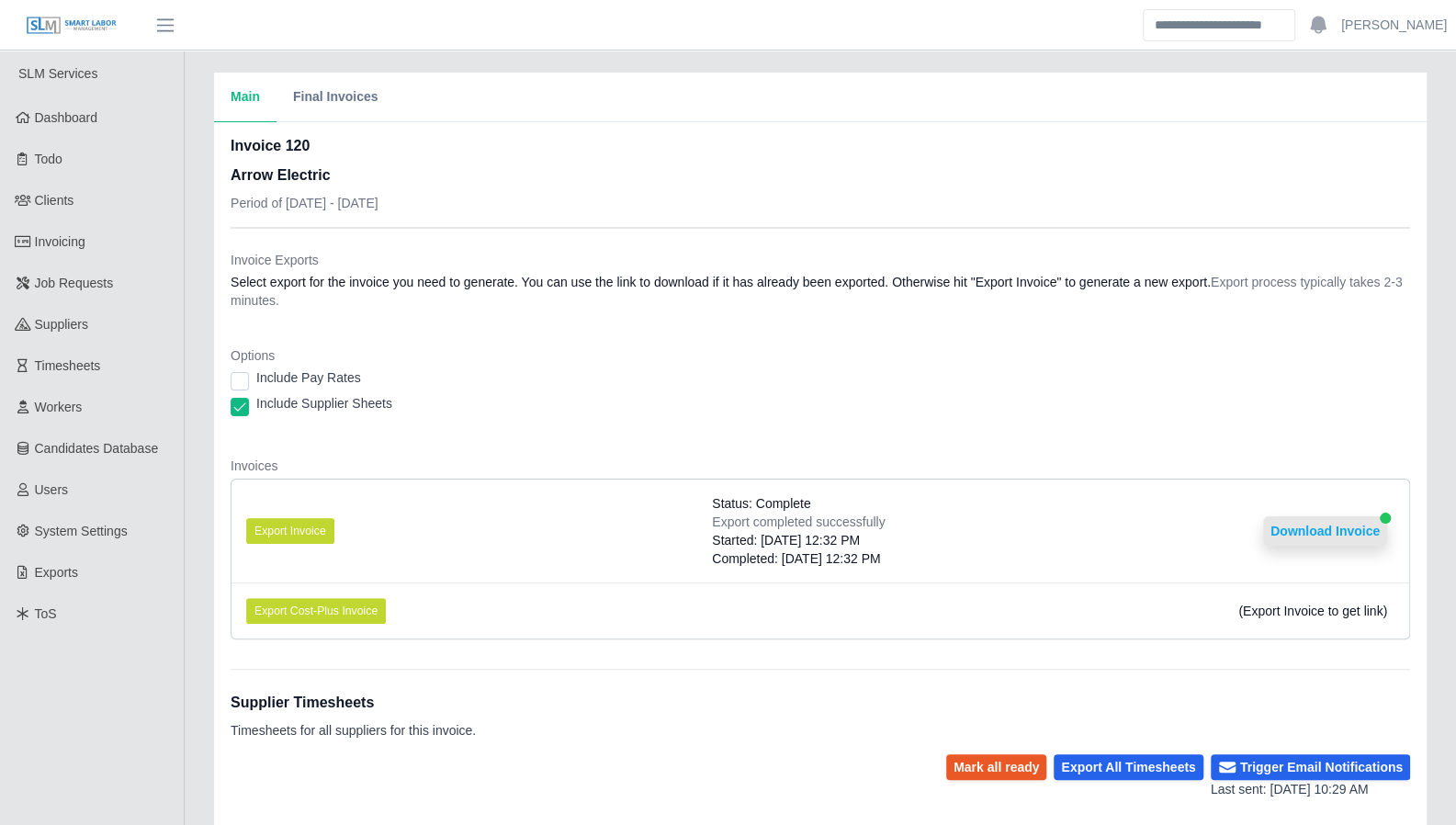
click at [1310, 533] on button "Download Invoice" at bounding box center [1325, 531] width 124 height 29
click at [81, 121] on span "Dashboard" at bounding box center [66, 118] width 64 height 15
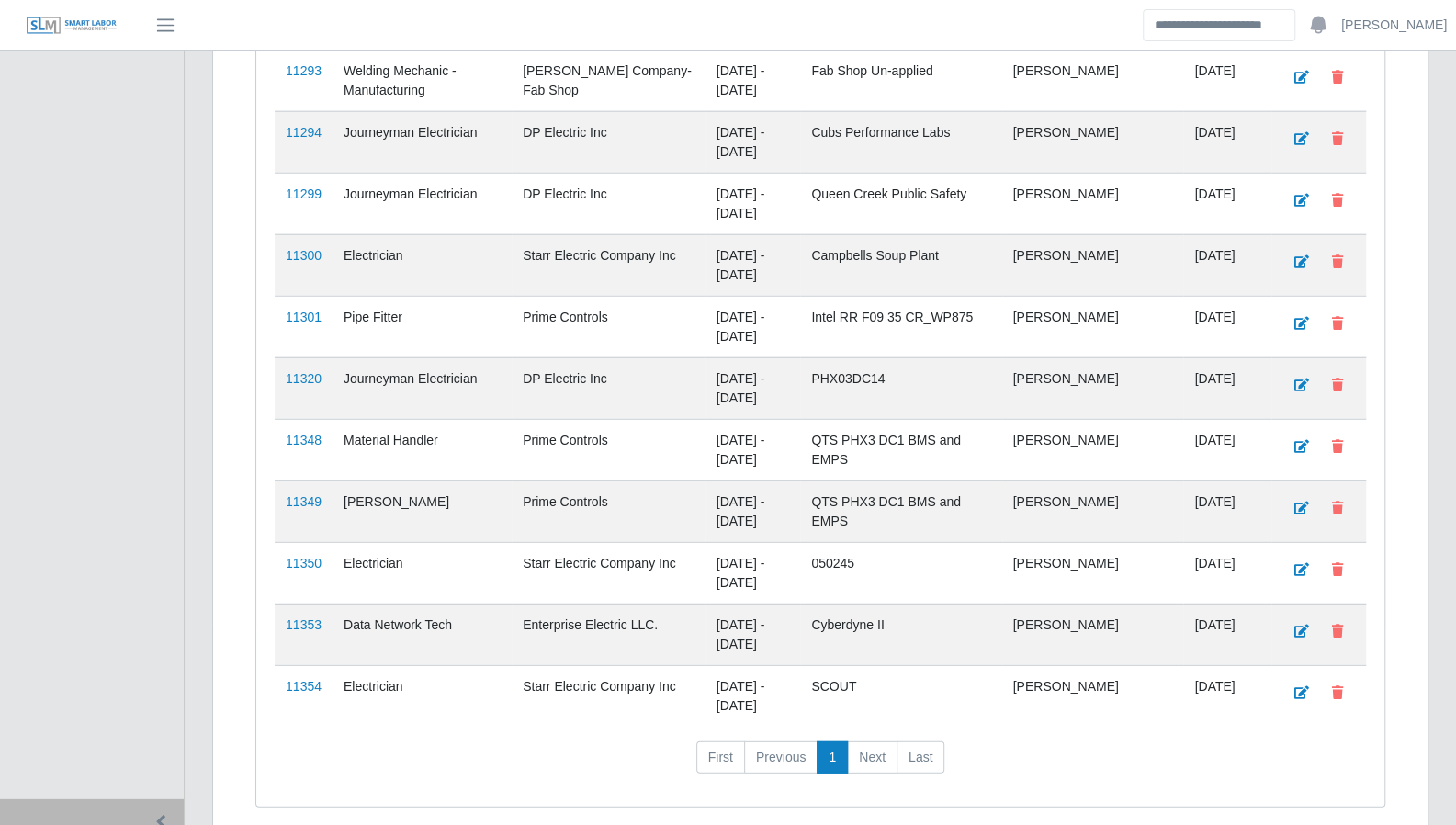
scroll to position [2898, 0]
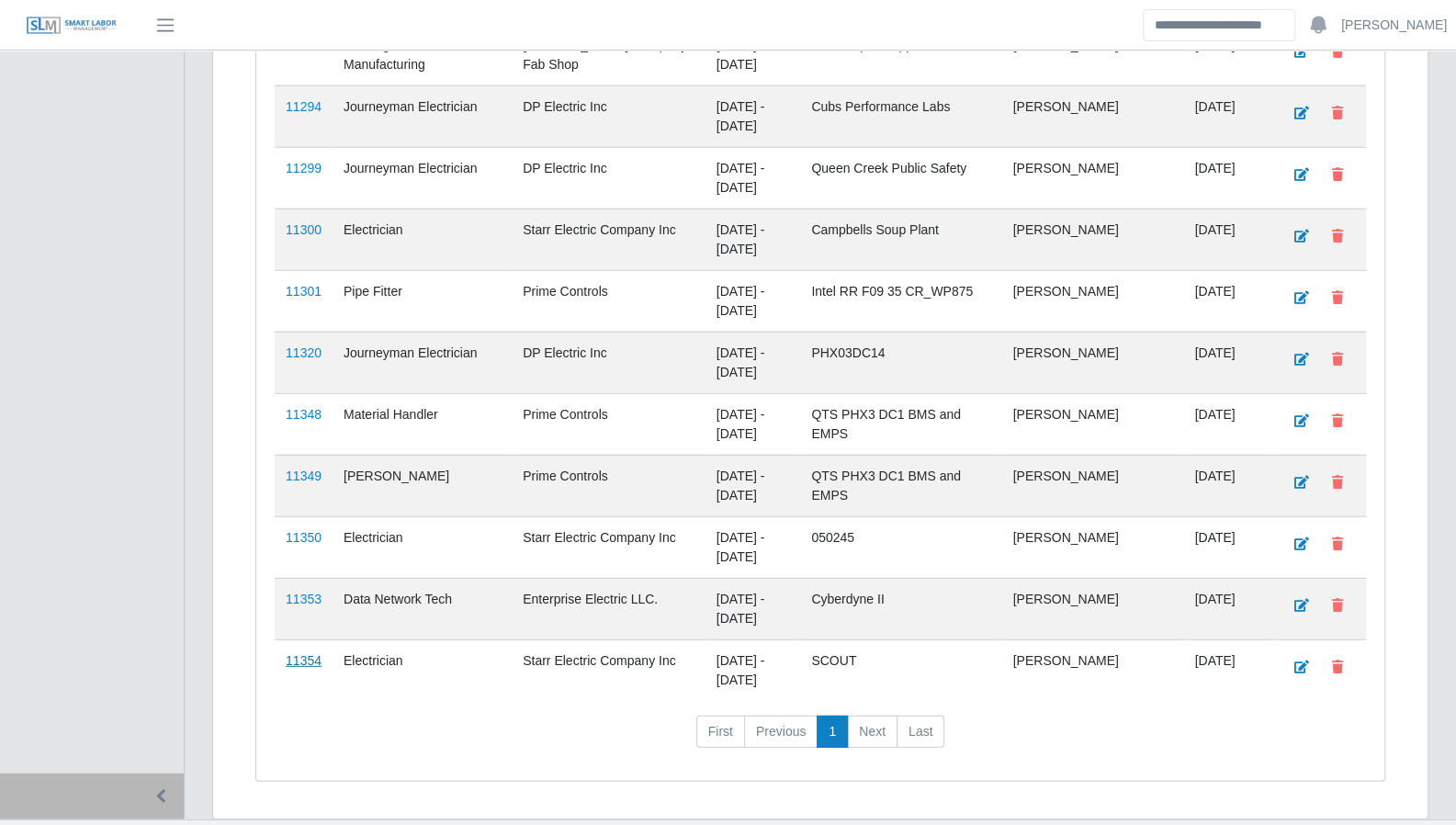
click at [296, 654] on link "11354" at bounding box center [303, 661] width 36 height 15
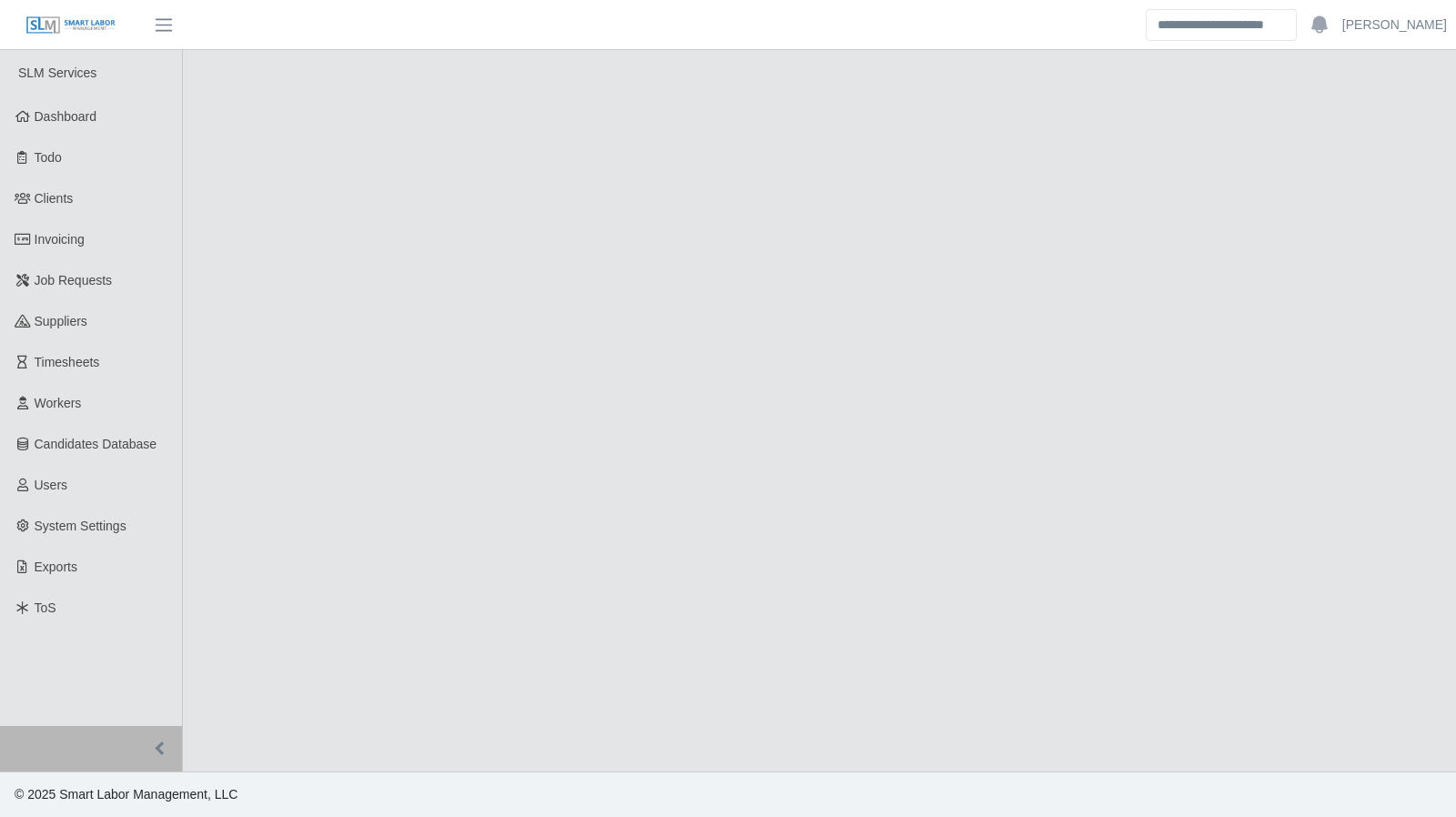
select select "****"
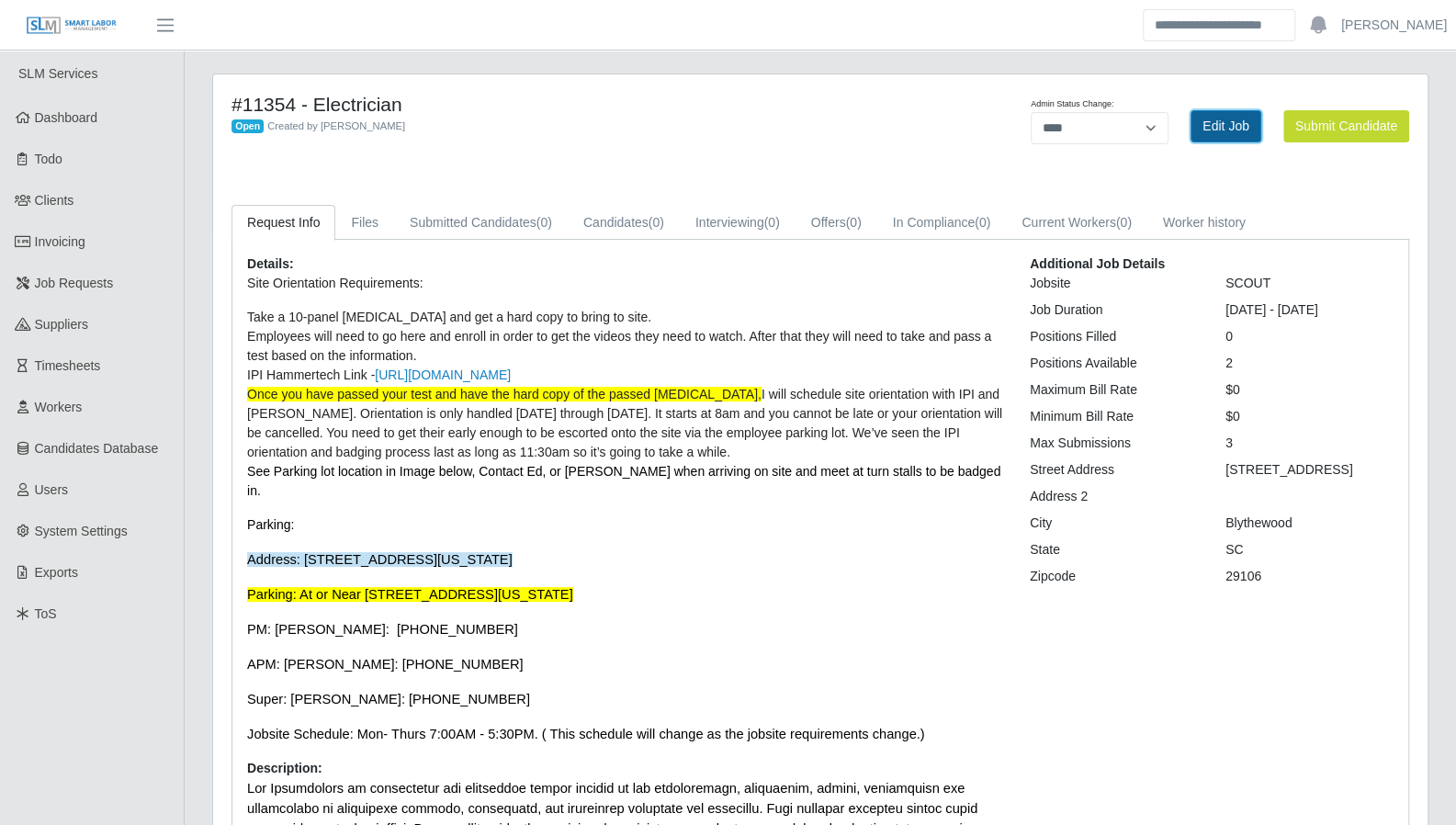
click at [1244, 129] on link "Edit Job" at bounding box center [1227, 126] width 71 height 32
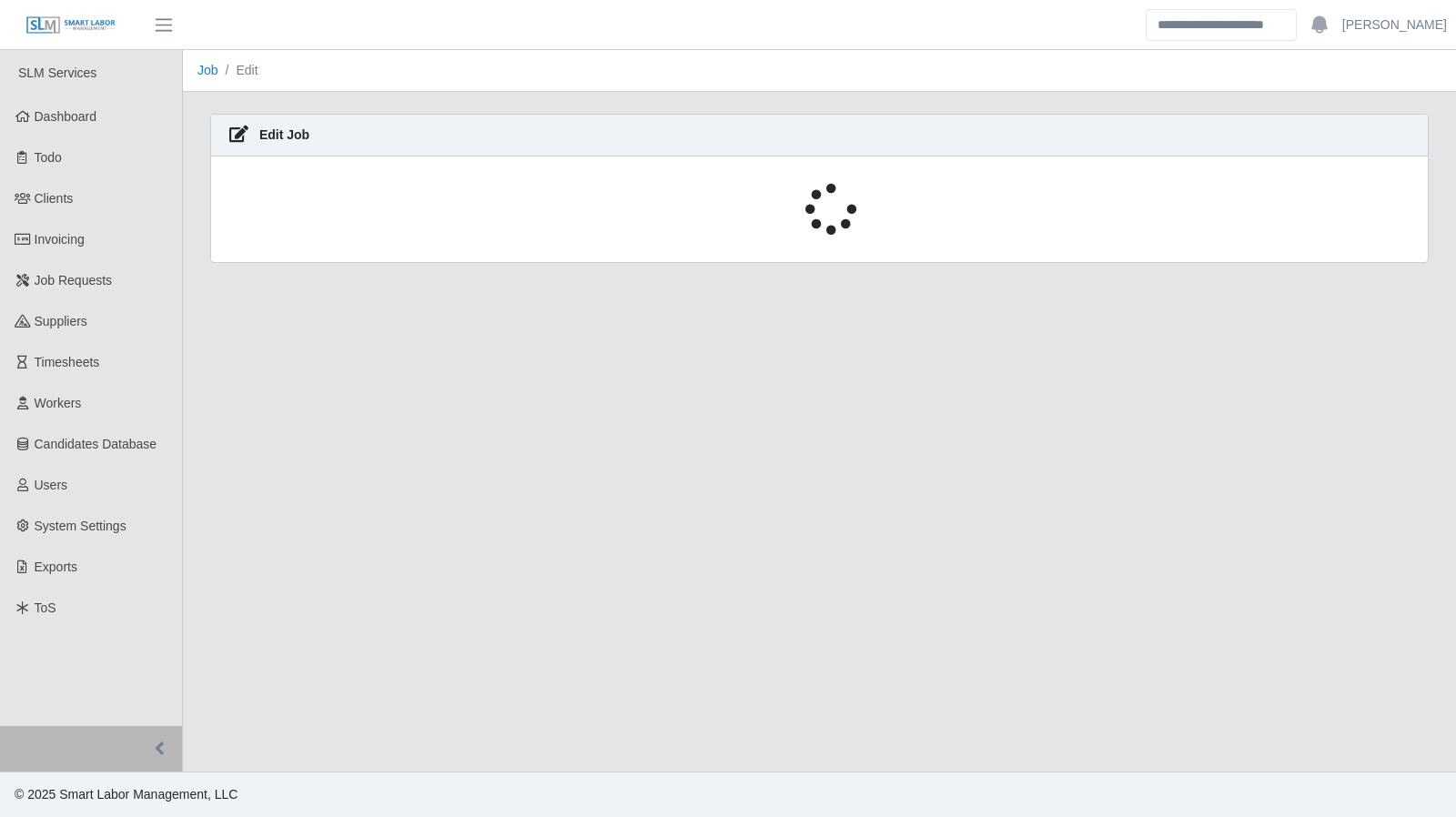
select select "****"
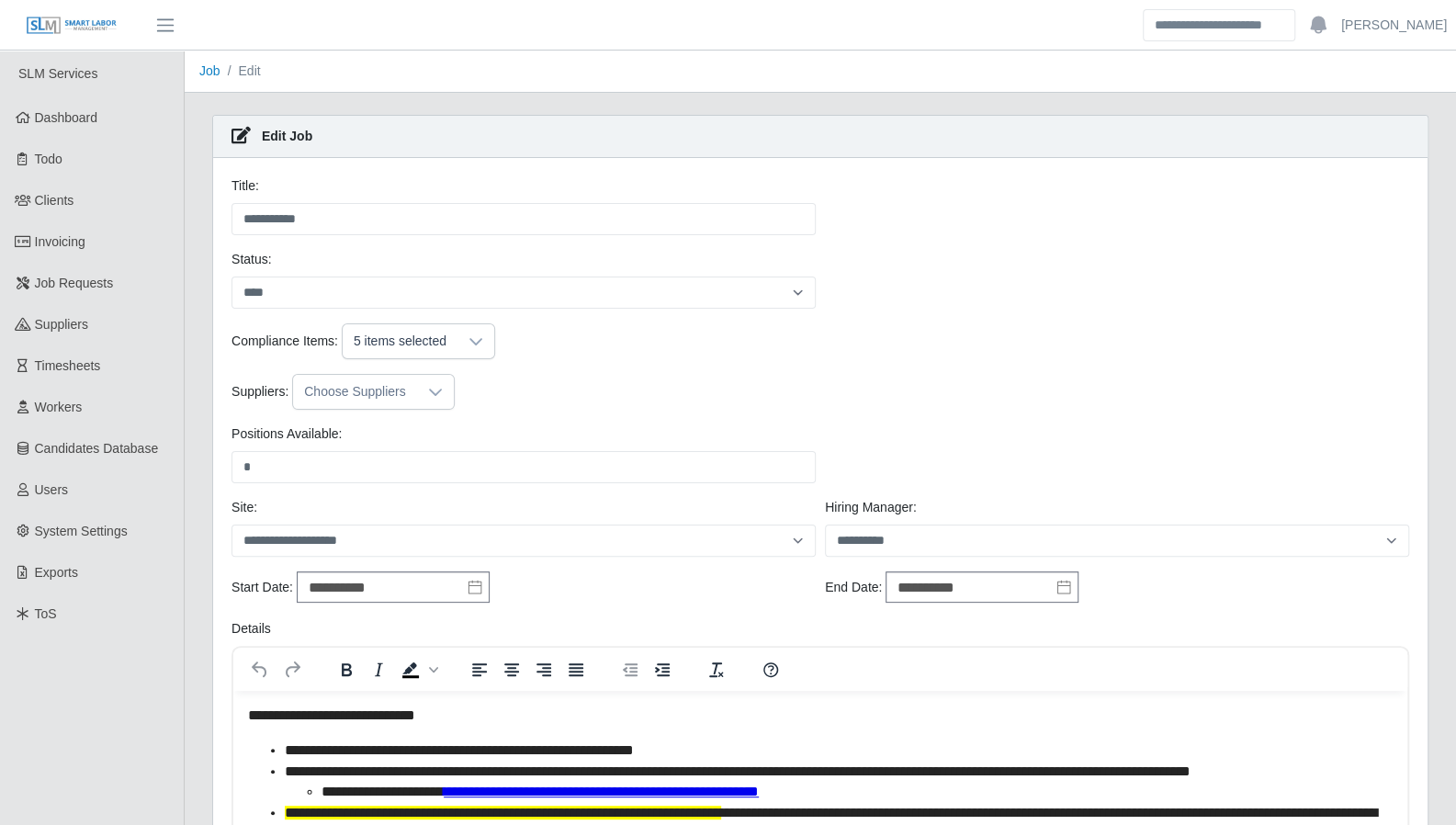
click at [429, 389] on icon at bounding box center [435, 392] width 13 height 7
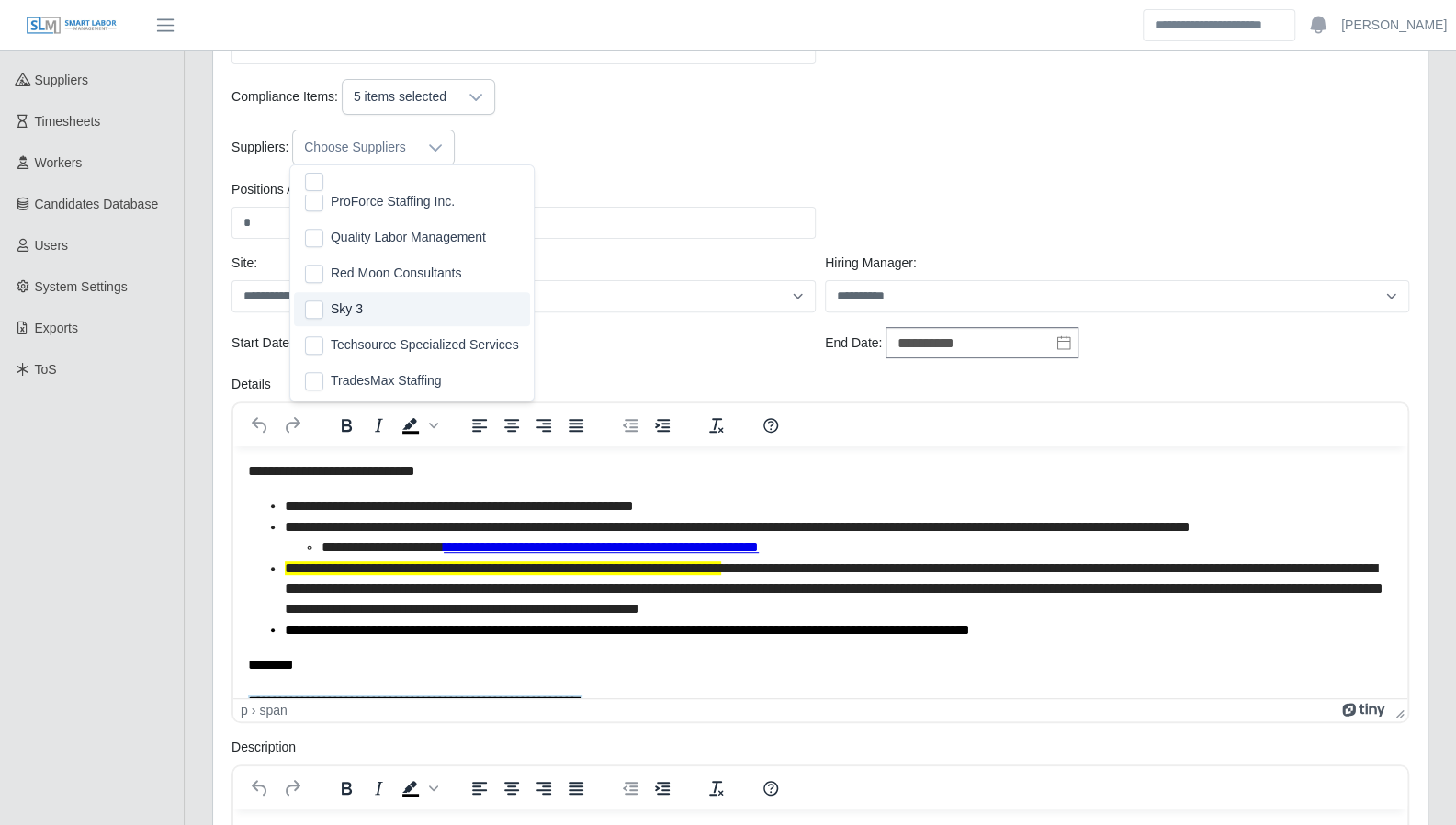
scroll to position [552, 0]
click at [1039, 141] on div "Suppliers: Choose Suppliers" at bounding box center [820, 147] width 1187 height 36
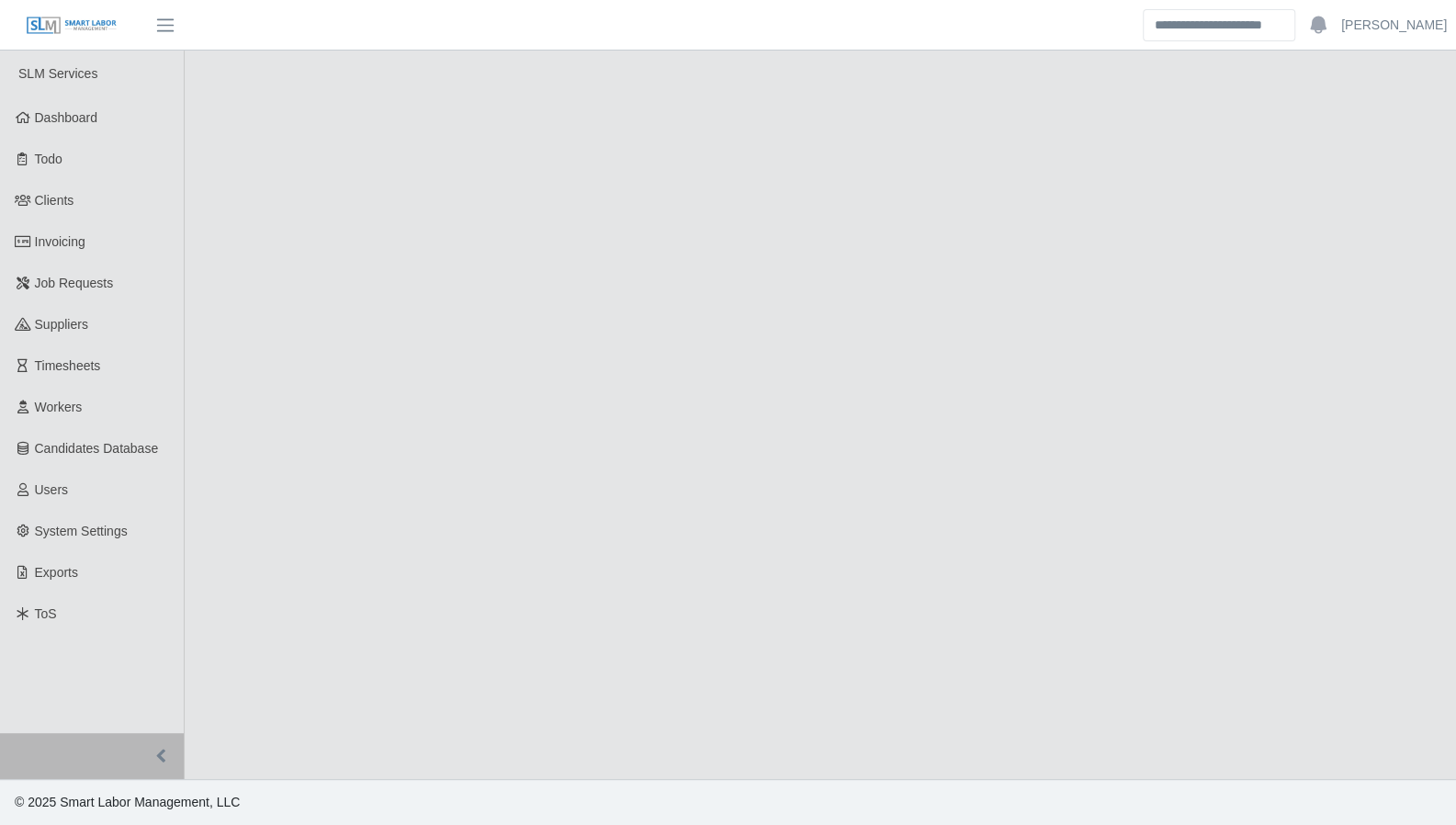
select select "****"
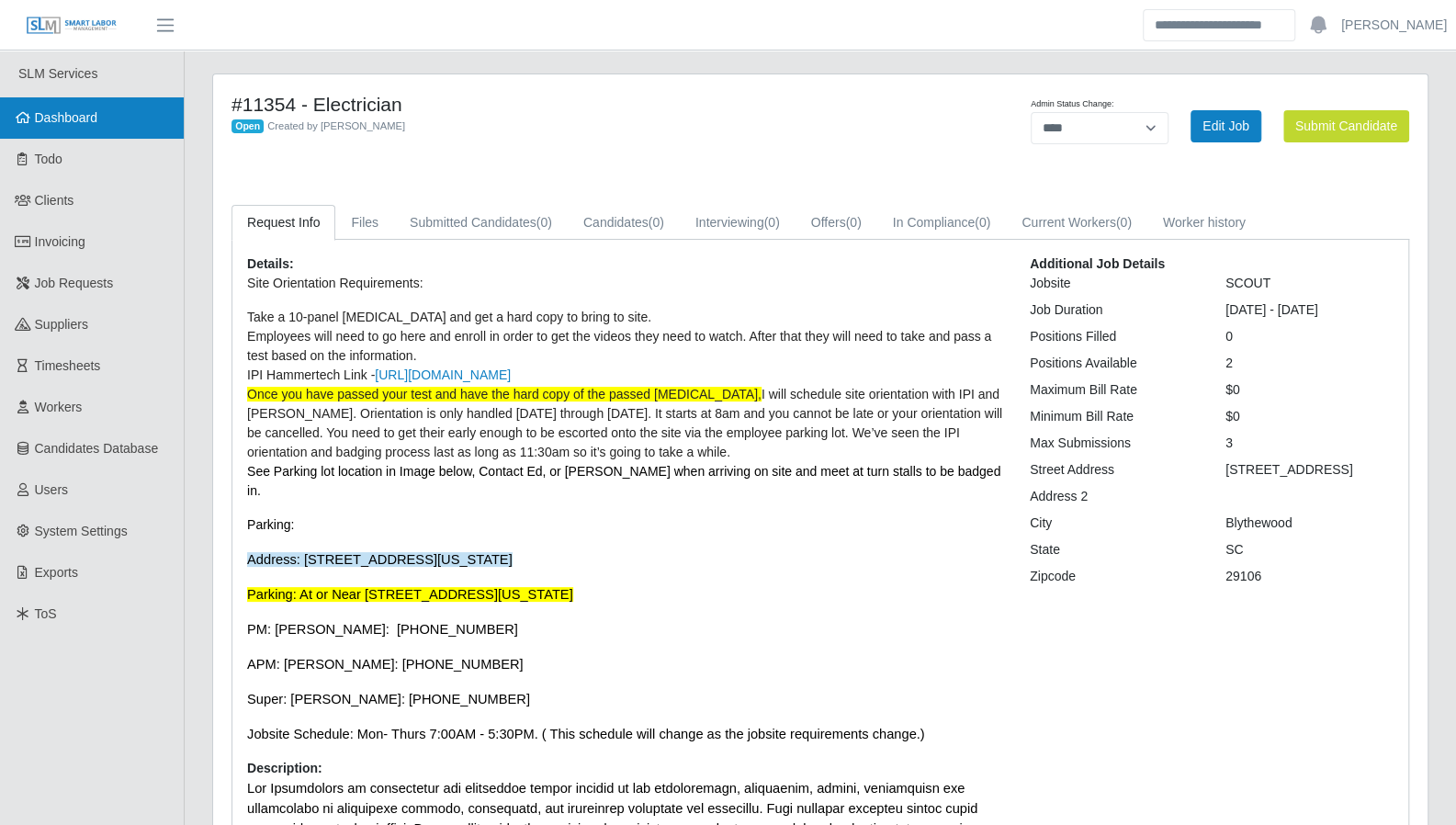
click at [80, 125] on span "Dashboard" at bounding box center [66, 118] width 64 height 15
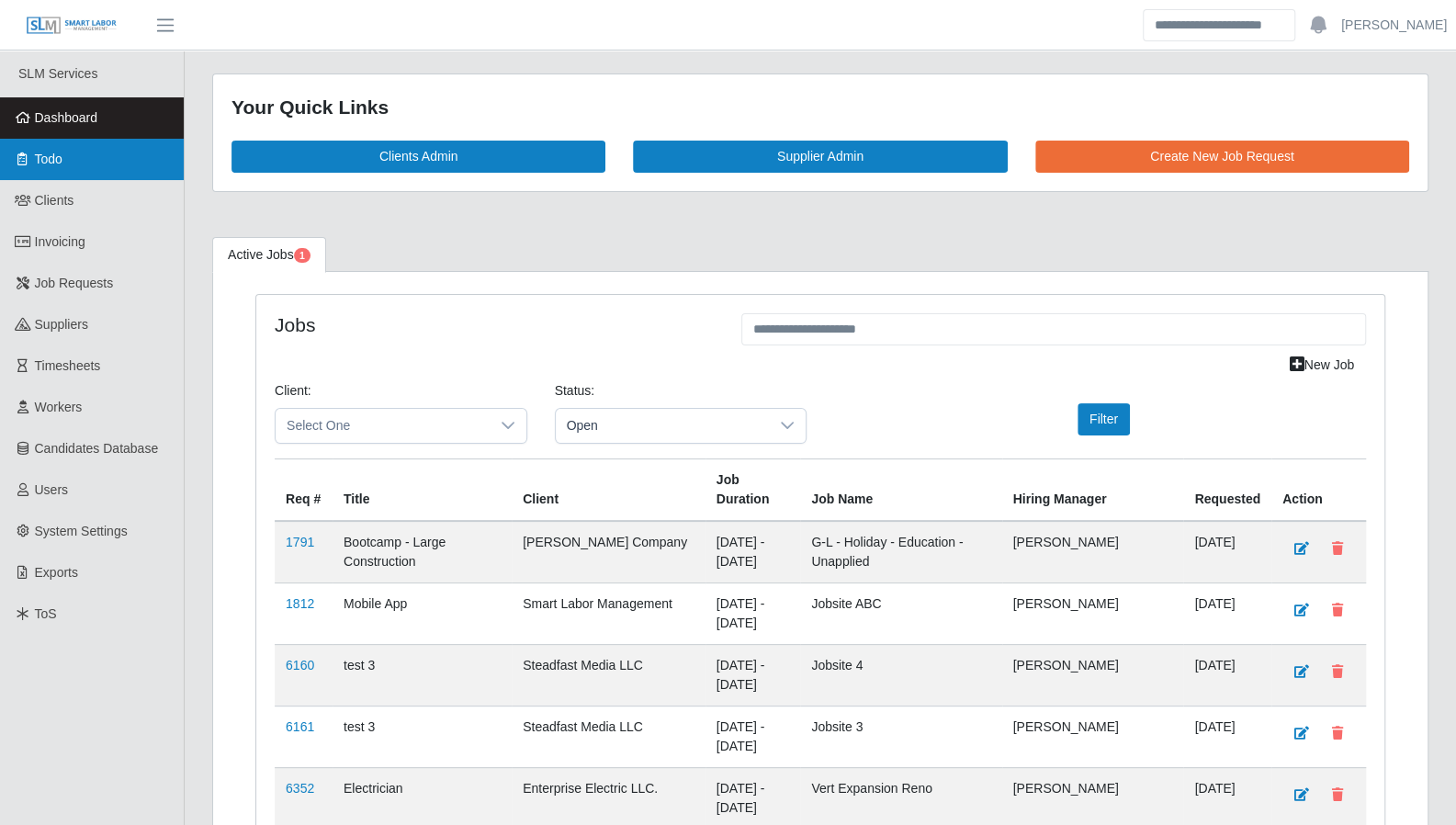
click at [60, 169] on link "Todo" at bounding box center [92, 159] width 184 height 41
